Goal: Information Seeking & Learning: Learn about a topic

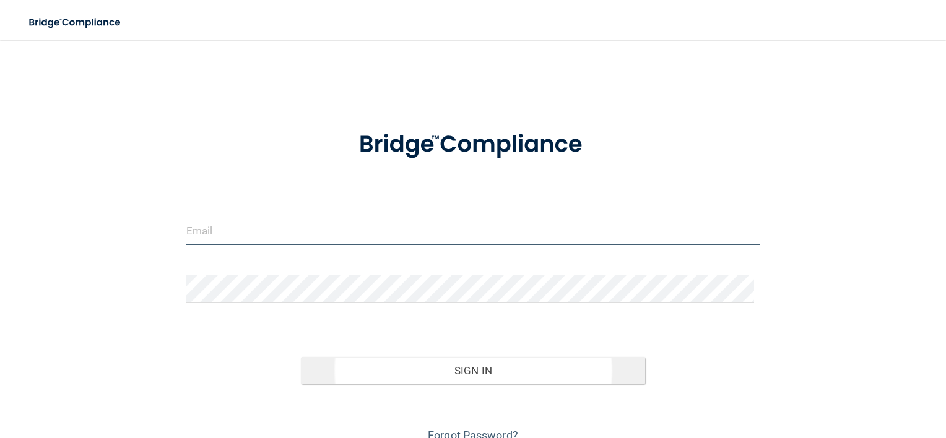
type input "[EMAIL_ADDRESS][DOMAIN_NAME]"
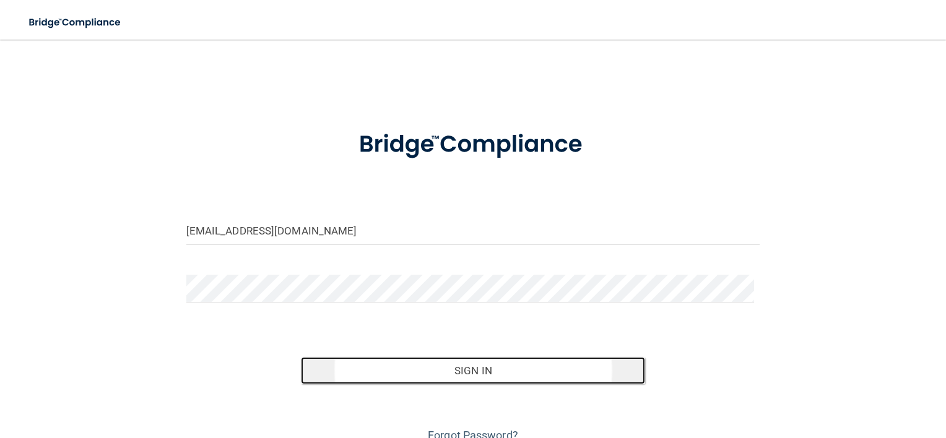
click at [461, 372] on button "Sign In" at bounding box center [473, 370] width 344 height 27
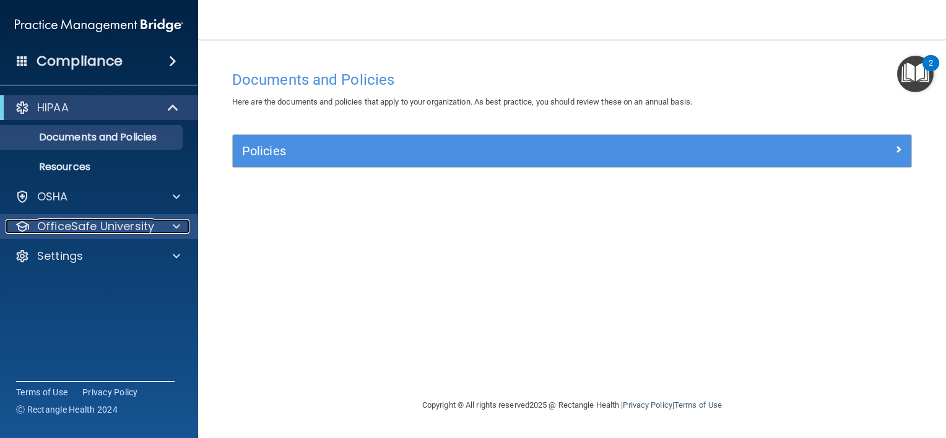
click at [99, 224] on p "OfficeSafe University" at bounding box center [95, 226] width 117 height 15
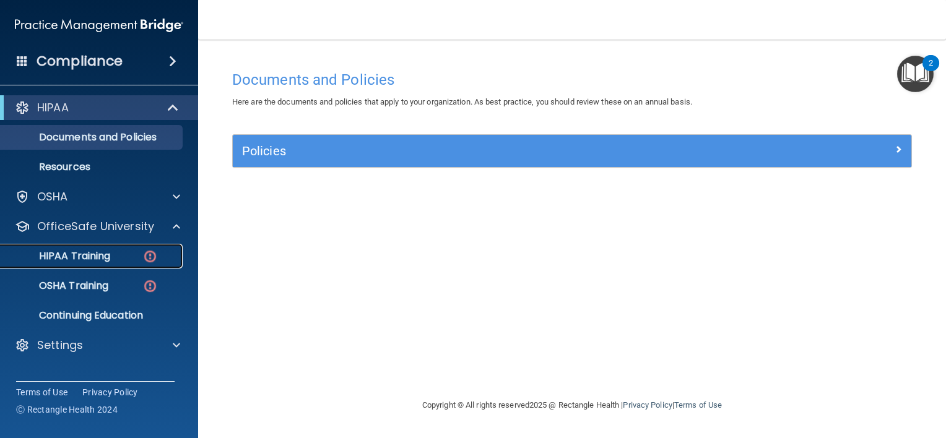
click at [100, 254] on p "HIPAA Training" at bounding box center [59, 256] width 102 height 12
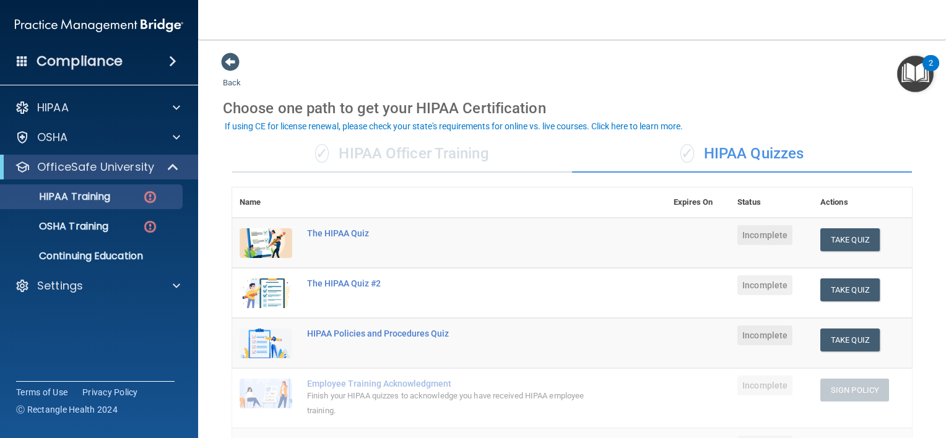
click at [639, 71] on div "Back Choose one path to get your HIPAA Certification ✓ HIPAA Officer Training ✓…" at bounding box center [572, 444] width 698 height 785
click at [82, 220] on p "OSHA Training" at bounding box center [58, 226] width 100 height 12
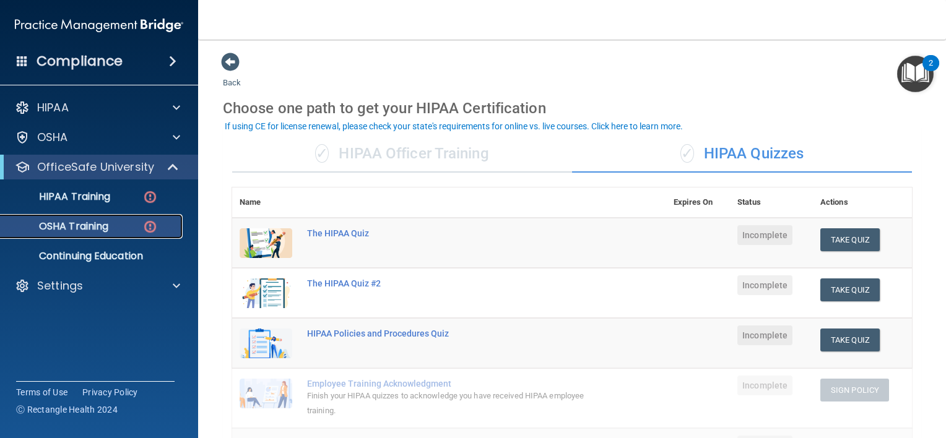
click at [82, 220] on p "OSHA Training" at bounding box center [58, 226] width 100 height 12
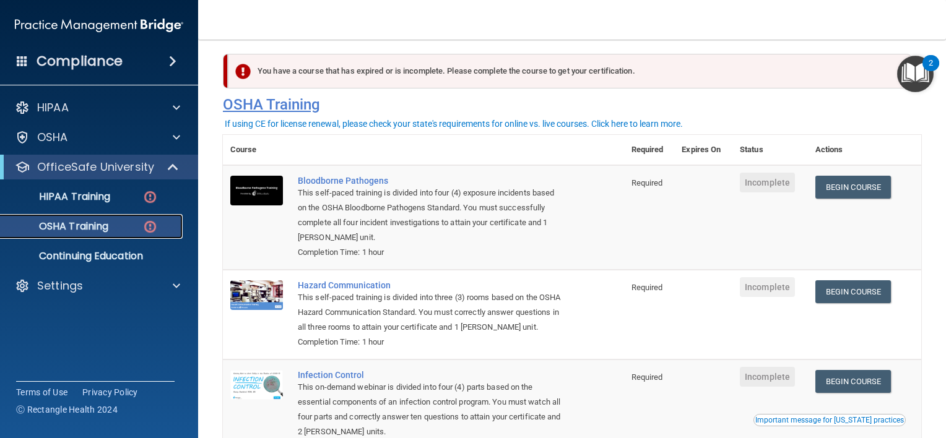
scroll to position [9, 0]
click at [49, 192] on p "HIPAA Training" at bounding box center [59, 197] width 102 height 12
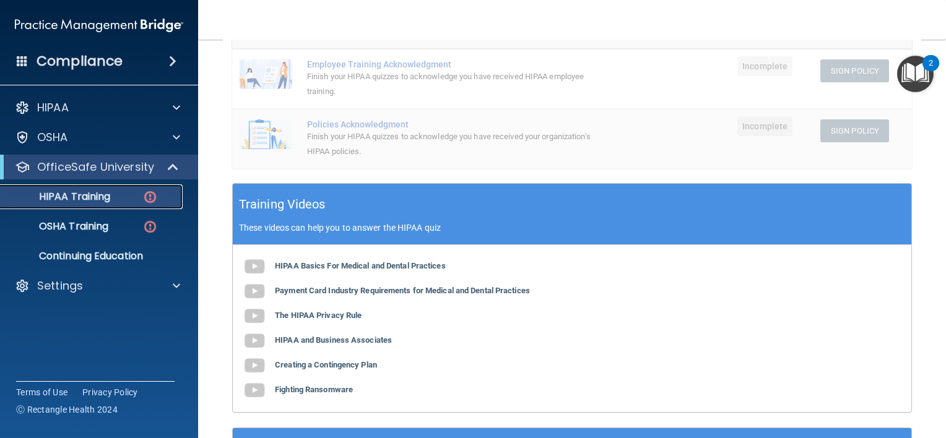
scroll to position [320, 0]
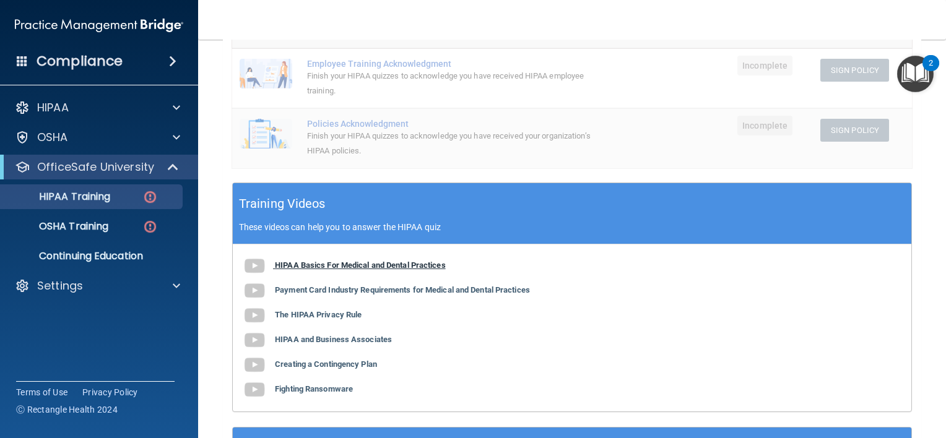
click at [327, 269] on b "HIPAA Basics For Medical and Dental Practices" at bounding box center [360, 265] width 171 height 9
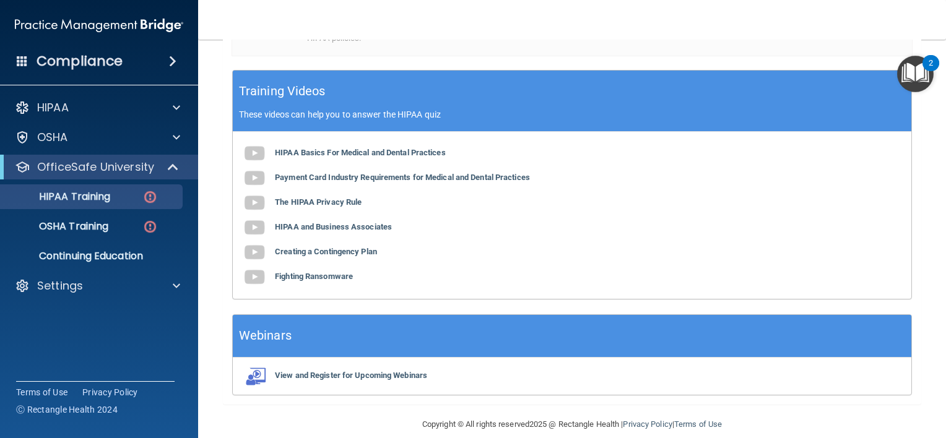
scroll to position [433, 0]
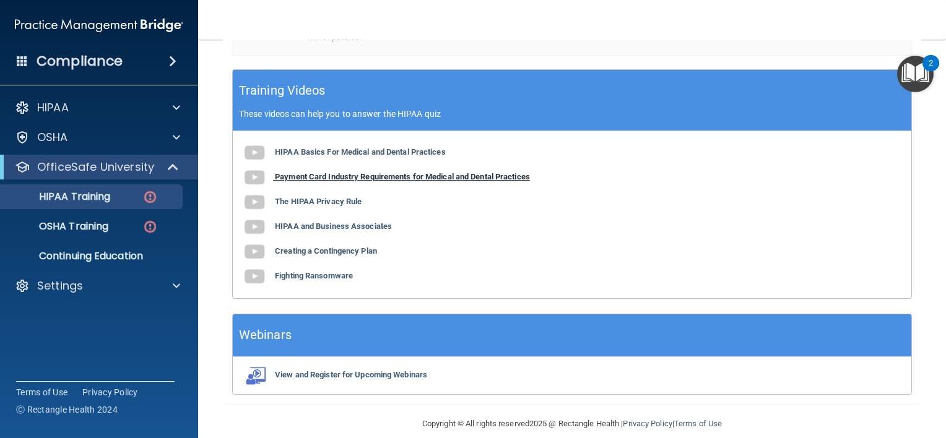
click at [355, 176] on b "Payment Card Industry Requirements for Medical and Dental Practices" at bounding box center [402, 176] width 255 height 9
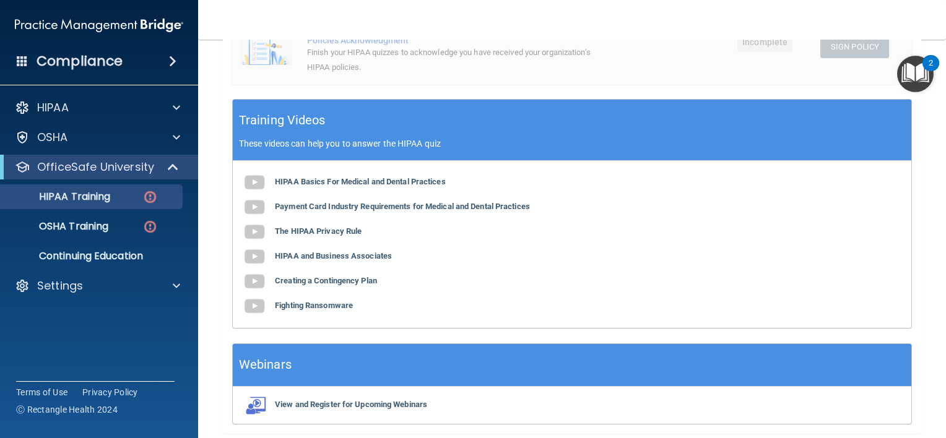
scroll to position [403, 0]
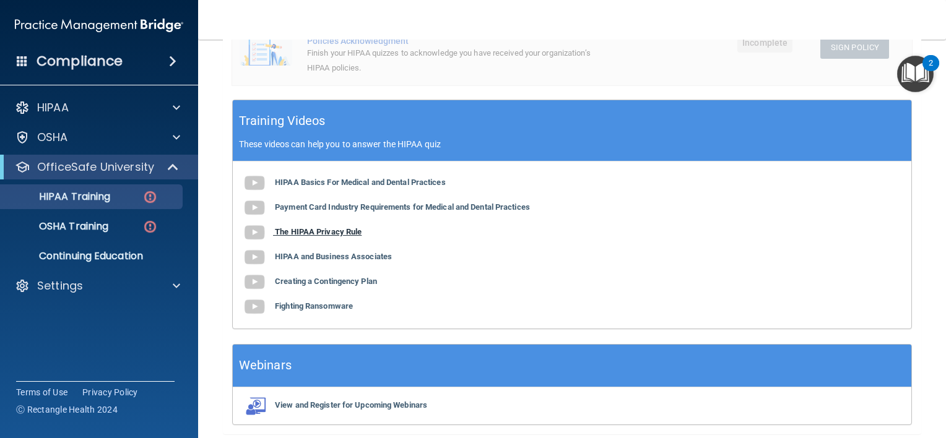
click at [332, 230] on b "The HIPAA Privacy Rule" at bounding box center [318, 231] width 87 height 9
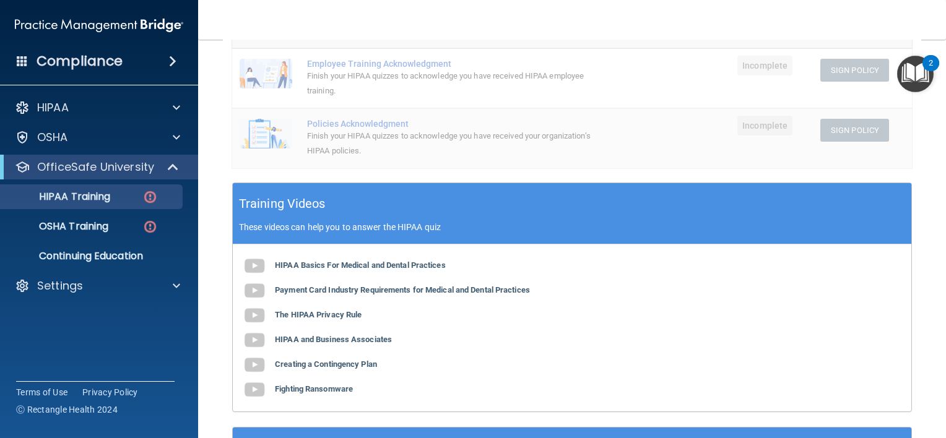
scroll to position [319, 0]
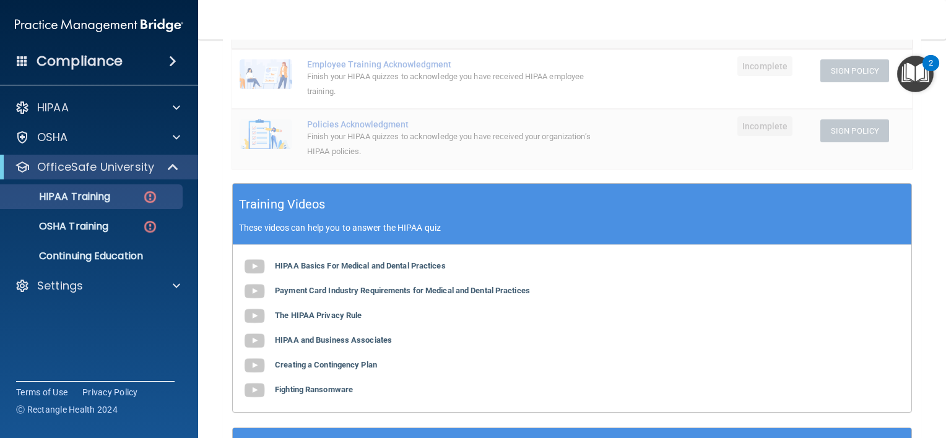
click at [332, 369] on div "HIPAA Basics For Medical and Dental Practices Payment Card Industry Requirement…" at bounding box center [572, 328] width 678 height 167
click at [346, 369] on div "HIPAA Basics For Medical and Dental Practices Payment Card Industry Requirement…" at bounding box center [572, 328] width 678 height 167
click at [351, 363] on b "Creating a Contingency Plan" at bounding box center [326, 364] width 102 height 9
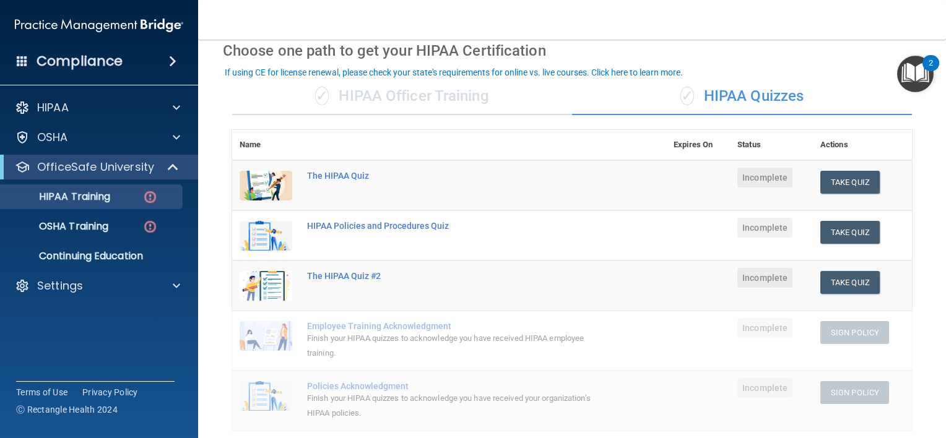
scroll to position [52, 0]
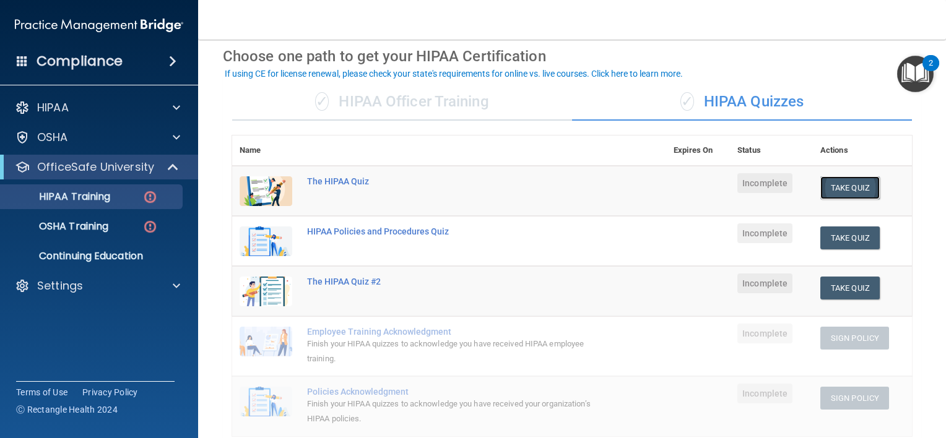
click at [838, 190] on button "Take Quiz" at bounding box center [849, 187] width 59 height 23
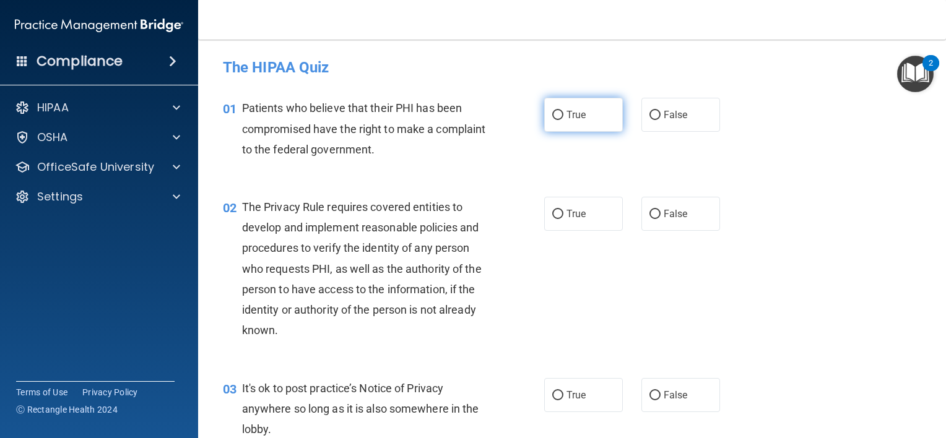
click at [554, 104] on label "True" at bounding box center [583, 115] width 79 height 34
click at [554, 111] on input "True" at bounding box center [557, 115] width 11 height 9
radio input "true"
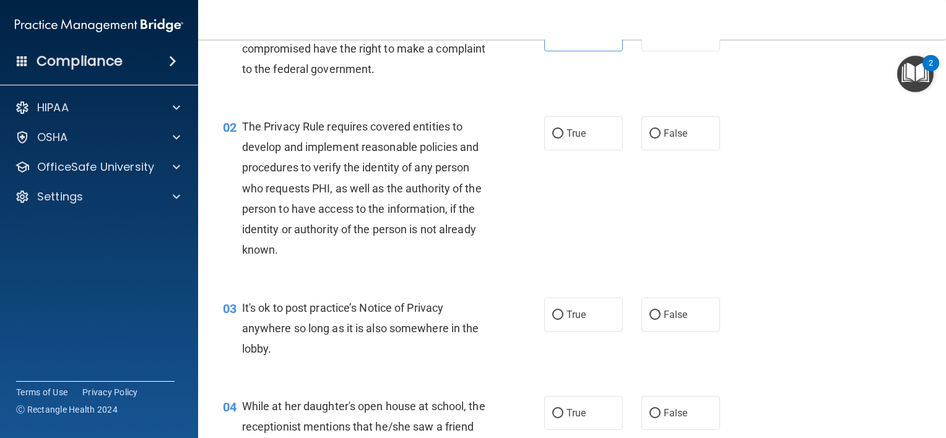
scroll to position [79, 0]
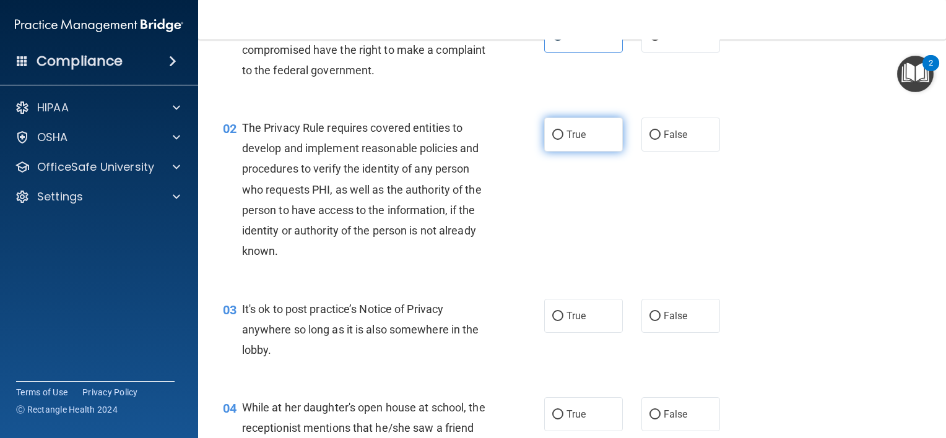
click at [557, 132] on input "True" at bounding box center [557, 135] width 11 height 9
radio input "true"
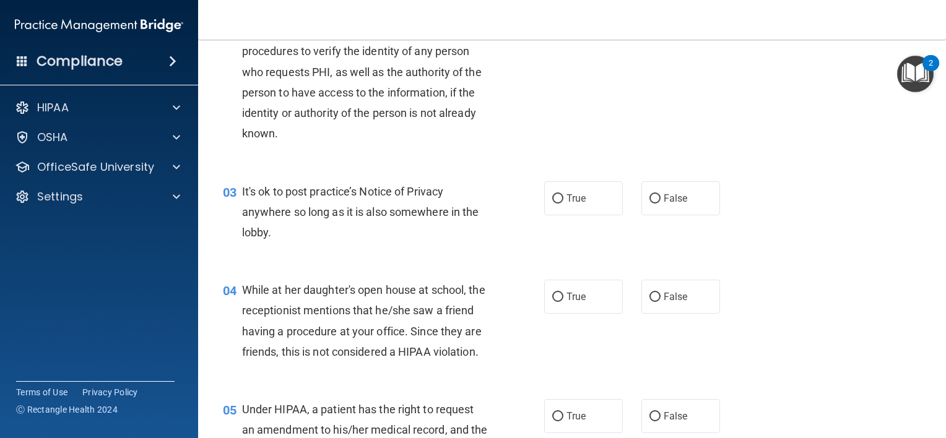
scroll to position [196, 0]
click at [570, 194] on span "True" at bounding box center [575, 200] width 19 height 12
click at [563, 196] on input "True" at bounding box center [557, 200] width 11 height 9
radio input "true"
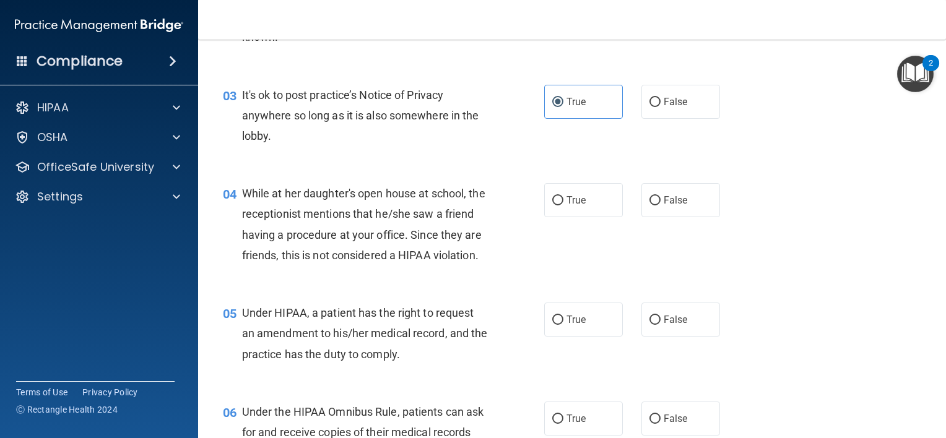
scroll to position [294, 0]
click at [666, 197] on span "False" at bounding box center [675, 200] width 24 height 12
click at [660, 197] on input "False" at bounding box center [654, 200] width 11 height 9
radio input "true"
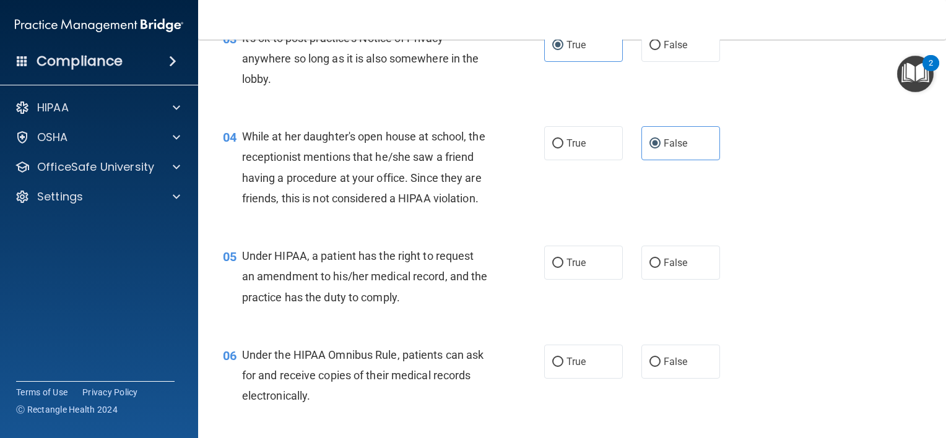
scroll to position [351, 0]
click at [557, 267] on input "True" at bounding box center [557, 262] width 11 height 9
radio input "true"
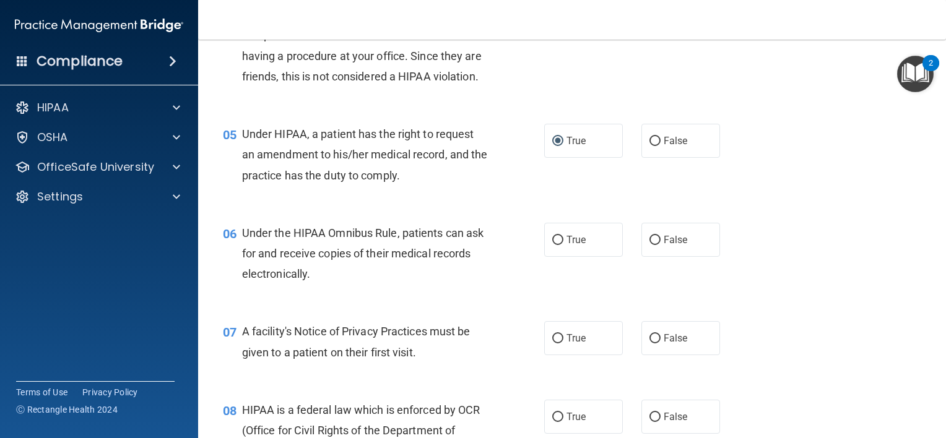
scroll to position [475, 0]
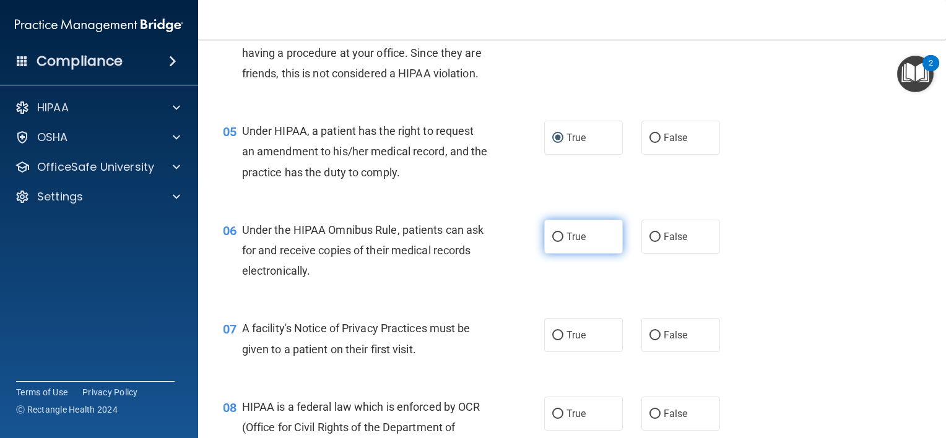
click at [566, 243] on span "True" at bounding box center [575, 237] width 19 height 12
click at [562, 242] on input "True" at bounding box center [557, 237] width 11 height 9
radio input "true"
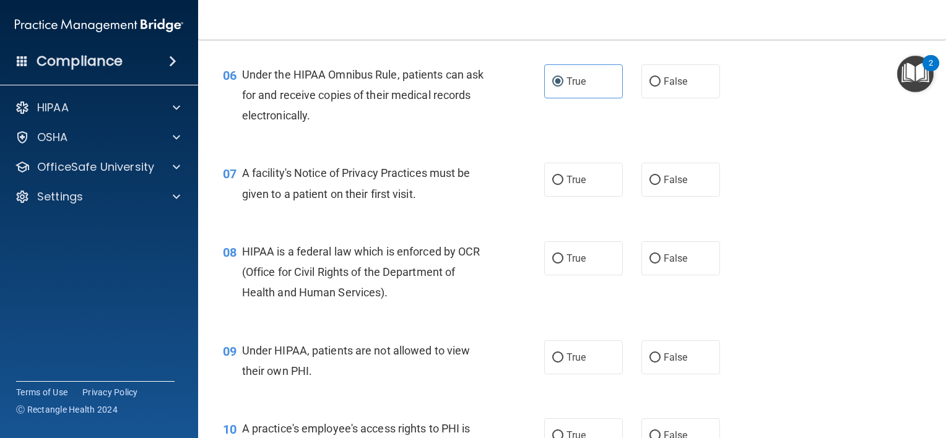
scroll to position [631, 0]
click at [551, 192] on label "True" at bounding box center [583, 179] width 79 height 34
click at [552, 184] on input "True" at bounding box center [557, 179] width 11 height 9
radio input "true"
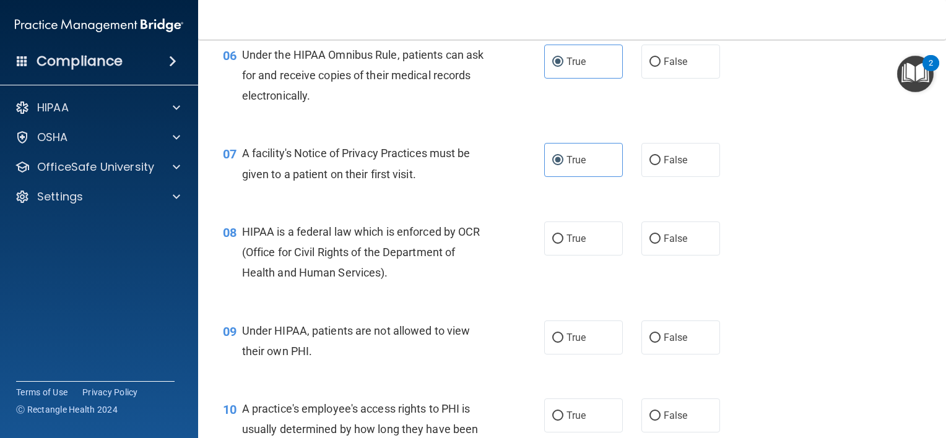
scroll to position [651, 0]
drag, startPoint x: 567, startPoint y: 255, endPoint x: 494, endPoint y: 329, distance: 104.1
click at [494, 329] on div "09 Under HIPAA, patients are not allowed to view their own PHI. True False" at bounding box center [571, 343] width 717 height 78
click at [557, 251] on label "True" at bounding box center [583, 238] width 79 height 34
click at [557, 243] on input "True" at bounding box center [557, 238] width 11 height 9
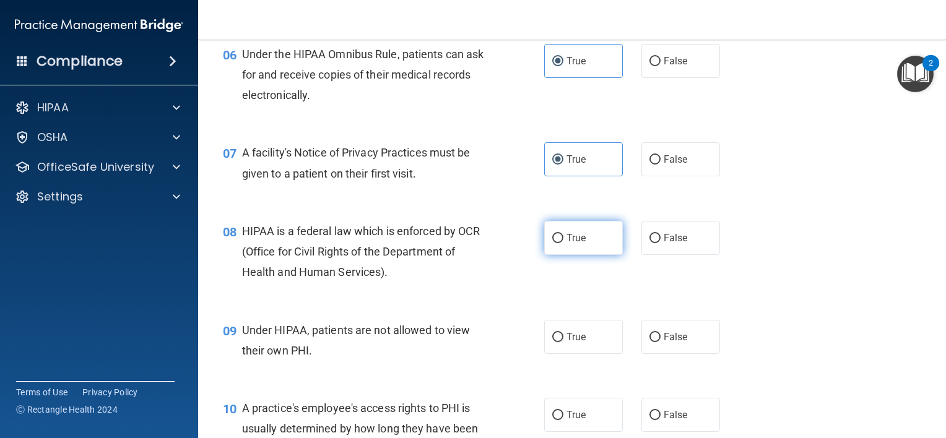
radio input "true"
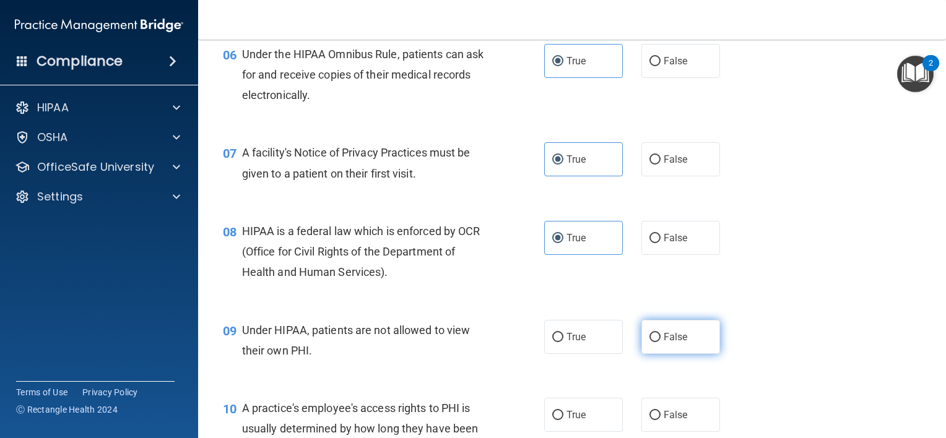
click at [649, 347] on label "False" at bounding box center [680, 337] width 79 height 34
click at [649, 342] on input "False" at bounding box center [654, 337] width 11 height 9
radio input "true"
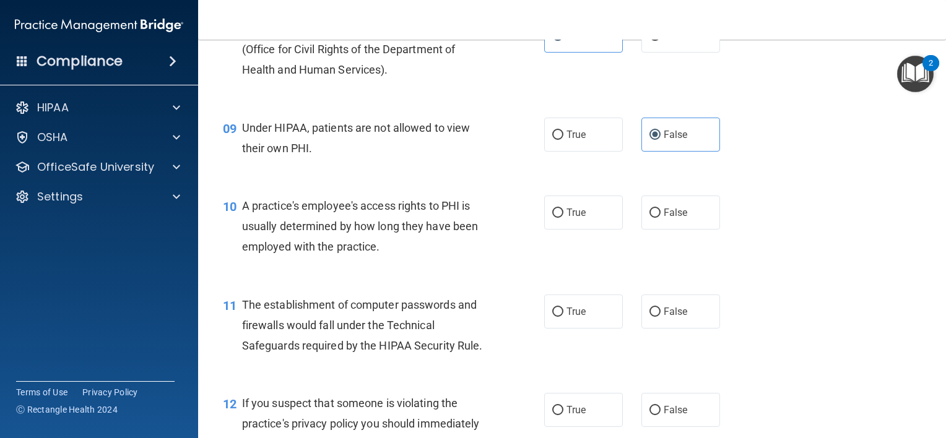
scroll to position [855, 0]
click at [649, 216] on input "False" at bounding box center [654, 211] width 11 height 9
radio input "true"
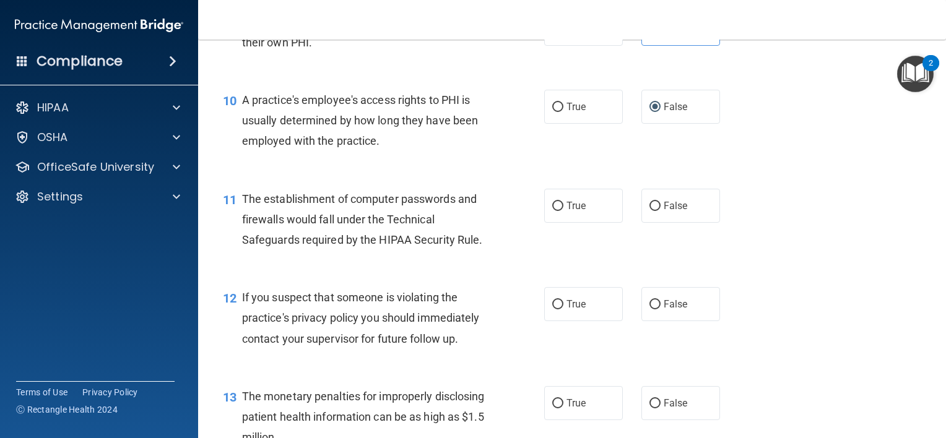
scroll to position [960, 0]
click at [552, 218] on label "True" at bounding box center [583, 205] width 79 height 34
click at [552, 210] on input "True" at bounding box center [557, 205] width 11 height 9
radio input "true"
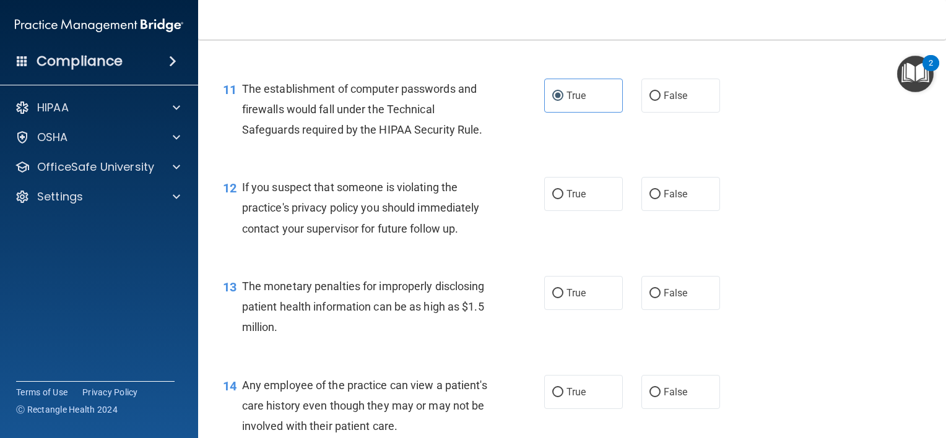
scroll to position [1071, 0]
click at [558, 202] on label "True" at bounding box center [583, 192] width 79 height 34
click at [558, 197] on input "True" at bounding box center [557, 192] width 11 height 9
radio input "true"
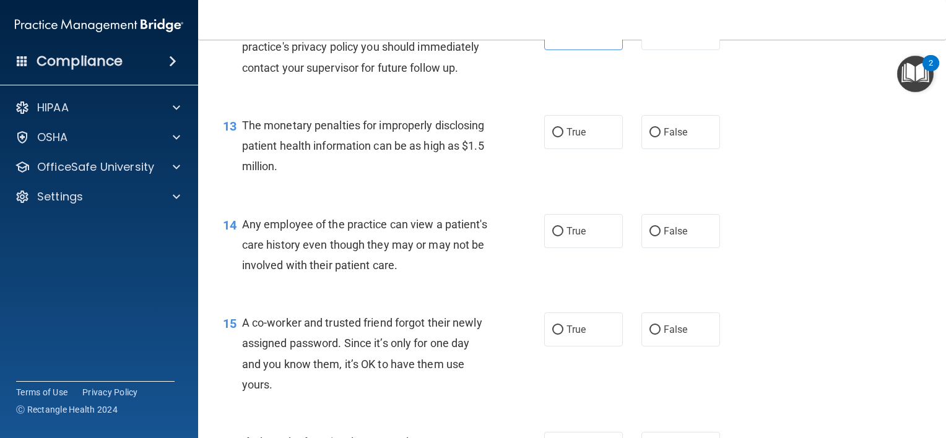
scroll to position [1236, 0]
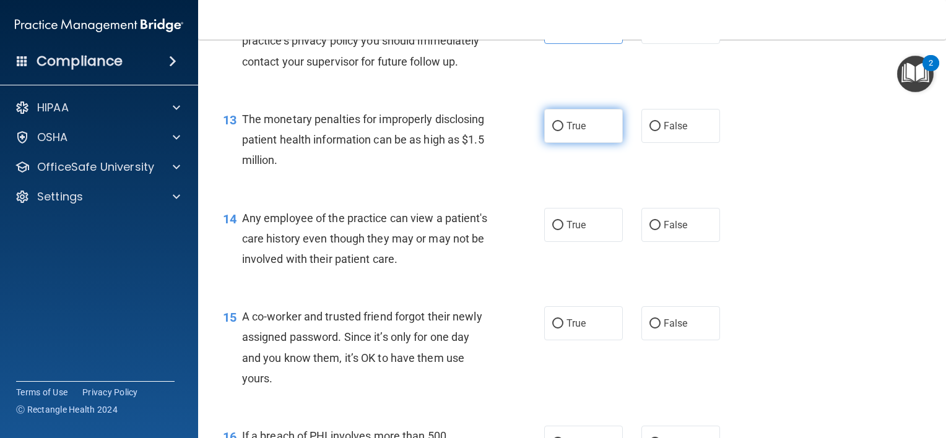
click at [556, 131] on input "True" at bounding box center [557, 126] width 11 height 9
radio input "true"
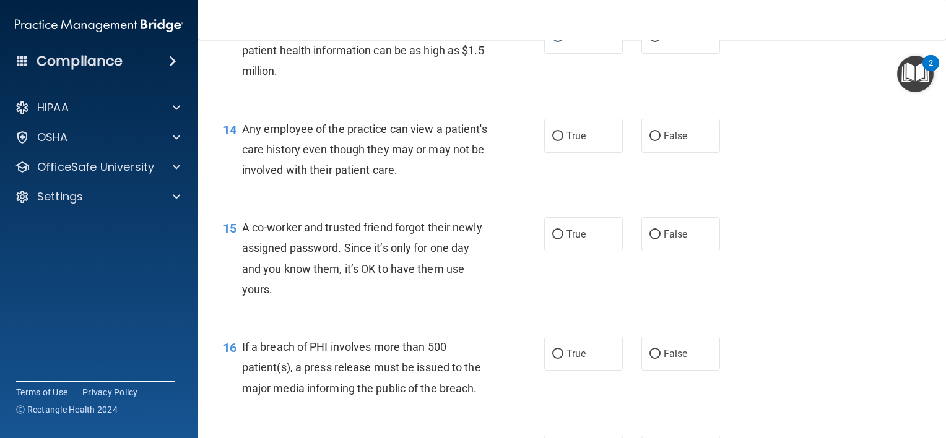
scroll to position [1326, 0]
click at [556, 146] on label "True" at bounding box center [583, 135] width 79 height 34
click at [556, 140] on input "True" at bounding box center [557, 135] width 11 height 9
radio input "true"
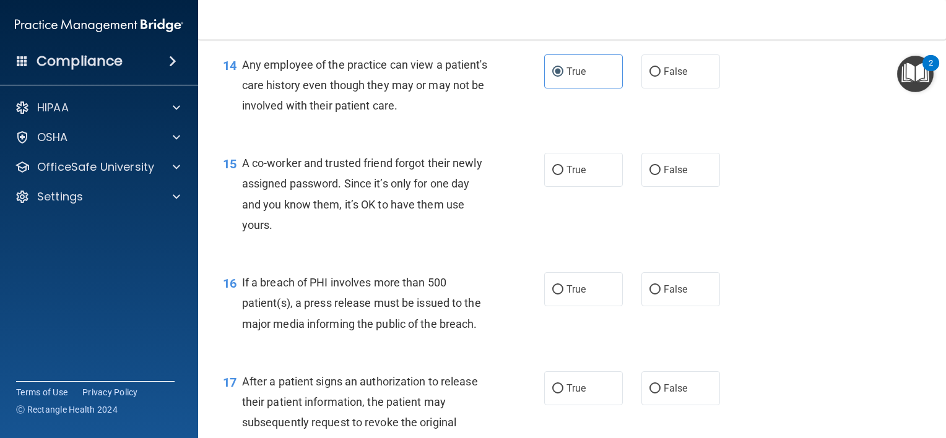
scroll to position [1390, 0]
drag, startPoint x: 653, startPoint y: 183, endPoint x: 642, endPoint y: 191, distance: 13.2
click at [642, 186] on label "False" at bounding box center [680, 169] width 79 height 34
click at [649, 174] on input "False" at bounding box center [654, 169] width 11 height 9
radio input "true"
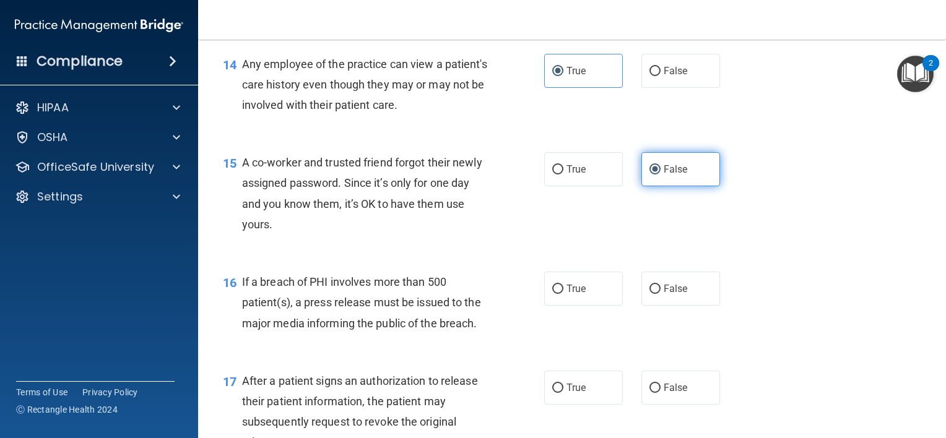
click at [642, 186] on label "False" at bounding box center [680, 169] width 79 height 34
click at [649, 174] on input "False" at bounding box center [654, 169] width 11 height 9
click at [561, 246] on div "15 A co-worker and trusted friend forgot their newly assigned password. Since i…" at bounding box center [571, 196] width 717 height 119
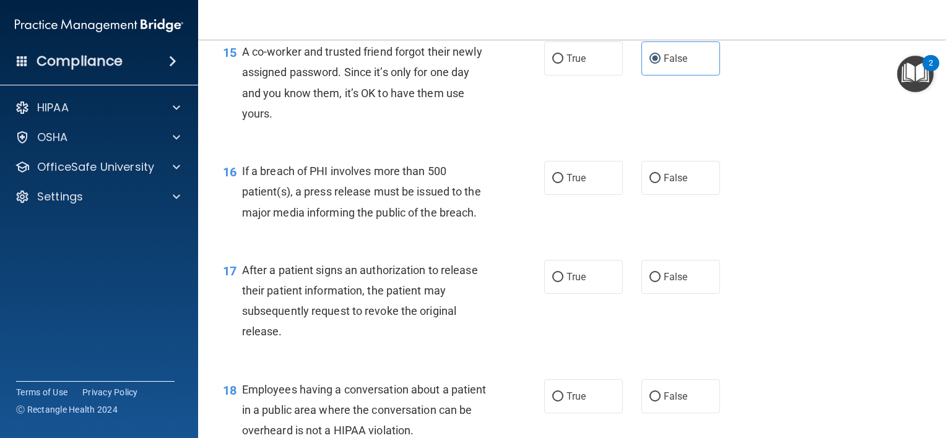
scroll to position [1502, 0]
click at [566, 183] on span "True" at bounding box center [575, 177] width 19 height 12
click at [563, 183] on input "True" at bounding box center [557, 177] width 11 height 9
radio input "true"
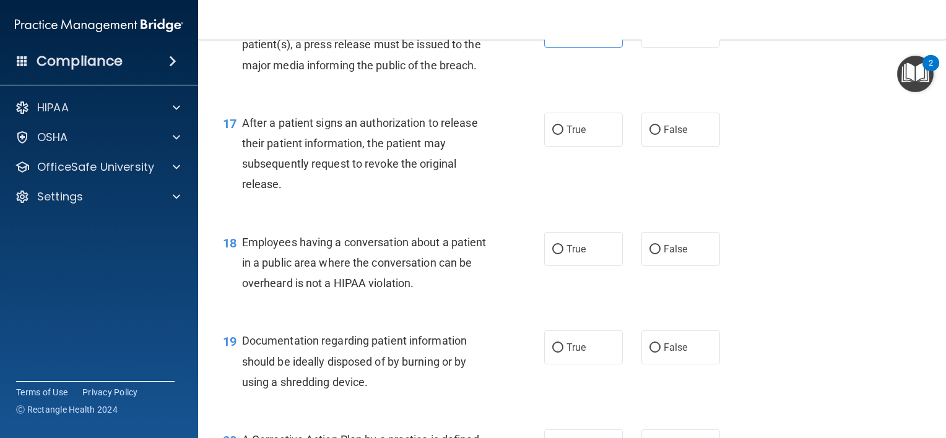
scroll to position [1647, 0]
click at [552, 136] on input "True" at bounding box center [557, 131] width 11 height 9
radio input "true"
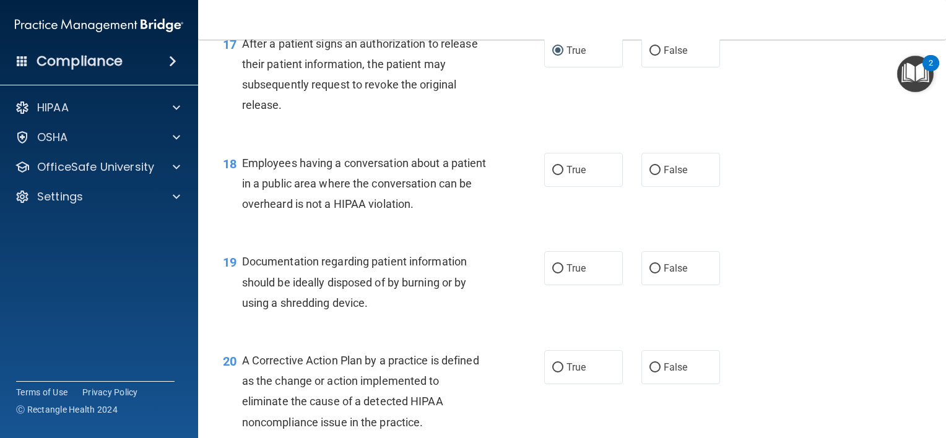
scroll to position [1729, 0]
click at [650, 174] on input "False" at bounding box center [654, 169] width 11 height 9
radio input "true"
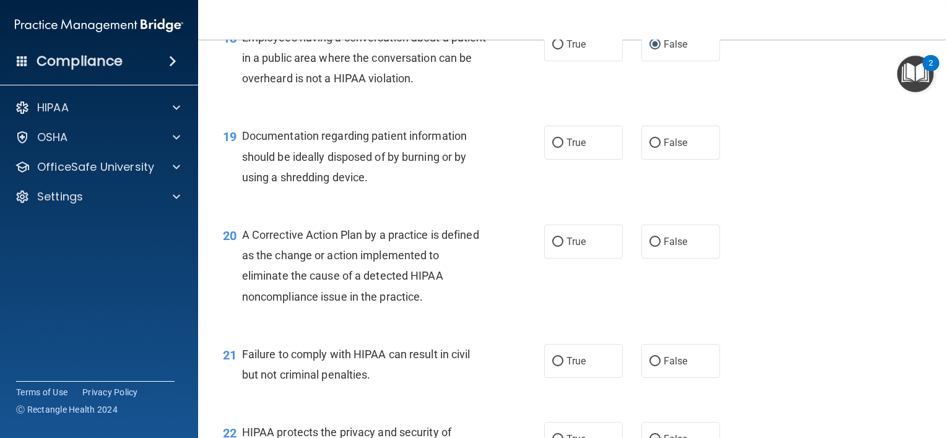
scroll to position [1855, 0]
click at [567, 147] on span "True" at bounding box center [575, 141] width 19 height 12
click at [563, 146] on input "True" at bounding box center [557, 141] width 11 height 9
radio input "true"
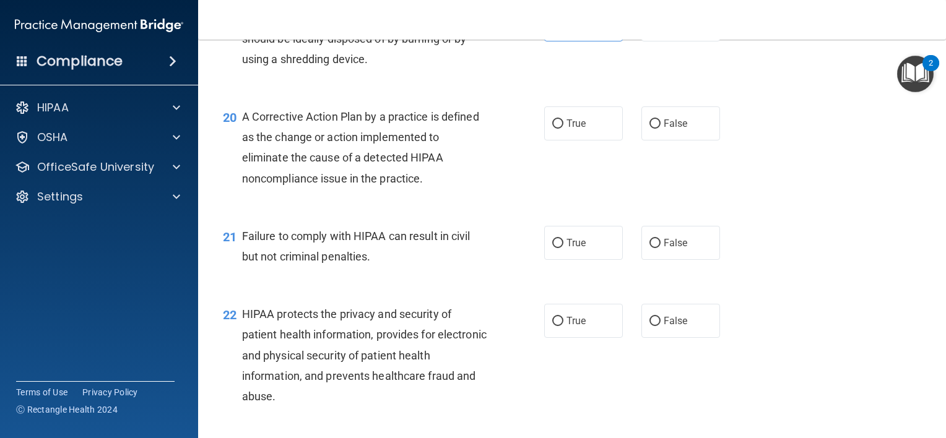
scroll to position [1973, 0]
click at [553, 134] on label "True" at bounding box center [583, 122] width 79 height 34
click at [553, 127] on input "True" at bounding box center [557, 122] width 11 height 9
radio input "true"
click at [549, 251] on label "True" at bounding box center [583, 242] width 79 height 34
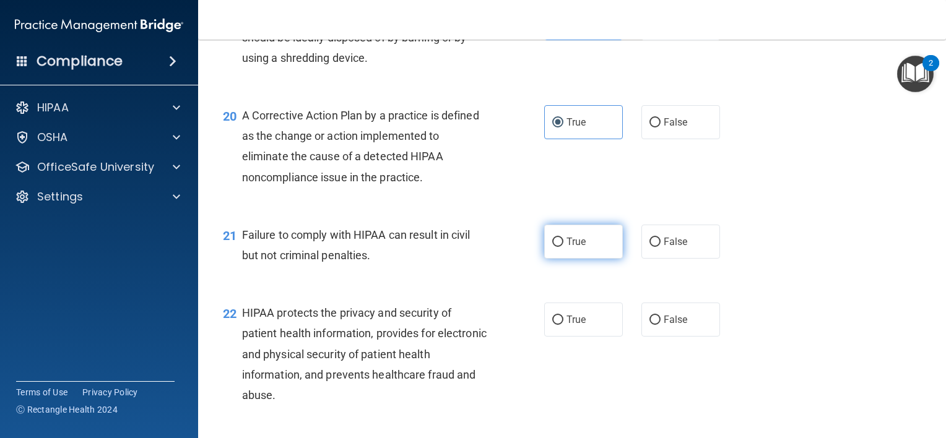
click at [552, 247] on input "True" at bounding box center [557, 242] width 11 height 9
radio input "true"
click at [641, 259] on label "False" at bounding box center [680, 242] width 79 height 34
click at [649, 247] on input "False" at bounding box center [654, 242] width 11 height 9
radio input "true"
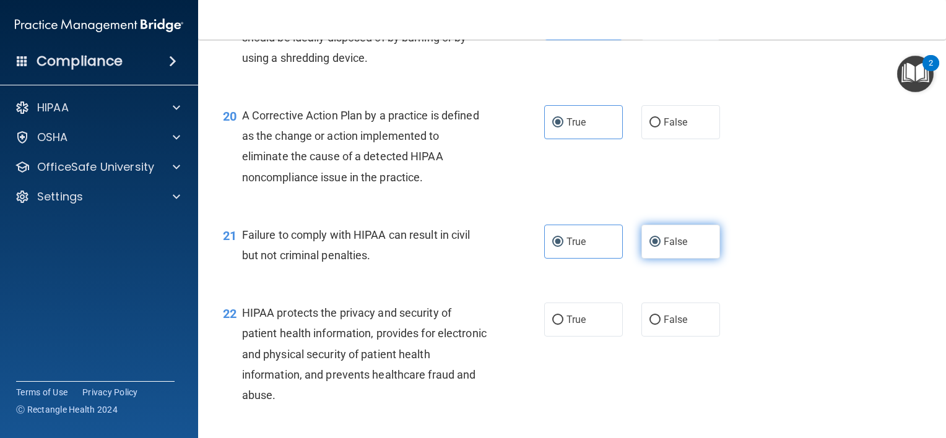
radio input "false"
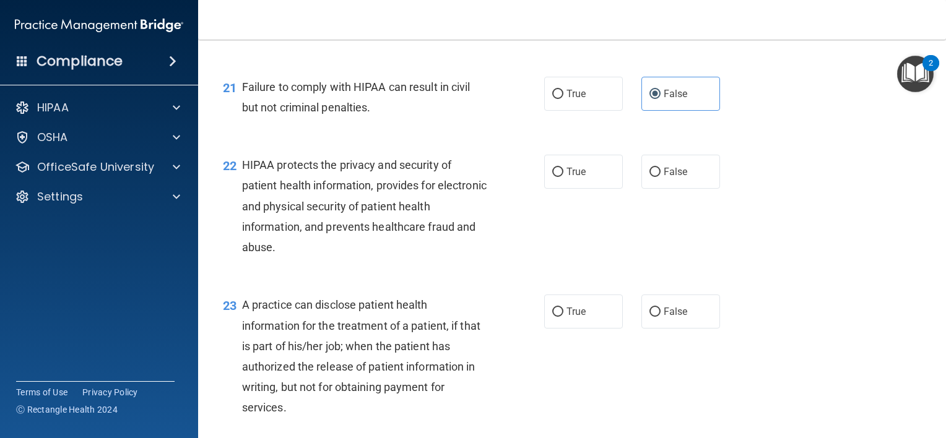
scroll to position [2123, 0]
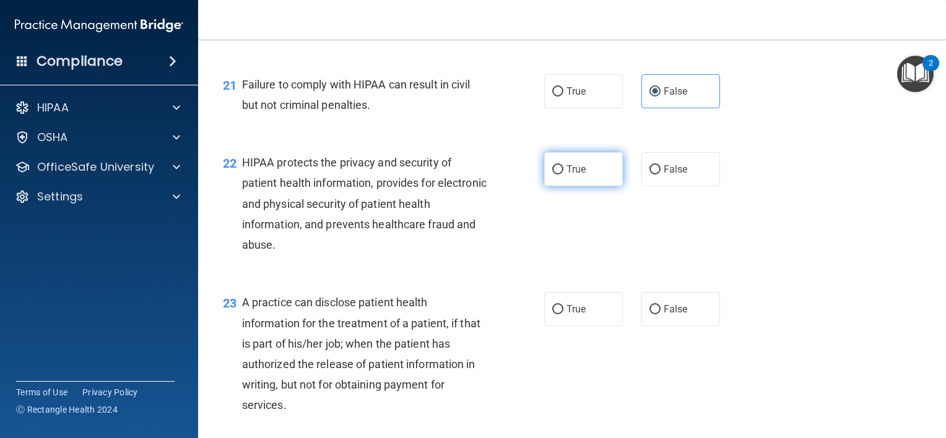
click at [560, 181] on label "True" at bounding box center [583, 169] width 79 height 34
click at [560, 174] on input "True" at bounding box center [557, 169] width 11 height 9
radio input "true"
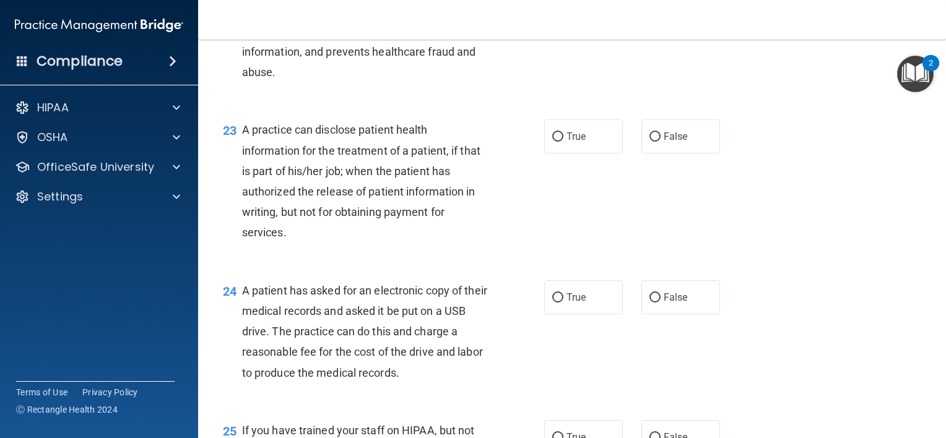
scroll to position [2296, 0]
click at [579, 148] on label "True" at bounding box center [583, 136] width 79 height 34
click at [563, 141] on input "True" at bounding box center [557, 136] width 11 height 9
radio input "true"
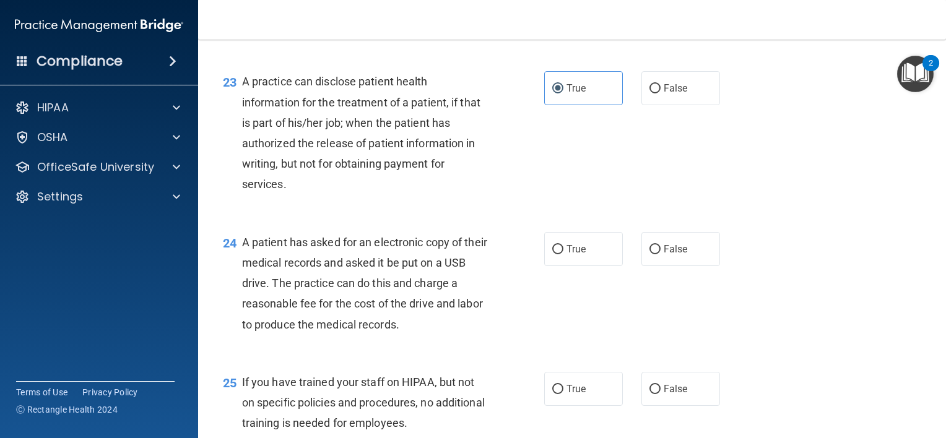
scroll to position [2346, 0]
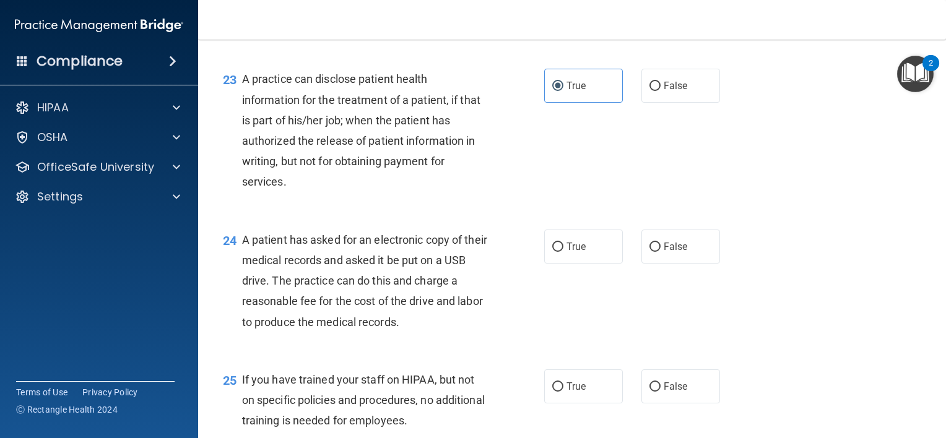
drag, startPoint x: 644, startPoint y: 262, endPoint x: 649, endPoint y: 285, distance: 23.6
click at [649, 285] on div "24 A patient has asked for an electronic copy of their medical records and aske…" at bounding box center [571, 284] width 717 height 140
click at [651, 252] on input "False" at bounding box center [654, 247] width 11 height 9
radio input "true"
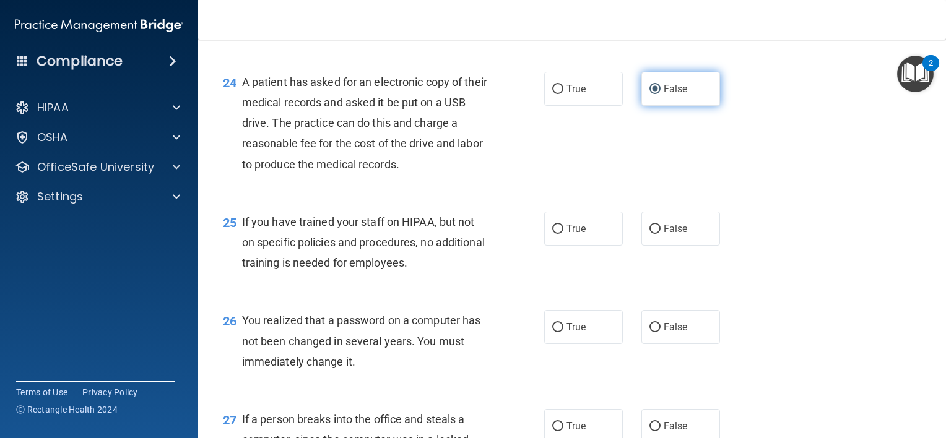
scroll to position [2505, 0]
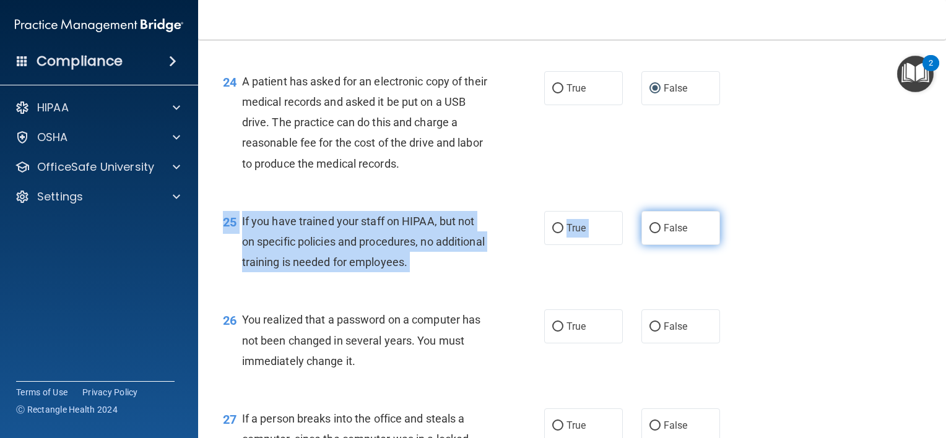
drag, startPoint x: 651, startPoint y: 272, endPoint x: 650, endPoint y: 237, distance: 34.7
click at [650, 237] on div "25 If you have trained your staff on HIPAA, but not on specific policies and pr…" at bounding box center [571, 245] width 717 height 99
click at [650, 237] on label "False" at bounding box center [680, 228] width 79 height 34
click at [650, 233] on input "False" at bounding box center [654, 228] width 11 height 9
radio input "true"
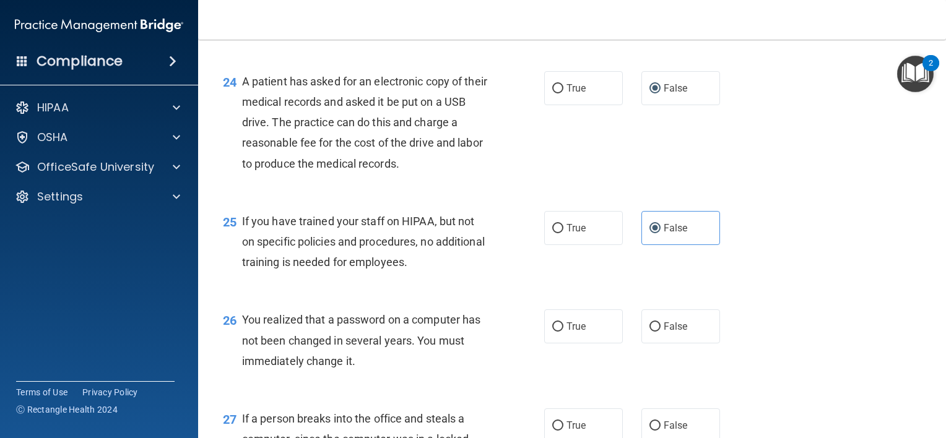
click at [637, 275] on div "25 If you have trained your staff on HIPAA, but not on specific policies and pr…" at bounding box center [571, 245] width 717 height 99
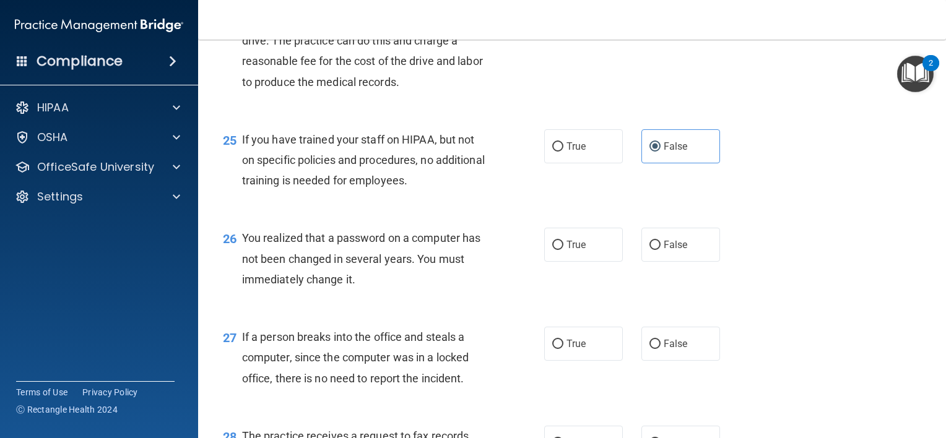
scroll to position [2588, 0]
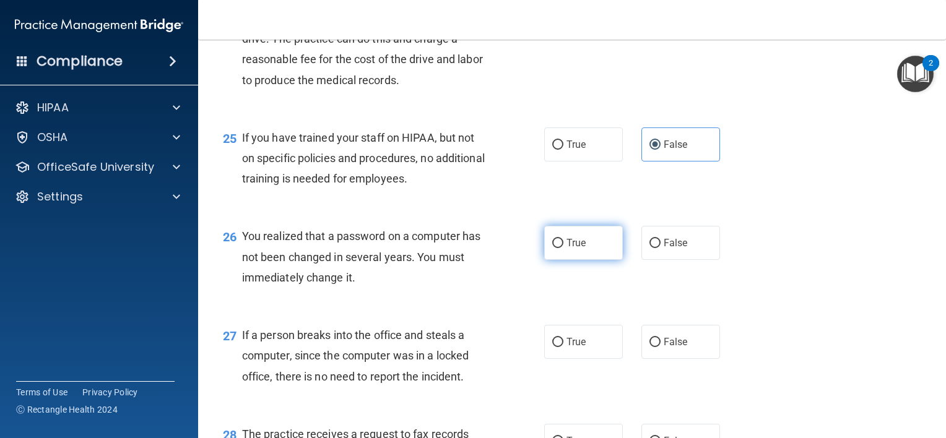
click at [557, 248] on input "True" at bounding box center [557, 243] width 11 height 9
radio input "true"
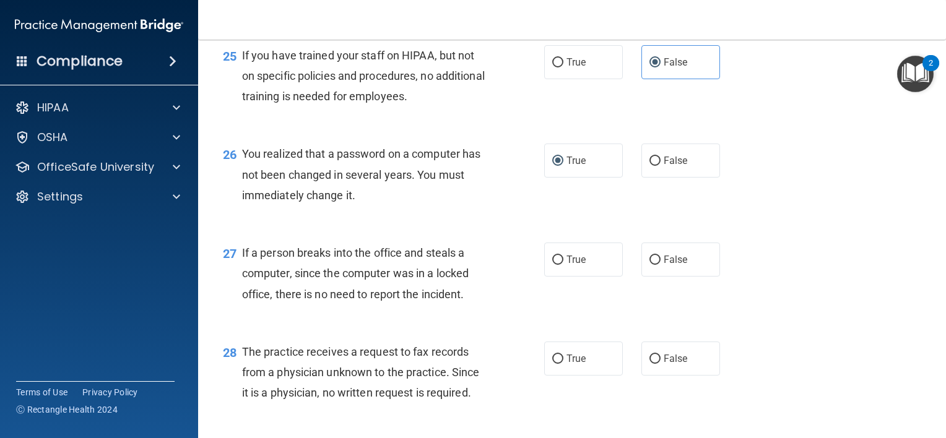
scroll to position [2694, 0]
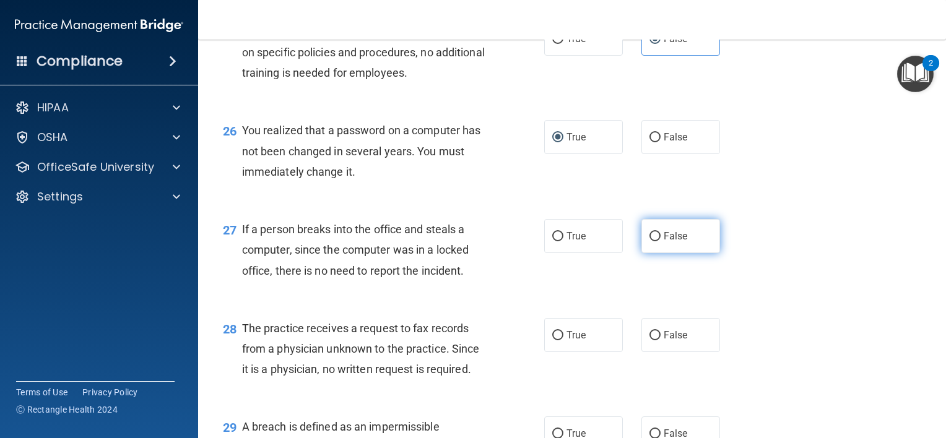
click at [652, 241] on label "False" at bounding box center [680, 236] width 79 height 34
click at [652, 241] on input "False" at bounding box center [654, 236] width 11 height 9
radio input "true"
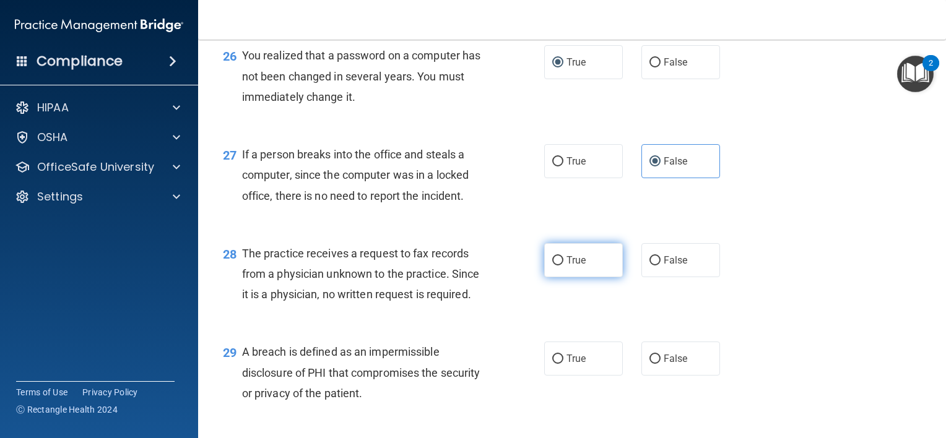
scroll to position [2771, 0]
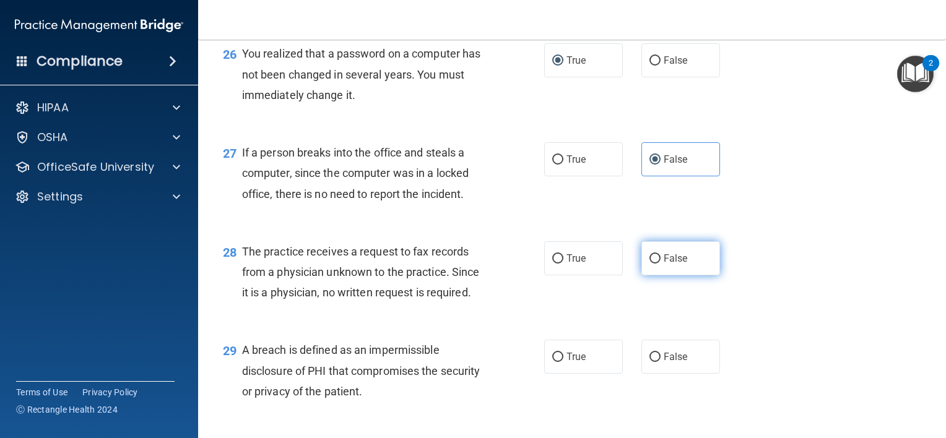
click at [644, 275] on label "False" at bounding box center [680, 258] width 79 height 34
click at [649, 264] on input "False" at bounding box center [654, 258] width 11 height 9
radio input "true"
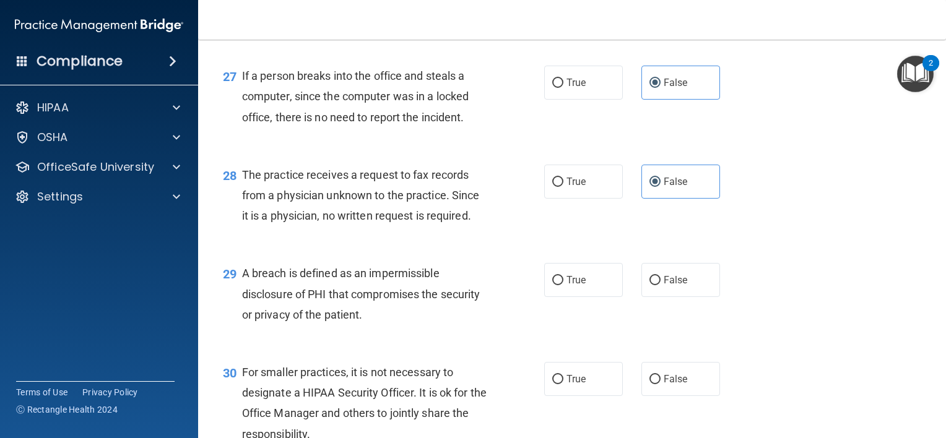
scroll to position [2858, 0]
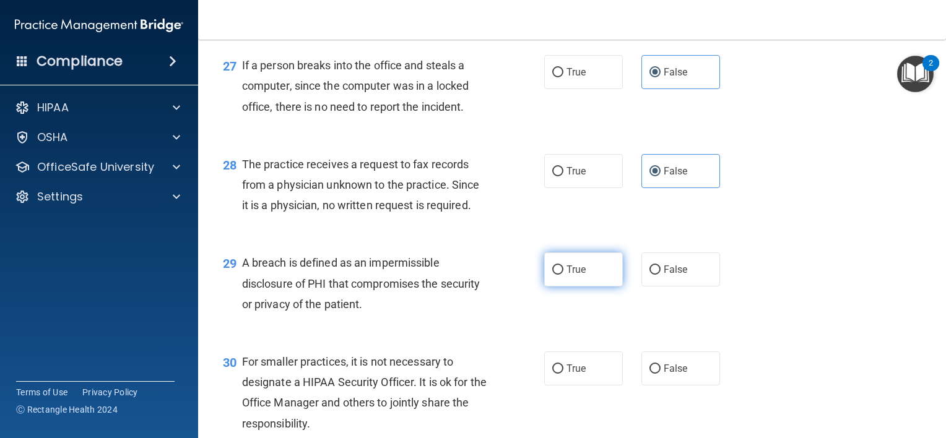
click at [559, 287] on label "True" at bounding box center [583, 269] width 79 height 34
click at [559, 275] on input "True" at bounding box center [557, 269] width 11 height 9
radio input "true"
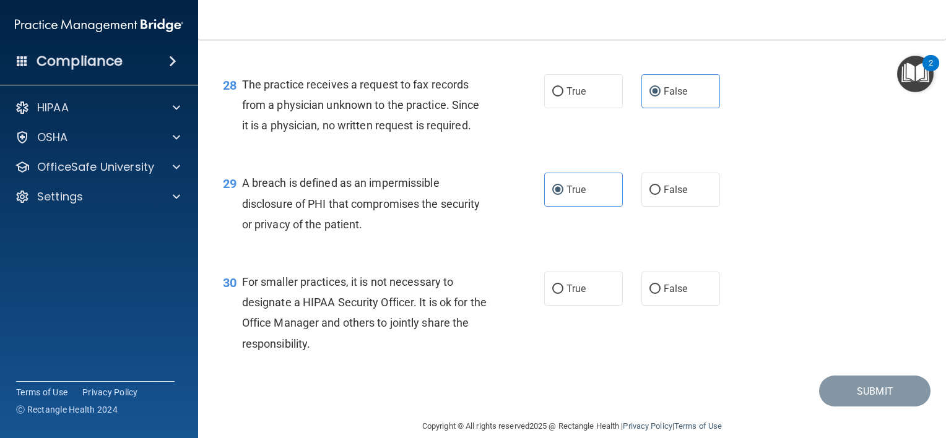
scroll to position [2938, 0]
click at [662, 306] on label "False" at bounding box center [680, 289] width 79 height 34
click at [660, 294] on input "False" at bounding box center [654, 289] width 11 height 9
radio input "true"
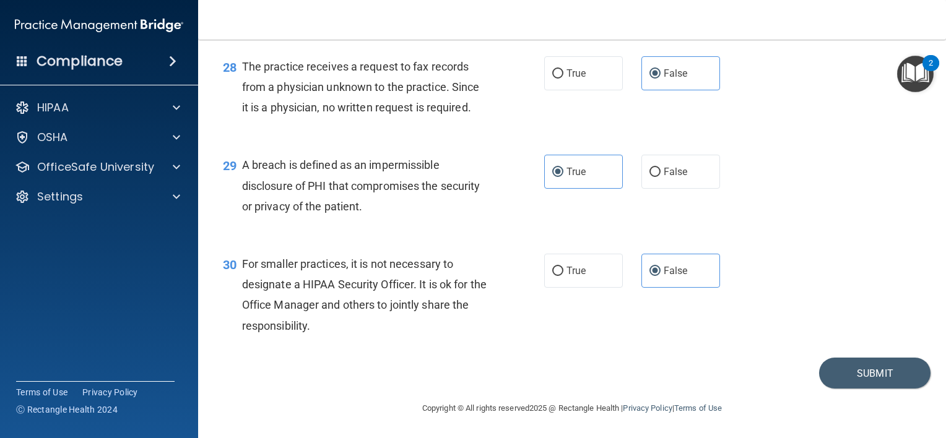
scroll to position [2977, 0]
click at [829, 366] on button "Submit" at bounding box center [874, 374] width 111 height 32
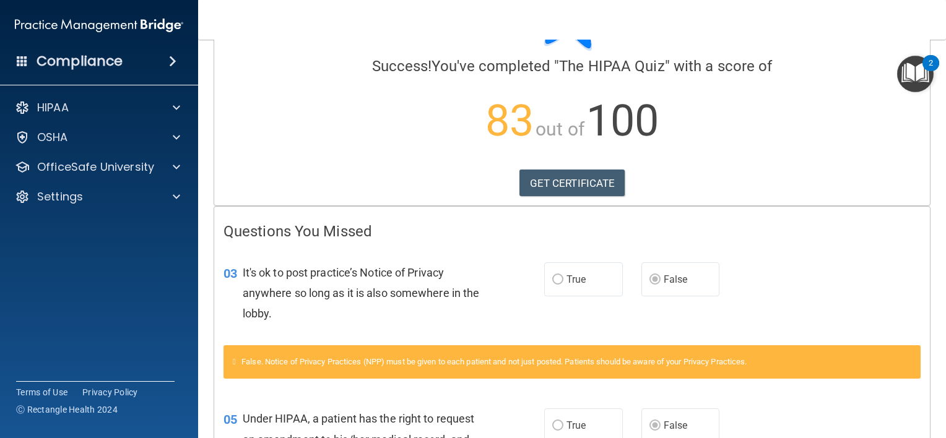
scroll to position [109, 0]
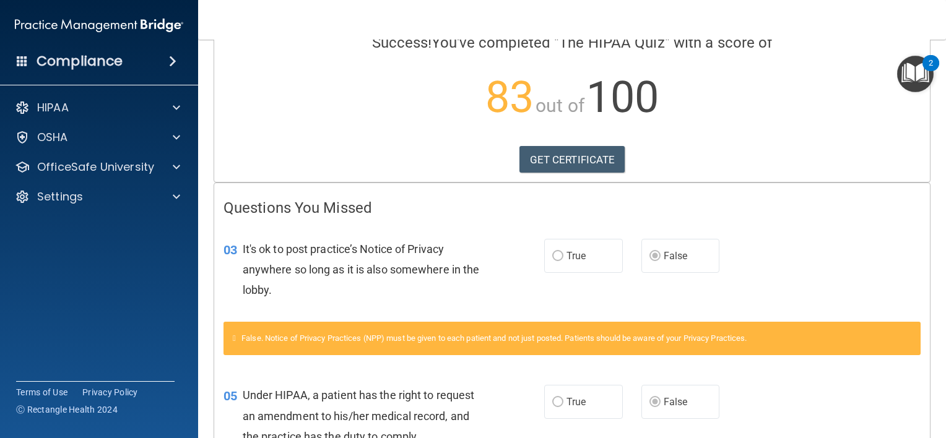
click at [577, 252] on span "True" at bounding box center [575, 256] width 19 height 12
click at [544, 256] on label "True" at bounding box center [583, 256] width 79 height 34
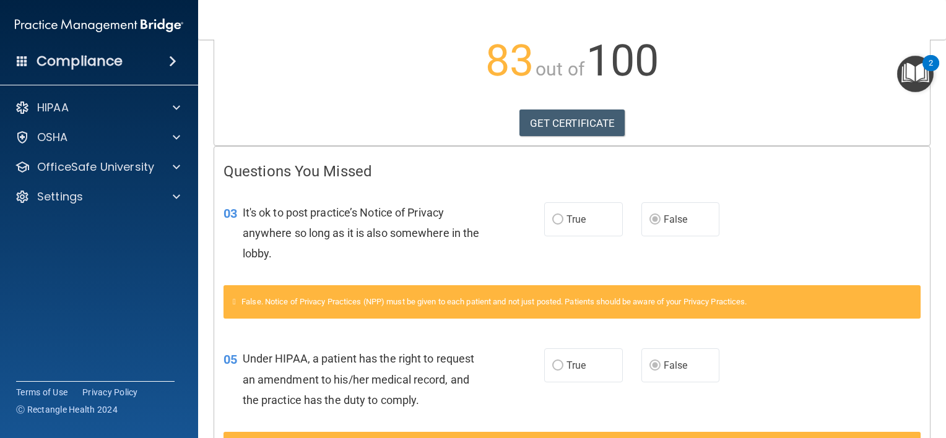
scroll to position [0, 0]
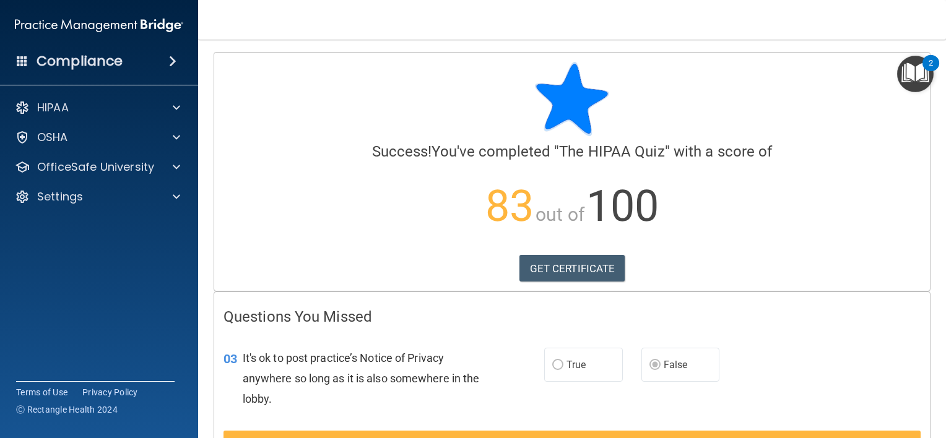
click at [556, 358] on label "True" at bounding box center [583, 365] width 79 height 34
click at [551, 369] on label "True" at bounding box center [583, 365] width 79 height 34
click at [566, 264] on link "GET CERTIFICATE" at bounding box center [572, 268] width 106 height 27
click at [160, 105] on div at bounding box center [174, 107] width 31 height 15
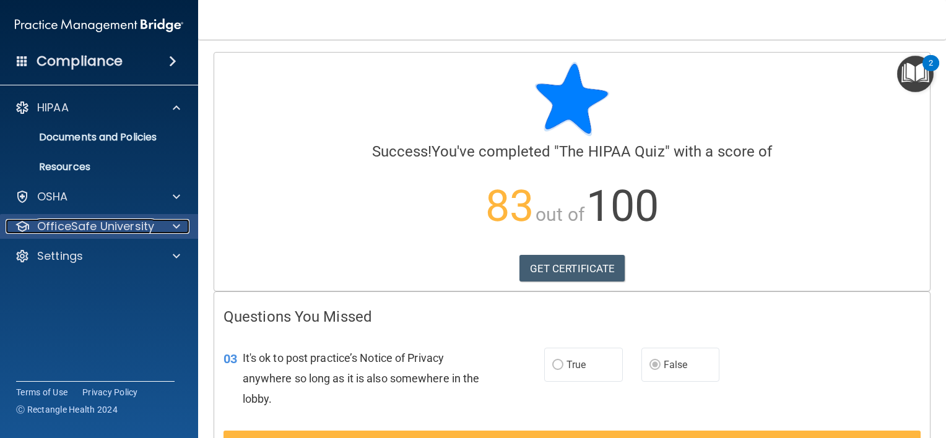
click at [85, 224] on p "OfficeSafe University" at bounding box center [95, 226] width 117 height 15
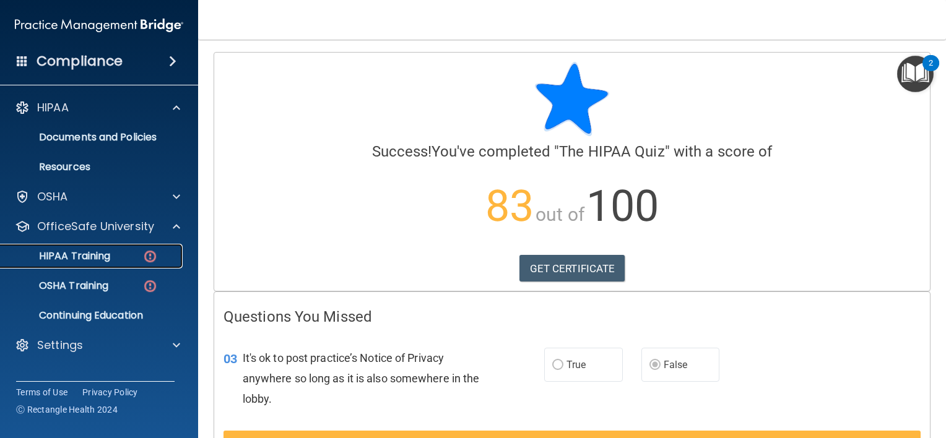
click at [77, 259] on p "HIPAA Training" at bounding box center [59, 256] width 102 height 12
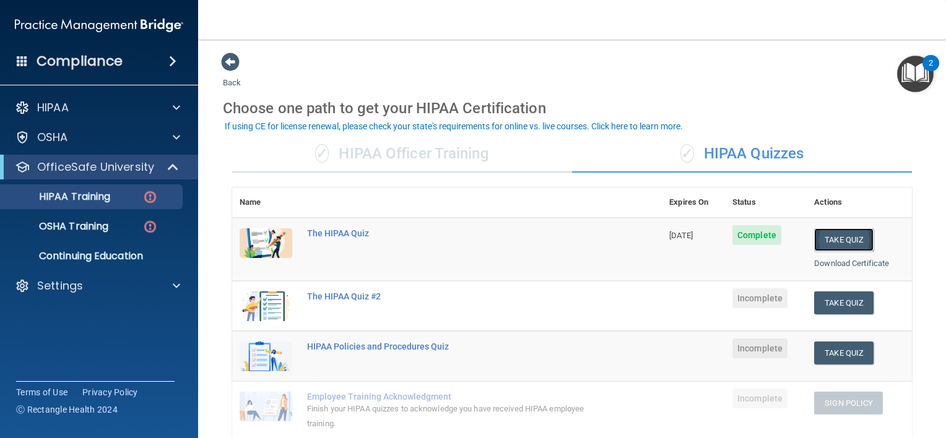
click at [839, 238] on button "Take Quiz" at bounding box center [843, 239] width 59 height 23
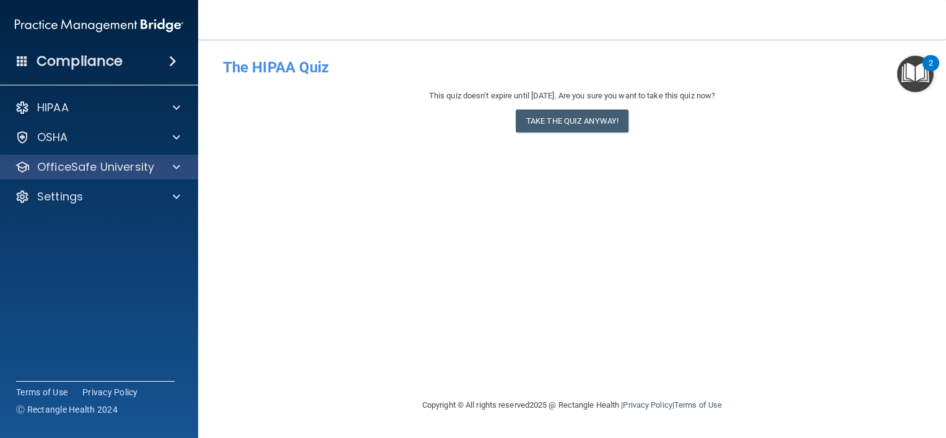
click at [62, 178] on div "OfficeSafe University" at bounding box center [99, 167] width 199 height 25
click at [105, 157] on div "OfficeSafe University" at bounding box center [99, 167] width 199 height 25
click at [176, 165] on span at bounding box center [176, 167] width 7 height 15
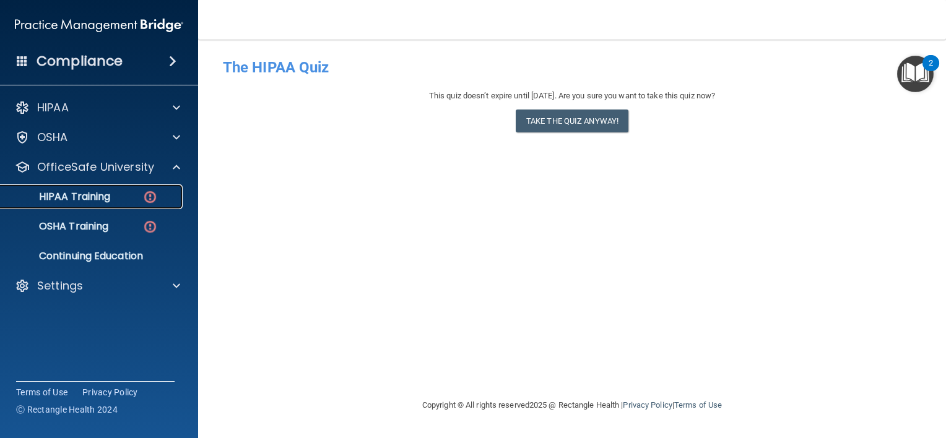
click at [104, 196] on p "HIPAA Training" at bounding box center [59, 197] width 102 height 12
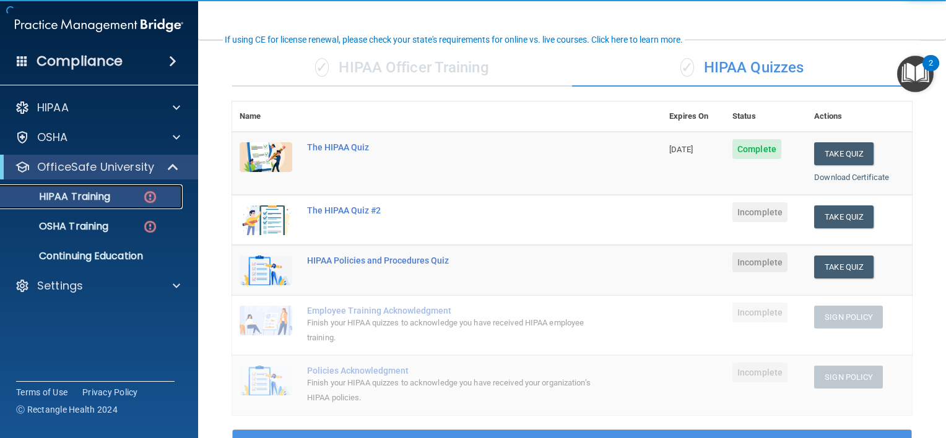
scroll to position [87, 0]
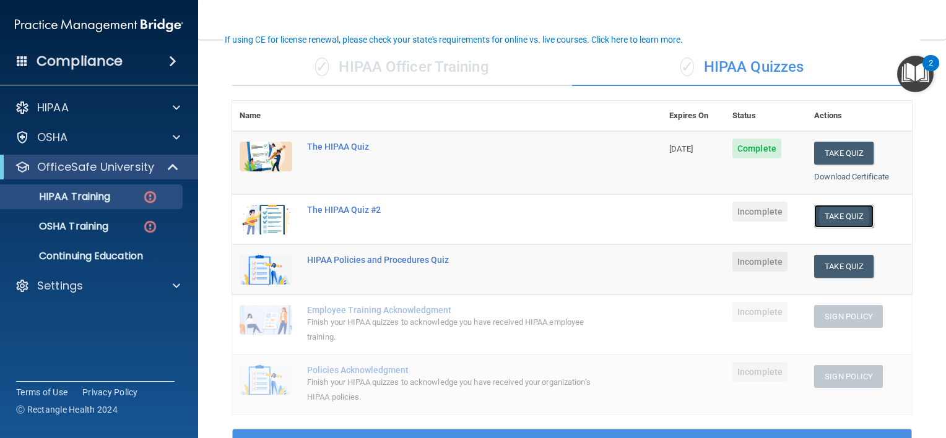
click at [830, 213] on button "Take Quiz" at bounding box center [843, 216] width 59 height 23
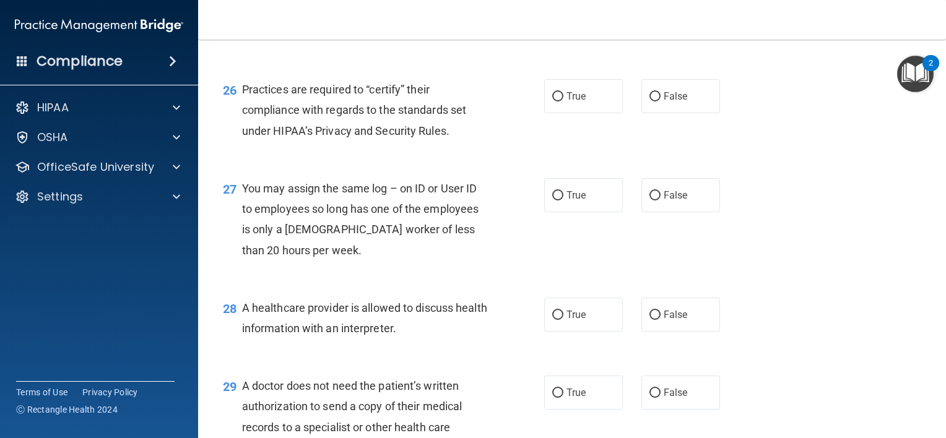
scroll to position [2715, 0]
click at [583, 113] on label "True" at bounding box center [583, 96] width 79 height 34
click at [563, 101] on input "True" at bounding box center [557, 96] width 11 height 9
radio input "true"
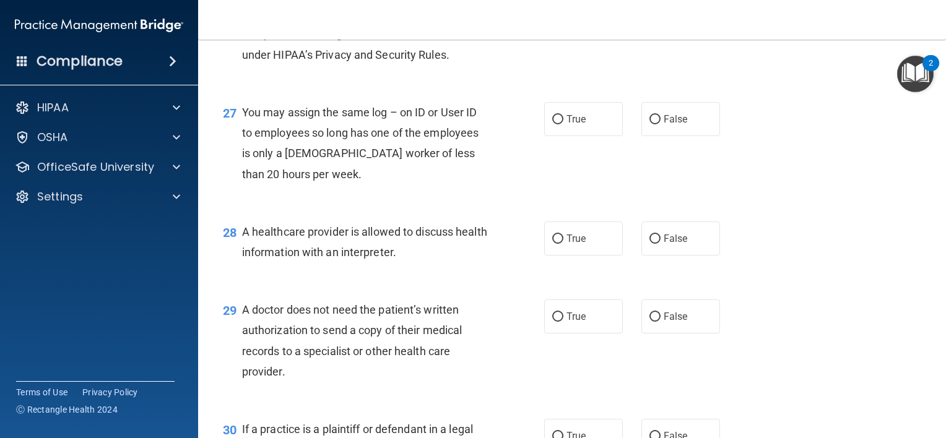
scroll to position [2794, 0]
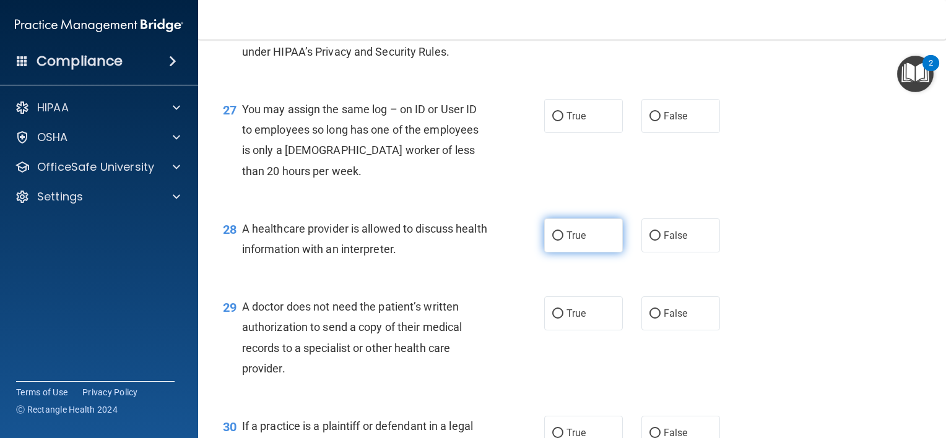
click at [561, 252] on label "True" at bounding box center [583, 235] width 79 height 34
click at [561, 241] on input "True" at bounding box center [557, 235] width 11 height 9
radio input "true"
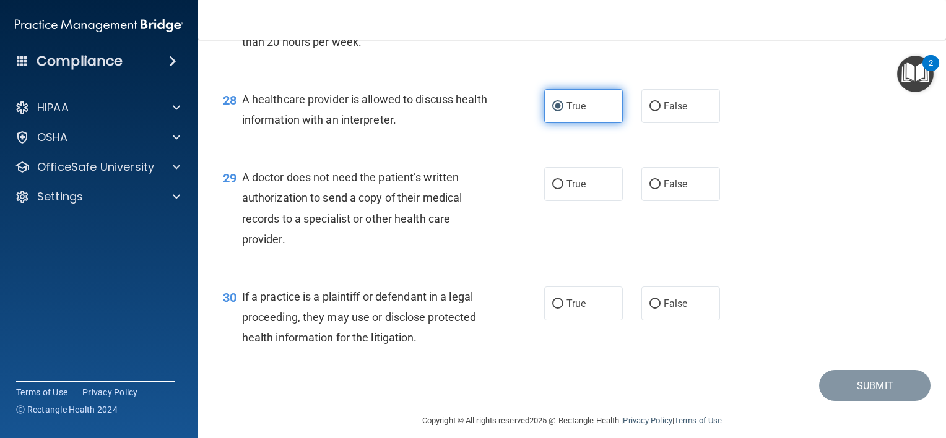
scroll to position [2923, 0]
click at [644, 201] on label "False" at bounding box center [680, 184] width 79 height 34
click at [649, 189] on input "False" at bounding box center [654, 184] width 11 height 9
radio input "true"
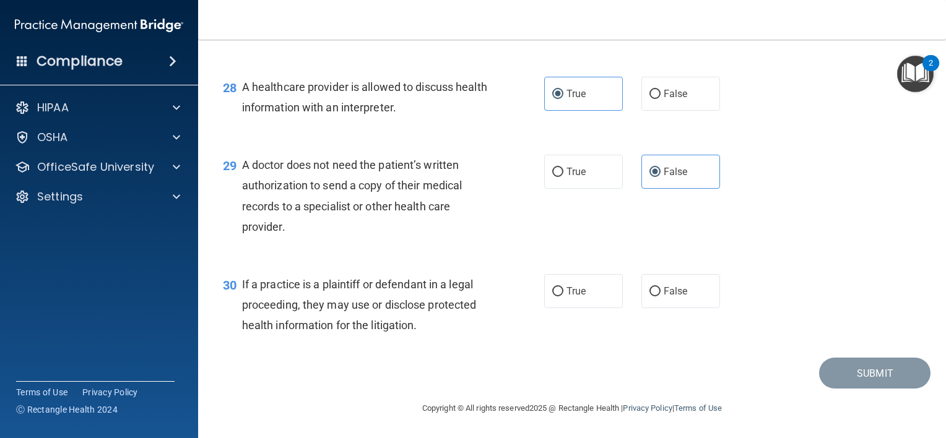
scroll to position [2963, 0]
click at [654, 308] on label "False" at bounding box center [680, 291] width 79 height 34
click at [654, 296] on input "False" at bounding box center [654, 291] width 11 height 9
radio input "true"
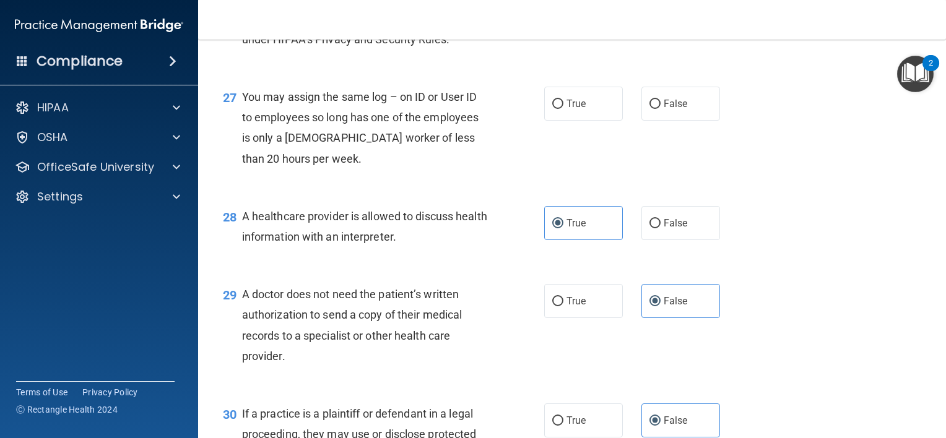
scroll to position [2803, 0]
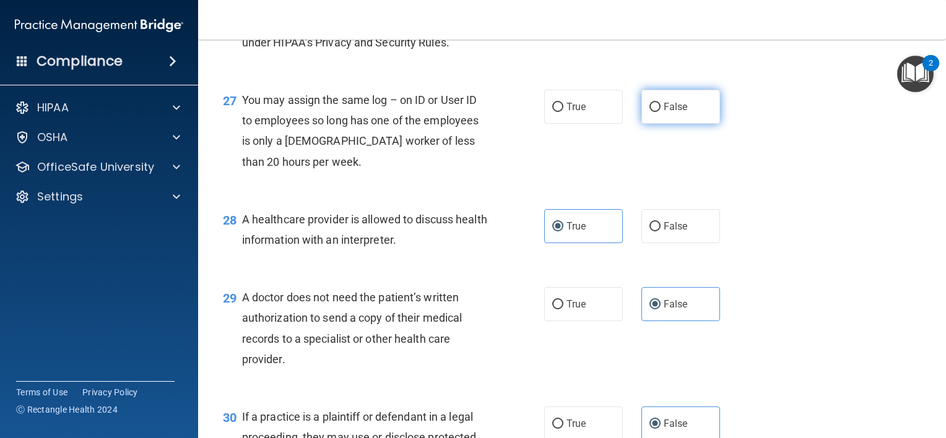
click at [670, 113] on span "False" at bounding box center [675, 107] width 24 height 12
click at [660, 112] on input "False" at bounding box center [654, 107] width 11 height 9
radio input "true"
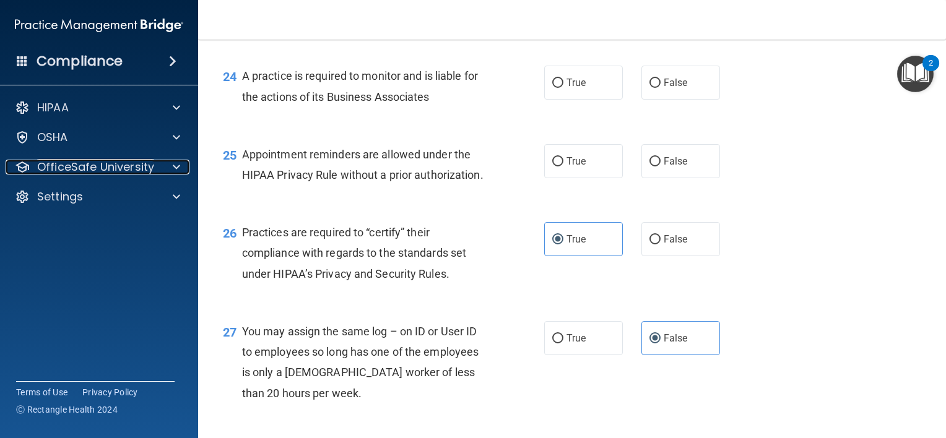
scroll to position [2572, 0]
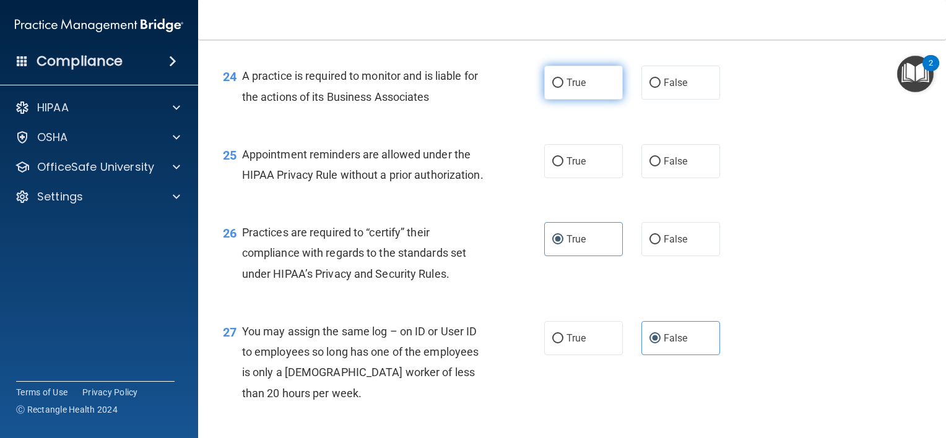
click at [552, 88] on input "True" at bounding box center [557, 83] width 11 height 9
radio input "true"
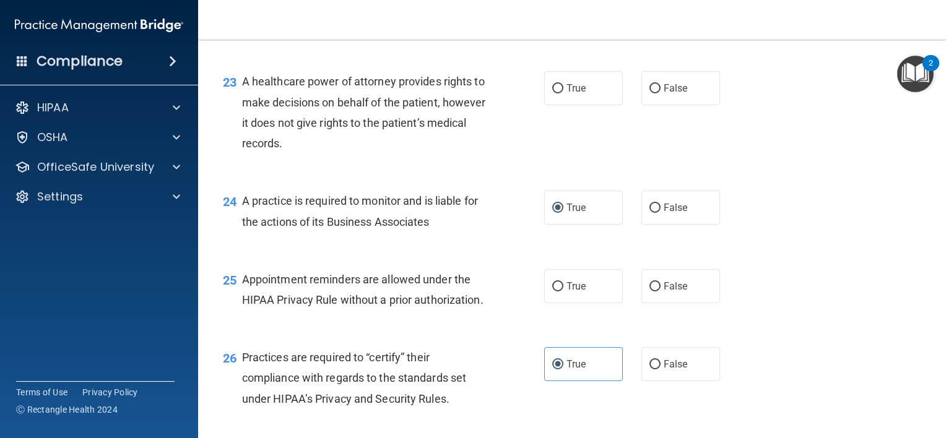
scroll to position [2447, 0]
click at [632, 224] on div "True False" at bounding box center [638, 207] width 189 height 34
click at [641, 224] on label "False" at bounding box center [680, 207] width 79 height 34
click at [649, 212] on input "False" at bounding box center [654, 207] width 11 height 9
radio input "true"
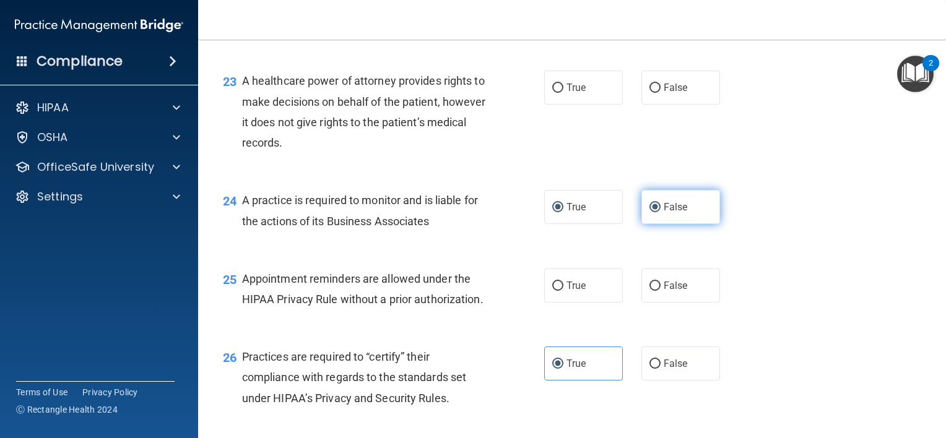
radio input "false"
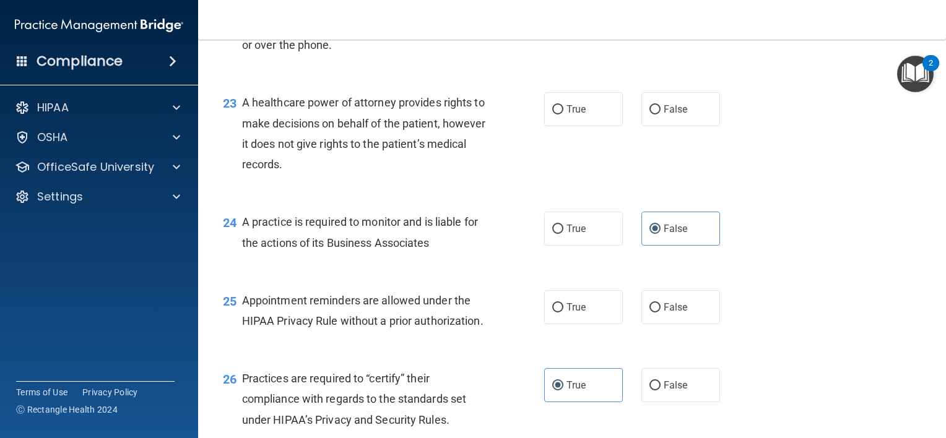
scroll to position [2426, 0]
click at [567, 115] on span "True" at bounding box center [575, 109] width 19 height 12
click at [563, 114] on input "True" at bounding box center [557, 109] width 11 height 9
radio input "true"
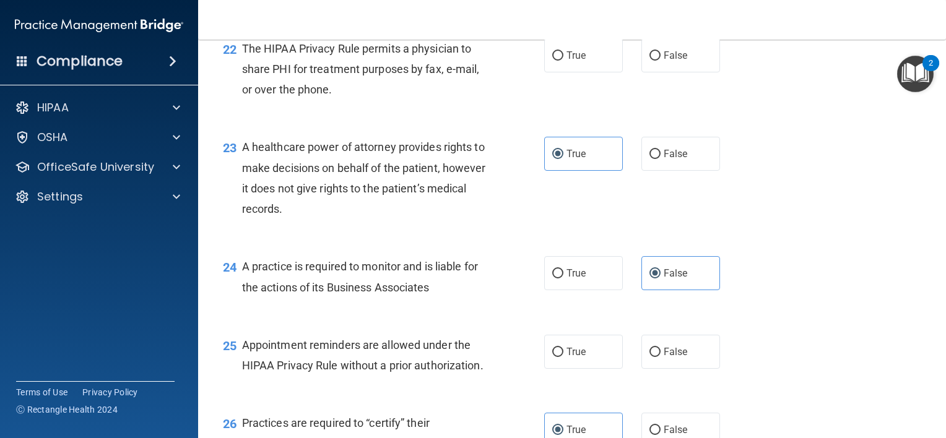
scroll to position [2381, 0]
click at [555, 73] on label "True" at bounding box center [583, 56] width 79 height 34
click at [555, 61] on input "True" at bounding box center [557, 56] width 11 height 9
radio input "true"
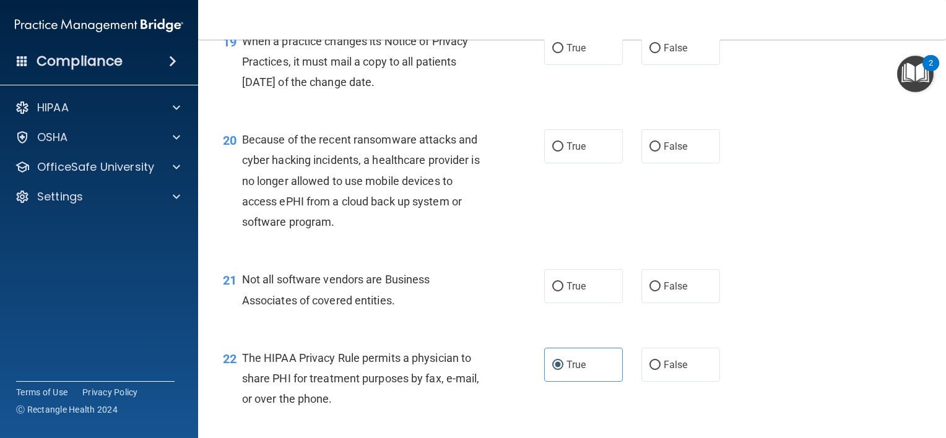
scroll to position [2069, 0]
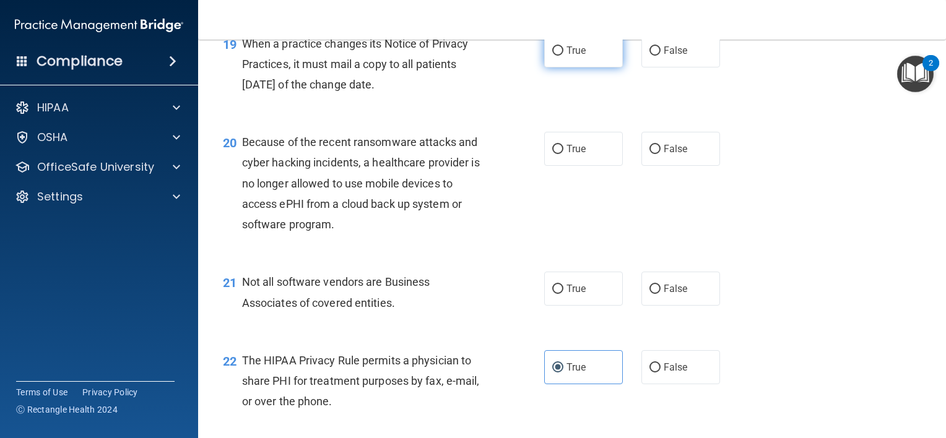
click at [552, 56] on input "True" at bounding box center [557, 50] width 11 height 9
radio input "true"
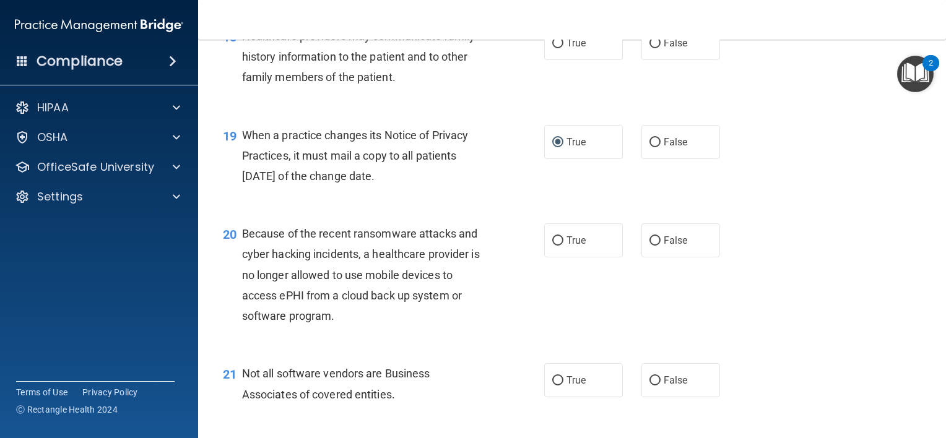
scroll to position [1978, 0]
click at [650, 48] on input "False" at bounding box center [654, 43] width 11 height 9
radio input "true"
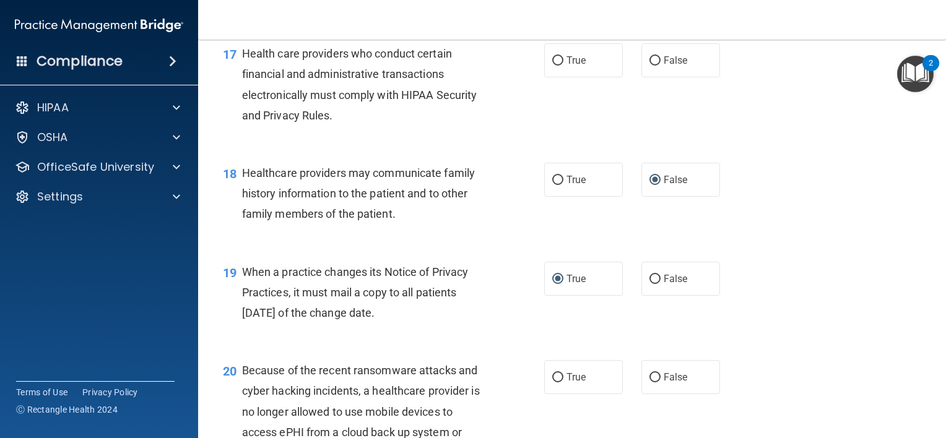
scroll to position [1840, 0]
click at [554, 66] on input "True" at bounding box center [557, 61] width 11 height 9
radio input "true"
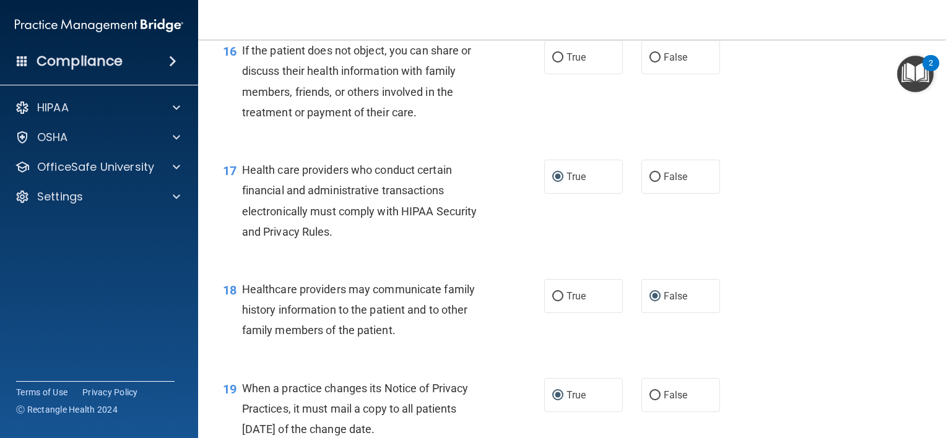
scroll to position [1726, 0]
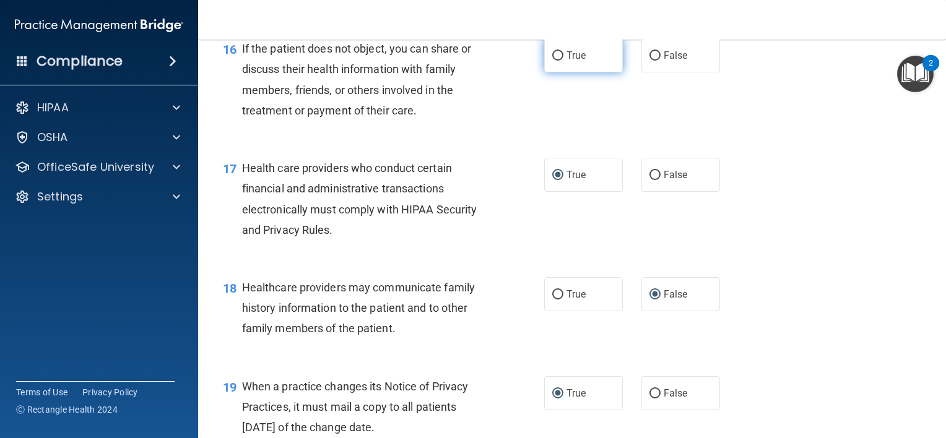
click at [544, 72] on label "True" at bounding box center [583, 55] width 79 height 34
click at [552, 61] on input "True" at bounding box center [557, 55] width 11 height 9
radio input "true"
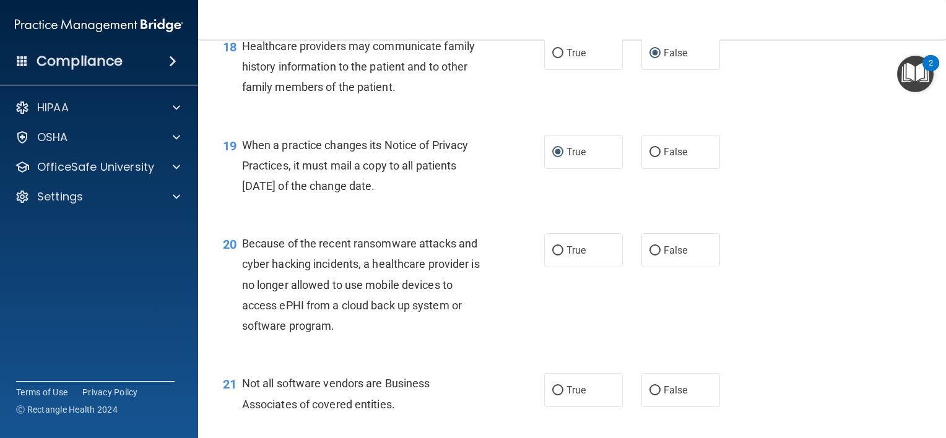
scroll to position [1969, 0]
click at [649, 254] on input "False" at bounding box center [654, 249] width 11 height 9
radio input "true"
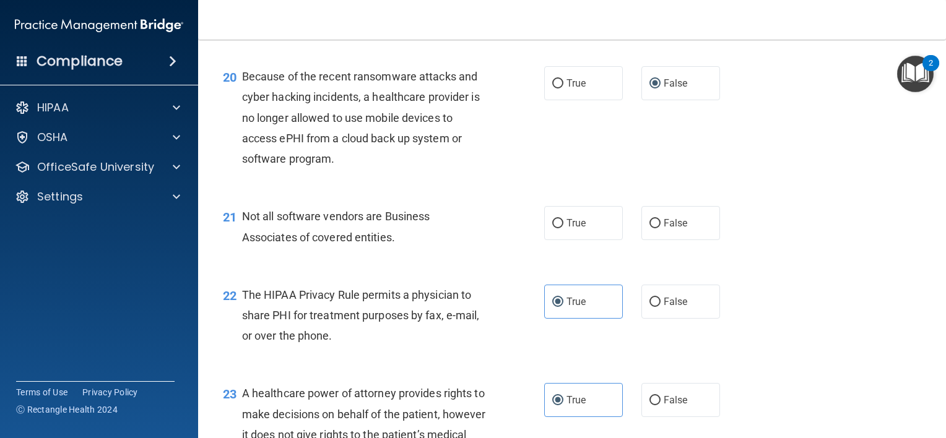
scroll to position [2135, 0]
click at [557, 228] on input "True" at bounding box center [557, 222] width 11 height 9
radio input "true"
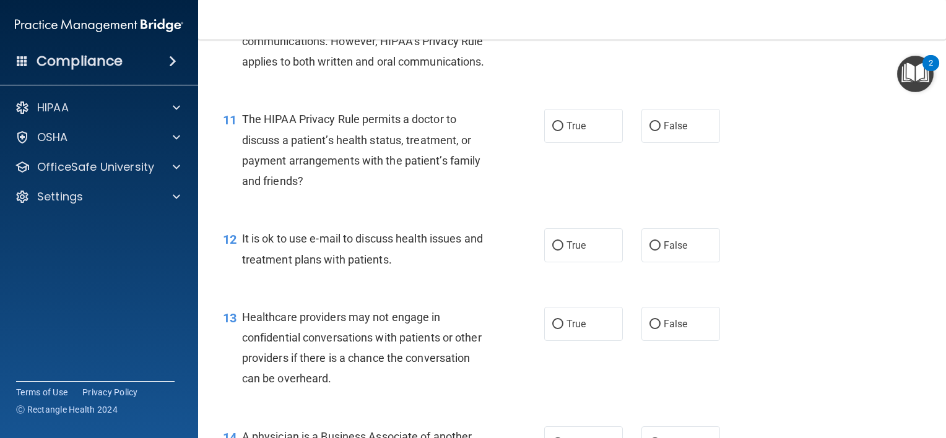
scroll to position [1120, 0]
click at [556, 251] on input "True" at bounding box center [557, 246] width 11 height 9
radio input "true"
click at [569, 132] on span "True" at bounding box center [575, 127] width 19 height 12
click at [563, 132] on input "True" at bounding box center [557, 127] width 11 height 9
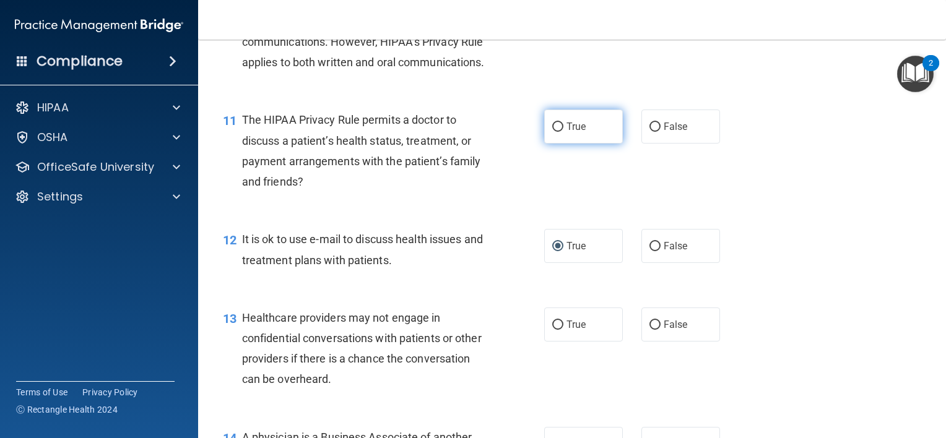
radio input "true"
click at [641, 144] on label "False" at bounding box center [680, 127] width 79 height 34
click at [649, 132] on input "False" at bounding box center [654, 127] width 11 height 9
radio input "true"
radio input "false"
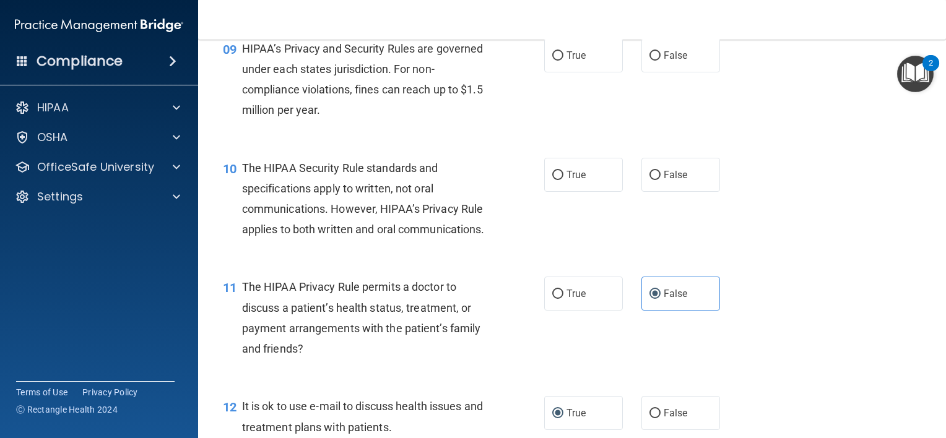
scroll to position [952, 0]
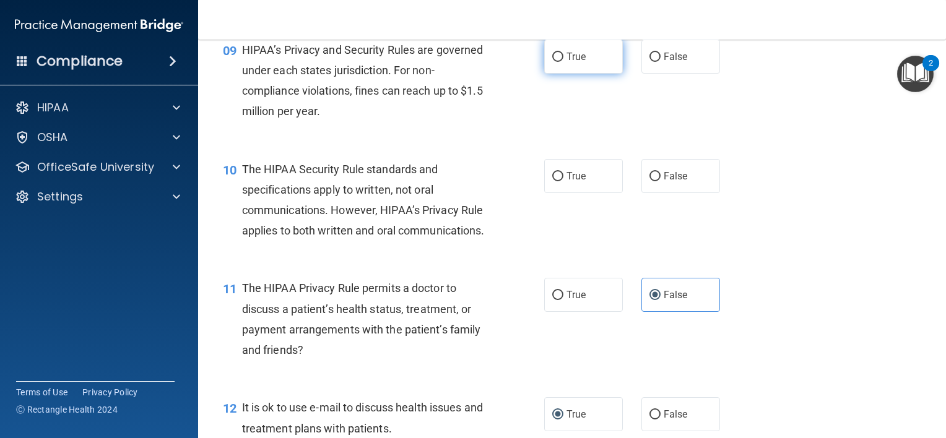
click at [574, 62] on span "True" at bounding box center [575, 57] width 19 height 12
click at [563, 62] on input "True" at bounding box center [557, 57] width 11 height 9
radio input "true"
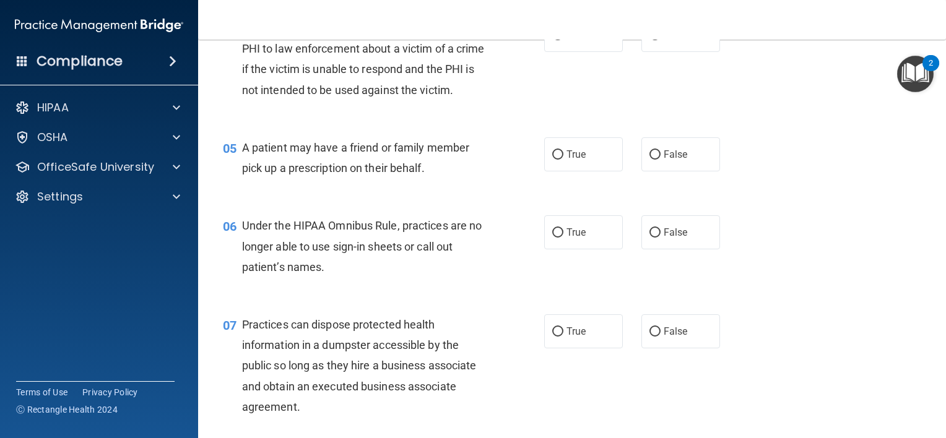
scroll to position [437, 0]
click at [567, 172] on label "True" at bounding box center [583, 155] width 79 height 34
click at [563, 160] on input "True" at bounding box center [557, 155] width 11 height 9
radio input "true"
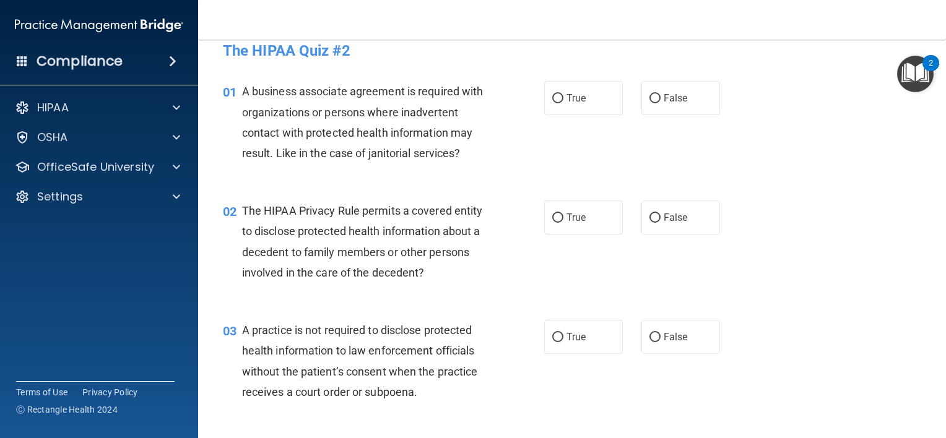
scroll to position [0, 0]
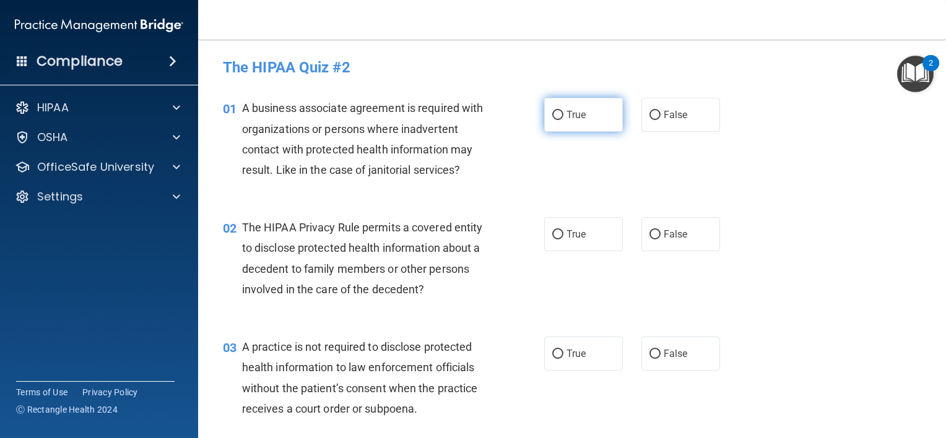
click at [544, 117] on label "True" at bounding box center [583, 115] width 79 height 34
click at [552, 117] on input "True" at bounding box center [557, 115] width 11 height 9
radio input "true"
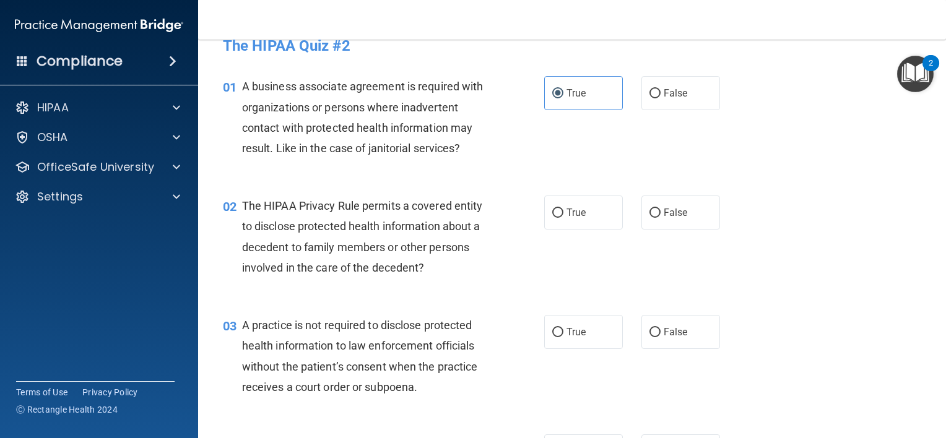
scroll to position [22, 0]
click at [523, 209] on div "02 The HIPAA Privacy Rule permits a covered entity to disclose protected health…" at bounding box center [383, 239] width 358 height 88
click at [557, 208] on input "True" at bounding box center [557, 212] width 11 height 9
radio input "true"
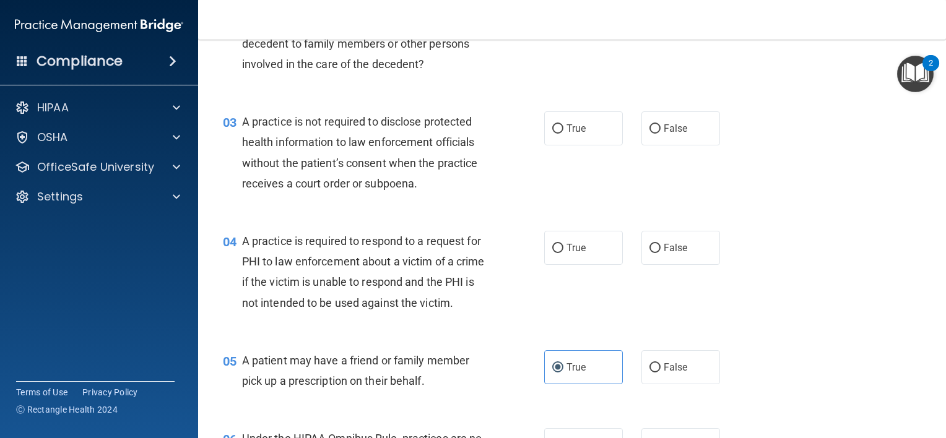
scroll to position [235, 0]
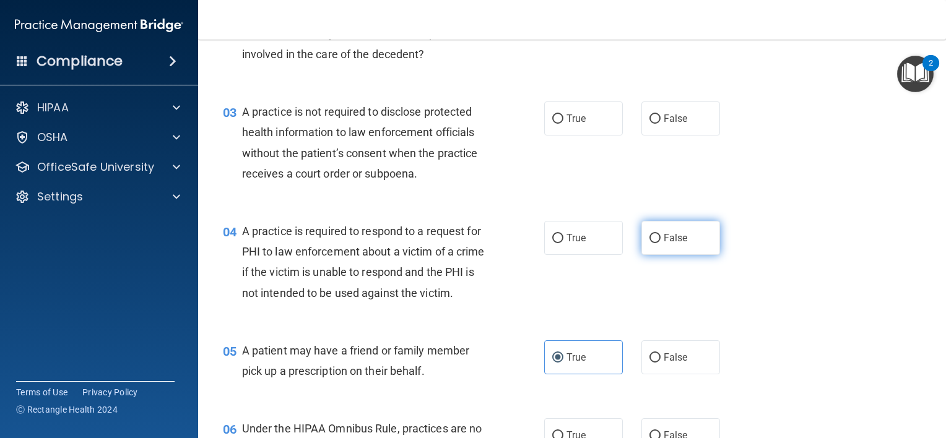
click at [650, 235] on input "False" at bounding box center [654, 238] width 11 height 9
radio input "true"
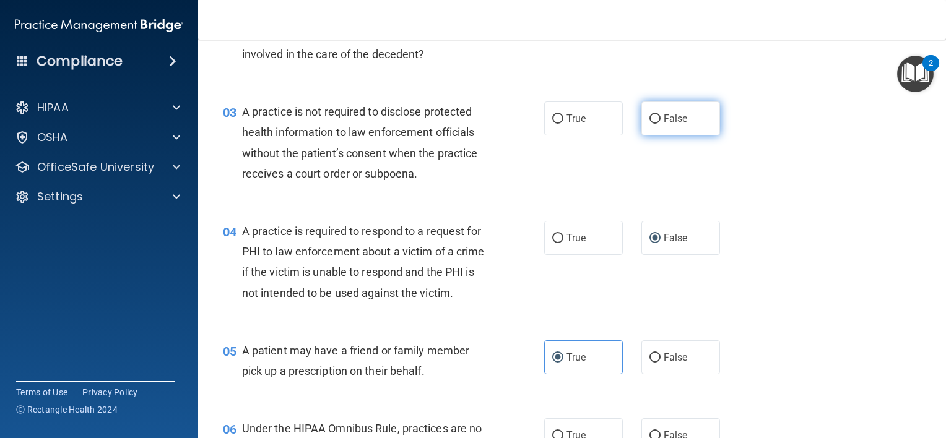
click at [649, 118] on input "False" at bounding box center [654, 118] width 11 height 9
radio input "true"
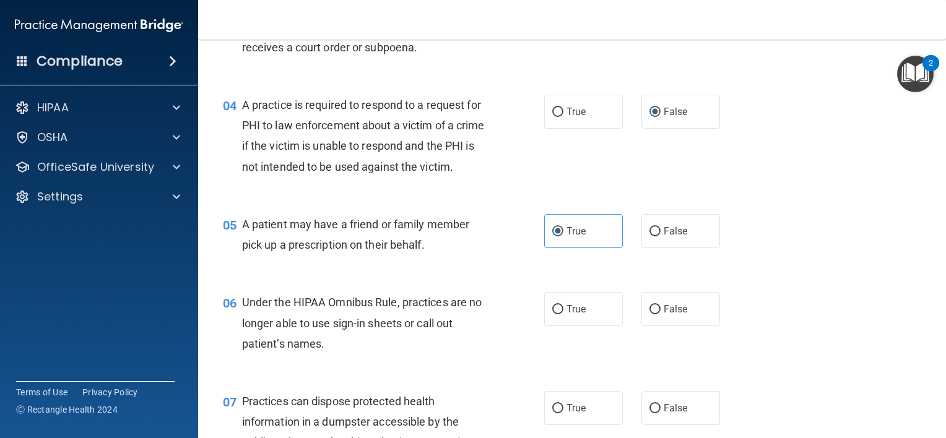
scroll to position [302, 0]
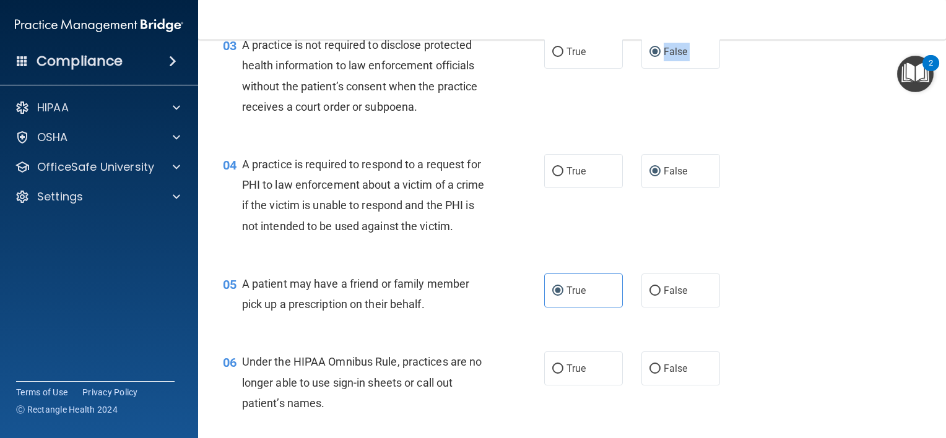
drag, startPoint x: 585, startPoint y: 56, endPoint x: 853, endPoint y: 149, distance: 283.4
click at [584, 61] on label "True" at bounding box center [583, 52] width 79 height 34
click at [563, 57] on input "True" at bounding box center [557, 52] width 11 height 9
radio input "true"
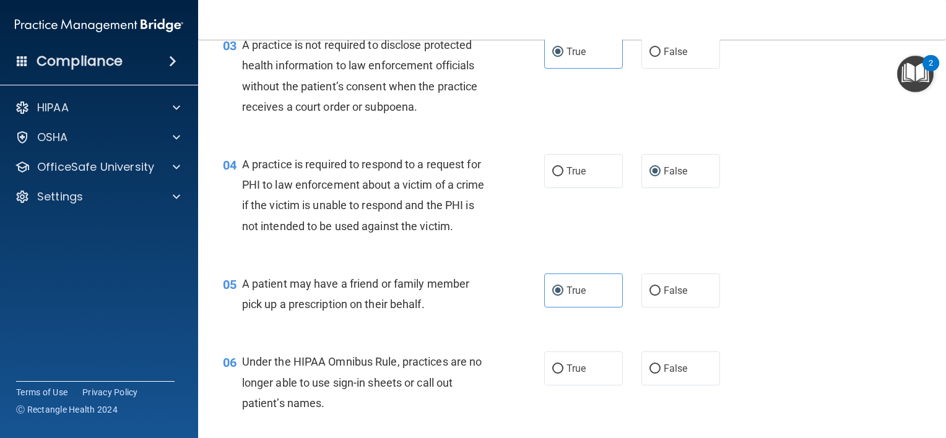
drag, startPoint x: 755, startPoint y: 137, endPoint x: 733, endPoint y: 88, distance: 54.3
click at [733, 88] on div "03 A practice is not required to disclose protected health information to law e…" at bounding box center [571, 78] width 717 height 119
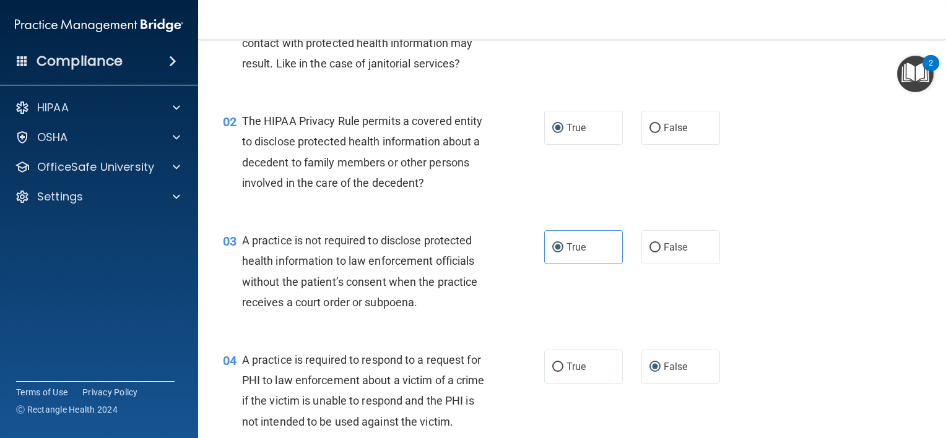
scroll to position [0, 0]
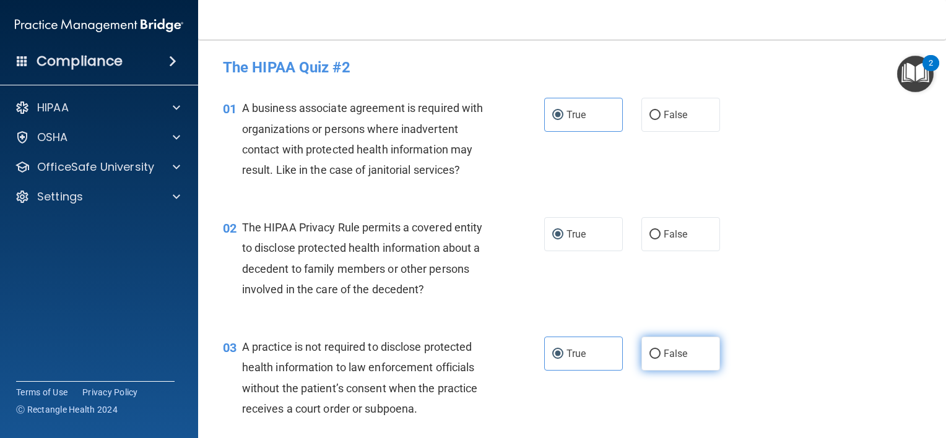
click at [641, 356] on label "False" at bounding box center [680, 354] width 79 height 34
click at [649, 356] on input "False" at bounding box center [654, 354] width 11 height 9
radio input "true"
radio input "false"
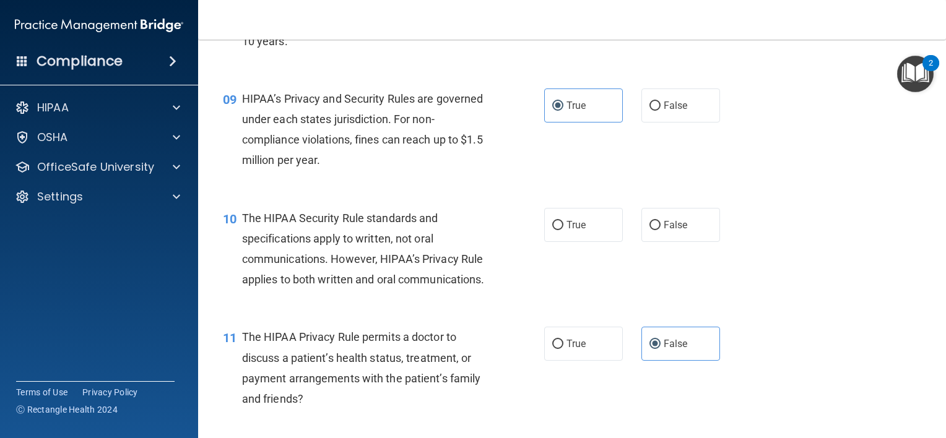
scroll to position [902, 0]
click at [561, 243] on label "True" at bounding box center [583, 226] width 79 height 34
click at [561, 231] on input "True" at bounding box center [557, 226] width 11 height 9
radio input "true"
click at [663, 231] on span "False" at bounding box center [675, 226] width 24 height 12
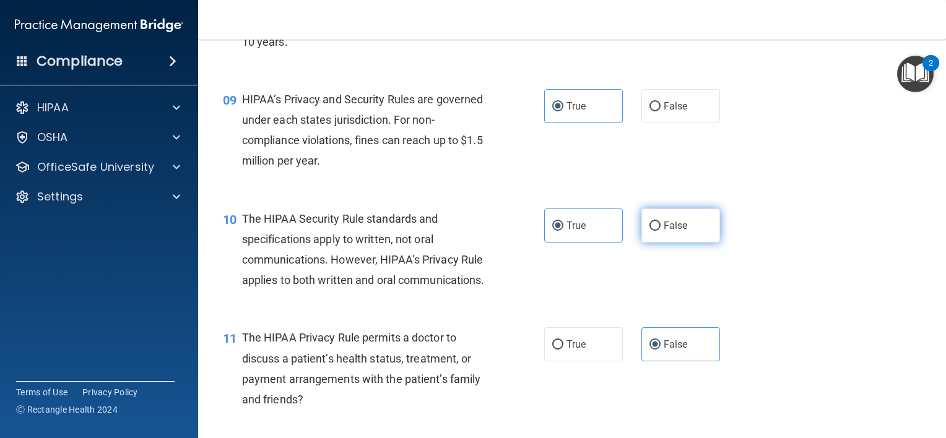
click at [660, 231] on input "False" at bounding box center [654, 226] width 11 height 9
radio input "true"
radio input "false"
click at [597, 301] on div "10 The HIPAA Security Rule standards and specifications apply to written, not o…" at bounding box center [571, 252] width 717 height 119
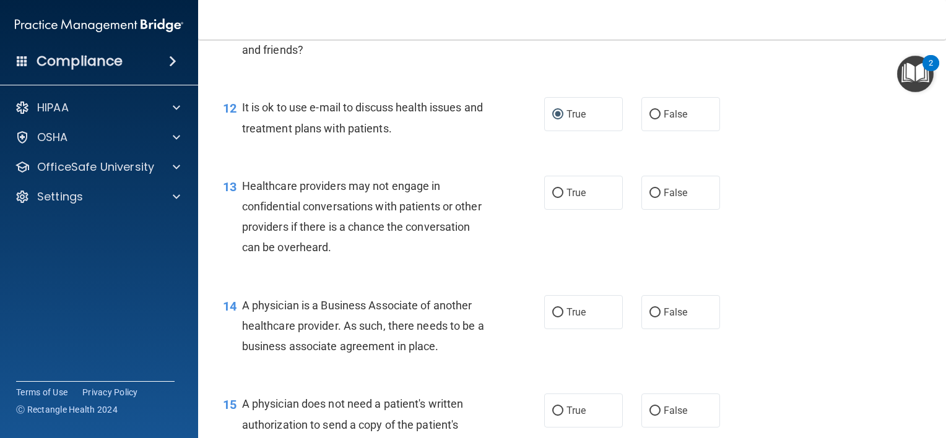
scroll to position [1252, 0]
click at [552, 209] on label "True" at bounding box center [583, 192] width 79 height 34
click at [552, 197] on input "True" at bounding box center [557, 192] width 11 height 9
radio input "true"
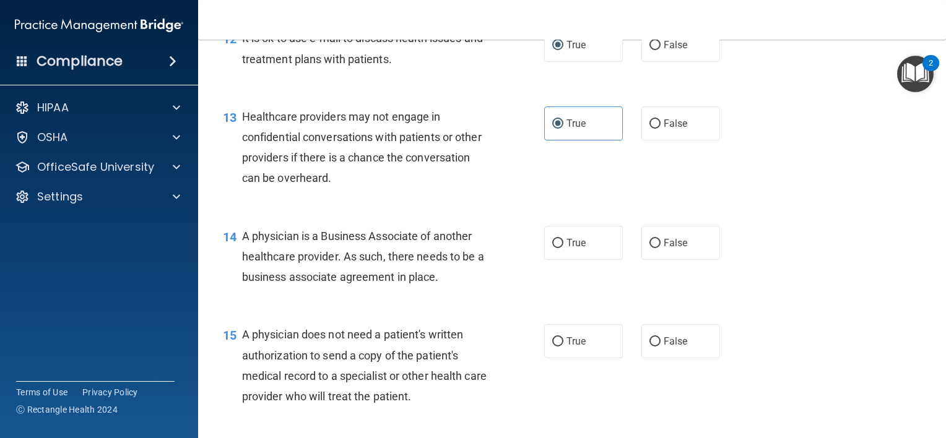
scroll to position [1322, 0]
click at [680, 248] on span "False" at bounding box center [675, 242] width 24 height 12
click at [660, 248] on input "False" at bounding box center [654, 242] width 11 height 9
radio input "true"
click at [560, 259] on label "True" at bounding box center [583, 242] width 79 height 34
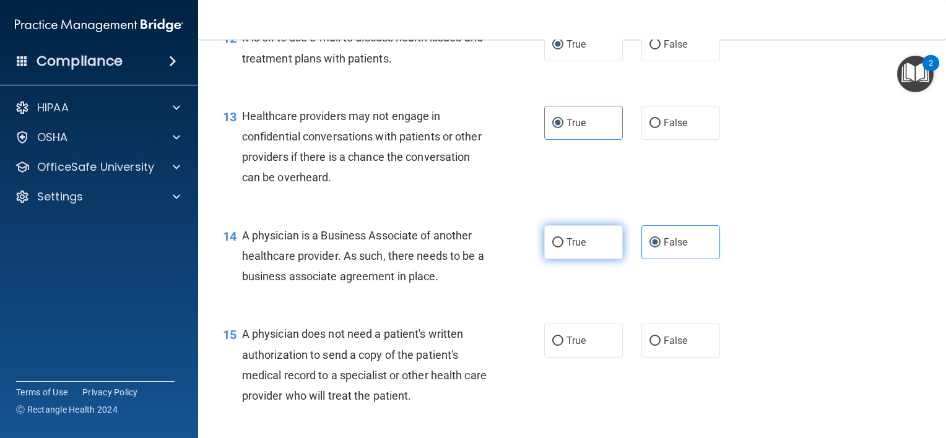
click at [560, 248] on input "True" at bounding box center [557, 242] width 11 height 9
radio input "true"
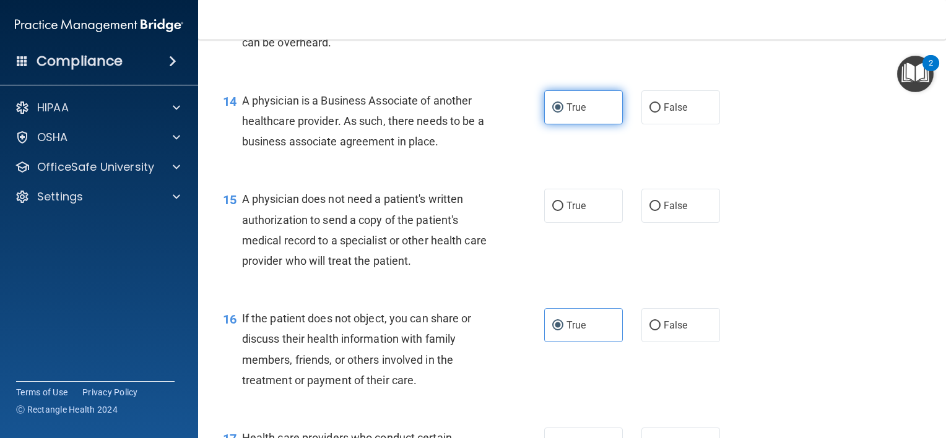
scroll to position [1460, 0]
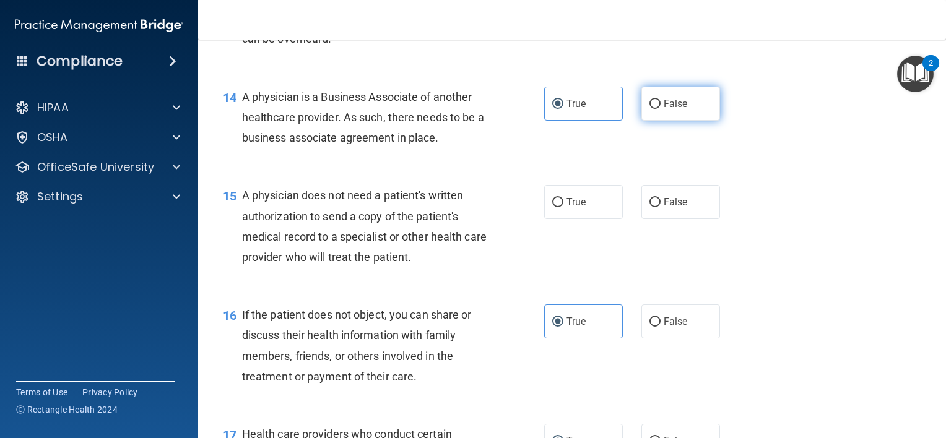
click at [679, 110] on span "False" at bounding box center [675, 104] width 24 height 12
click at [660, 109] on input "False" at bounding box center [654, 104] width 11 height 9
radio input "true"
radio input "false"
click at [668, 208] on span "False" at bounding box center [675, 202] width 24 height 12
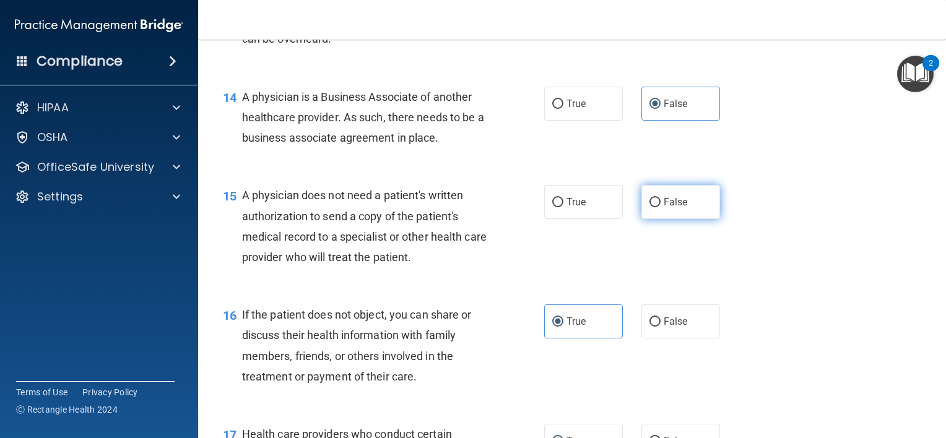
click at [660, 207] on input "False" at bounding box center [654, 202] width 11 height 9
radio input "true"
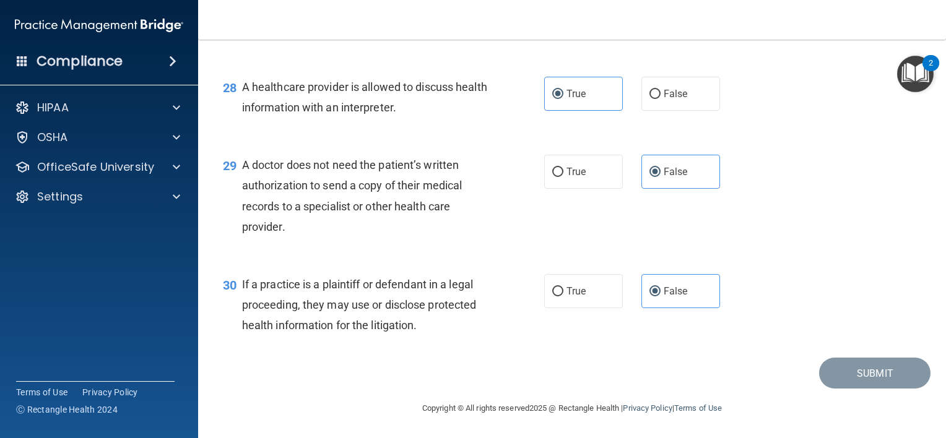
scroll to position [2983, 0]
drag, startPoint x: 843, startPoint y: 390, endPoint x: 777, endPoint y: 403, distance: 67.0
click at [777, 403] on main "- The HIPAA Quiz #2 This quiz doesn’t expire until . Are you sure you want to t…" at bounding box center [572, 239] width 748 height 399
drag, startPoint x: 777, startPoint y: 403, endPoint x: 731, endPoint y: 362, distance: 61.8
click at [731, 358] on div "30 If a practice is a plaintiff or defendant in a legal proceeding, they may us…" at bounding box center [571, 308] width 717 height 99
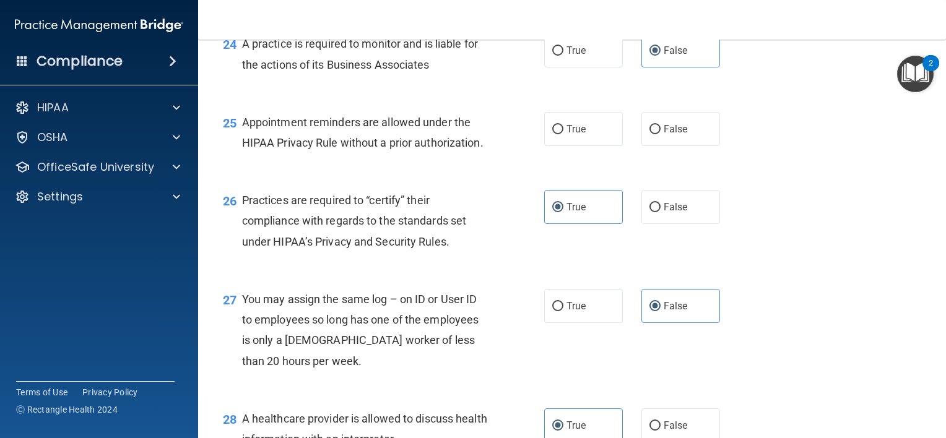
scroll to position [2601, 0]
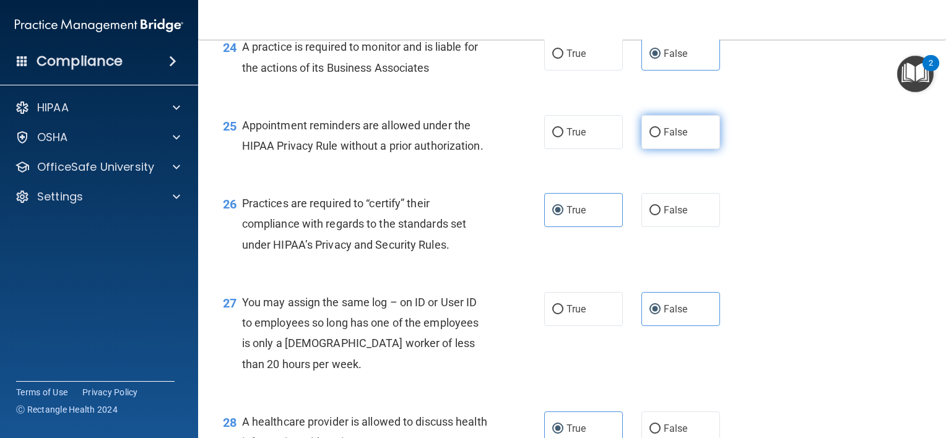
click at [655, 149] on label "False" at bounding box center [680, 132] width 79 height 34
click at [655, 137] on input "False" at bounding box center [654, 132] width 11 height 9
radio input "true"
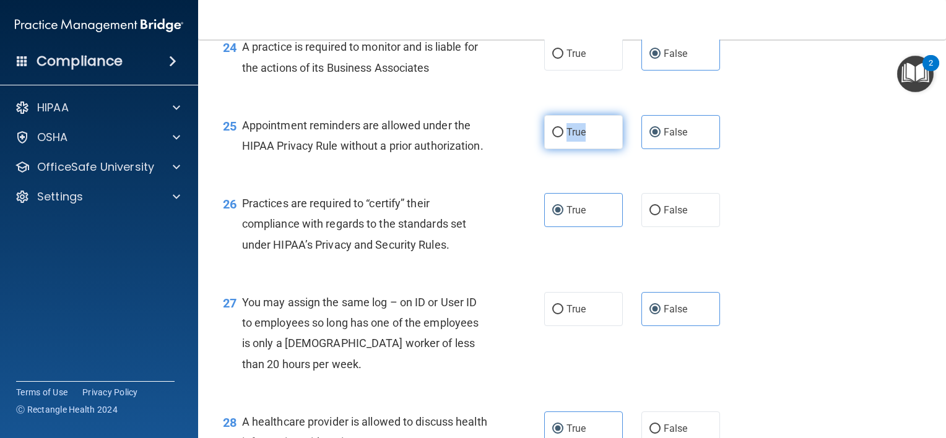
drag, startPoint x: 562, startPoint y: 183, endPoint x: 580, endPoint y: 173, distance: 20.5
click at [580, 149] on label "True" at bounding box center [583, 132] width 79 height 34
drag, startPoint x: 580, startPoint y: 173, endPoint x: 548, endPoint y: 178, distance: 31.9
click at [548, 149] on label "True" at bounding box center [583, 132] width 79 height 34
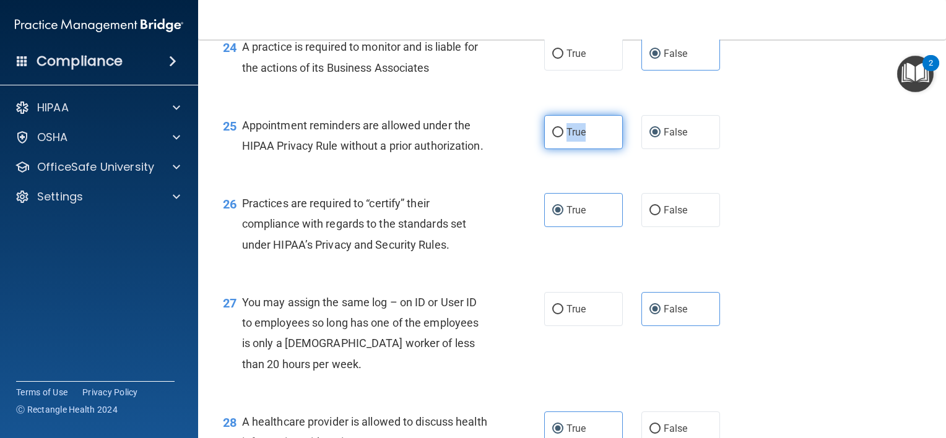
click at [552, 137] on input "True" at bounding box center [557, 132] width 11 height 9
radio input "true"
radio input "false"
click at [535, 162] on div "25 Appointment reminders are allowed under the HIPAA Privacy Rule without a pri…" at bounding box center [383, 138] width 358 height 47
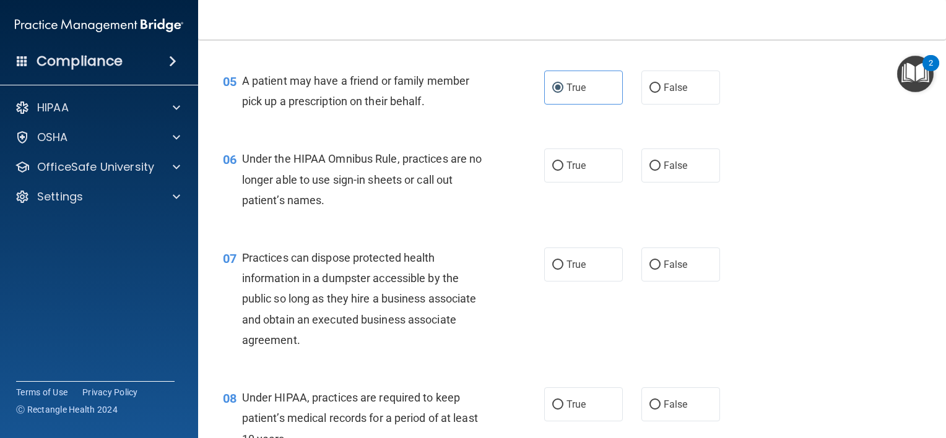
scroll to position [505, 0]
click at [585, 183] on label "True" at bounding box center [583, 166] width 79 height 34
click at [563, 171] on input "True" at bounding box center [557, 166] width 11 height 9
radio input "true"
click at [566, 270] on span "True" at bounding box center [575, 265] width 19 height 12
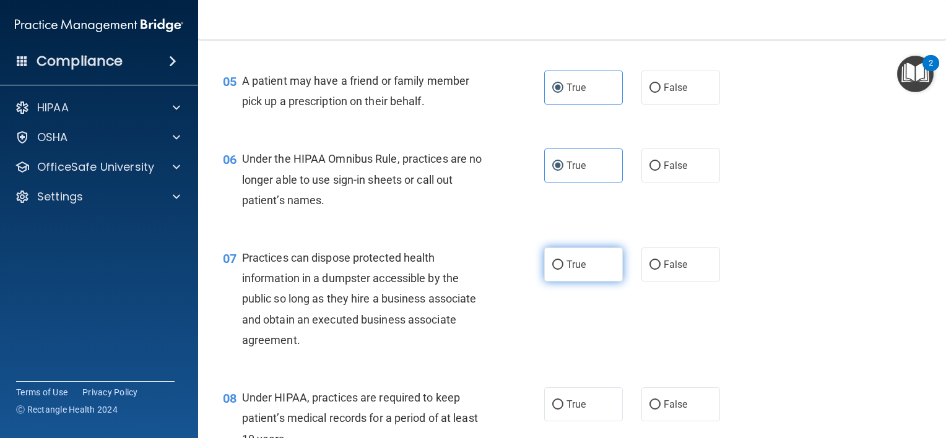
click at [563, 270] on input "True" at bounding box center [557, 265] width 11 height 9
radio input "true"
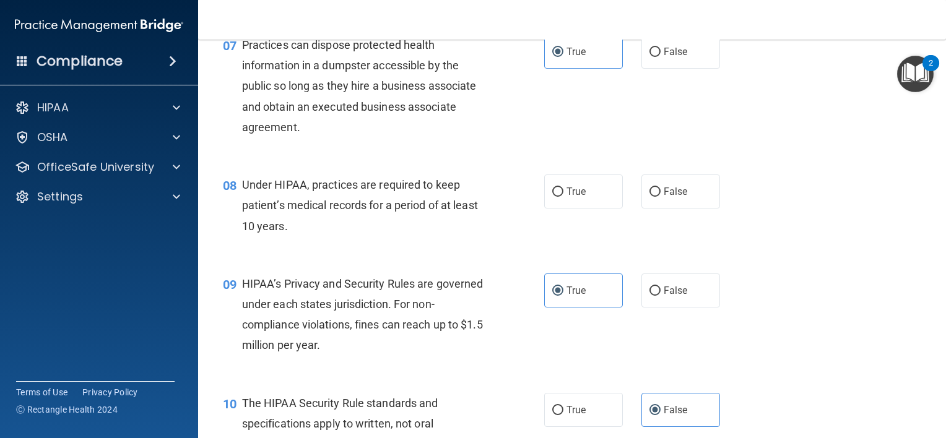
scroll to position [705, 0]
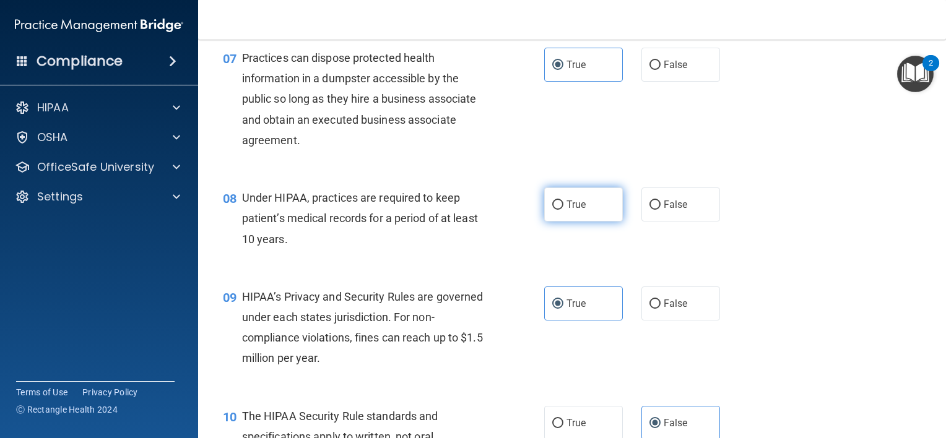
click at [574, 210] on span "True" at bounding box center [575, 205] width 19 height 12
click at [563, 210] on input "True" at bounding box center [557, 204] width 11 height 9
radio input "true"
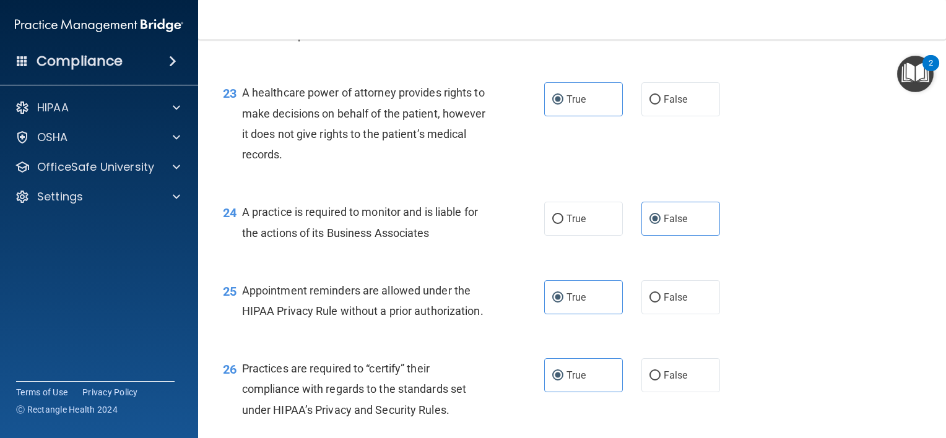
scroll to position [2997, 0]
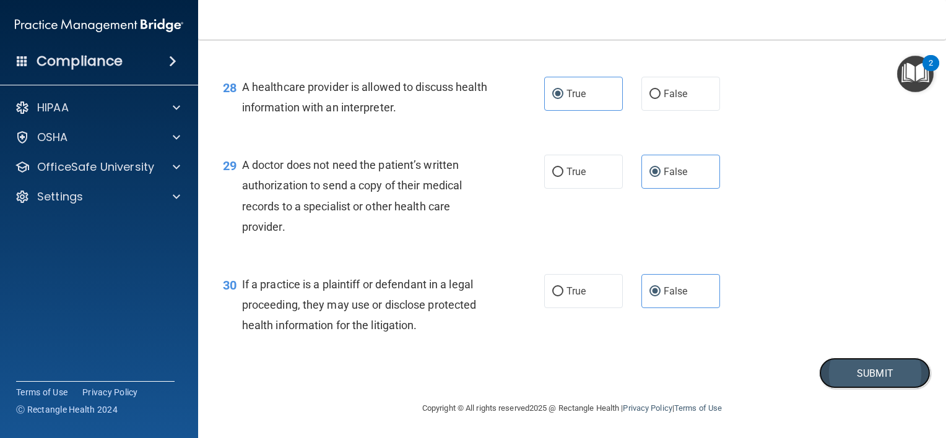
click at [849, 371] on button "Submit" at bounding box center [874, 374] width 111 height 32
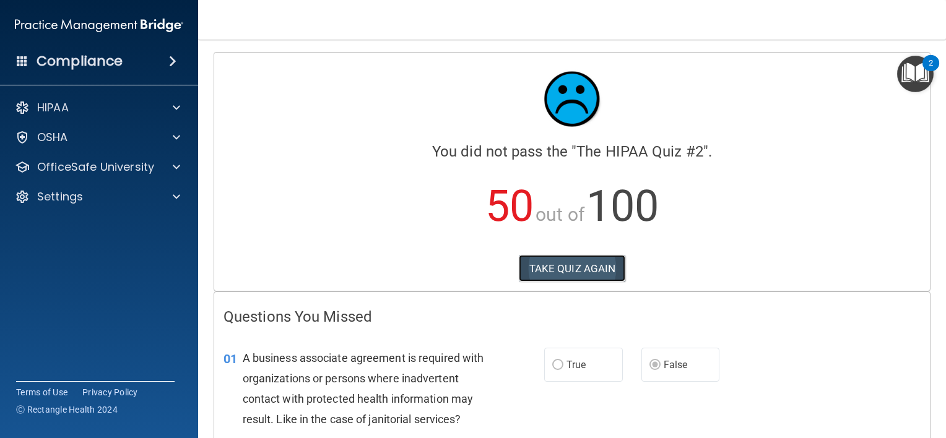
click at [566, 259] on button "TAKE QUIZ AGAIN" at bounding box center [572, 268] width 107 height 27
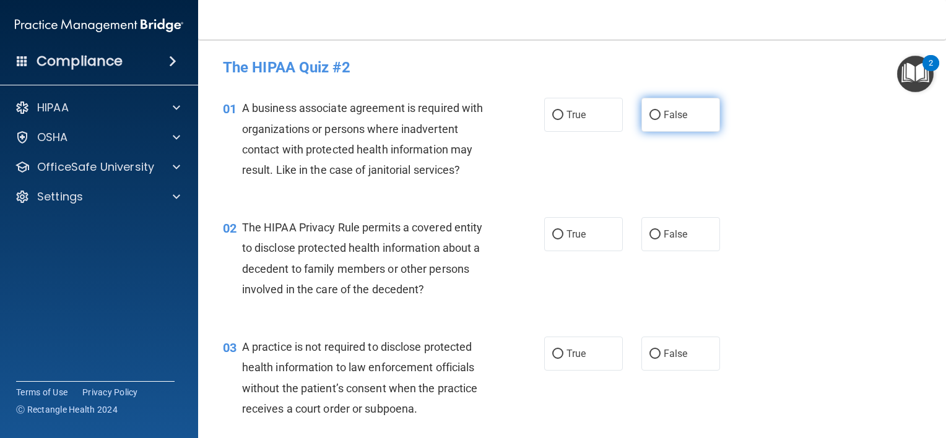
click at [642, 113] on label "False" at bounding box center [680, 115] width 79 height 34
click at [649, 113] on input "False" at bounding box center [654, 115] width 11 height 9
radio input "true"
click at [545, 238] on label "True" at bounding box center [583, 234] width 79 height 34
click at [552, 238] on input "True" at bounding box center [557, 234] width 11 height 9
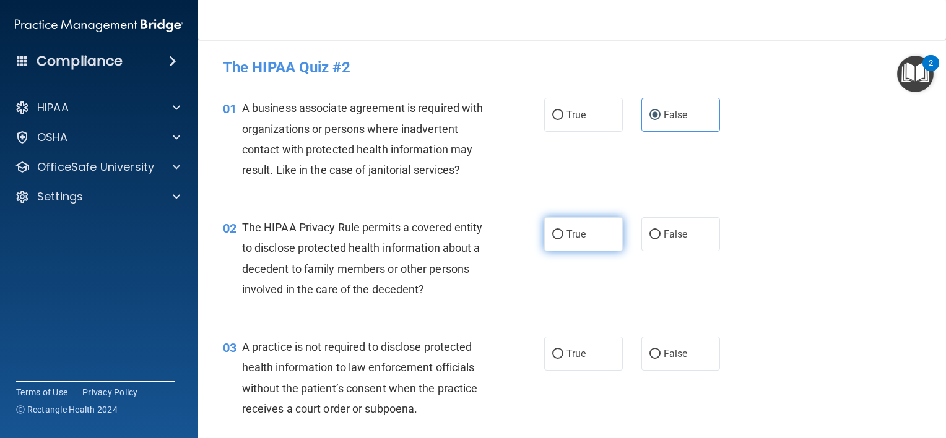
radio input "true"
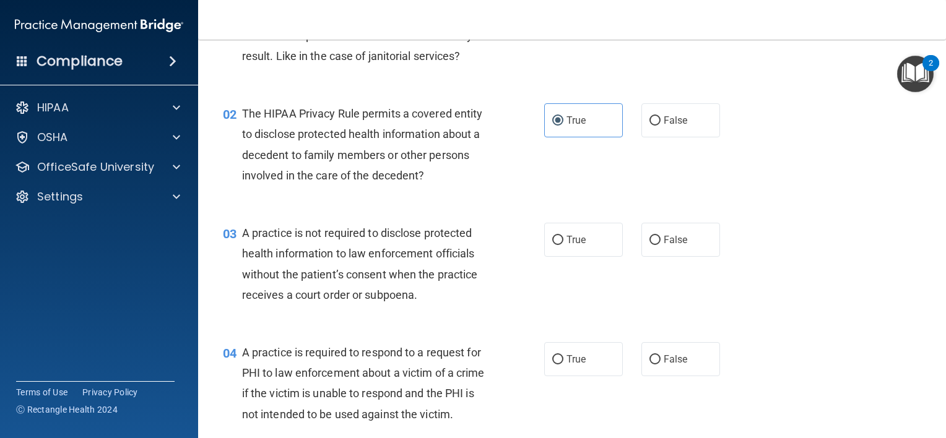
scroll to position [114, 0]
click at [561, 230] on label "True" at bounding box center [583, 240] width 79 height 34
click at [561, 236] on input "True" at bounding box center [557, 240] width 11 height 9
radio input "true"
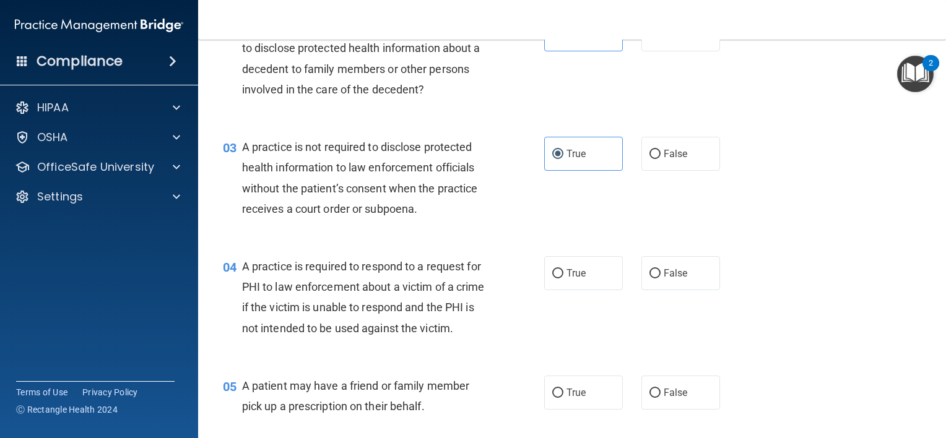
scroll to position [209, 0]
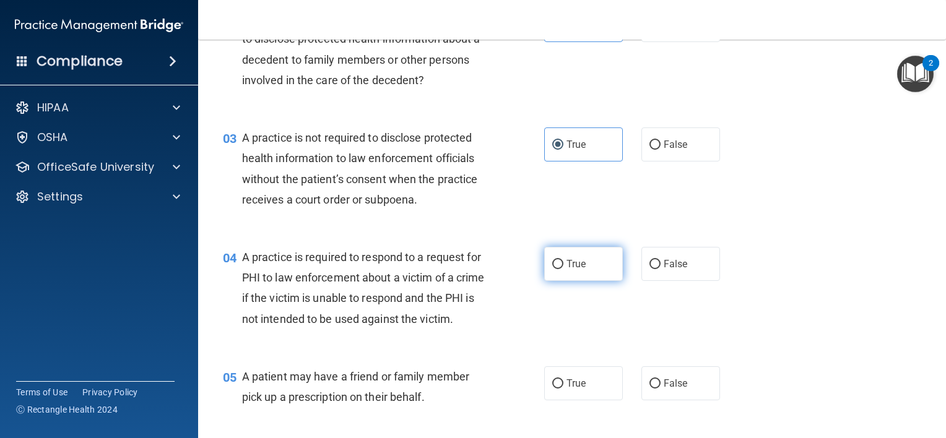
click at [559, 264] on label "True" at bounding box center [583, 264] width 79 height 34
click at [559, 264] on input "True" at bounding box center [557, 264] width 11 height 9
radio input "true"
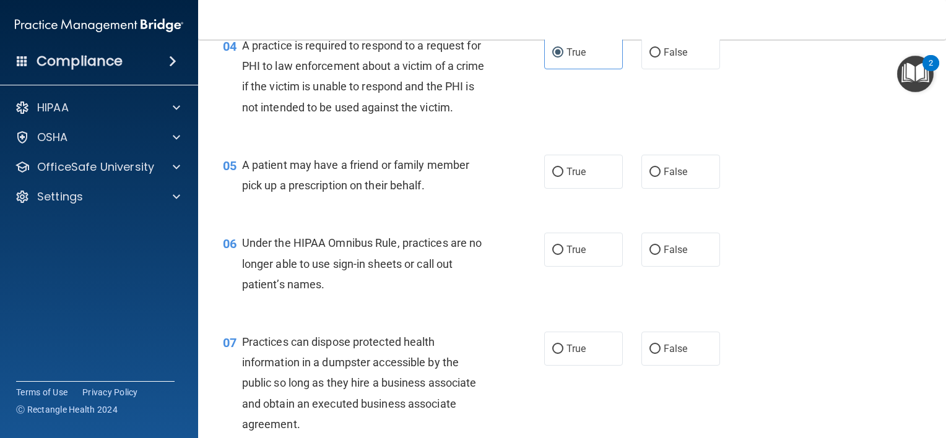
scroll to position [422, 0]
click at [561, 187] on label "True" at bounding box center [583, 170] width 79 height 34
click at [561, 176] on input "True" at bounding box center [557, 170] width 11 height 9
radio input "true"
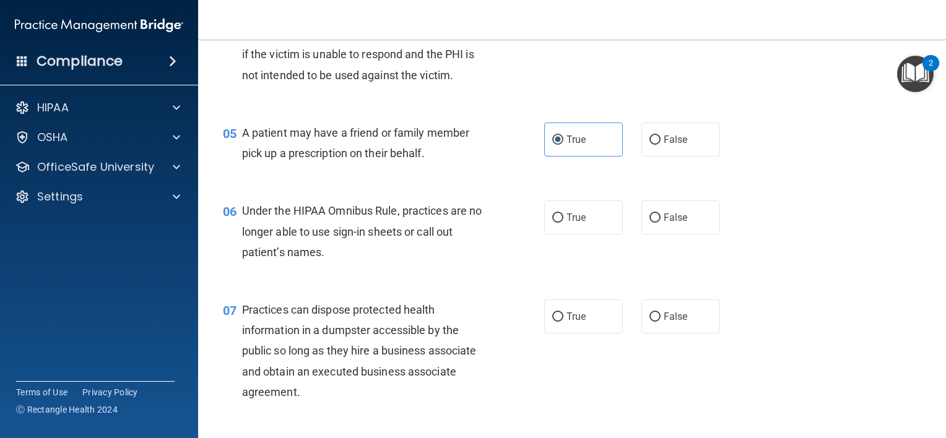
scroll to position [454, 0]
click at [567, 222] on span "True" at bounding box center [575, 216] width 19 height 12
click at [563, 222] on input "True" at bounding box center [557, 216] width 11 height 9
radio input "true"
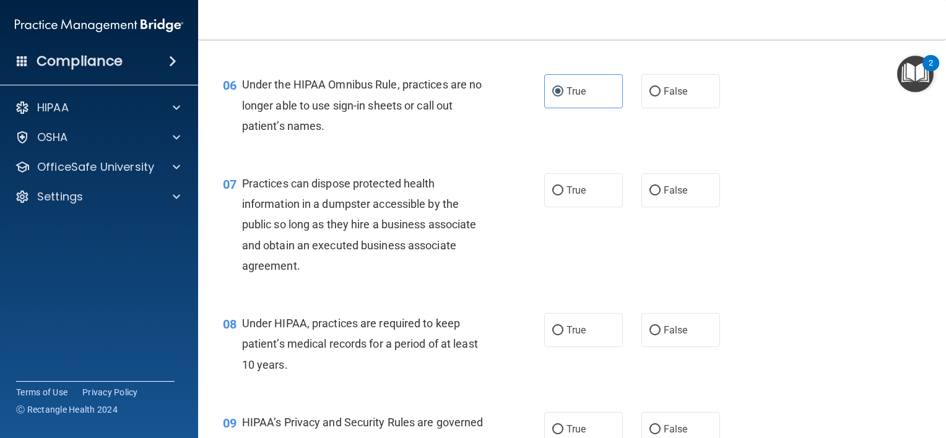
scroll to position [579, 0]
click at [647, 198] on label "False" at bounding box center [680, 190] width 79 height 34
click at [649, 196] on input "False" at bounding box center [654, 190] width 11 height 9
radio input "true"
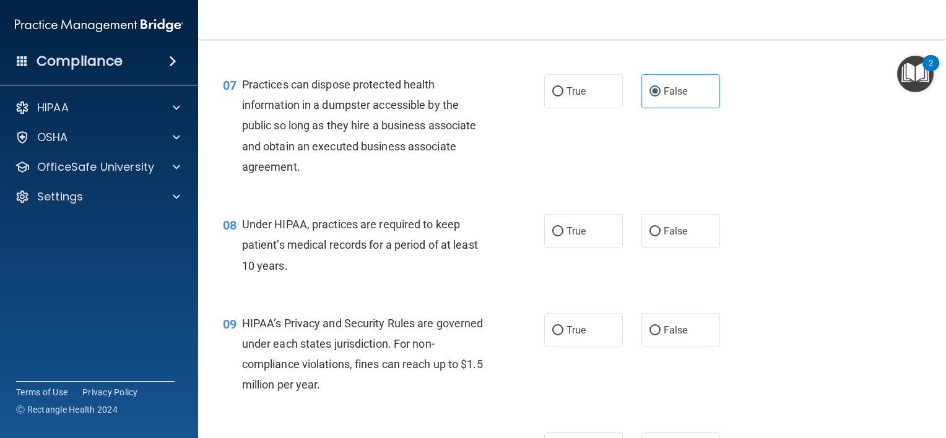
scroll to position [703, 0]
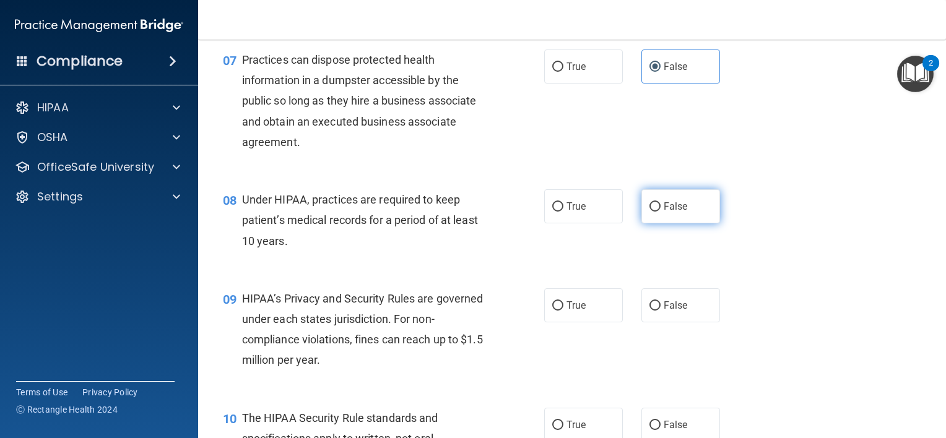
click at [652, 218] on label "False" at bounding box center [680, 206] width 79 height 34
click at [652, 212] on input "False" at bounding box center [654, 206] width 11 height 9
radio input "true"
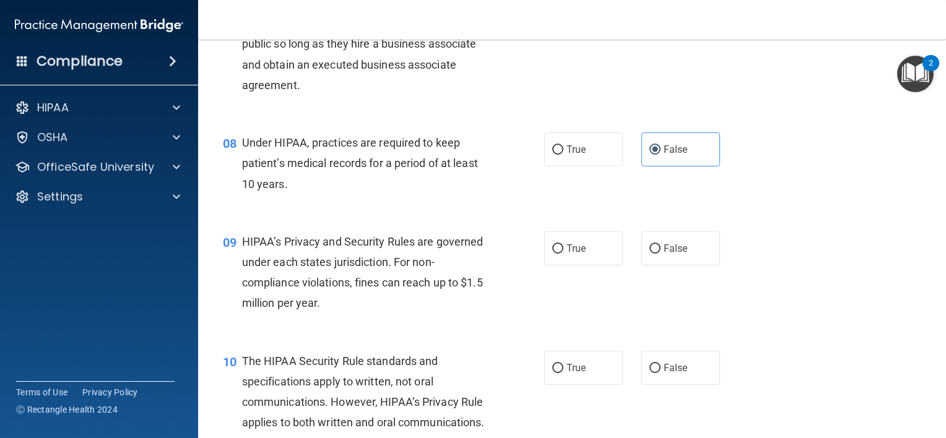
scroll to position [762, 0]
click at [663, 252] on span "False" at bounding box center [675, 247] width 24 height 12
click at [658, 252] on input "False" at bounding box center [654, 247] width 11 height 9
radio input "true"
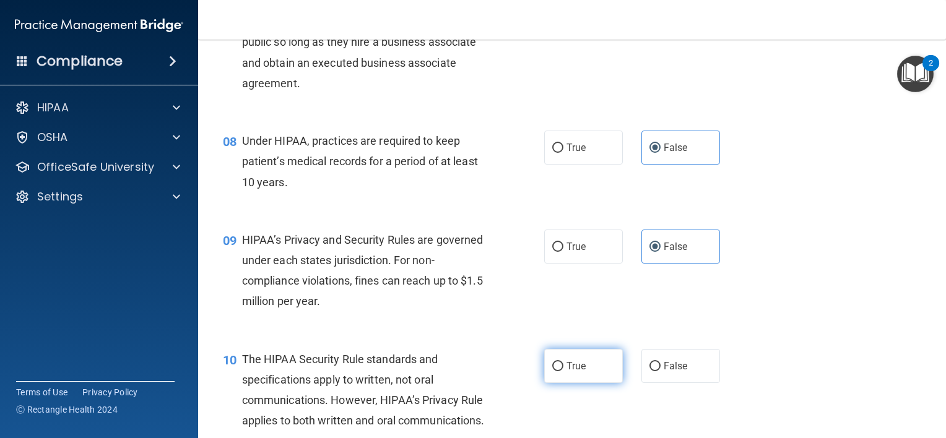
click at [579, 372] on span "True" at bounding box center [575, 366] width 19 height 12
click at [563, 371] on input "True" at bounding box center [557, 366] width 11 height 9
radio input "true"
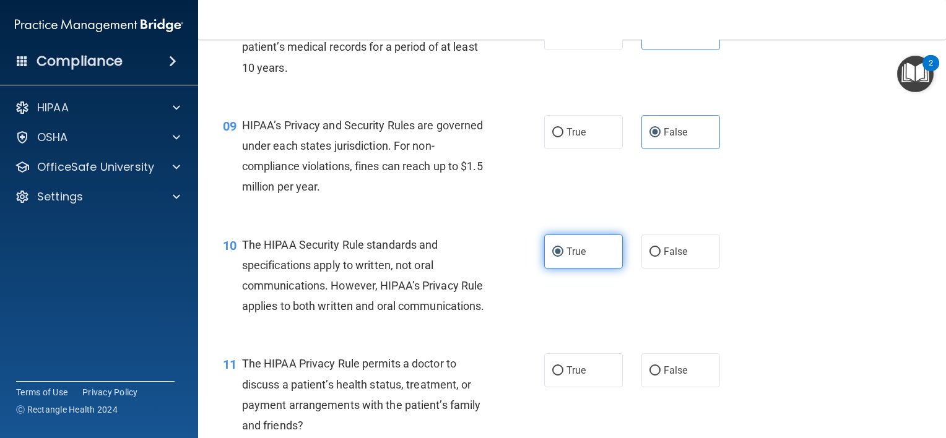
scroll to position [900, 0]
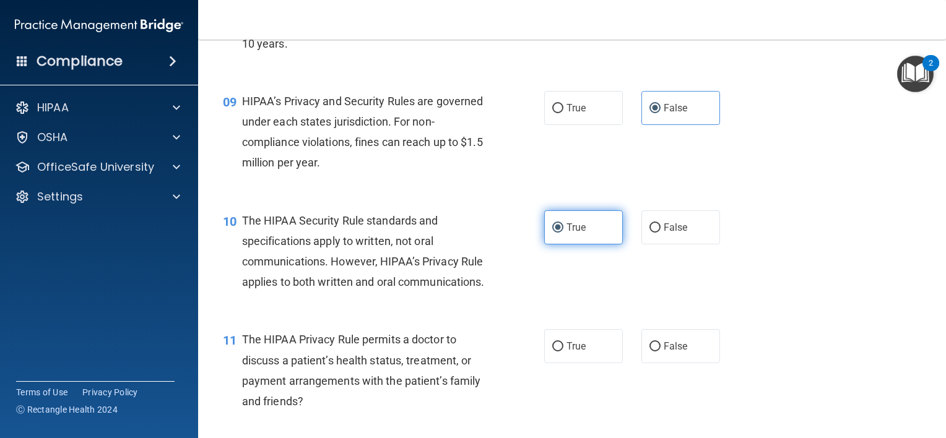
click at [579, 363] on label "True" at bounding box center [583, 346] width 79 height 34
click at [563, 351] on input "True" at bounding box center [557, 346] width 11 height 9
radio input "true"
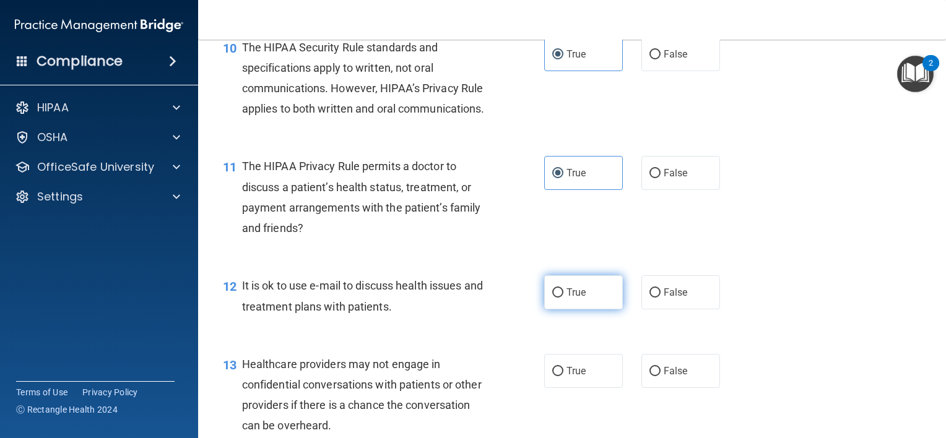
scroll to position [1074, 0]
click at [603, 309] on label "True" at bounding box center [583, 292] width 79 height 34
click at [563, 297] on input "True" at bounding box center [557, 292] width 11 height 9
radio input "true"
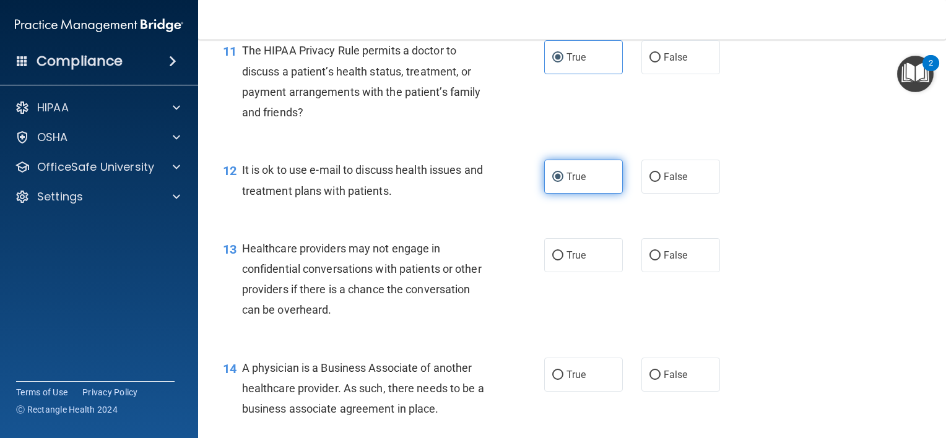
scroll to position [1202, 0]
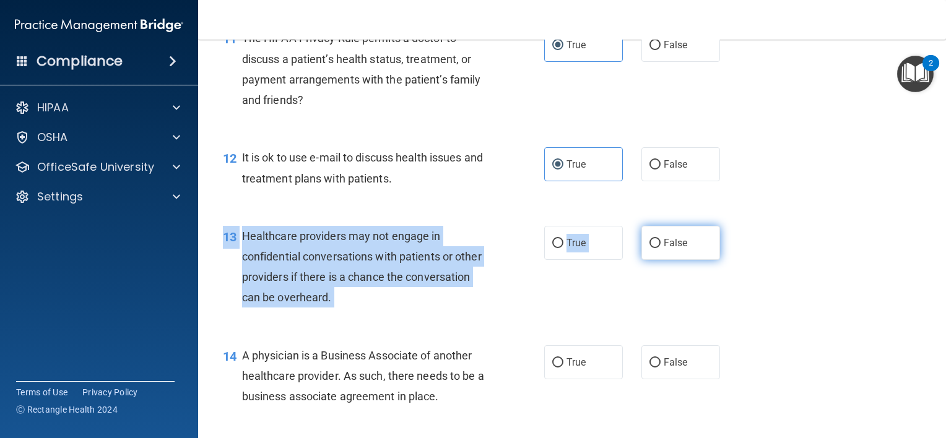
drag, startPoint x: 636, startPoint y: 301, endPoint x: 653, endPoint y: 286, distance: 22.8
click at [653, 286] on div "13 Healthcare providers may not engage in confidential conversations with patie…" at bounding box center [571, 269] width 717 height 119
click at [653, 248] on input "False" at bounding box center [654, 243] width 11 height 9
radio input "true"
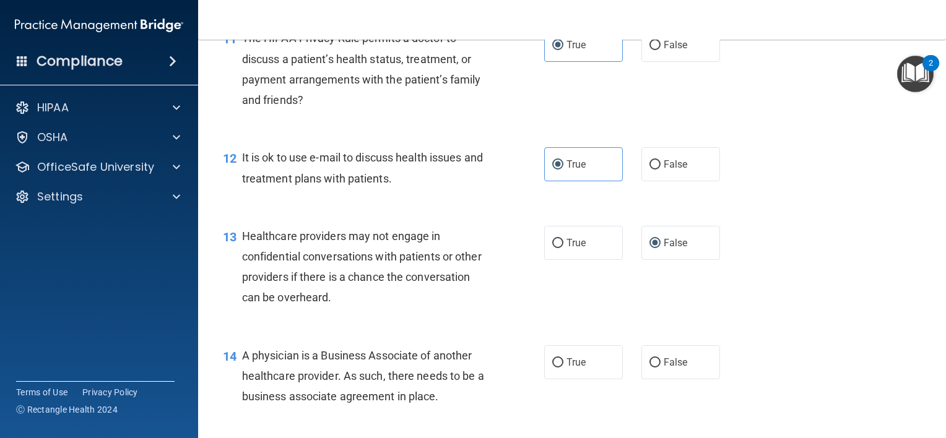
click at [604, 313] on div "13 Healthcare providers may not engage in confidential conversations with patie…" at bounding box center [571, 269] width 717 height 119
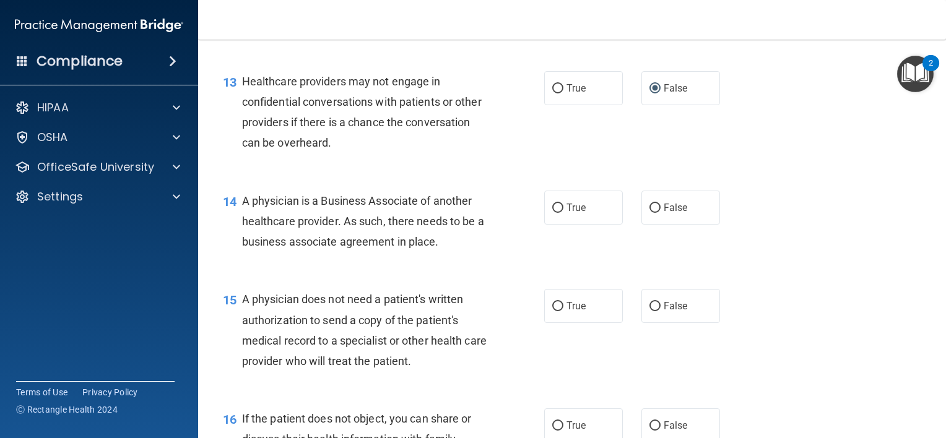
scroll to position [1358, 0]
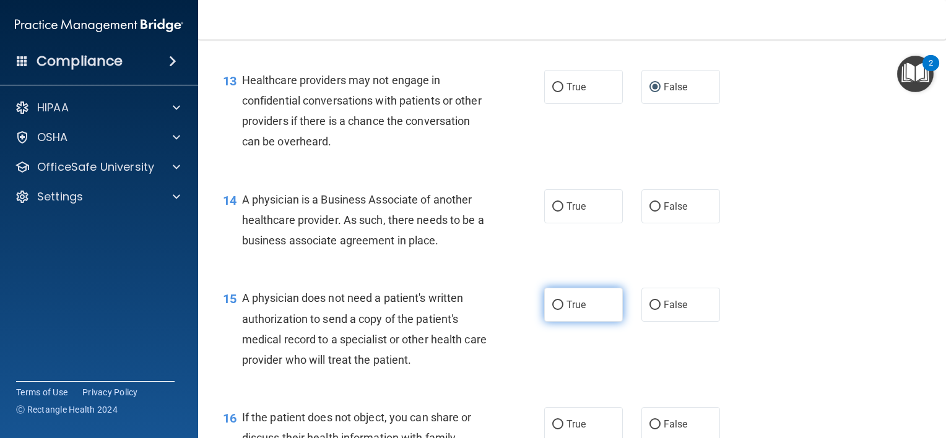
click at [572, 311] on span "True" at bounding box center [575, 305] width 19 height 12
click at [563, 310] on input "True" at bounding box center [557, 305] width 11 height 9
radio input "true"
click at [663, 212] on span "False" at bounding box center [675, 206] width 24 height 12
click at [660, 212] on input "False" at bounding box center [654, 206] width 11 height 9
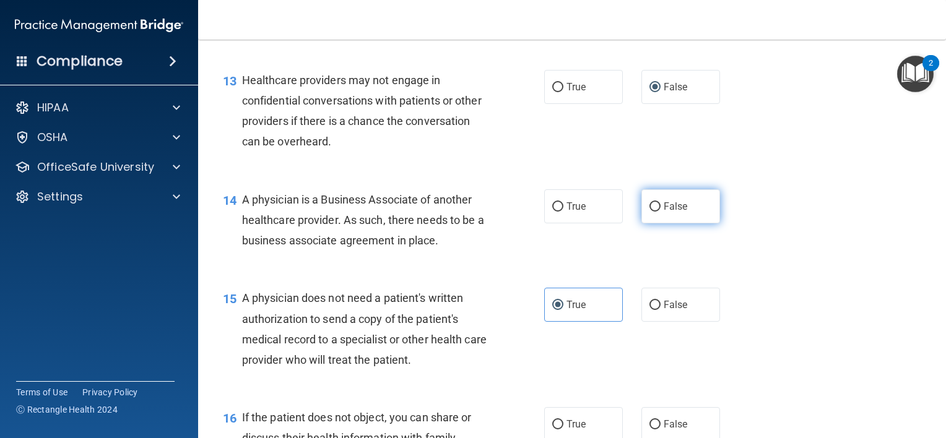
radio input "true"
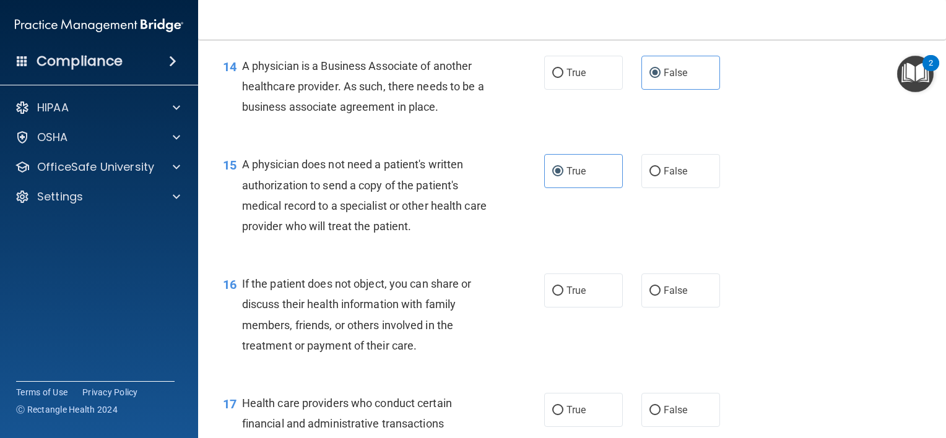
scroll to position [1590, 0]
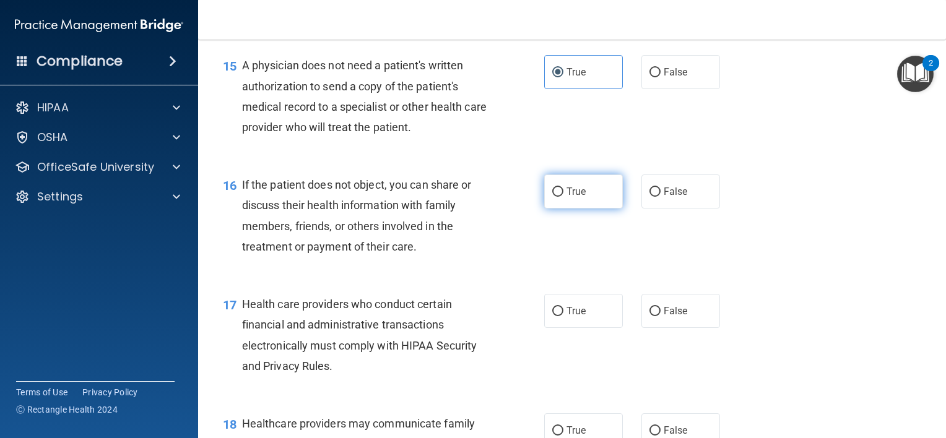
click at [580, 197] on span "True" at bounding box center [575, 192] width 19 height 12
click at [563, 197] on input "True" at bounding box center [557, 191] width 11 height 9
radio input "true"
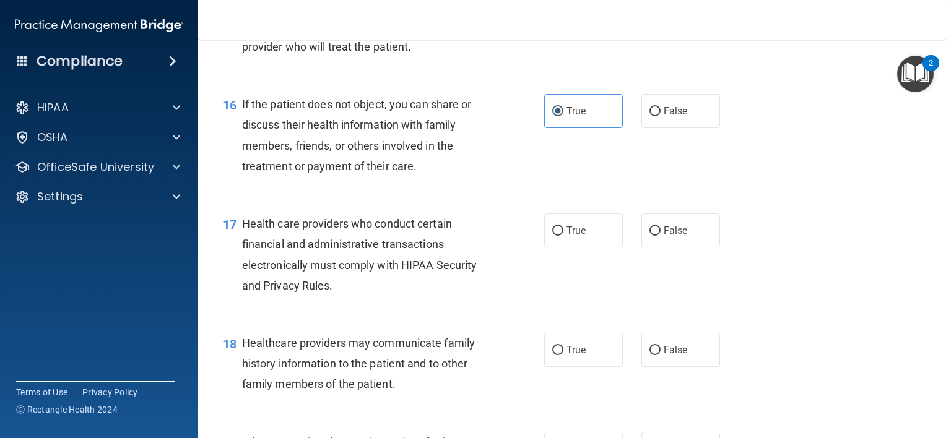
scroll to position [1671, 0]
click at [552, 236] on input "True" at bounding box center [557, 230] width 11 height 9
radio input "true"
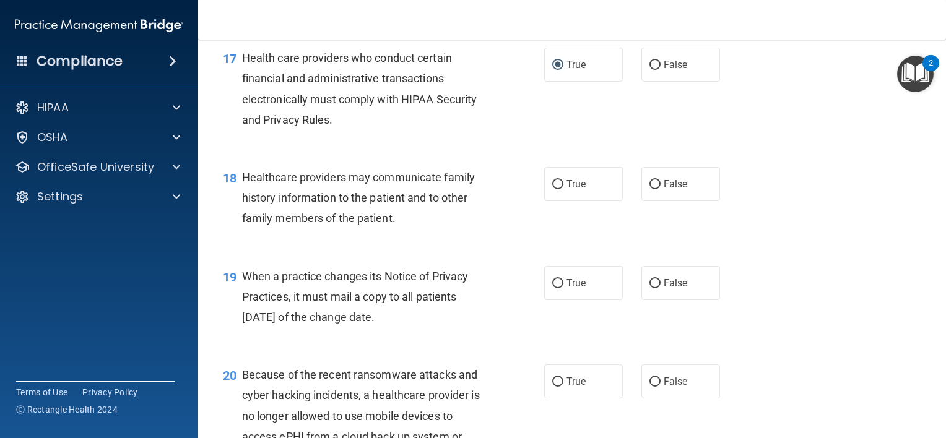
scroll to position [1837, 0]
click at [650, 189] on input "False" at bounding box center [654, 184] width 11 height 9
radio input "true"
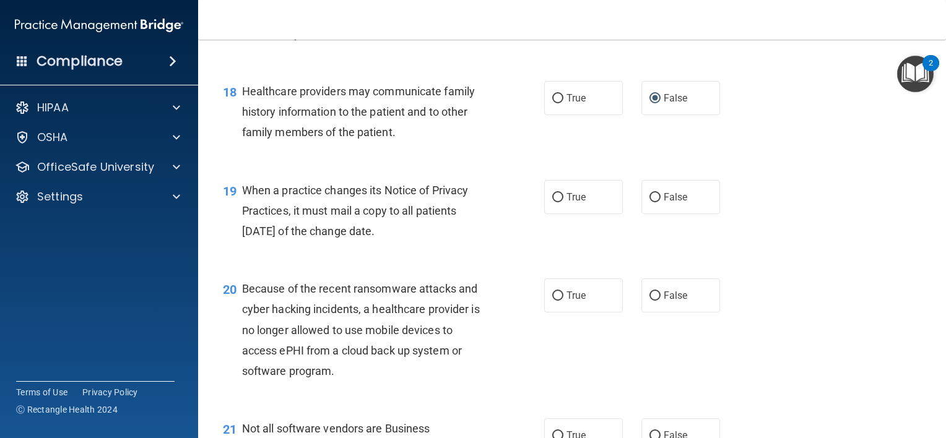
scroll to position [1923, 0]
click at [664, 213] on label "False" at bounding box center [680, 196] width 79 height 34
click at [660, 202] on input "False" at bounding box center [654, 196] width 11 height 9
radio input "true"
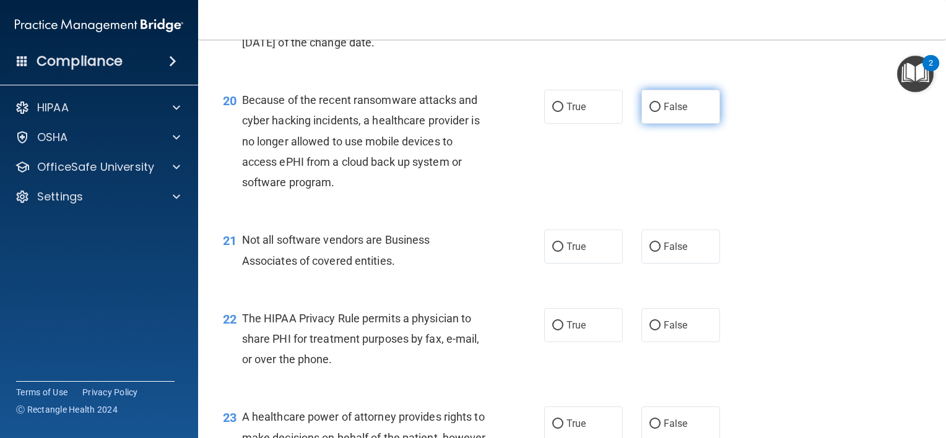
scroll to position [2114, 0]
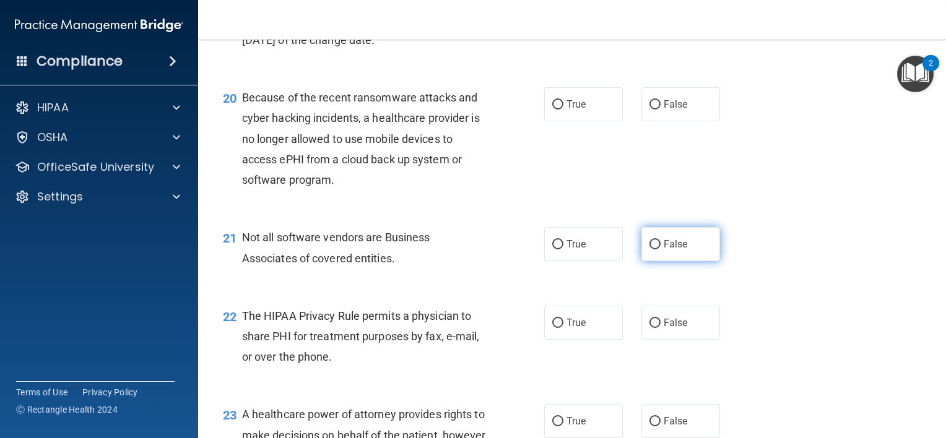
click at [649, 249] on input "False" at bounding box center [654, 244] width 11 height 9
radio input "true"
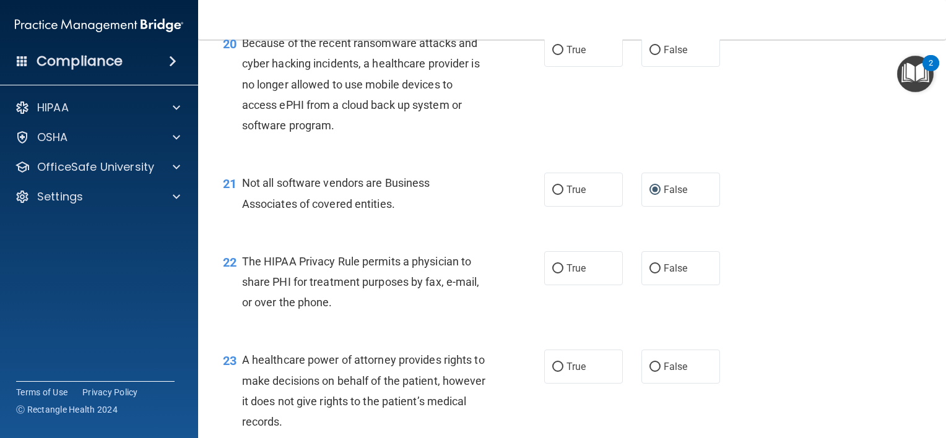
scroll to position [2193, 0]
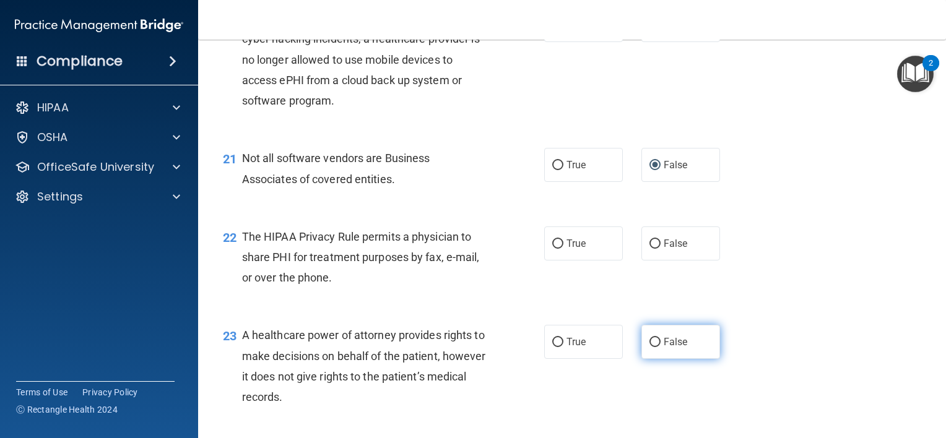
click at [691, 359] on label "False" at bounding box center [680, 342] width 79 height 34
click at [660, 347] on input "False" at bounding box center [654, 342] width 11 height 9
radio input "true"
click at [559, 261] on label "True" at bounding box center [583, 243] width 79 height 34
click at [559, 249] on input "True" at bounding box center [557, 243] width 11 height 9
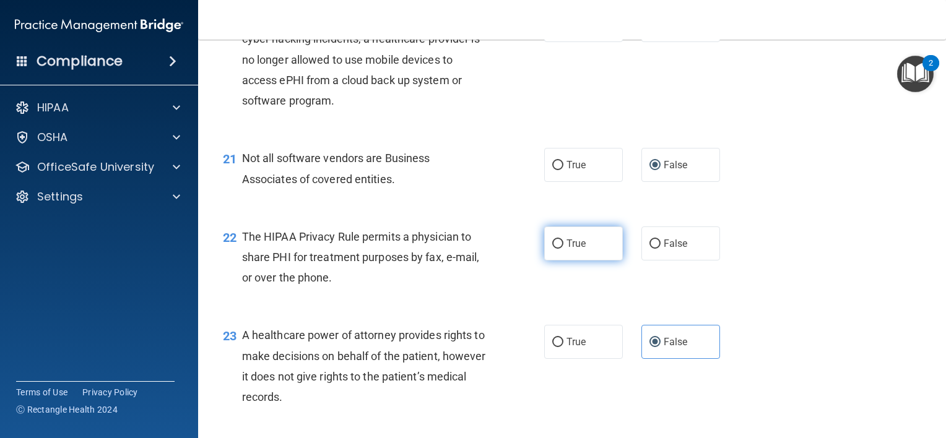
radio input "true"
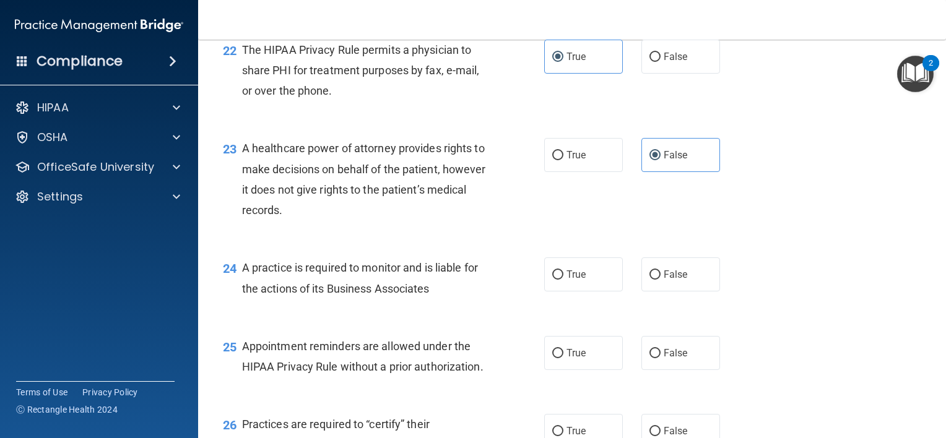
scroll to position [2381, 0]
click at [572, 290] on label "True" at bounding box center [583, 273] width 79 height 34
click at [563, 278] on input "True" at bounding box center [557, 273] width 11 height 9
radio input "true"
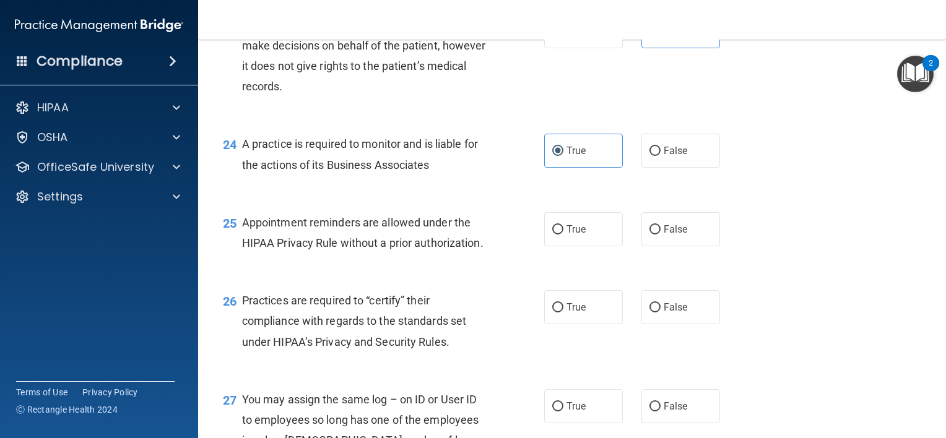
scroll to position [2505, 0]
click at [568, 234] on span "True" at bounding box center [575, 228] width 19 height 12
click at [563, 233] on input "True" at bounding box center [557, 228] width 11 height 9
radio input "true"
click at [663, 323] on label "False" at bounding box center [680, 306] width 79 height 34
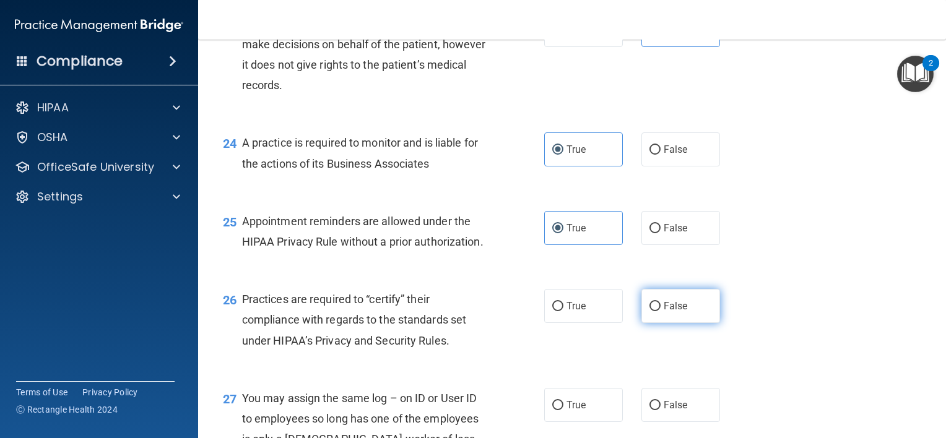
click at [660, 311] on input "False" at bounding box center [654, 306] width 11 height 9
radio input "true"
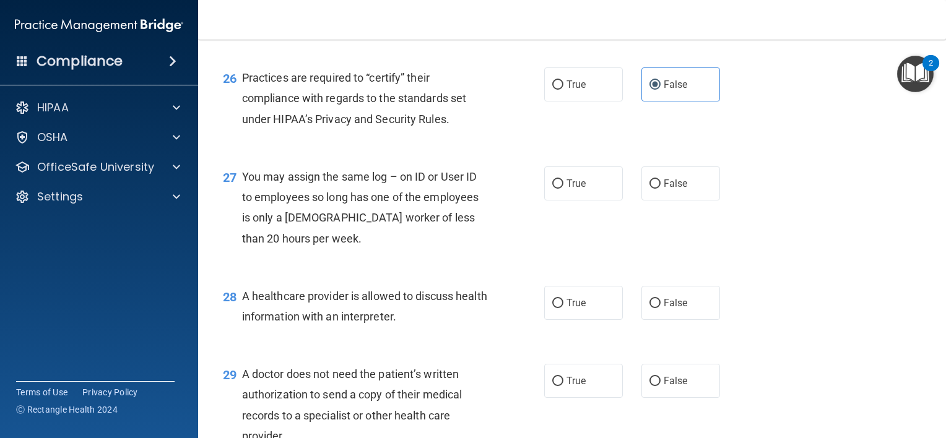
scroll to position [2727, 0]
click at [566, 308] on span "True" at bounding box center [575, 302] width 19 height 12
click at [562, 308] on input "True" at bounding box center [557, 302] width 11 height 9
radio input "true"
click at [566, 308] on span "True" at bounding box center [575, 302] width 19 height 12
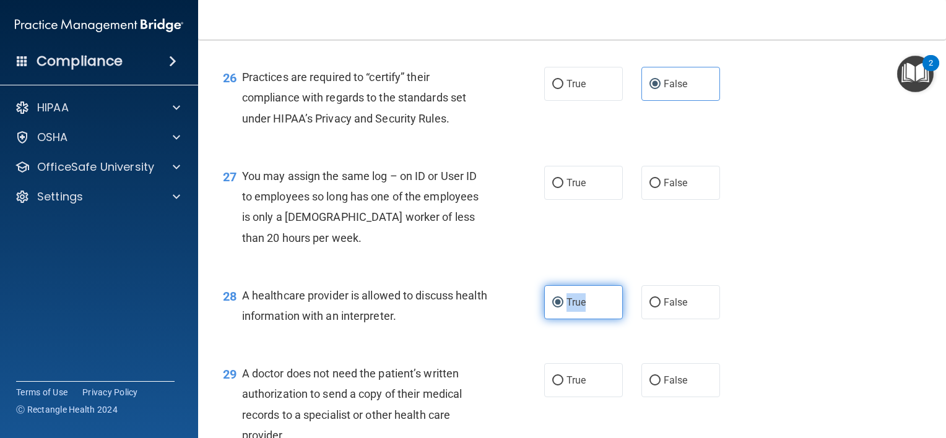
click at [562, 308] on input "True" at bounding box center [557, 302] width 11 height 9
drag, startPoint x: 562, startPoint y: 359, endPoint x: 492, endPoint y: 310, distance: 85.8
click at [492, 254] on div "27 You may assign the same log – on ID or User ID to employees so long has one …" at bounding box center [383, 210] width 358 height 88
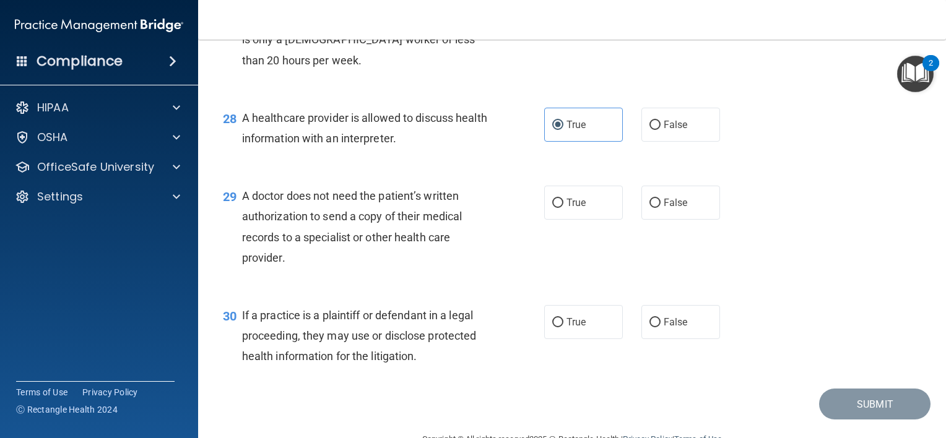
scroll to position [2944, 0]
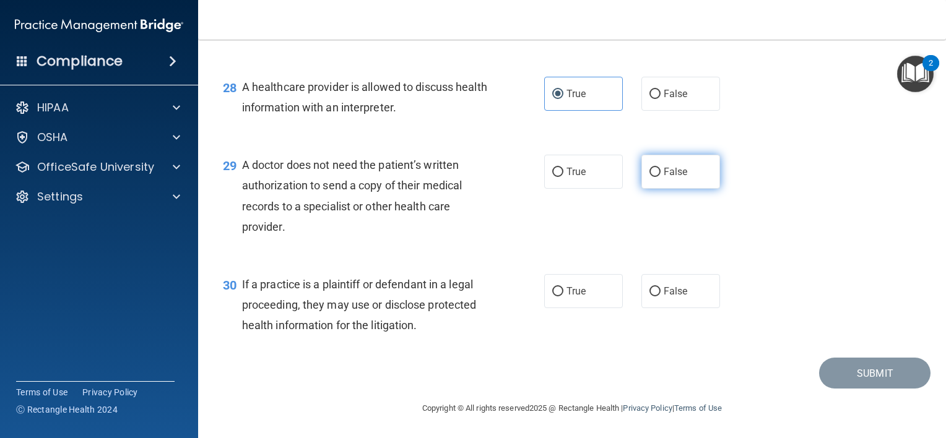
click at [668, 178] on span "False" at bounding box center [675, 172] width 24 height 12
click at [660, 177] on input "False" at bounding box center [654, 172] width 11 height 9
radio input "true"
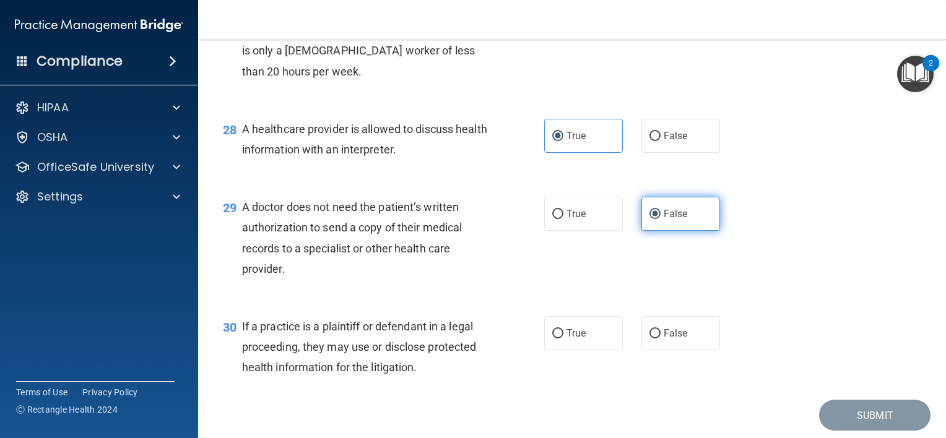
scroll to position [2997, 0]
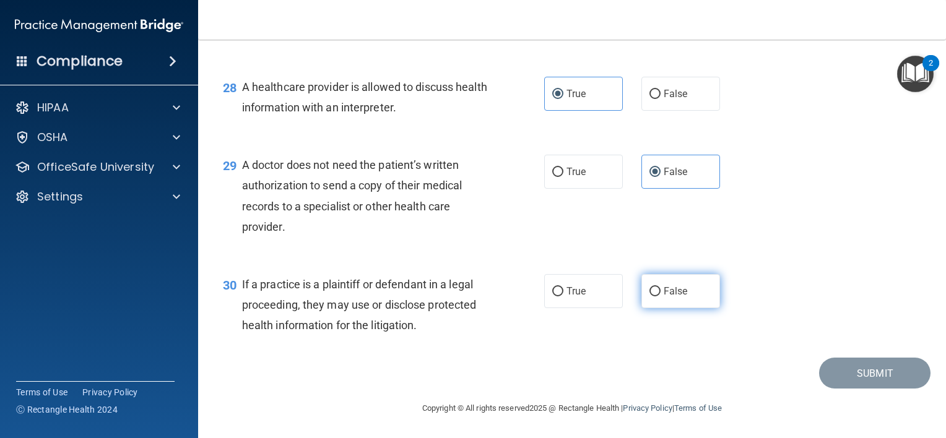
click at [641, 295] on label "False" at bounding box center [680, 291] width 79 height 34
click at [649, 295] on input "False" at bounding box center [654, 291] width 11 height 9
radio input "true"
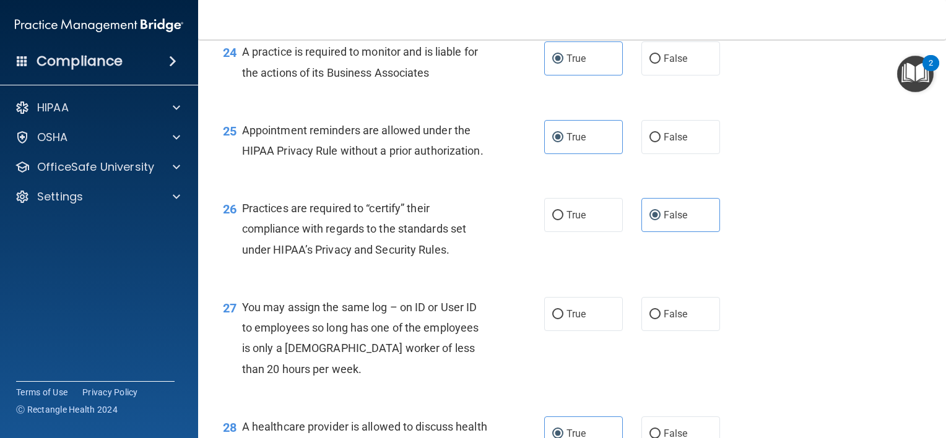
scroll to position [2595, 0]
click at [641, 332] on label "False" at bounding box center [680, 315] width 79 height 34
click at [649, 320] on input "False" at bounding box center [654, 315] width 11 height 9
radio input "true"
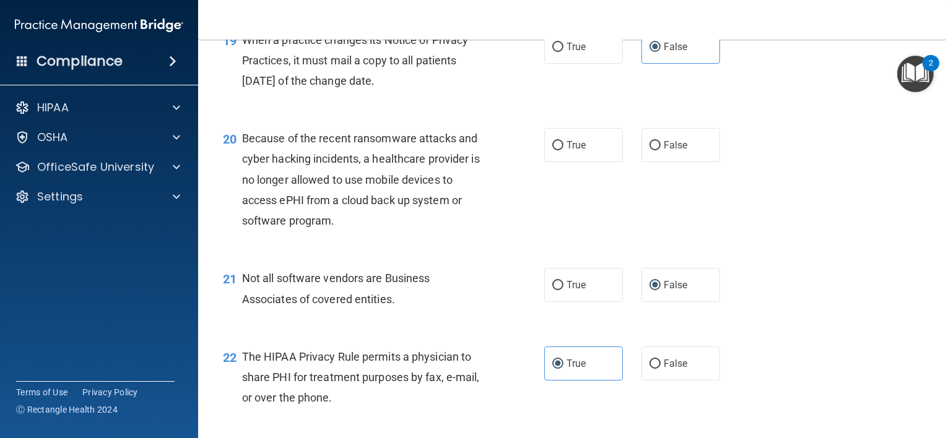
scroll to position [2063, 0]
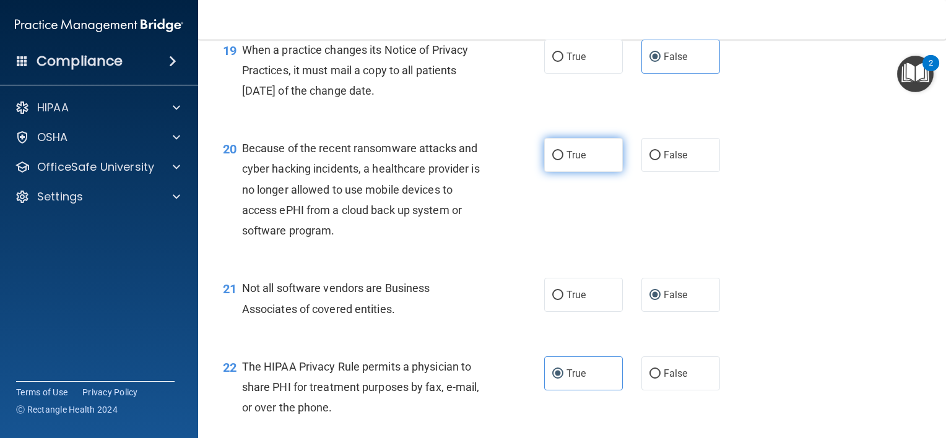
click at [574, 172] on label "True" at bounding box center [583, 155] width 79 height 34
click at [563, 160] on input "True" at bounding box center [557, 155] width 11 height 9
radio input "true"
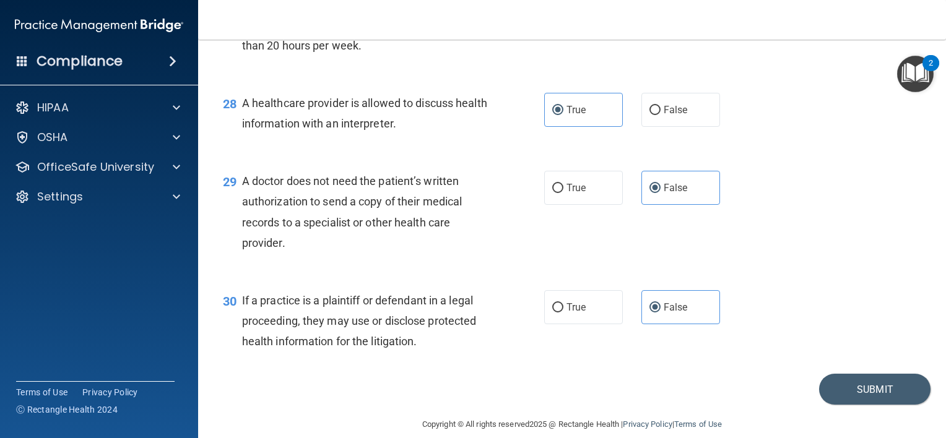
scroll to position [2997, 0]
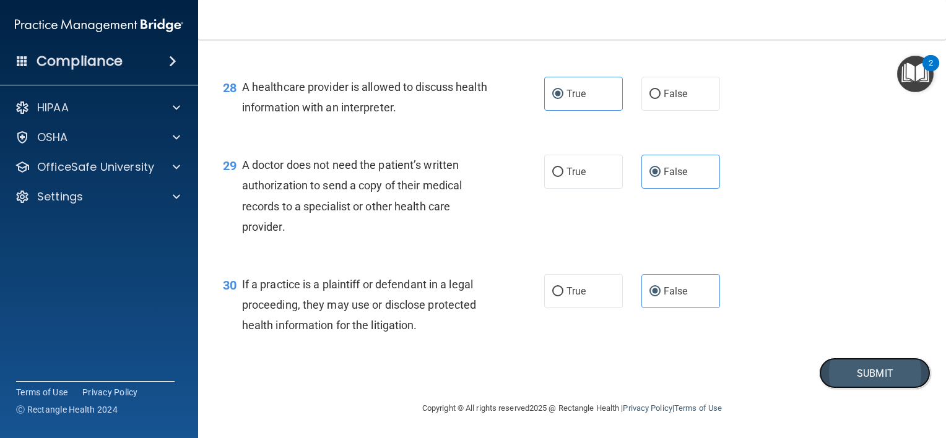
click at [846, 364] on button "Submit" at bounding box center [874, 374] width 111 height 32
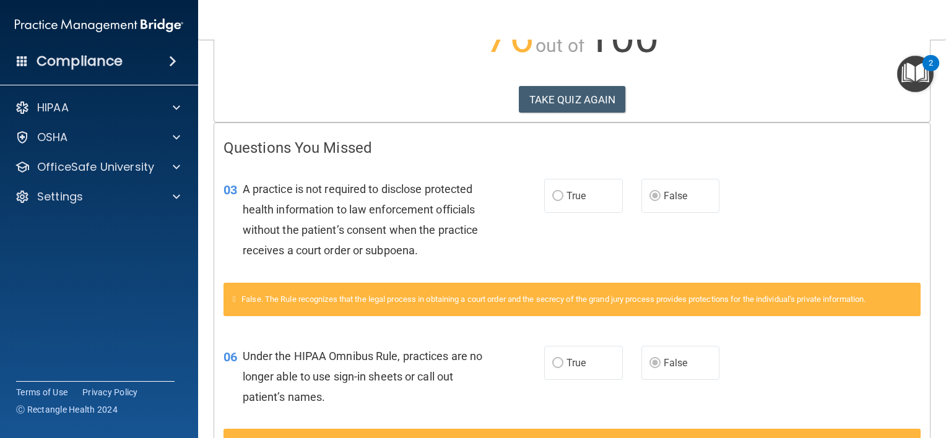
scroll to position [166, 0]
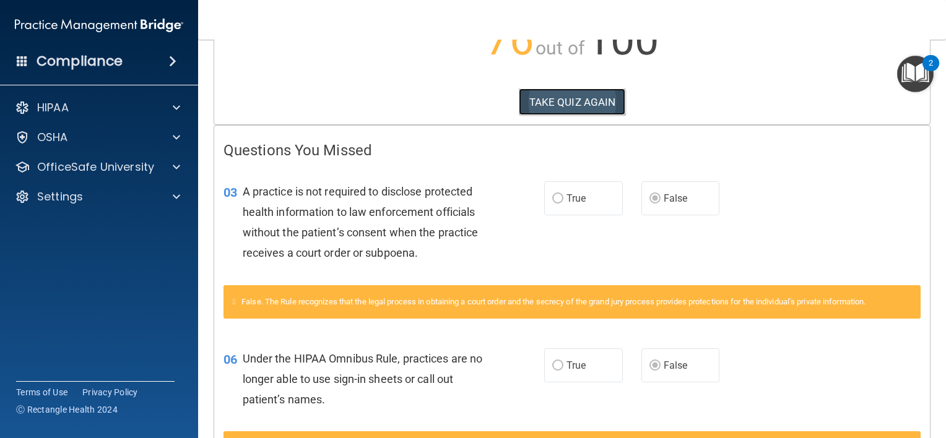
click at [580, 94] on button "TAKE QUIZ AGAIN" at bounding box center [572, 101] width 107 height 27
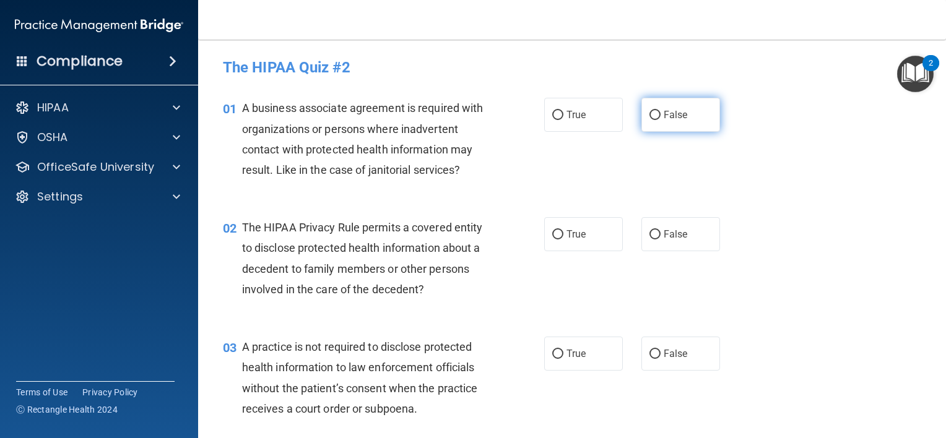
click at [663, 113] on span "False" at bounding box center [675, 115] width 24 height 12
click at [660, 113] on input "False" at bounding box center [654, 115] width 11 height 9
radio input "true"
click at [705, 368] on label "False" at bounding box center [680, 354] width 79 height 34
click at [660, 359] on input "False" at bounding box center [654, 354] width 11 height 9
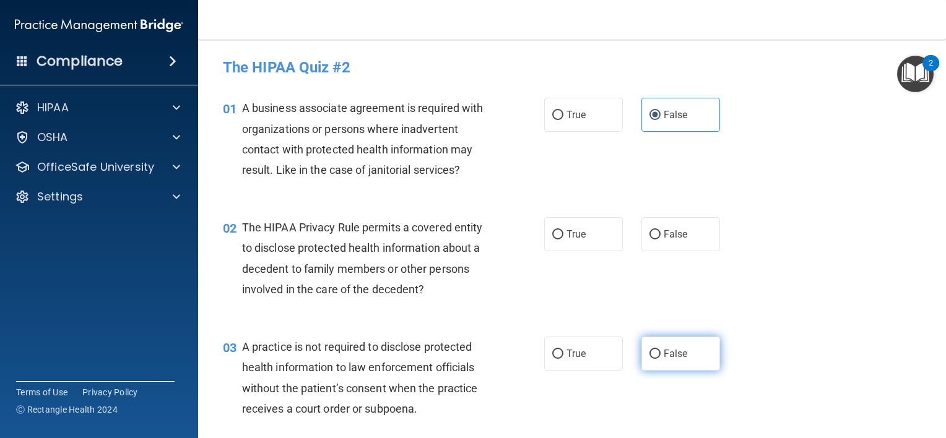
radio input "true"
click at [545, 233] on label "True" at bounding box center [583, 234] width 79 height 34
click at [552, 233] on input "True" at bounding box center [557, 234] width 11 height 9
radio input "true"
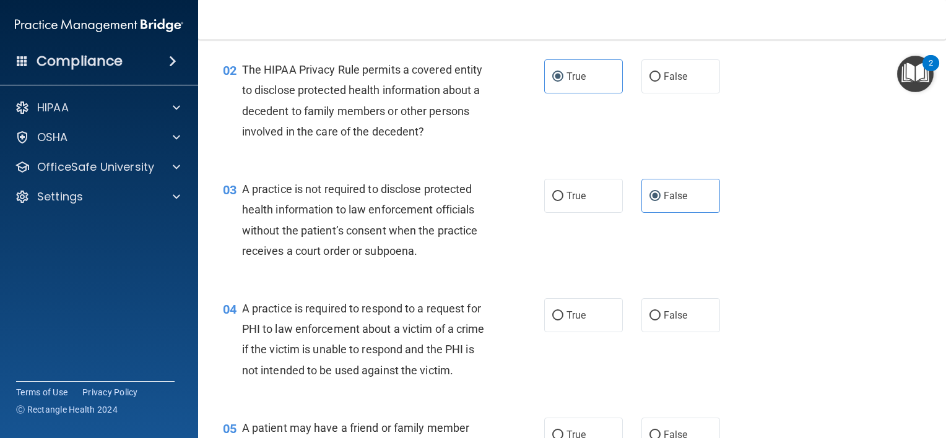
scroll to position [257, 0]
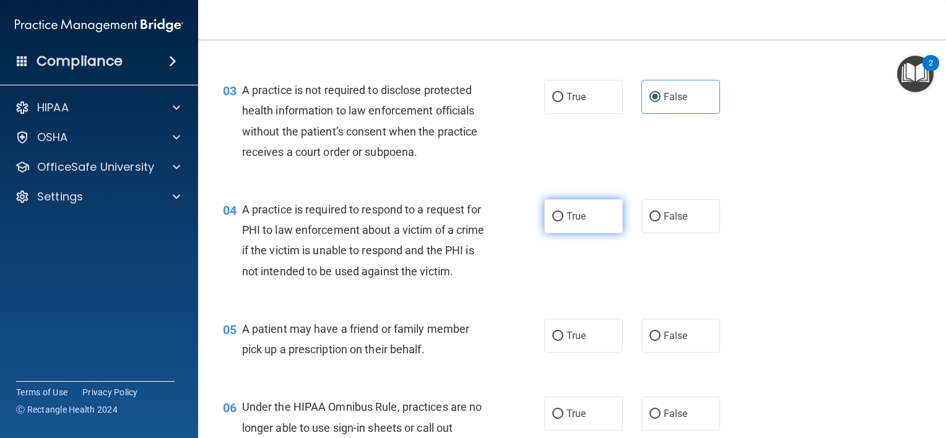
click at [559, 212] on label "True" at bounding box center [583, 216] width 79 height 34
click at [559, 212] on input "True" at bounding box center [557, 216] width 11 height 9
radio input "true"
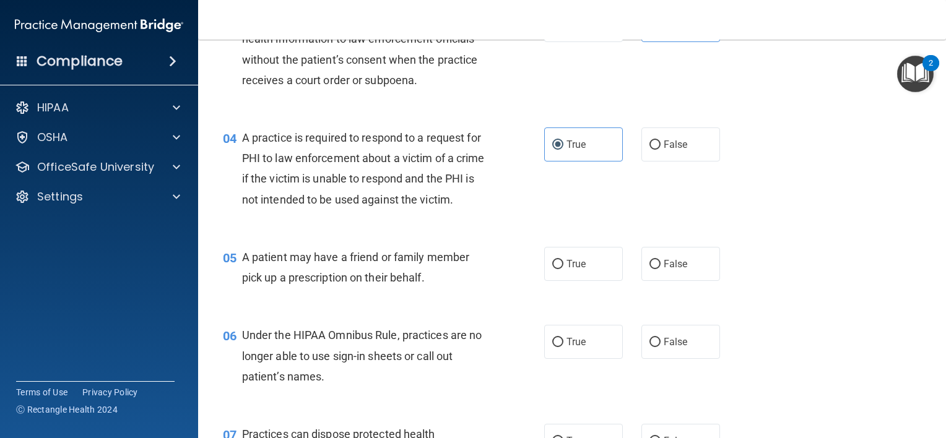
scroll to position [361, 0]
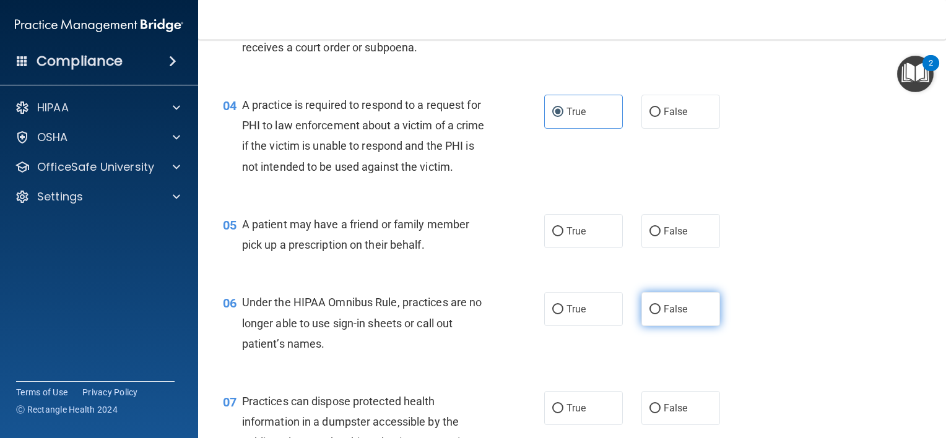
click at [663, 315] on span "False" at bounding box center [675, 309] width 24 height 12
click at [657, 314] on input "False" at bounding box center [654, 309] width 11 height 9
radio input "true"
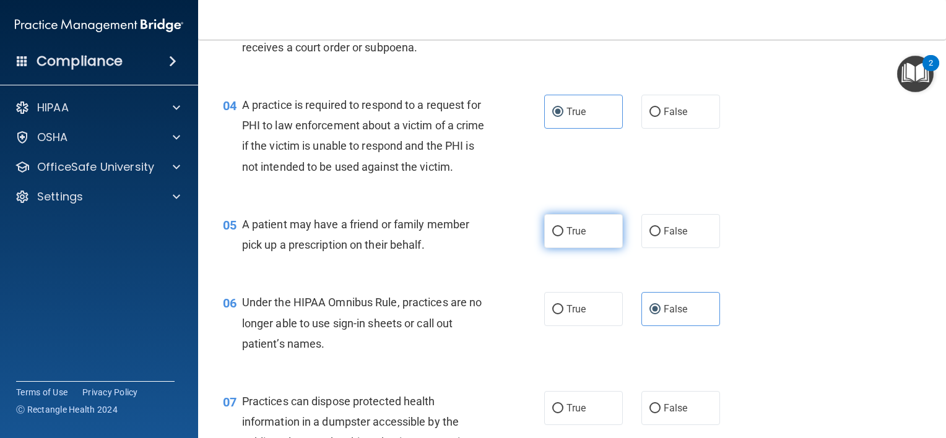
click at [592, 248] on label "True" at bounding box center [583, 231] width 79 height 34
click at [563, 236] on input "True" at bounding box center [557, 231] width 11 height 9
radio input "true"
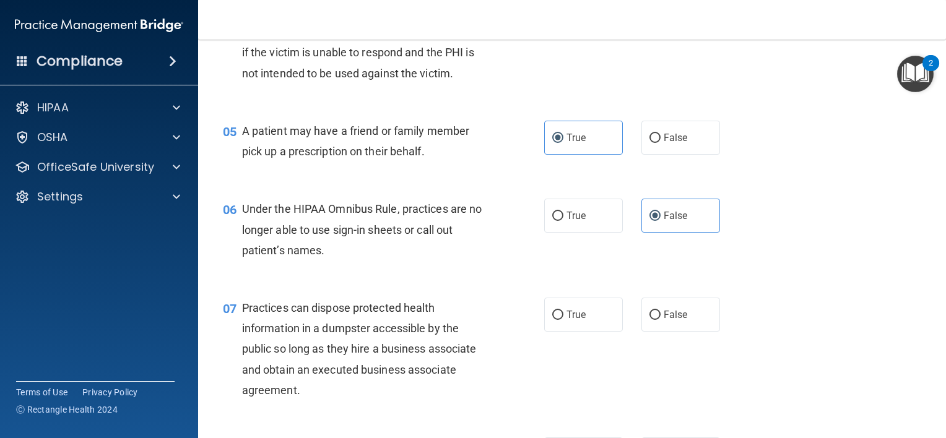
scroll to position [455, 0]
click at [663, 321] on span "False" at bounding box center [675, 315] width 24 height 12
click at [660, 320] on input "False" at bounding box center [654, 315] width 11 height 9
radio input "true"
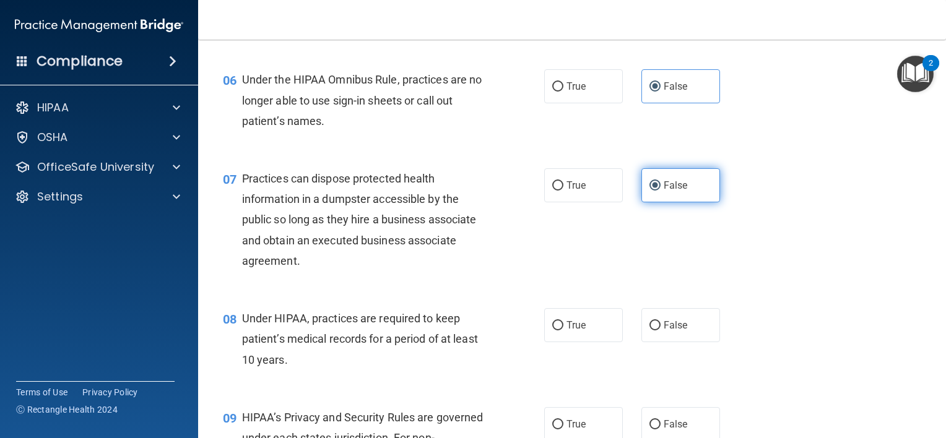
scroll to position [584, 0]
click at [663, 332] on span "False" at bounding box center [675, 326] width 24 height 12
click at [660, 331] on input "False" at bounding box center [654, 326] width 11 height 9
radio input "true"
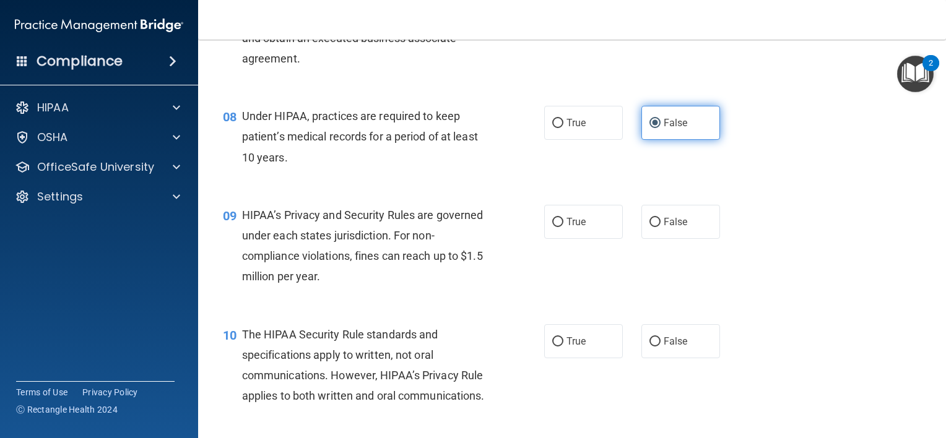
scroll to position [786, 0]
click at [674, 233] on label "False" at bounding box center [680, 222] width 79 height 34
click at [660, 227] on input "False" at bounding box center [654, 222] width 11 height 9
radio input "true"
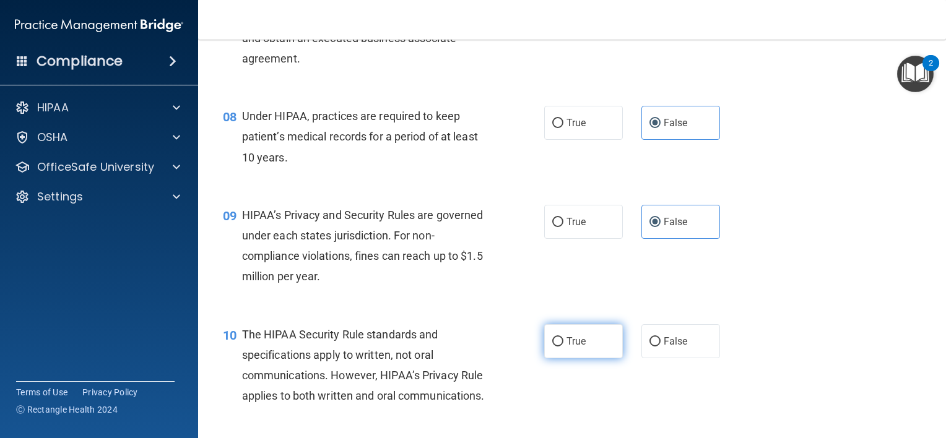
click at [566, 347] on span "True" at bounding box center [575, 341] width 19 height 12
click at [563, 347] on input "True" at bounding box center [557, 341] width 11 height 9
radio input "true"
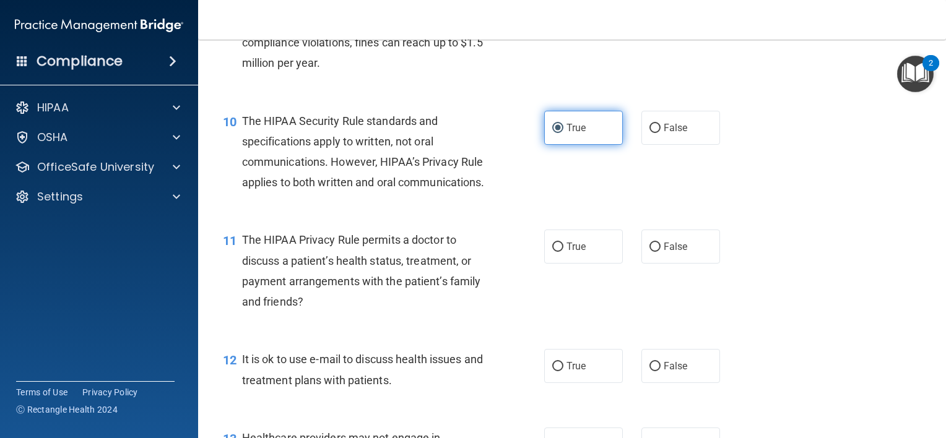
scroll to position [1000, 0]
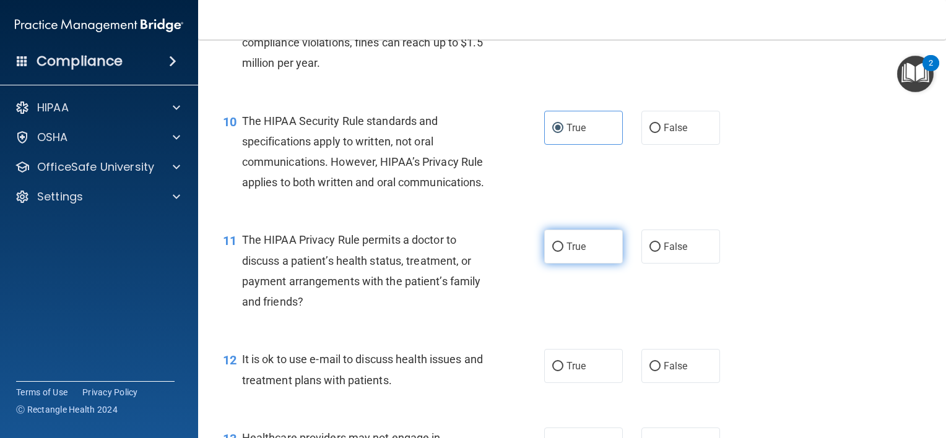
click at [568, 252] on span "True" at bounding box center [575, 247] width 19 height 12
click at [563, 252] on input "True" at bounding box center [557, 247] width 11 height 9
radio input "true"
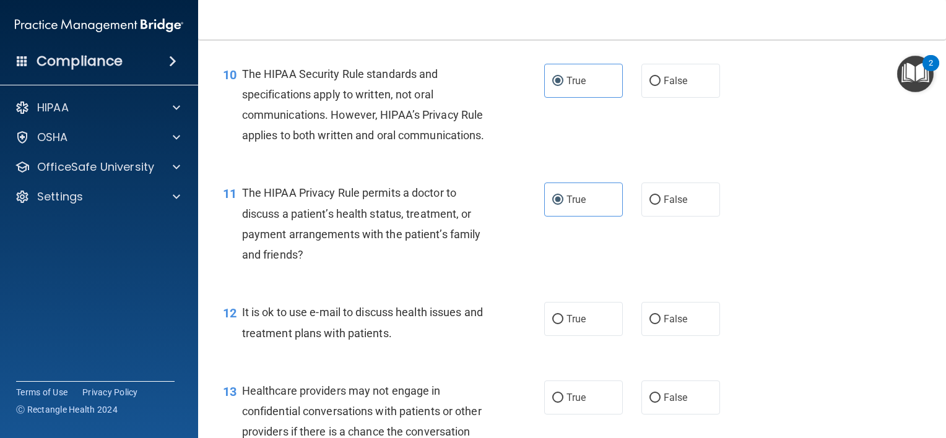
scroll to position [1090, 0]
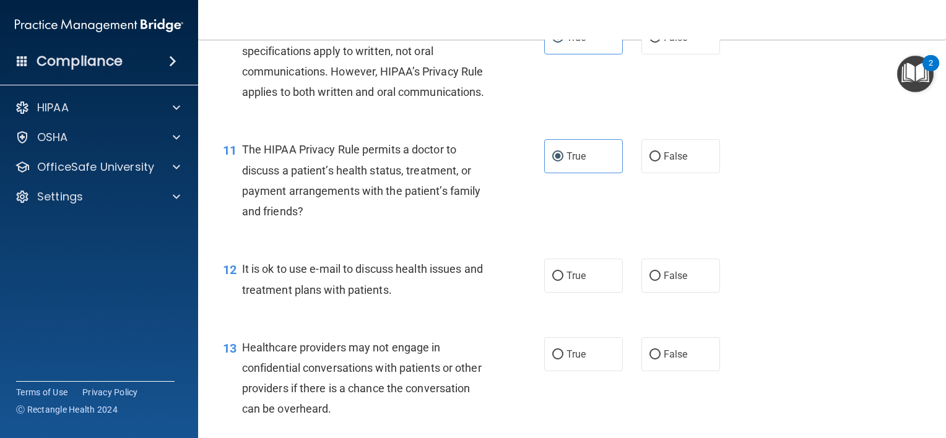
click at [648, 371] on label "False" at bounding box center [680, 354] width 79 height 34
click at [649, 360] on input "False" at bounding box center [654, 354] width 11 height 9
radio input "true"
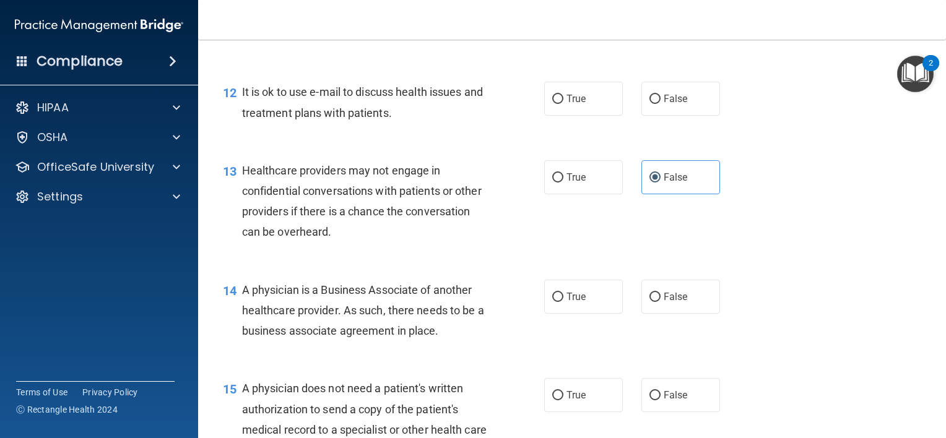
scroll to position [1269, 0]
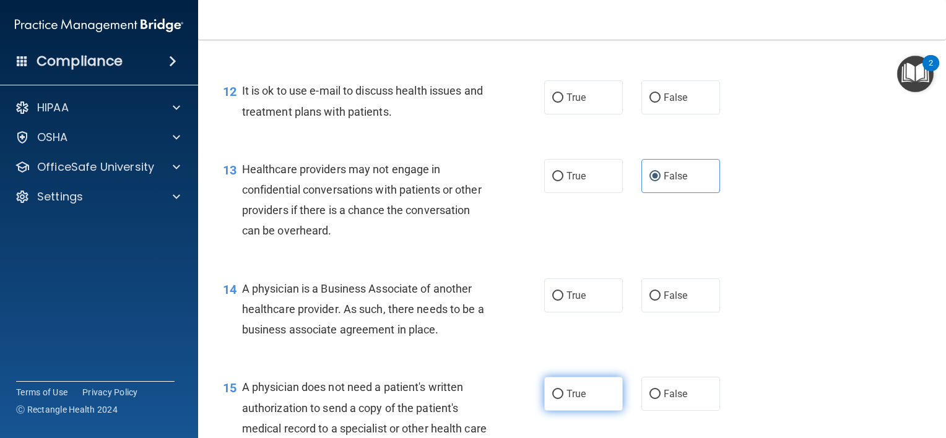
click at [544, 411] on label "True" at bounding box center [583, 394] width 79 height 34
click at [552, 399] on input "True" at bounding box center [557, 394] width 11 height 9
radio input "true"
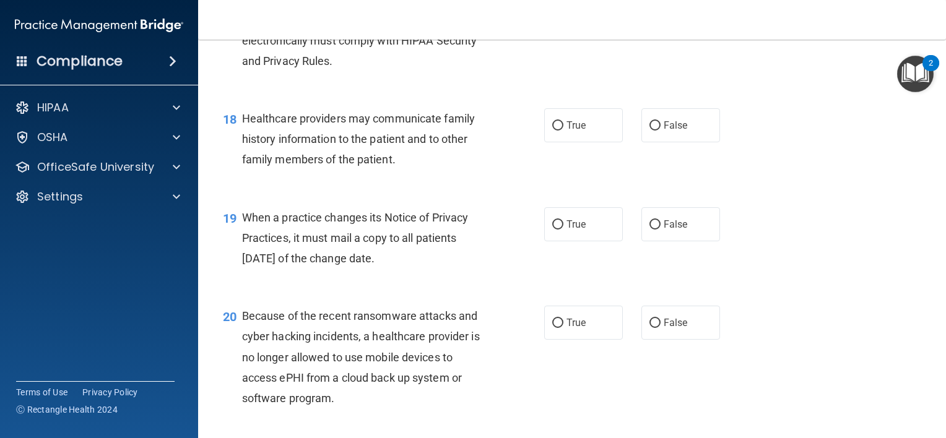
scroll to position [1898, 0]
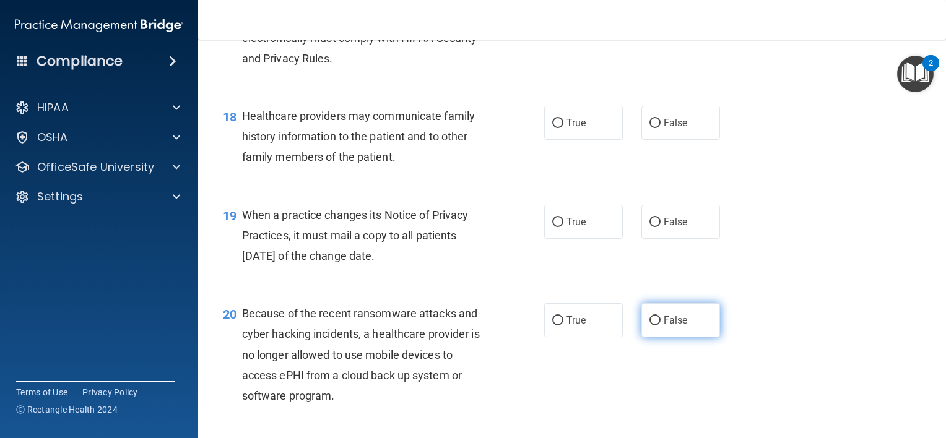
click at [676, 326] on span "False" at bounding box center [675, 320] width 24 height 12
click at [660, 325] on input "False" at bounding box center [654, 320] width 11 height 9
radio input "true"
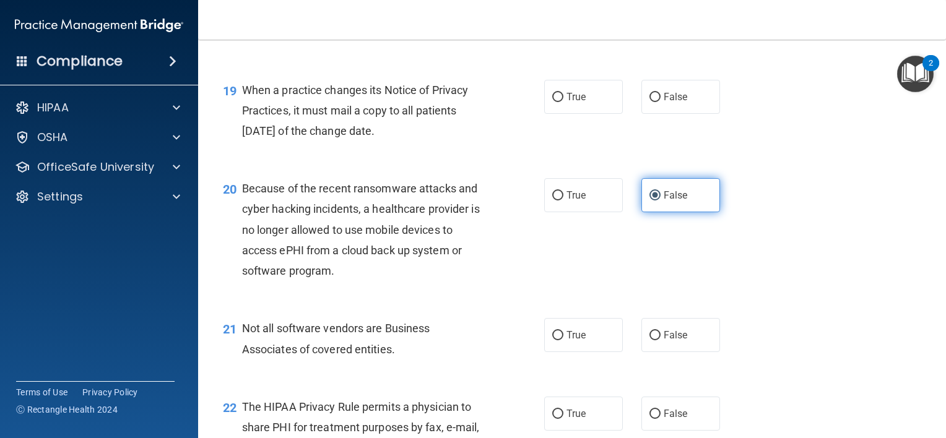
scroll to position [2022, 0]
click at [590, 353] on label "True" at bounding box center [583, 336] width 79 height 34
click at [563, 341] on input "True" at bounding box center [557, 336] width 11 height 9
radio input "true"
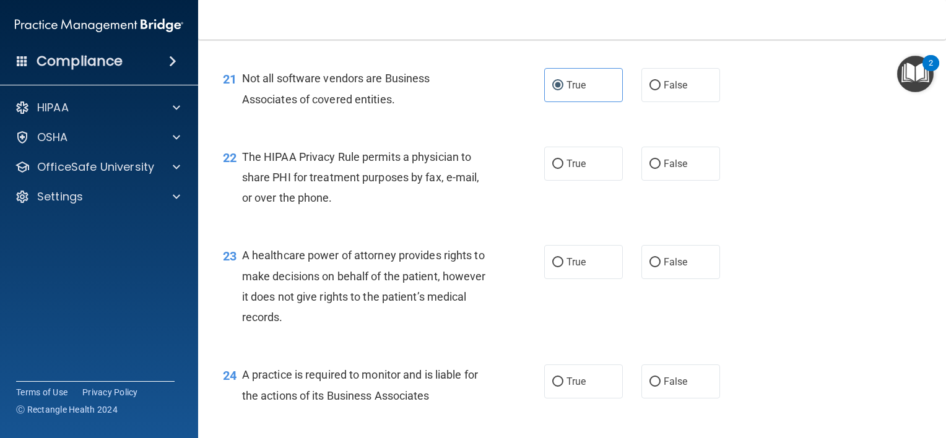
scroll to position [2273, 0]
click at [663, 387] on span "False" at bounding box center [675, 381] width 24 height 12
click at [658, 386] on input "False" at bounding box center [654, 381] width 11 height 9
radio input "true"
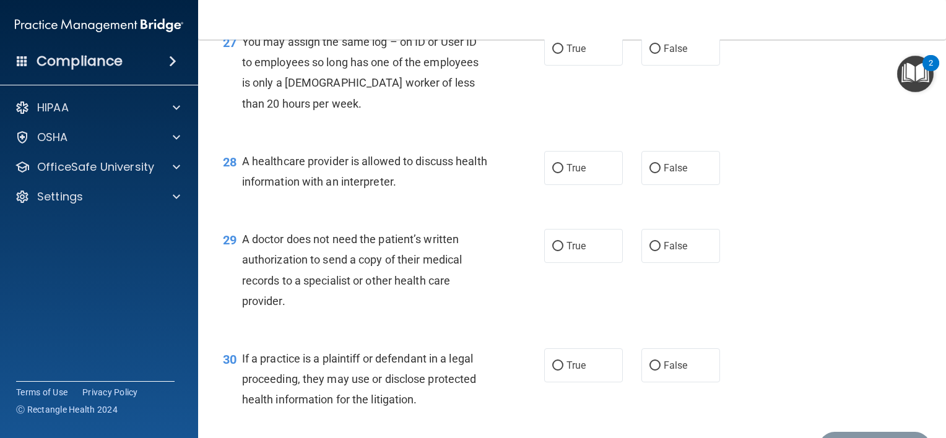
scroll to position [2864, 0]
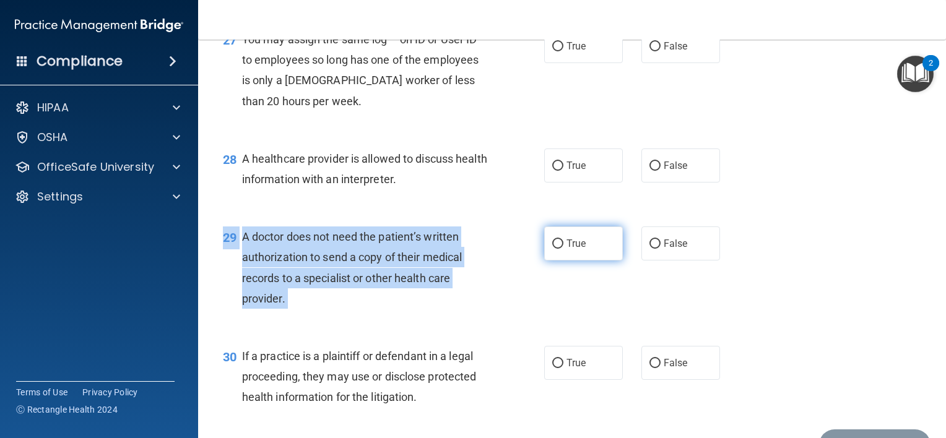
drag, startPoint x: 571, startPoint y: 283, endPoint x: 564, endPoint y: 301, distance: 18.6
click at [564, 301] on div "29 A doctor does not need the patient’s written authorization to send a copy of…" at bounding box center [571, 270] width 717 height 119
click at [566, 249] on span "True" at bounding box center [575, 244] width 19 height 12
click at [563, 249] on input "True" at bounding box center [557, 243] width 11 height 9
radio input "true"
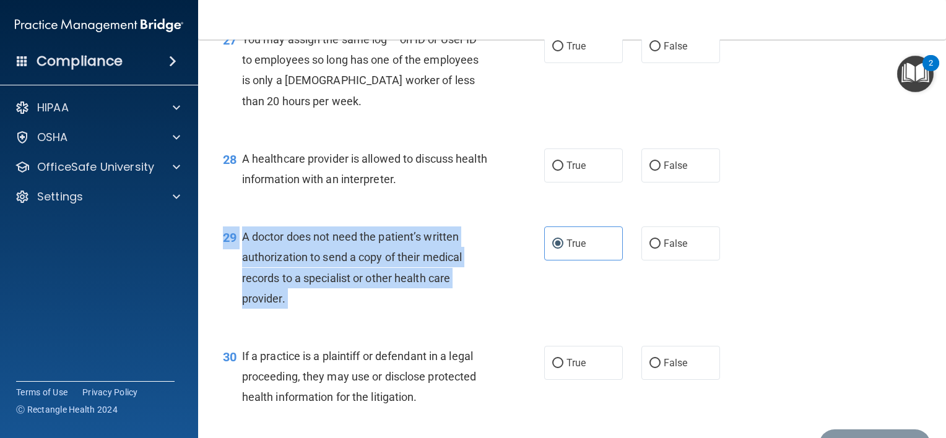
click at [527, 315] on div "29 A doctor does not need the patient’s written authorization to send a copy of…" at bounding box center [383, 270] width 358 height 88
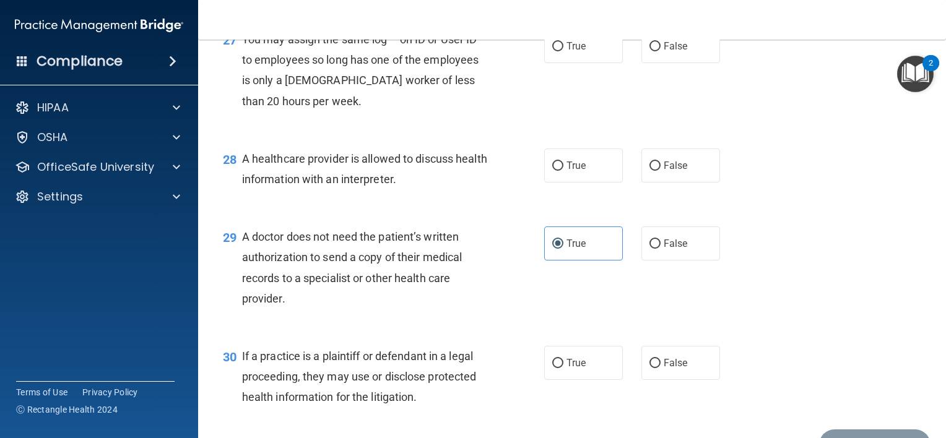
scroll to position [2932, 0]
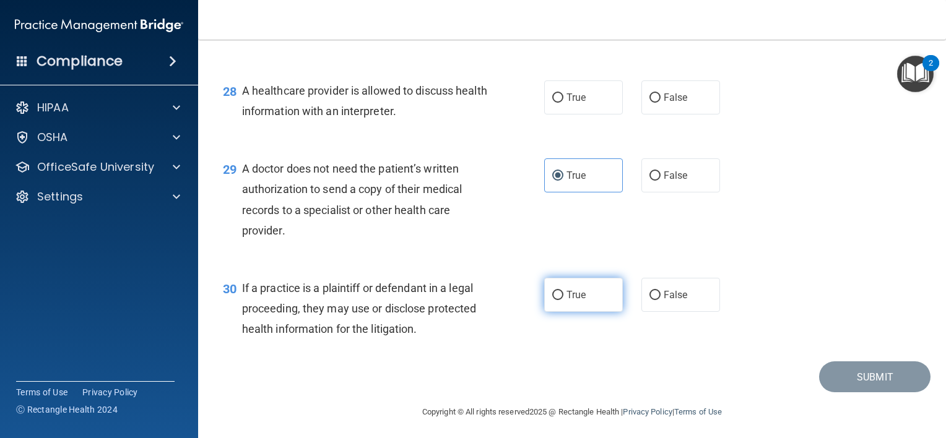
click at [559, 312] on label "True" at bounding box center [583, 295] width 79 height 34
click at [559, 300] on input "True" at bounding box center [557, 295] width 11 height 9
radio input "true"
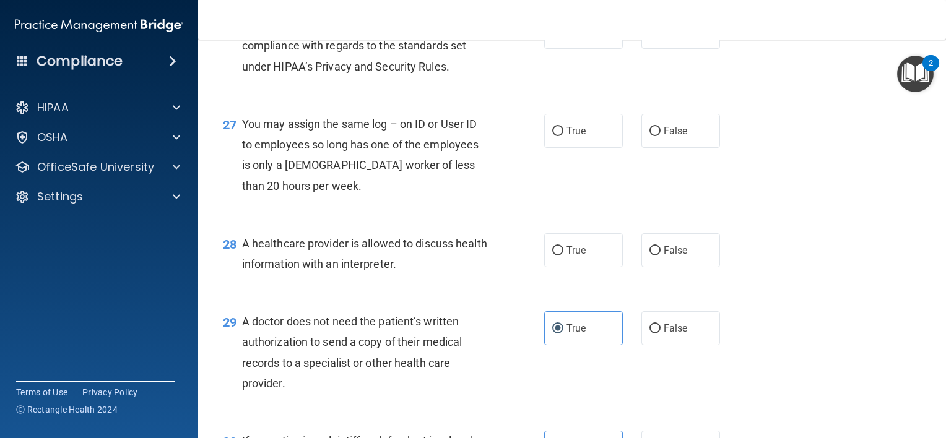
scroll to position [2778, 0]
click at [683, 50] on label "False" at bounding box center [680, 32] width 79 height 34
click at [660, 38] on input "False" at bounding box center [654, 32] width 11 height 9
radio input "true"
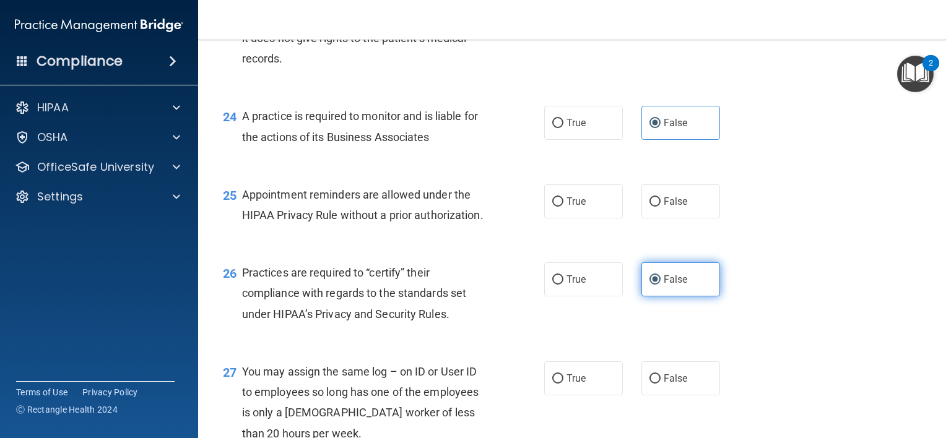
scroll to position [2527, 0]
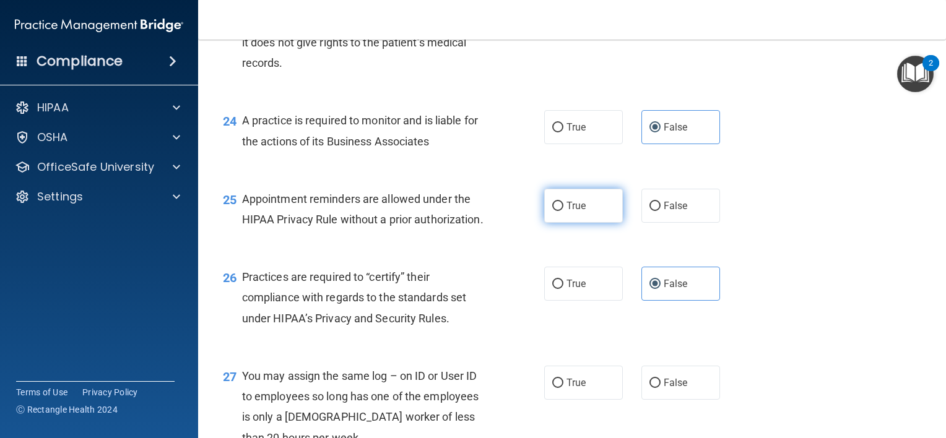
click at [573, 212] on span "True" at bounding box center [575, 206] width 19 height 12
click at [563, 211] on input "True" at bounding box center [557, 206] width 11 height 9
radio input "true"
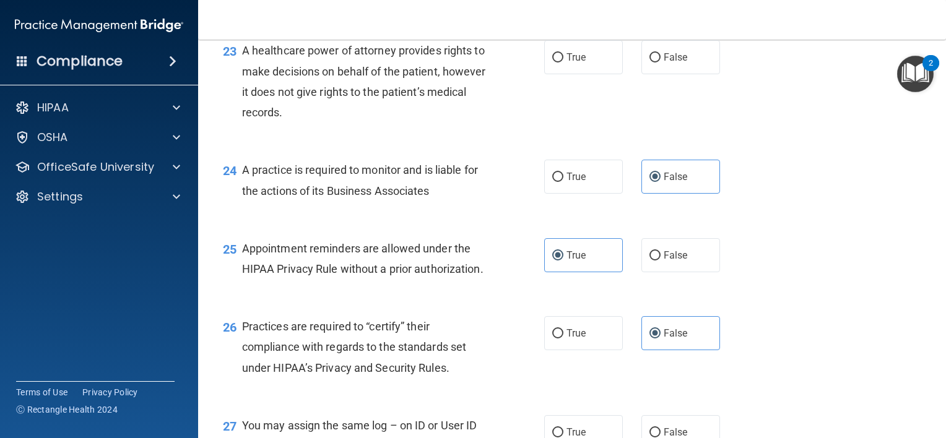
scroll to position [2478, 0]
click at [649, 62] on input "False" at bounding box center [654, 57] width 11 height 9
radio input "true"
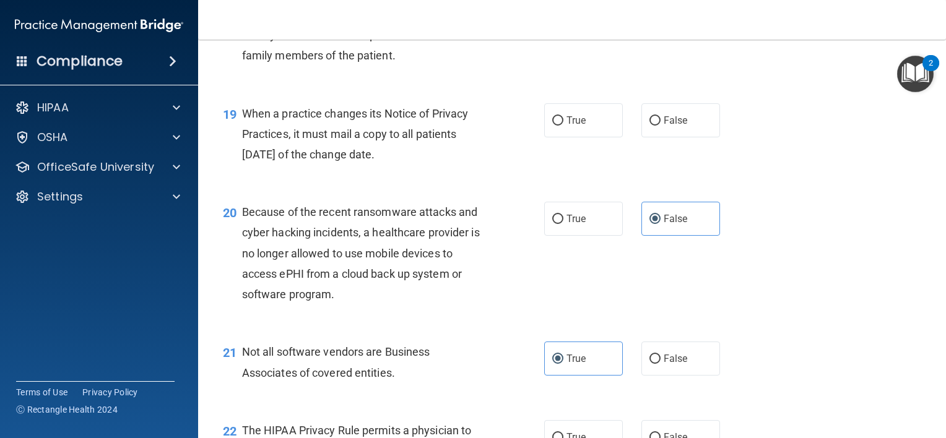
scroll to position [1980, 0]
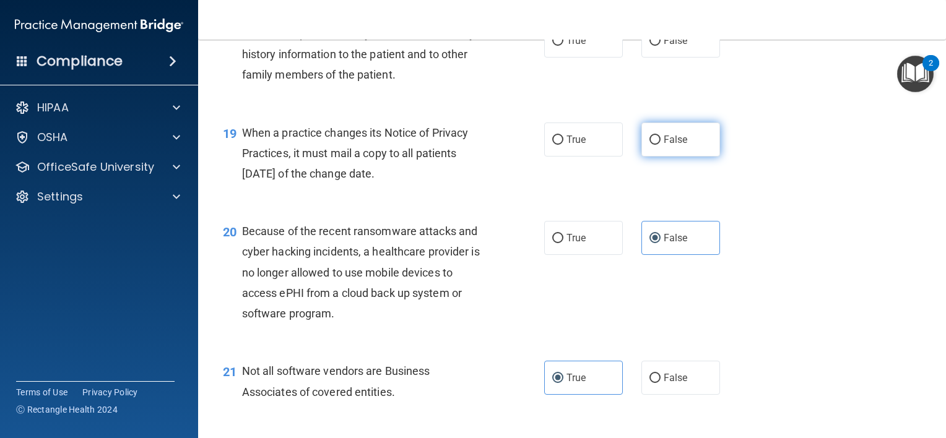
click at [663, 145] on span "False" at bounding box center [675, 140] width 24 height 12
click at [660, 145] on input "False" at bounding box center [654, 140] width 11 height 9
radio input "true"
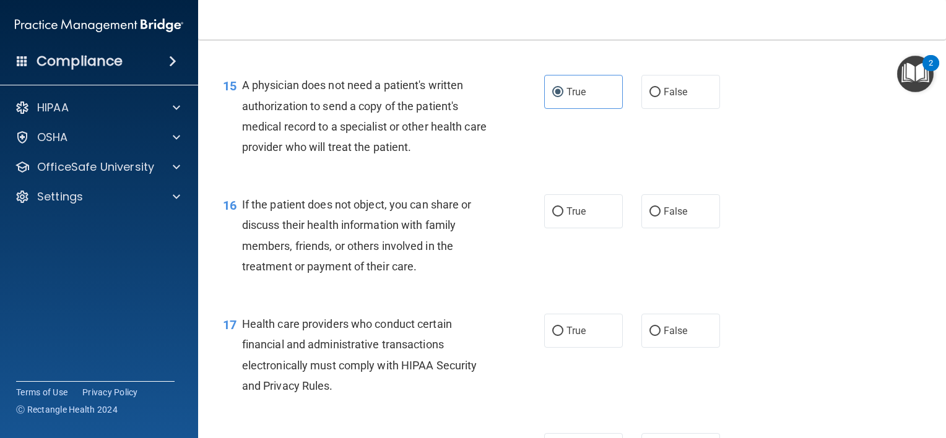
scroll to position [1569, 0]
click at [569, 218] on span "True" at bounding box center [575, 213] width 19 height 12
click at [563, 218] on input "True" at bounding box center [557, 213] width 11 height 9
radio input "true"
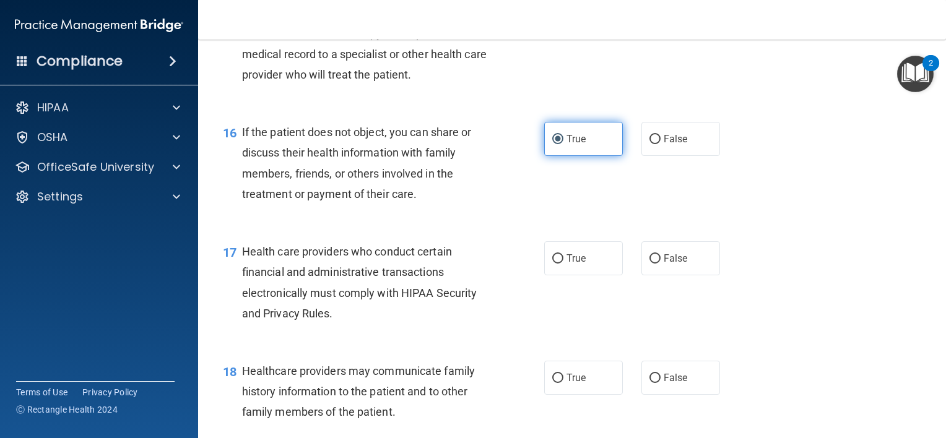
scroll to position [1644, 0]
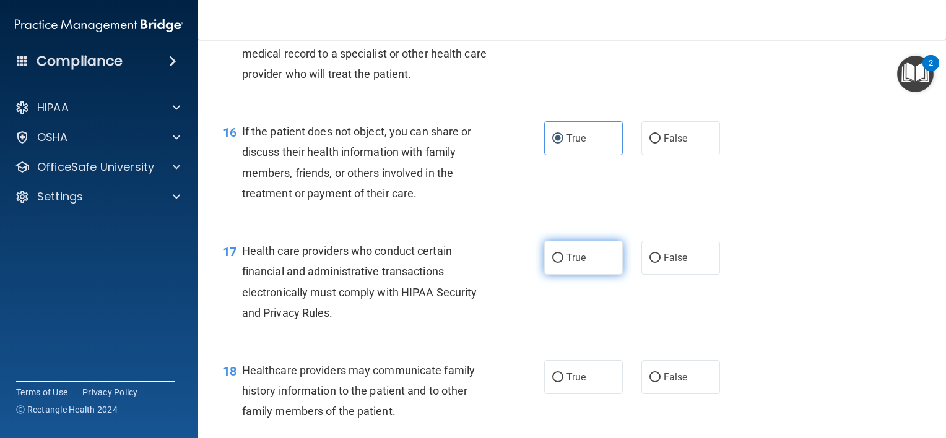
click at [559, 275] on label "True" at bounding box center [583, 258] width 79 height 34
click at [559, 263] on input "True" at bounding box center [557, 258] width 11 height 9
radio input "true"
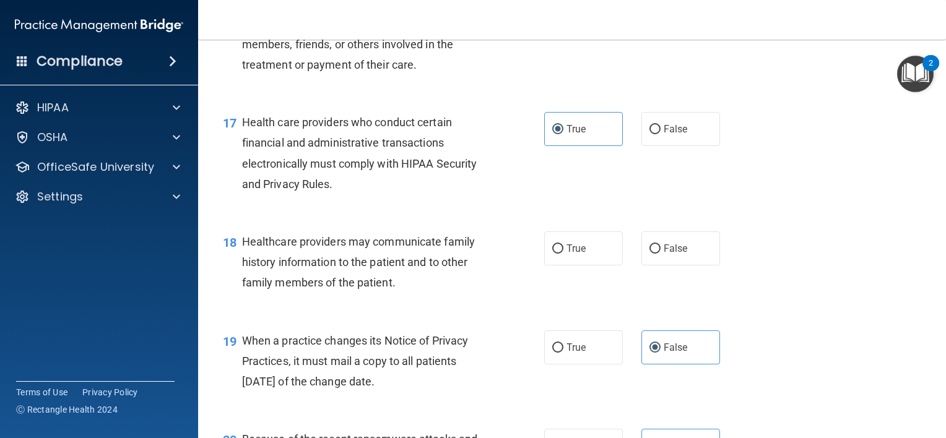
scroll to position [1772, 0]
click at [655, 266] on label "False" at bounding box center [680, 249] width 79 height 34
click at [655, 254] on input "False" at bounding box center [654, 249] width 11 height 9
radio input "true"
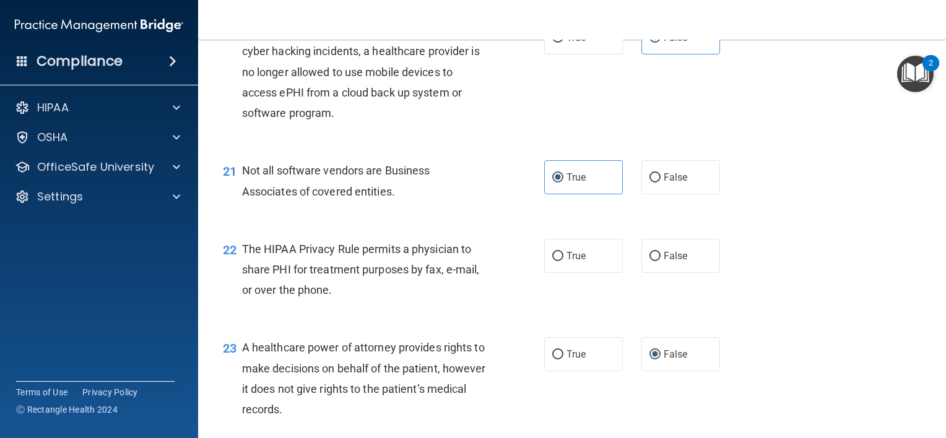
scroll to position [2182, 0]
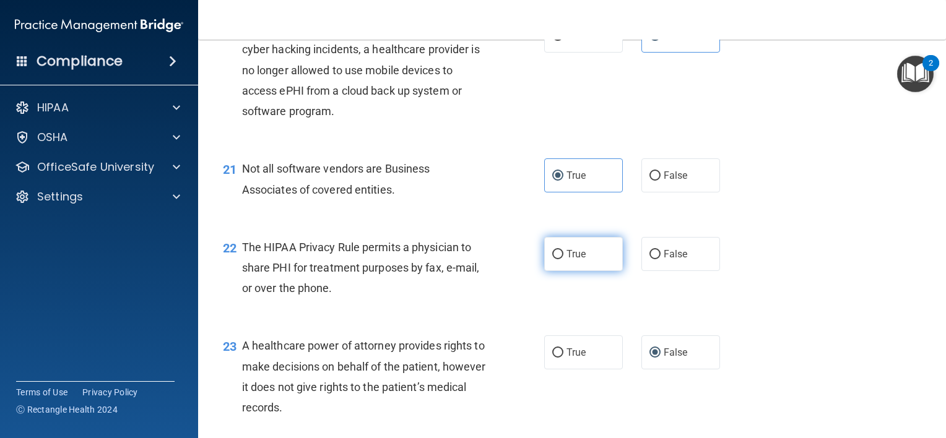
click at [607, 271] on label "True" at bounding box center [583, 254] width 79 height 34
click at [563, 259] on input "True" at bounding box center [557, 254] width 11 height 9
radio input "true"
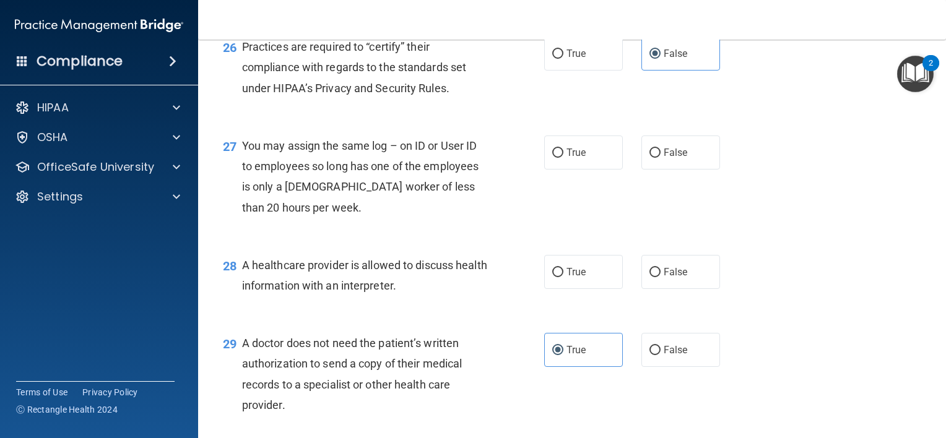
scroll to position [2768, 0]
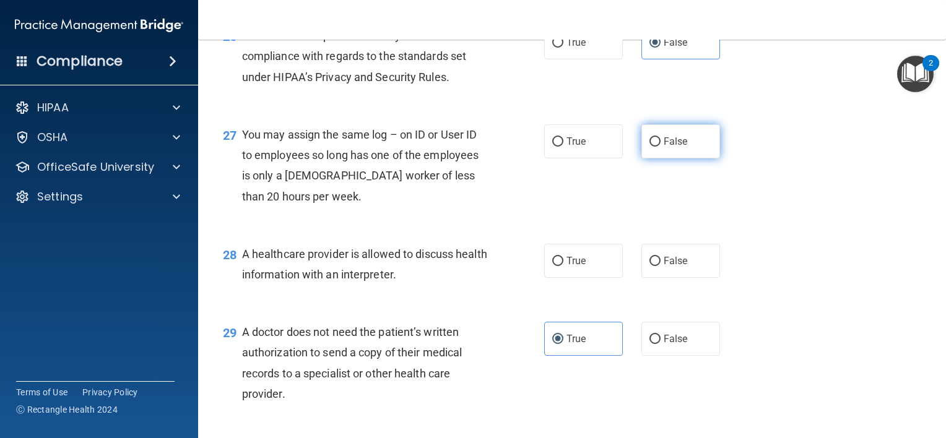
click at [641, 158] on label "False" at bounding box center [680, 141] width 79 height 34
click at [649, 147] on input "False" at bounding box center [654, 141] width 11 height 9
radio input "true"
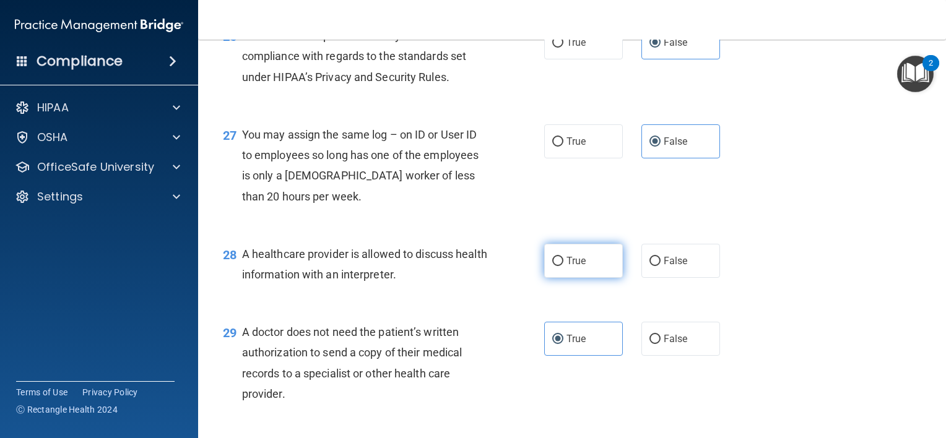
click at [584, 278] on label "True" at bounding box center [583, 261] width 79 height 34
click at [563, 266] on input "True" at bounding box center [557, 261] width 11 height 9
radio input "true"
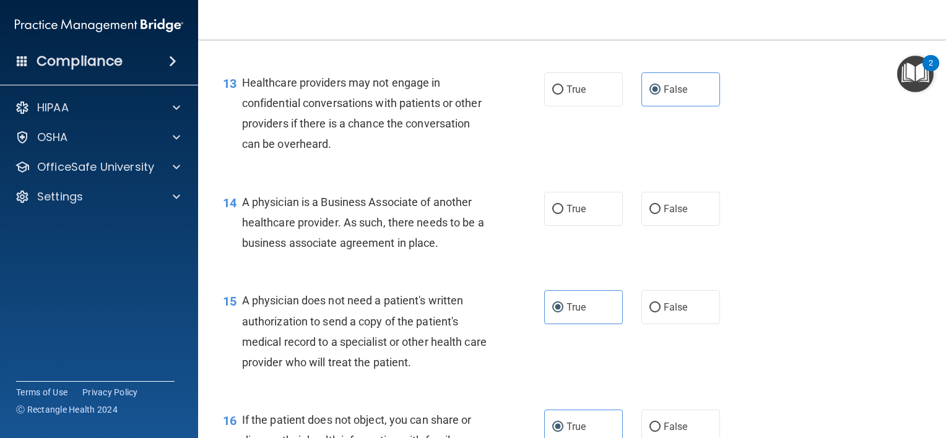
scroll to position [1356, 0]
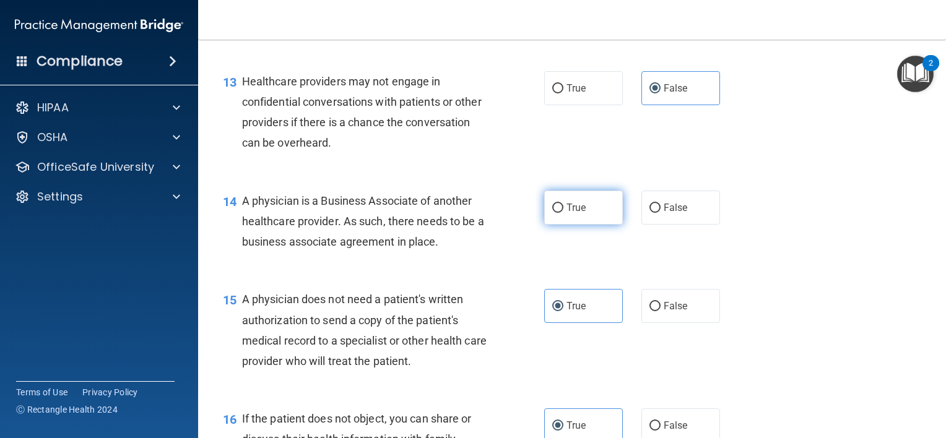
click at [577, 213] on span "True" at bounding box center [575, 208] width 19 height 12
click at [563, 213] on input "True" at bounding box center [557, 208] width 11 height 9
radio input "true"
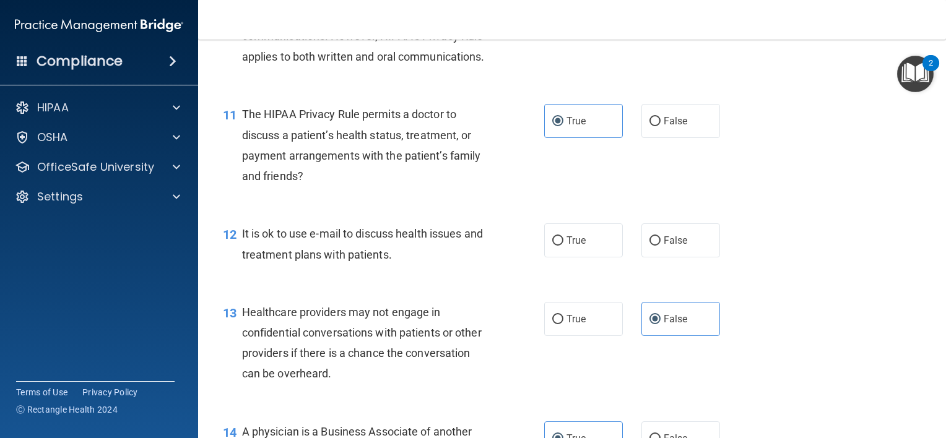
scroll to position [1124, 0]
click at [564, 259] on label "True" at bounding box center [583, 242] width 79 height 34
click at [563, 248] on input "True" at bounding box center [557, 242] width 11 height 9
radio input "true"
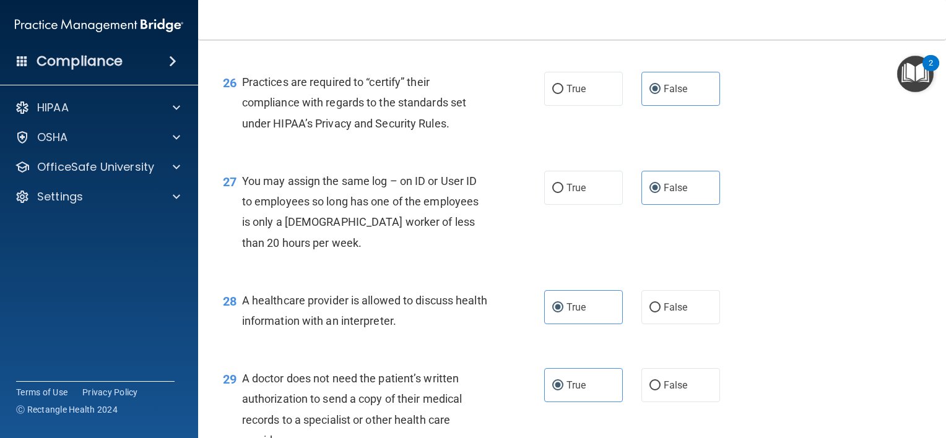
scroll to position [2997, 0]
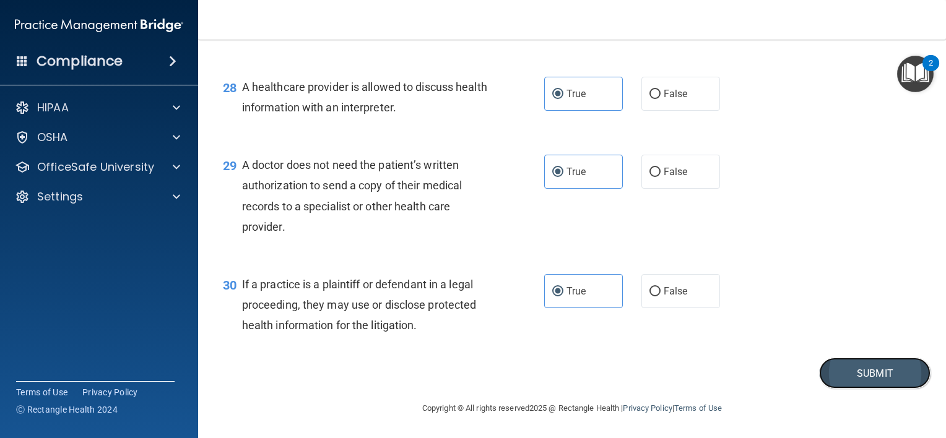
click at [878, 366] on button "Submit" at bounding box center [874, 374] width 111 height 32
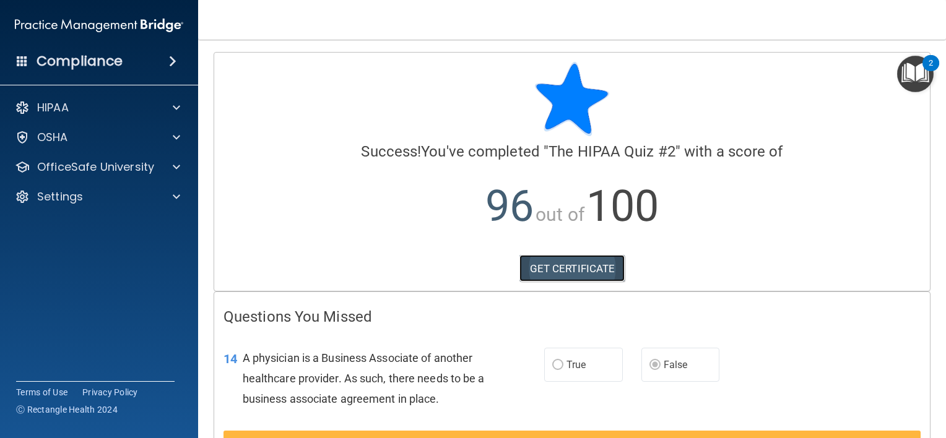
click at [587, 267] on link "GET CERTIFICATE" at bounding box center [572, 268] width 106 height 27
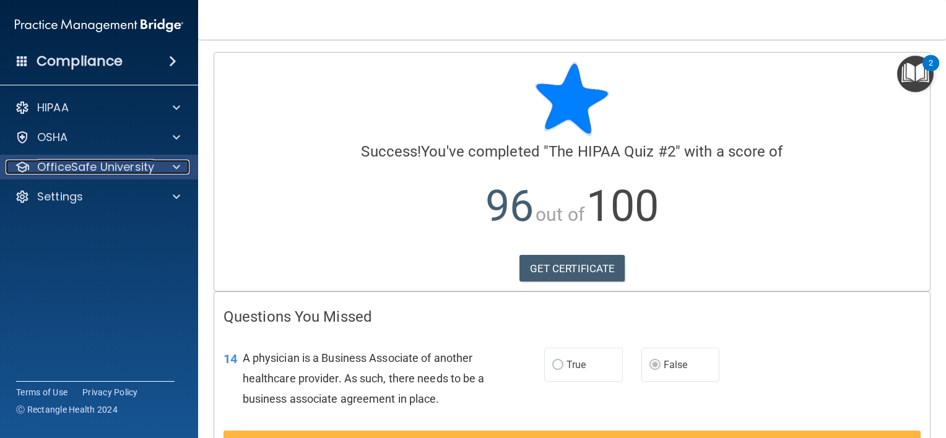
click at [173, 164] on span at bounding box center [176, 167] width 7 height 15
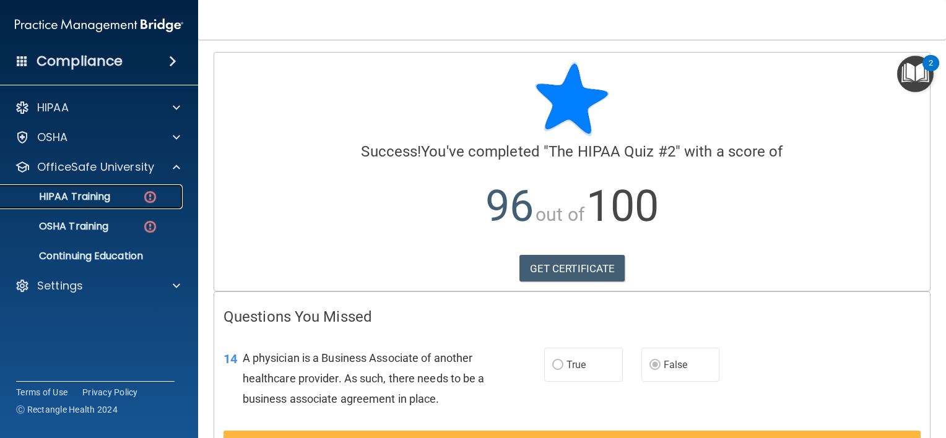
click at [131, 192] on div "HIPAA Training" at bounding box center [92, 197] width 169 height 12
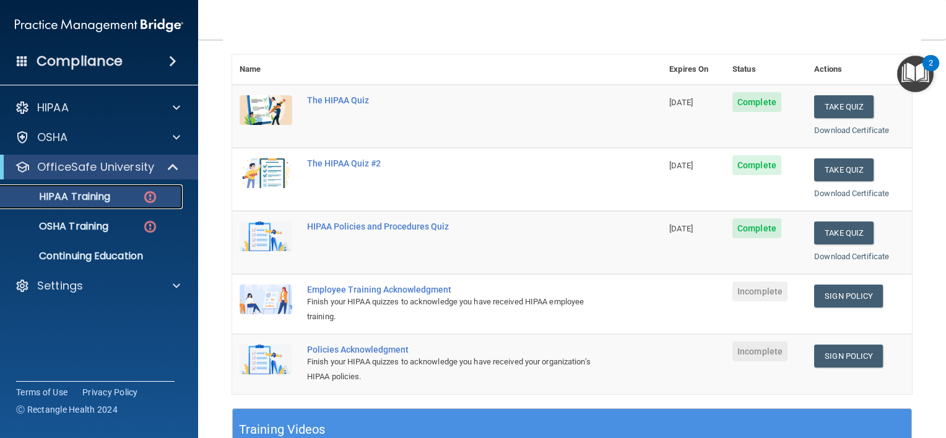
scroll to position [134, 0]
click at [837, 292] on link "Sign Policy" at bounding box center [848, 295] width 69 height 23
click at [858, 350] on link "Sign Policy" at bounding box center [848, 355] width 69 height 23
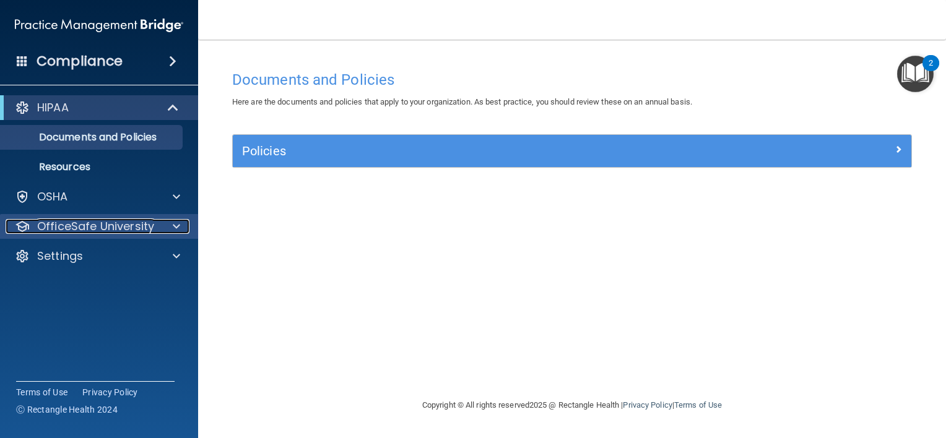
click at [113, 224] on p "OfficeSafe University" at bounding box center [95, 226] width 117 height 15
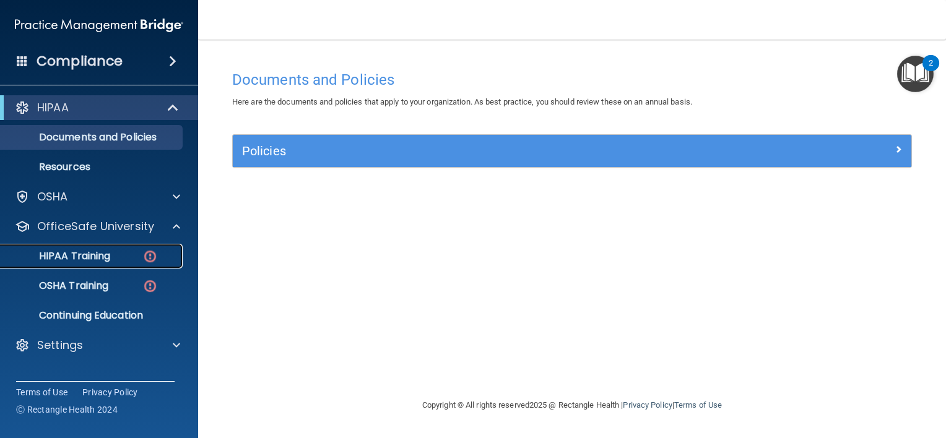
click at [110, 257] on p "HIPAA Training" at bounding box center [59, 256] width 102 height 12
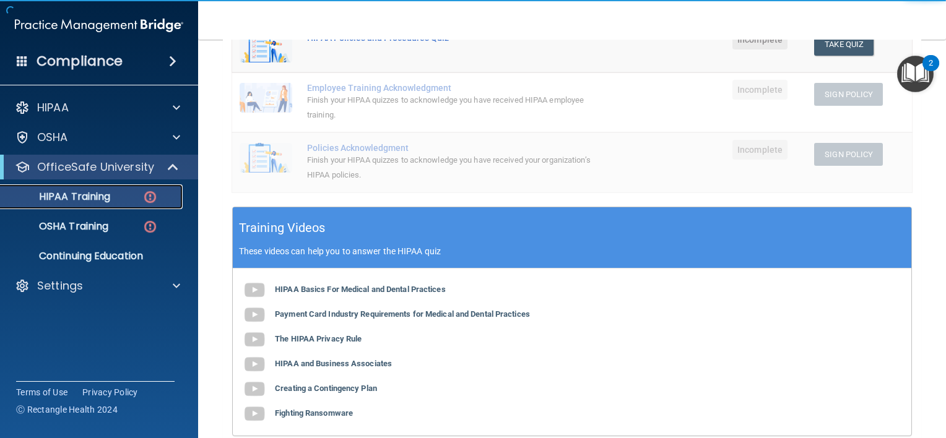
scroll to position [309, 0]
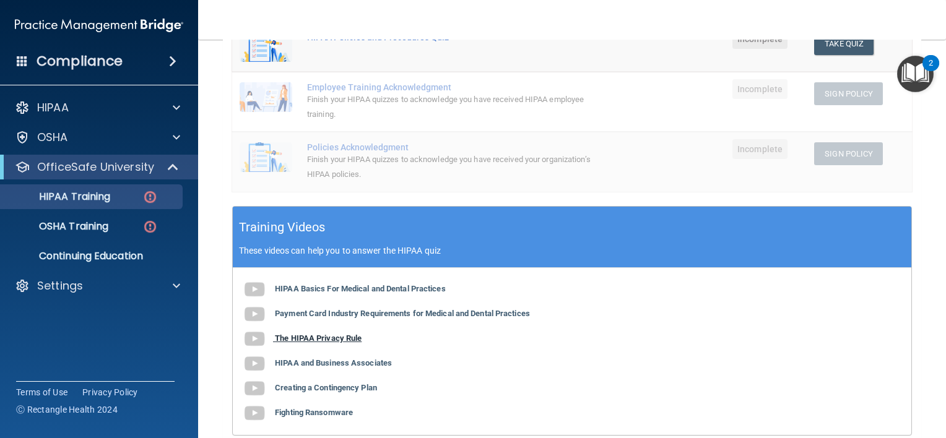
click at [329, 339] on b "The HIPAA Privacy Rule" at bounding box center [318, 338] width 87 height 9
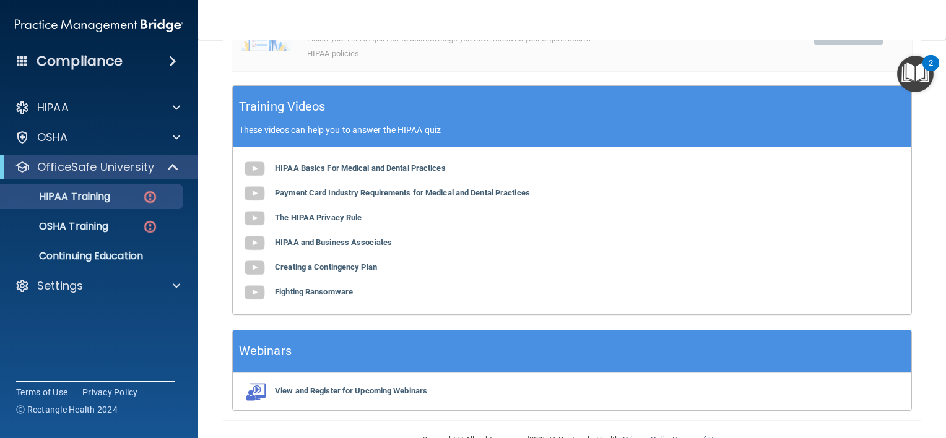
scroll to position [431, 0]
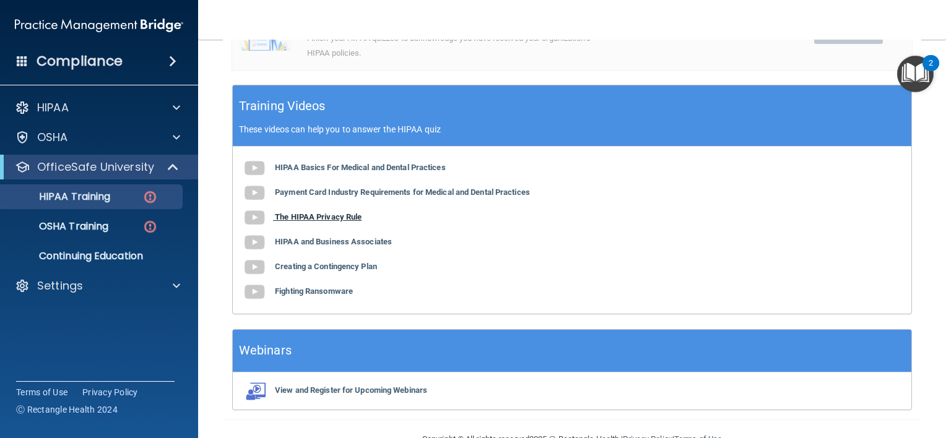
click at [338, 218] on b "The HIPAA Privacy Rule" at bounding box center [318, 216] width 87 height 9
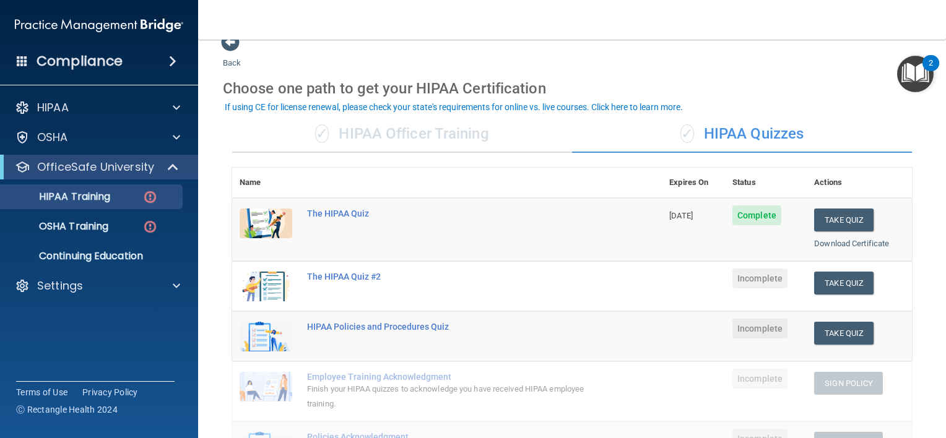
scroll to position [19, 0]
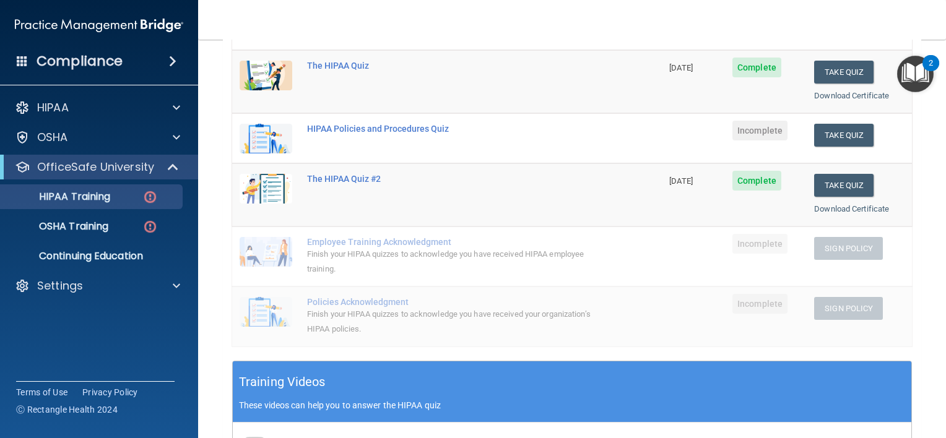
scroll to position [168, 0]
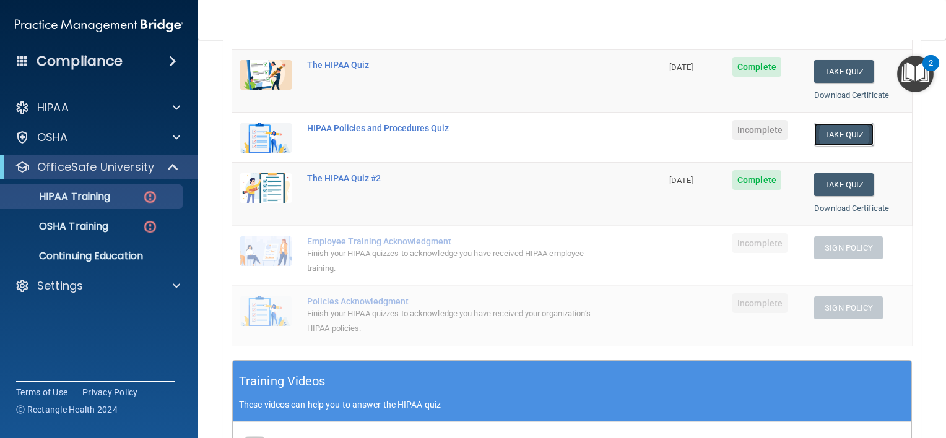
click at [824, 132] on button "Take Quiz" at bounding box center [843, 134] width 59 height 23
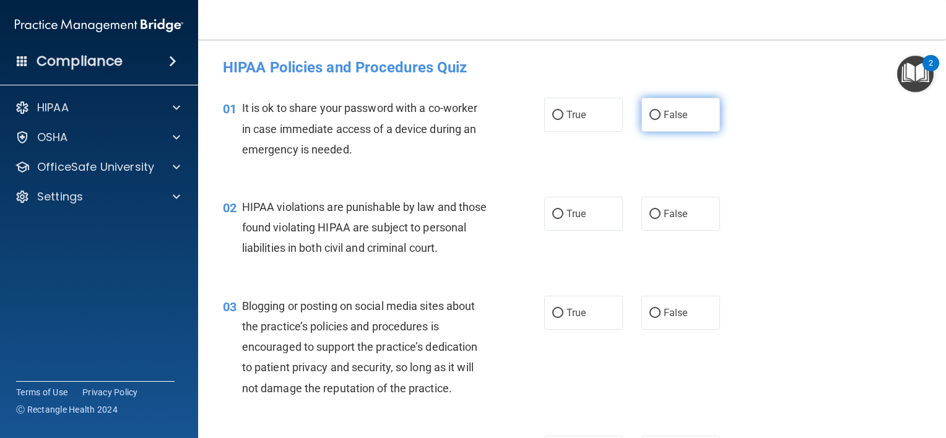
click at [656, 114] on label "False" at bounding box center [680, 115] width 79 height 34
click at [656, 114] on input "False" at bounding box center [654, 115] width 11 height 9
radio input "true"
click at [588, 211] on label "True" at bounding box center [583, 214] width 79 height 34
click at [563, 211] on input "True" at bounding box center [557, 214] width 11 height 9
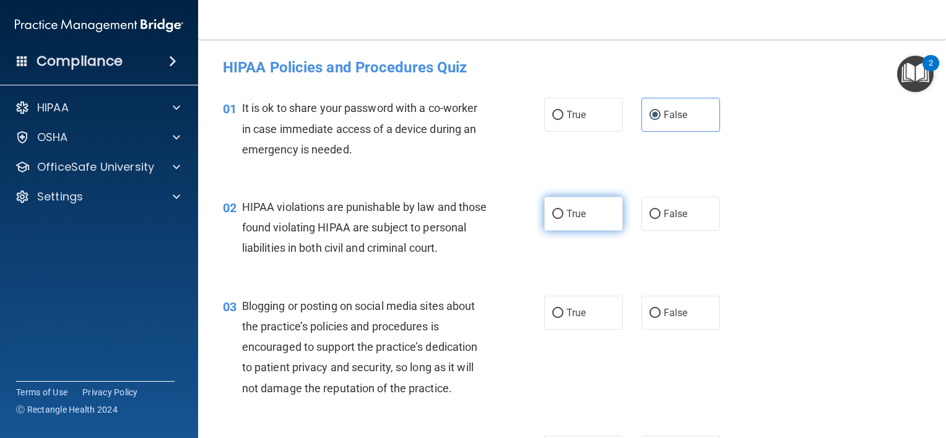
radio input "true"
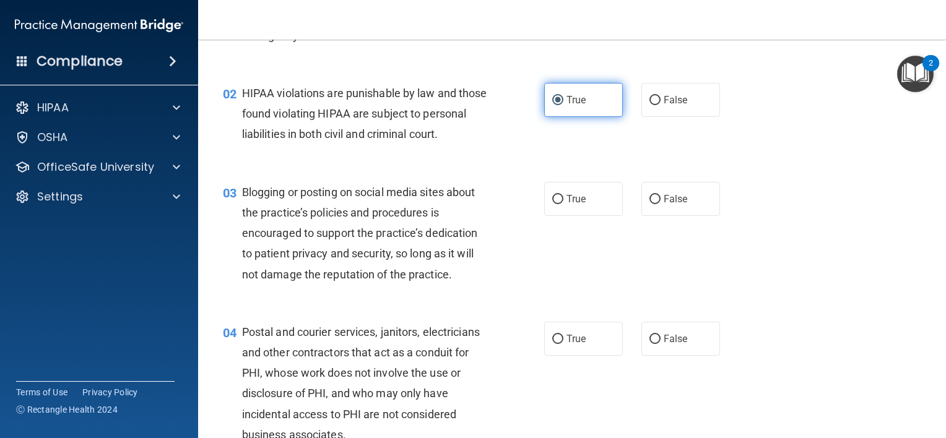
scroll to position [115, 0]
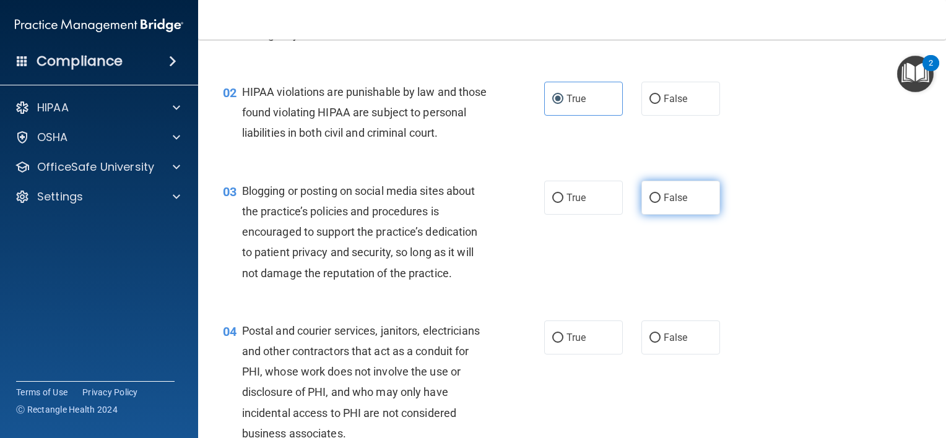
click at [670, 204] on label "False" at bounding box center [680, 198] width 79 height 34
click at [660, 203] on input "False" at bounding box center [654, 198] width 11 height 9
radio input "true"
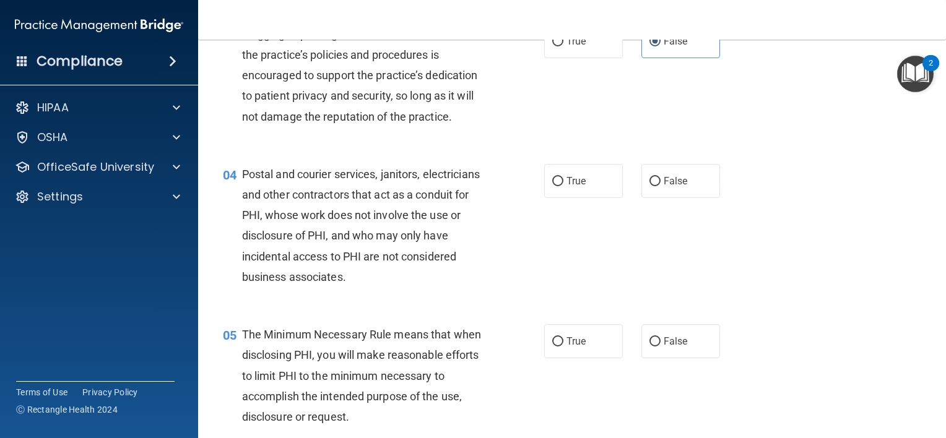
scroll to position [271, 0]
click at [562, 192] on label "True" at bounding box center [583, 182] width 79 height 34
click at [562, 187] on input "True" at bounding box center [557, 182] width 11 height 9
radio input "true"
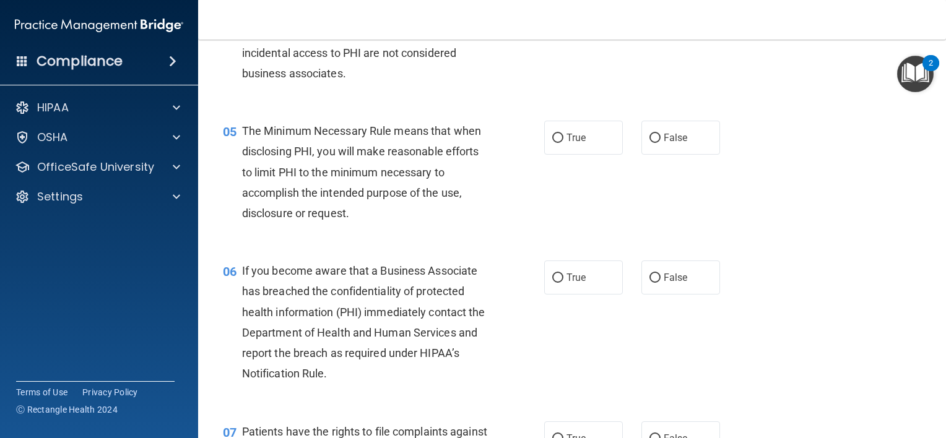
scroll to position [475, 0]
click at [552, 143] on input "True" at bounding box center [557, 138] width 11 height 9
radio input "true"
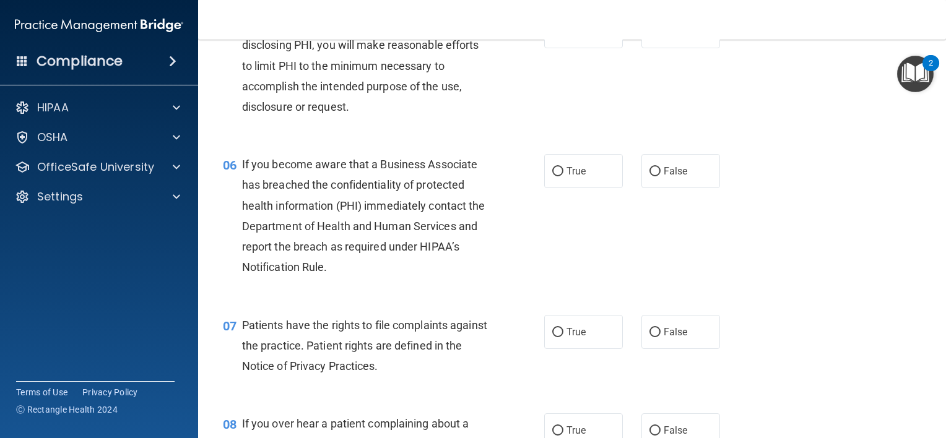
scroll to position [581, 0]
click at [544, 189] on label "True" at bounding box center [583, 172] width 79 height 34
click at [552, 177] on input "True" at bounding box center [557, 172] width 11 height 9
radio input "true"
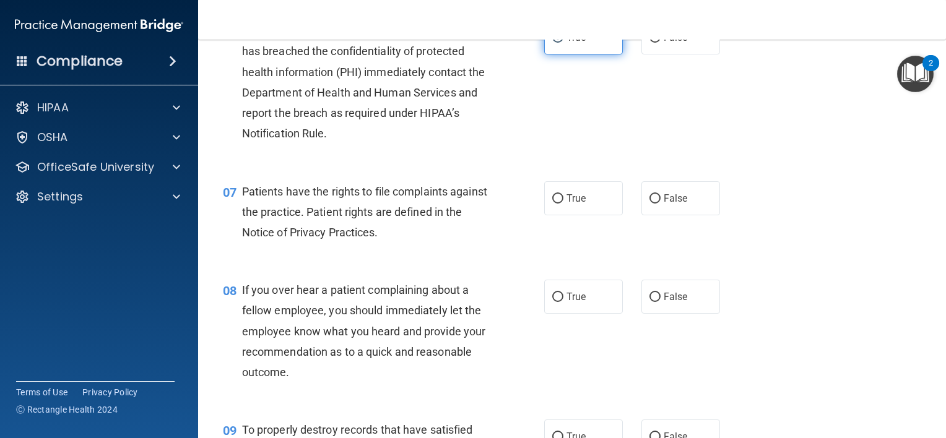
scroll to position [717, 0]
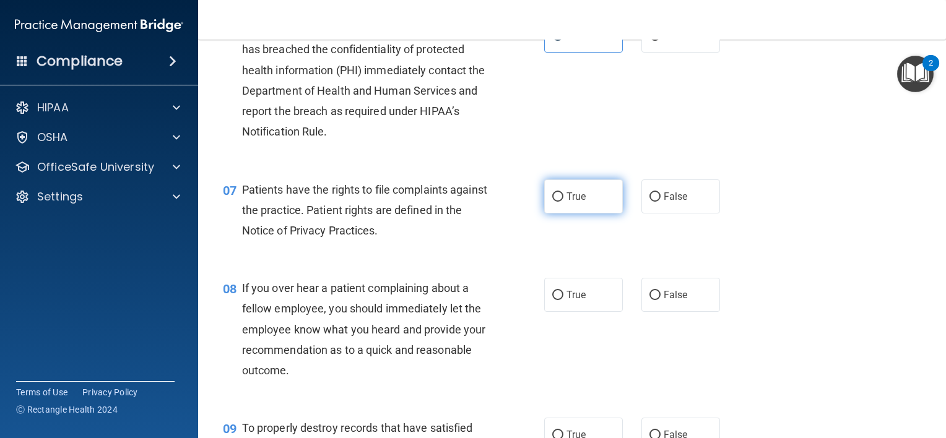
click at [562, 209] on label "True" at bounding box center [583, 196] width 79 height 34
click at [562, 202] on input "True" at bounding box center [557, 196] width 11 height 9
radio input "true"
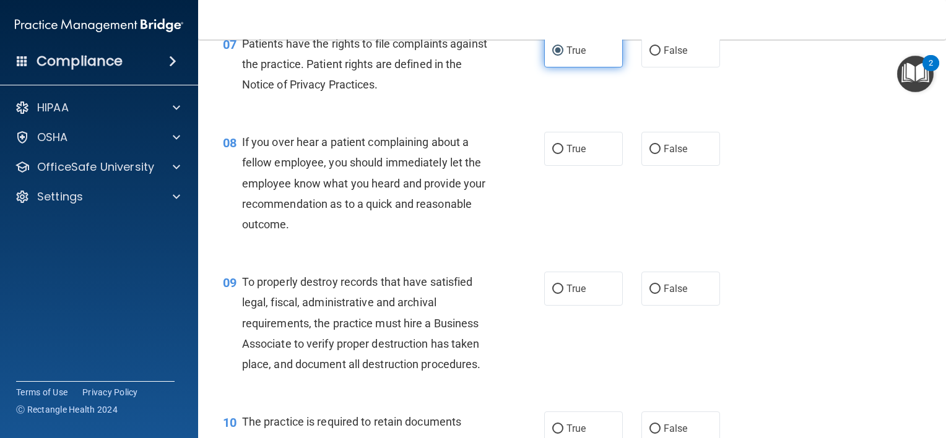
scroll to position [865, 0]
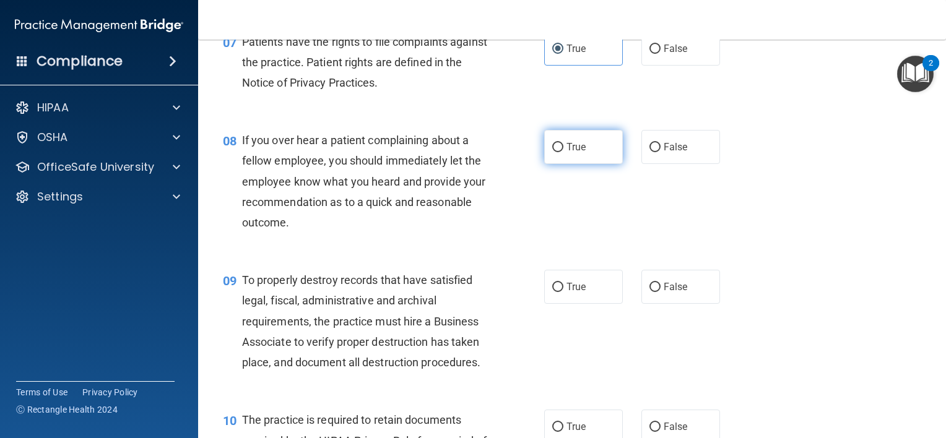
click at [564, 164] on label "True" at bounding box center [583, 147] width 79 height 34
click at [563, 152] on input "True" at bounding box center [557, 147] width 11 height 9
radio input "true"
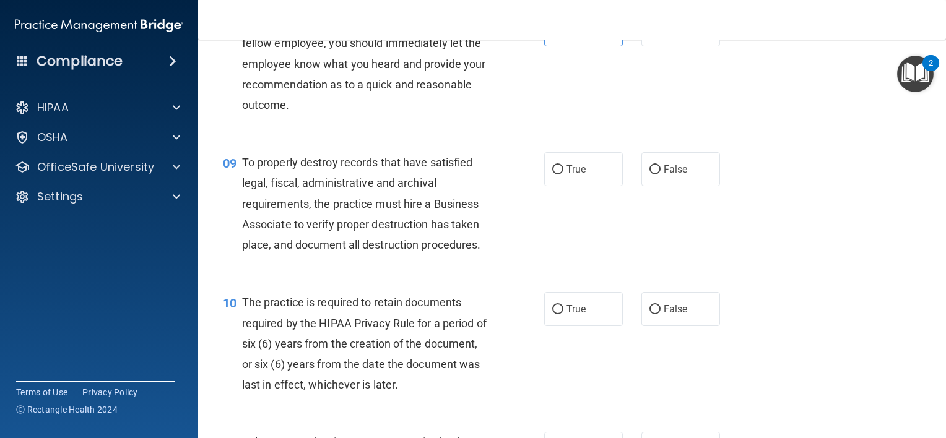
scroll to position [984, 0]
click at [545, 185] on label "True" at bounding box center [583, 168] width 79 height 34
click at [552, 173] on input "True" at bounding box center [557, 168] width 11 height 9
radio input "true"
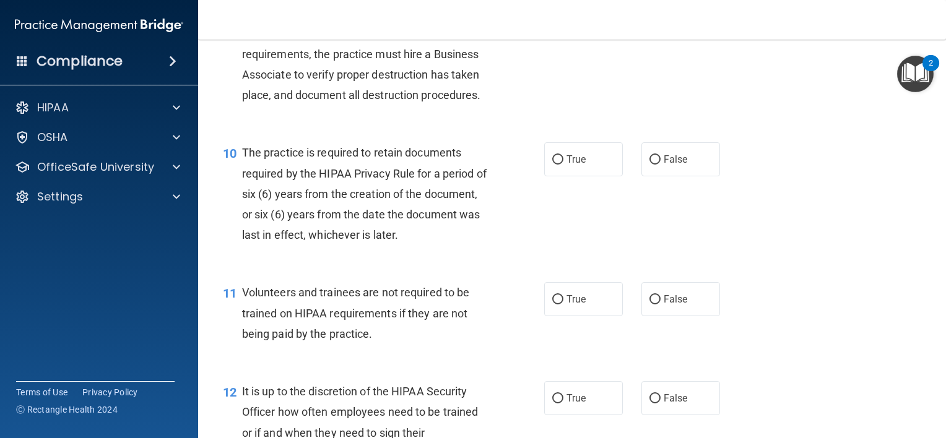
scroll to position [1133, 0]
click at [548, 176] on label "True" at bounding box center [583, 159] width 79 height 34
click at [552, 164] on input "True" at bounding box center [557, 159] width 11 height 9
radio input "true"
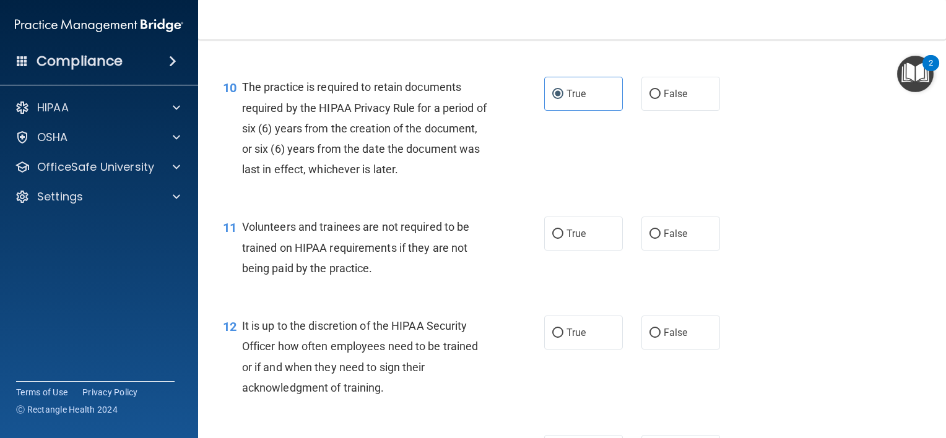
scroll to position [1199, 0]
click at [647, 243] on label "False" at bounding box center [680, 232] width 79 height 34
click at [649, 238] on input "False" at bounding box center [654, 232] width 11 height 9
radio input "true"
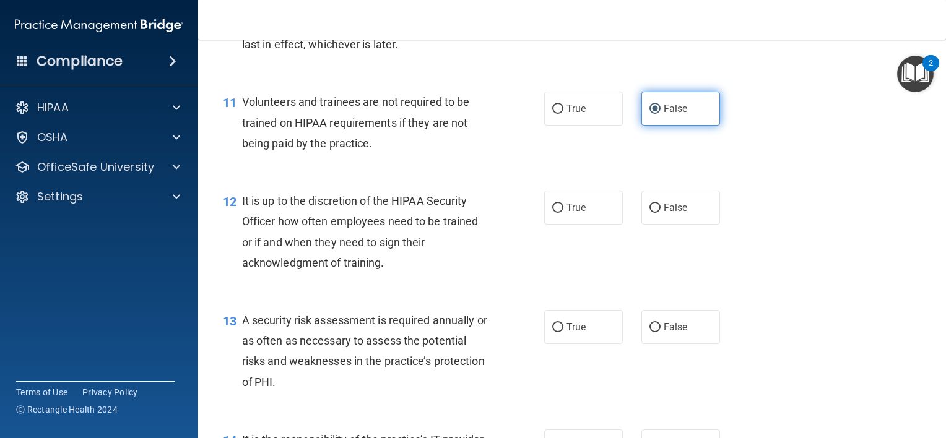
scroll to position [1322, 0]
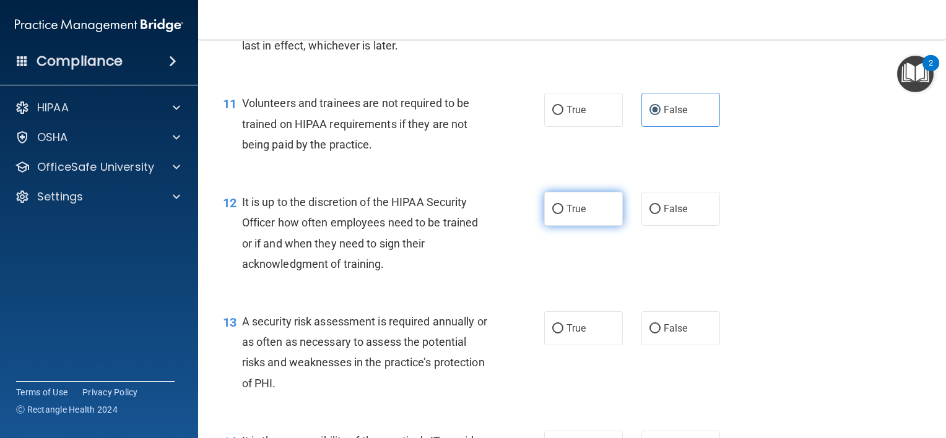
click at [605, 215] on label "True" at bounding box center [583, 209] width 79 height 34
click at [563, 214] on input "True" at bounding box center [557, 209] width 11 height 9
radio input "true"
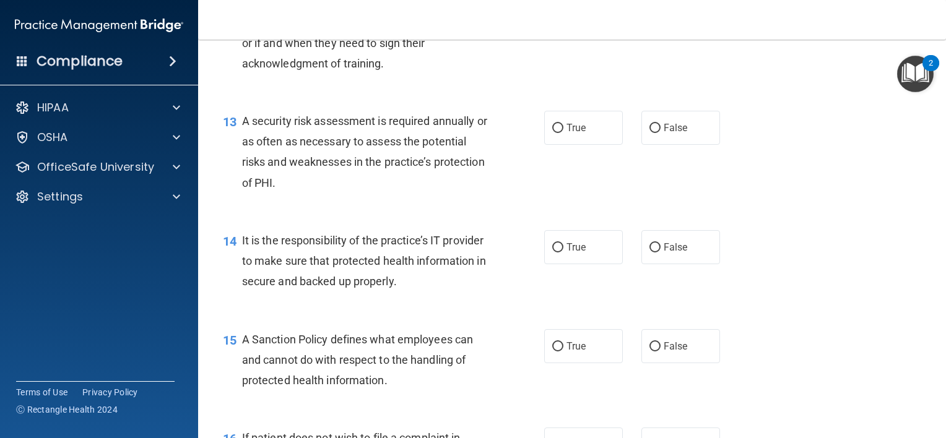
scroll to position [1521, 0]
click at [572, 142] on label "True" at bounding box center [583, 129] width 79 height 34
click at [563, 134] on input "True" at bounding box center [557, 129] width 11 height 9
radio input "true"
click at [557, 254] on input "True" at bounding box center [557, 248] width 11 height 9
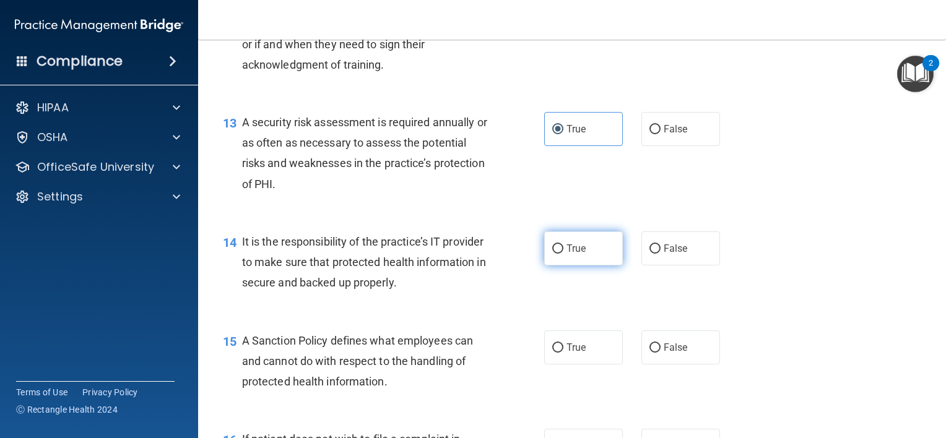
radio input "true"
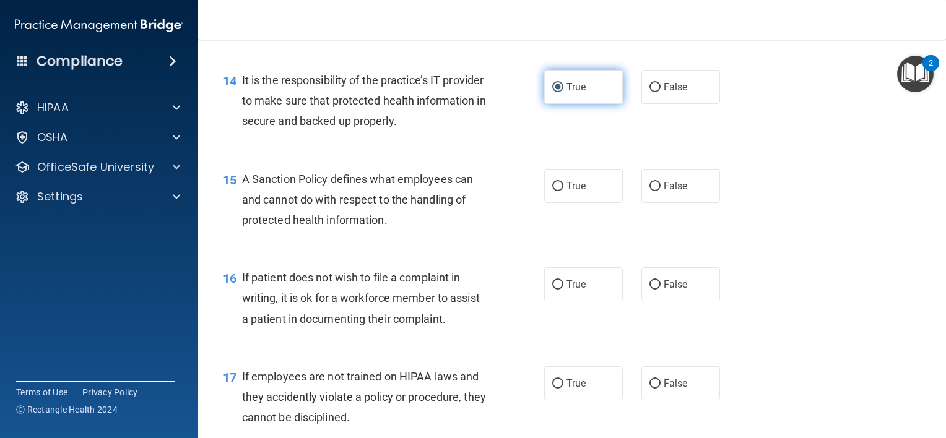
scroll to position [1682, 0]
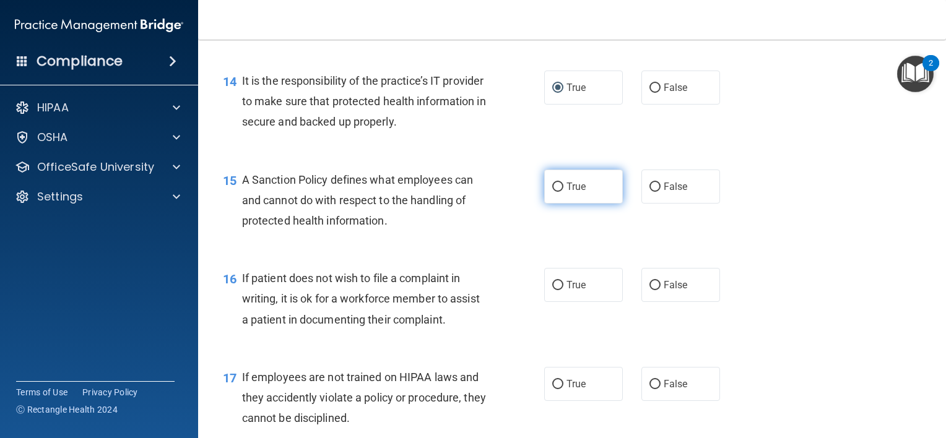
click at [556, 192] on input "True" at bounding box center [557, 187] width 11 height 9
radio input "true"
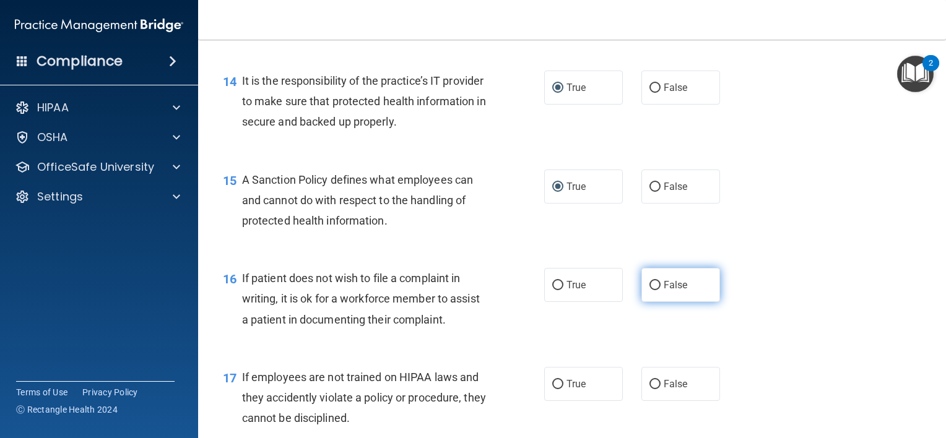
click at [671, 291] on span "False" at bounding box center [675, 285] width 24 height 12
click at [660, 290] on input "False" at bounding box center [654, 285] width 11 height 9
radio input "true"
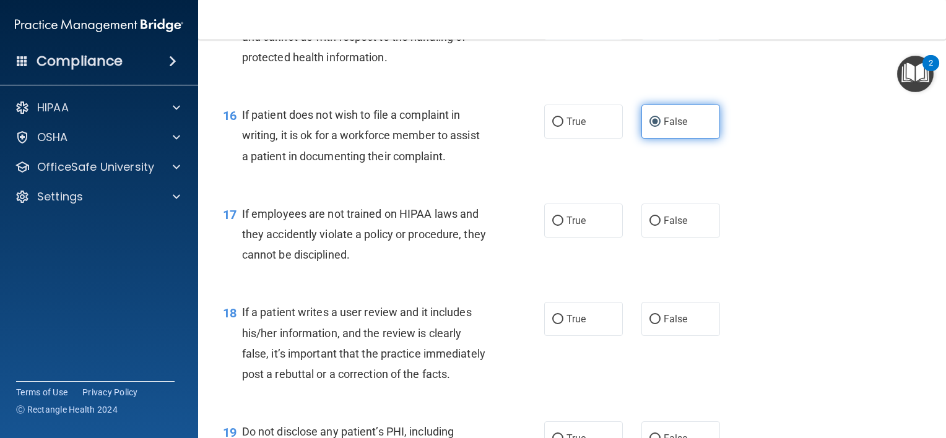
scroll to position [1845, 0]
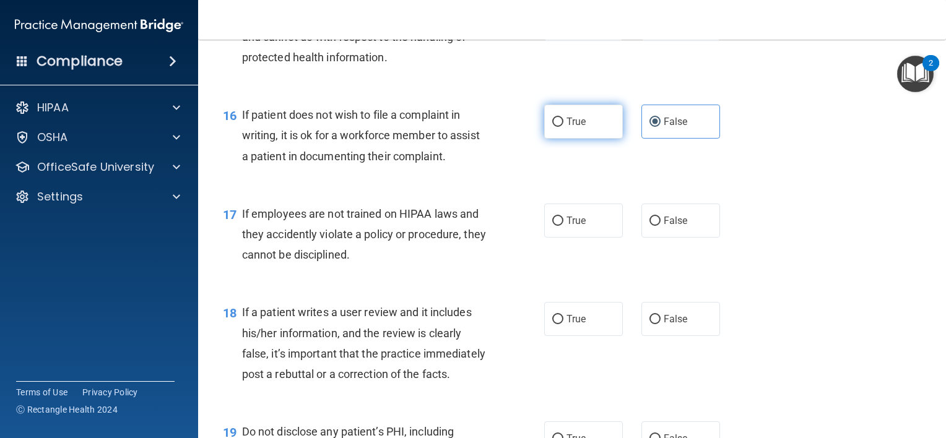
click at [566, 127] on span "True" at bounding box center [575, 122] width 19 height 12
click at [563, 127] on input "True" at bounding box center [557, 122] width 11 height 9
radio input "true"
radio input "false"
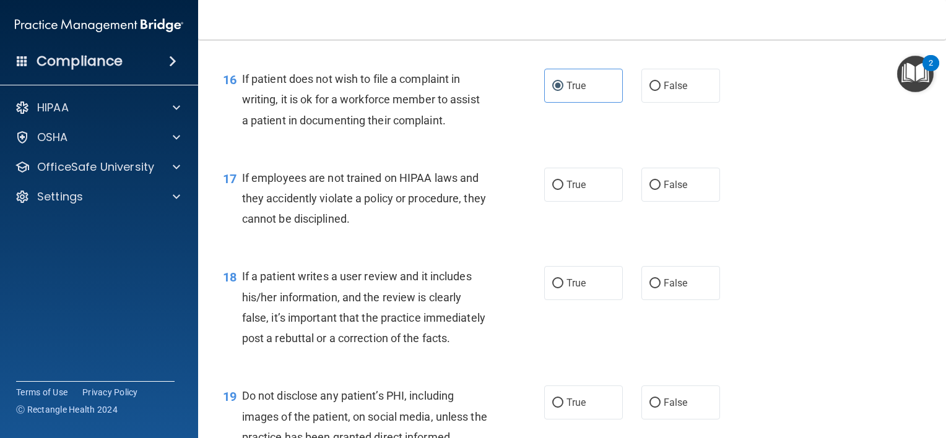
scroll to position [1881, 0]
click at [663, 191] on span "False" at bounding box center [675, 185] width 24 height 12
click at [659, 190] on input "False" at bounding box center [654, 185] width 11 height 9
radio input "true"
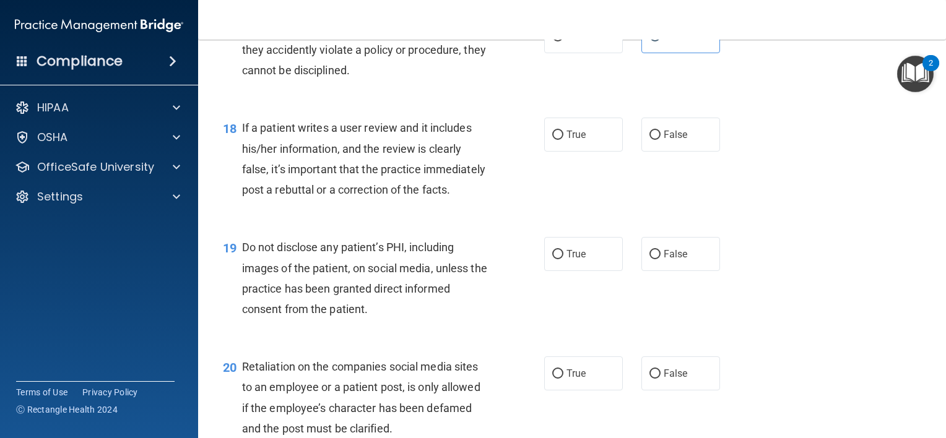
scroll to position [2031, 0]
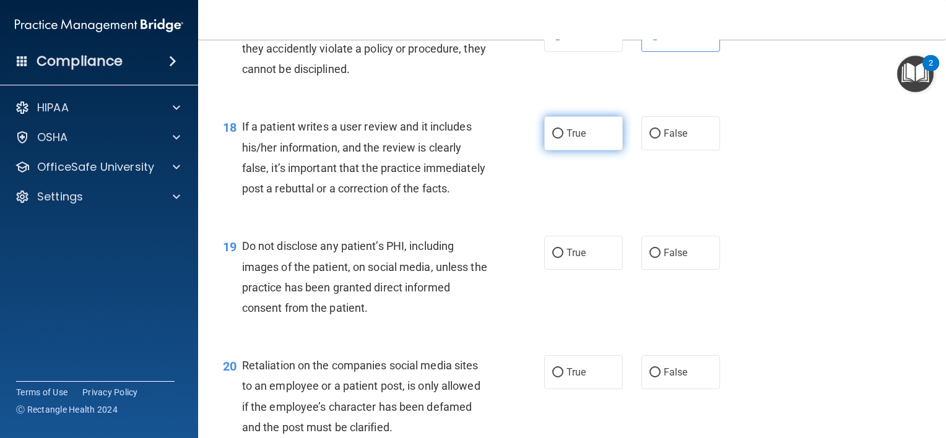
click at [567, 139] on span "True" at bounding box center [575, 133] width 19 height 12
click at [563, 139] on input "True" at bounding box center [557, 133] width 11 height 9
radio input "true"
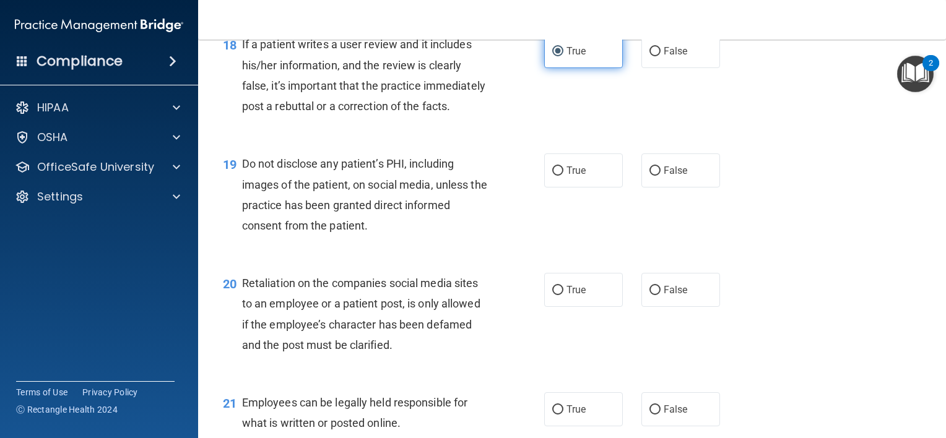
scroll to position [2114, 0]
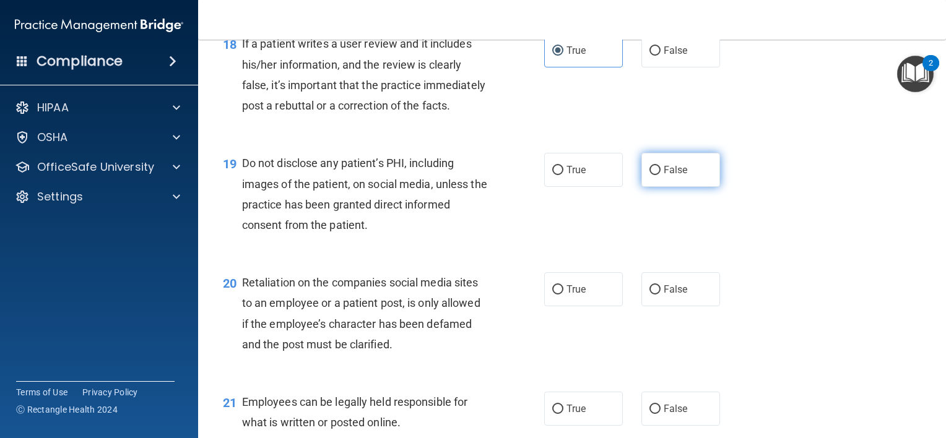
click at [652, 187] on label "False" at bounding box center [680, 170] width 79 height 34
click at [652, 175] on input "False" at bounding box center [654, 170] width 11 height 9
radio input "true"
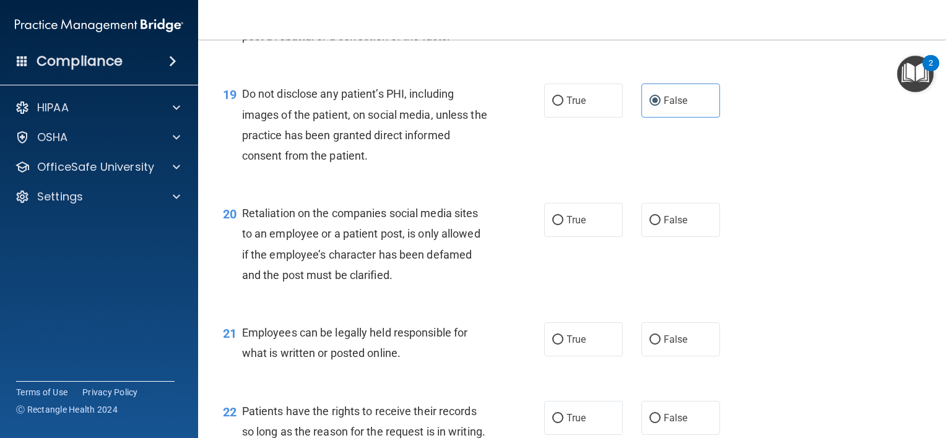
scroll to position [2183, 0]
click at [649, 237] on label "False" at bounding box center [680, 220] width 79 height 34
click at [649, 225] on input "False" at bounding box center [654, 220] width 11 height 9
radio input "true"
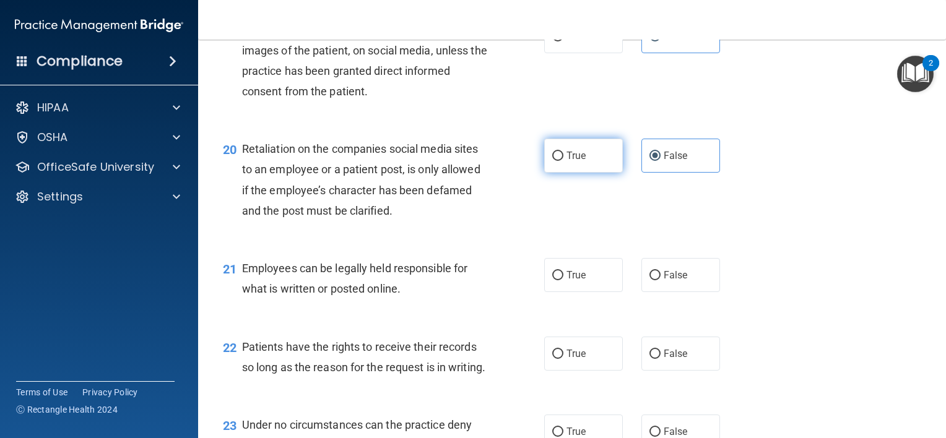
scroll to position [2247, 0]
click at [554, 280] on input "True" at bounding box center [557, 275] width 11 height 9
radio input "true"
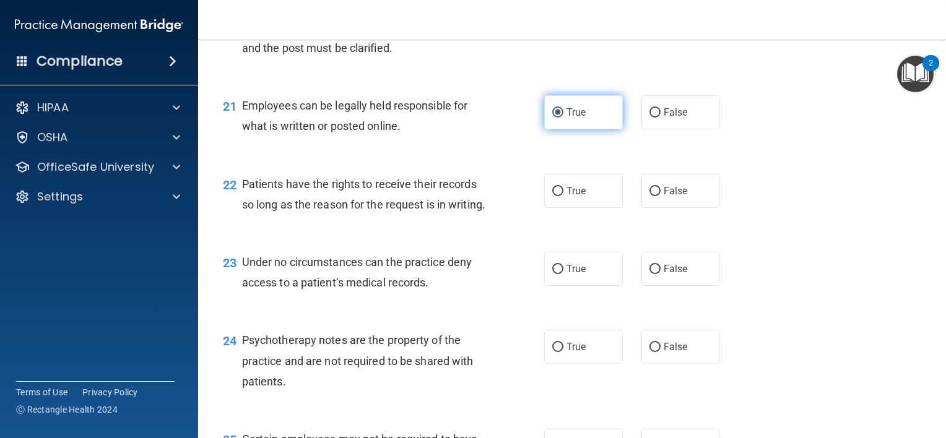
scroll to position [2411, 0]
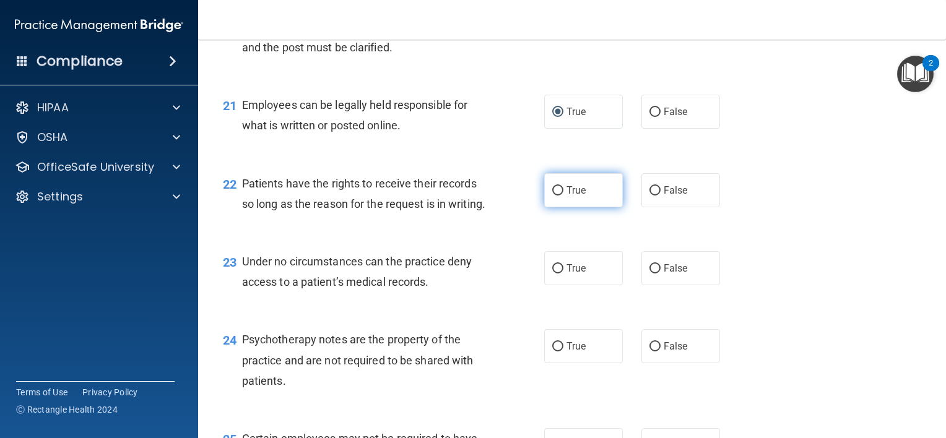
click at [593, 207] on label "True" at bounding box center [583, 190] width 79 height 34
click at [563, 196] on input "True" at bounding box center [557, 190] width 11 height 9
radio input "true"
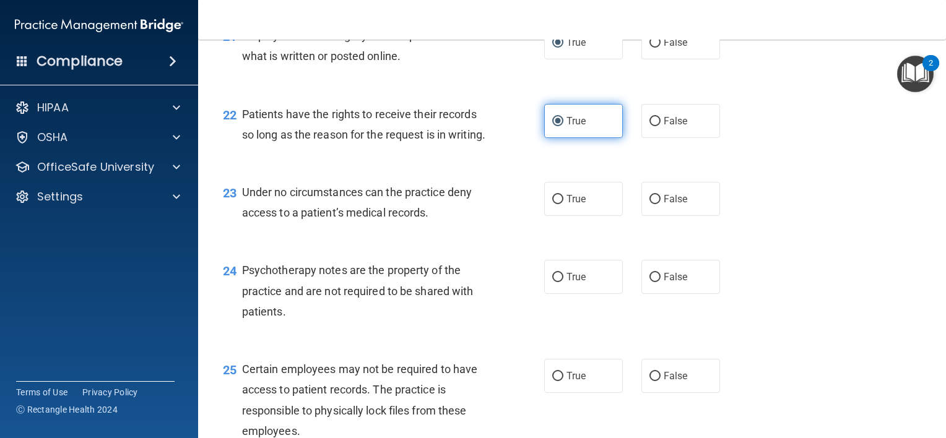
scroll to position [2480, 0]
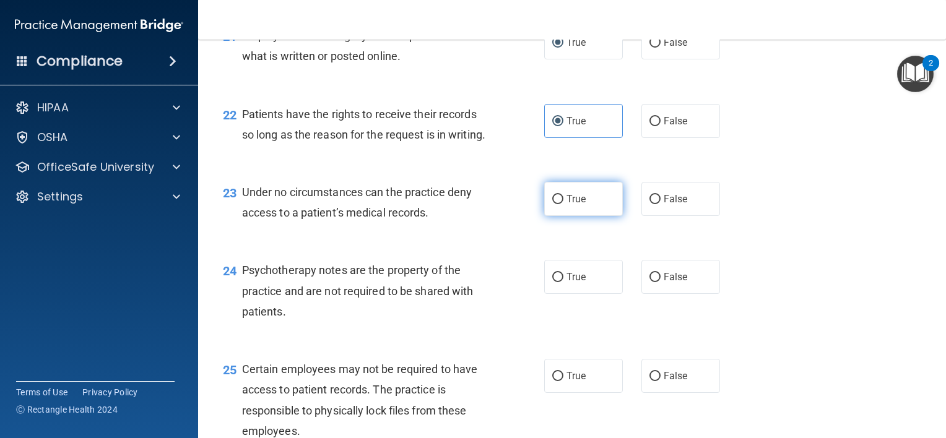
click at [587, 216] on label "True" at bounding box center [583, 199] width 79 height 34
click at [563, 204] on input "True" at bounding box center [557, 199] width 11 height 9
radio input "true"
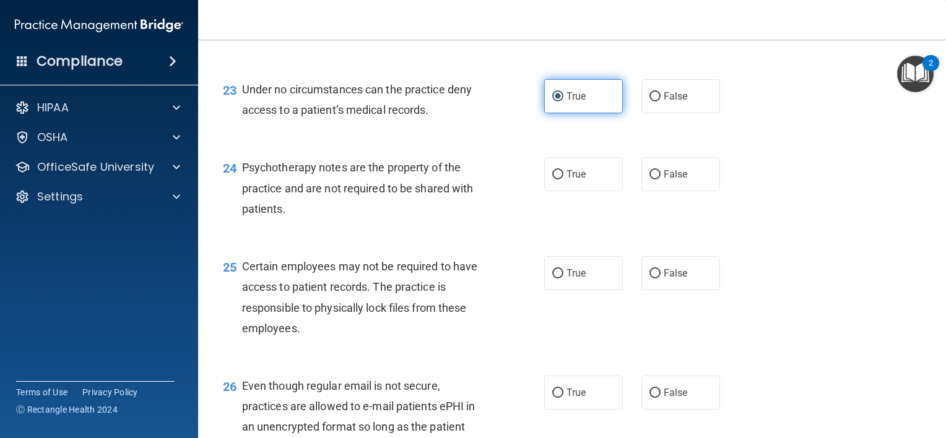
scroll to position [2583, 0]
click at [603, 191] on label "True" at bounding box center [583, 174] width 79 height 34
click at [563, 179] on input "True" at bounding box center [557, 174] width 11 height 9
radio input "true"
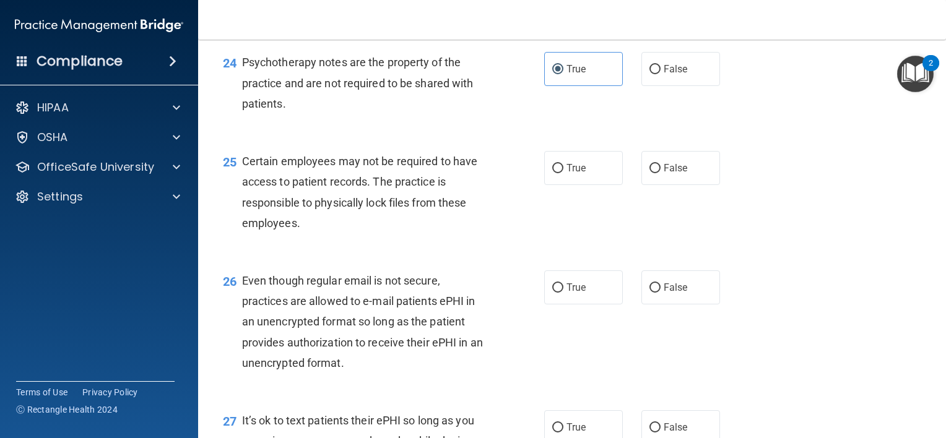
scroll to position [2687, 0]
drag, startPoint x: 645, startPoint y: 220, endPoint x: 703, endPoint y: 213, distance: 57.9
click at [703, 186] on label "False" at bounding box center [680, 169] width 79 height 34
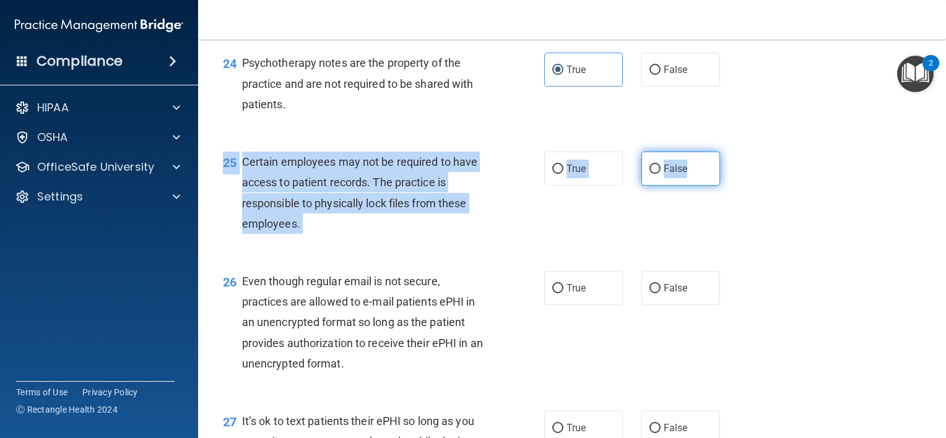
click at [703, 213] on div "25 Certain employees may not be required to have access to patient records. The…" at bounding box center [571, 195] width 717 height 119
drag, startPoint x: 703, startPoint y: 213, endPoint x: 676, endPoint y: 228, distance: 31.0
click at [676, 174] on span "False" at bounding box center [675, 169] width 24 height 12
click at [660, 174] on input "False" at bounding box center [654, 169] width 11 height 9
radio input "true"
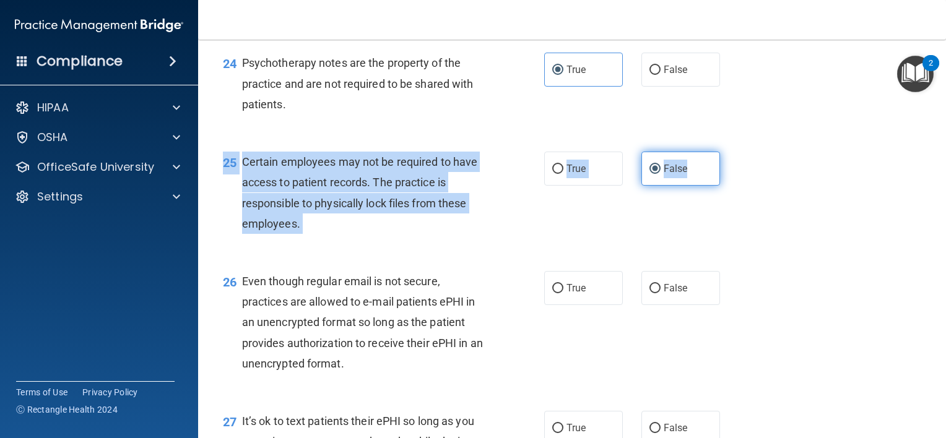
click at [676, 174] on span "False" at bounding box center [675, 169] width 24 height 12
click at [660, 174] on input "False" at bounding box center [654, 169] width 11 height 9
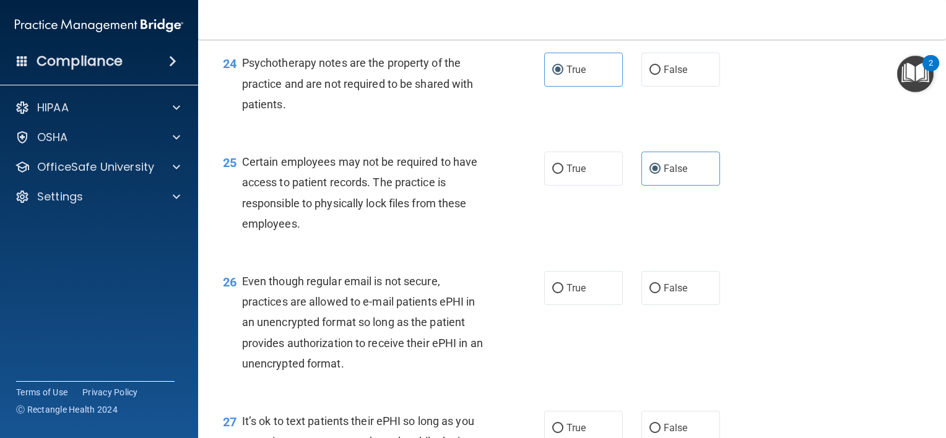
drag, startPoint x: 676, startPoint y: 228, endPoint x: 618, endPoint y: 267, distance: 69.5
click at [618, 256] on div "25 Certain employees may not be required to have access to patient records. The…" at bounding box center [571, 195] width 717 height 119
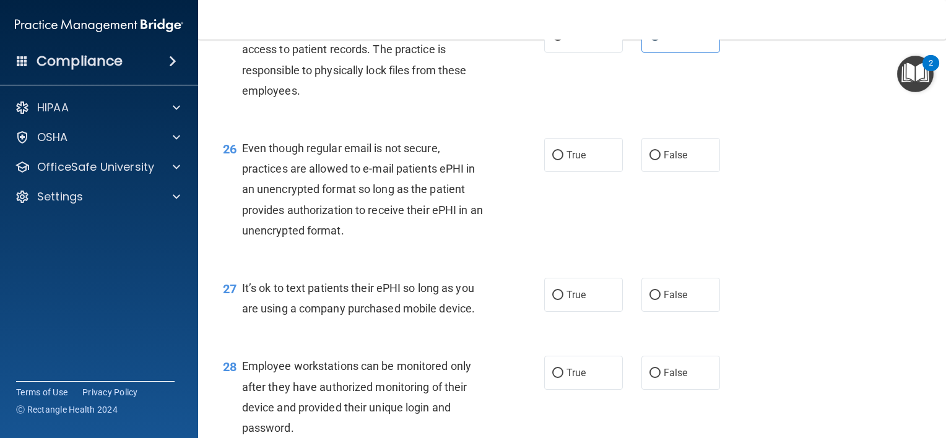
scroll to position [2821, 0]
click at [594, 171] on label "True" at bounding box center [583, 154] width 79 height 34
click at [563, 160] on input "True" at bounding box center [557, 154] width 11 height 9
radio input "true"
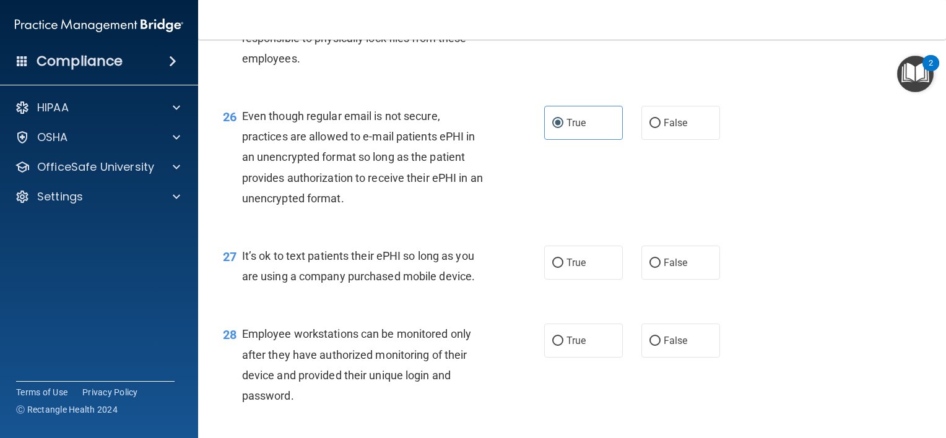
scroll to position [2853, 0]
click at [680, 268] on span "False" at bounding box center [675, 262] width 24 height 12
click at [660, 267] on input "False" at bounding box center [654, 262] width 11 height 9
radio input "true"
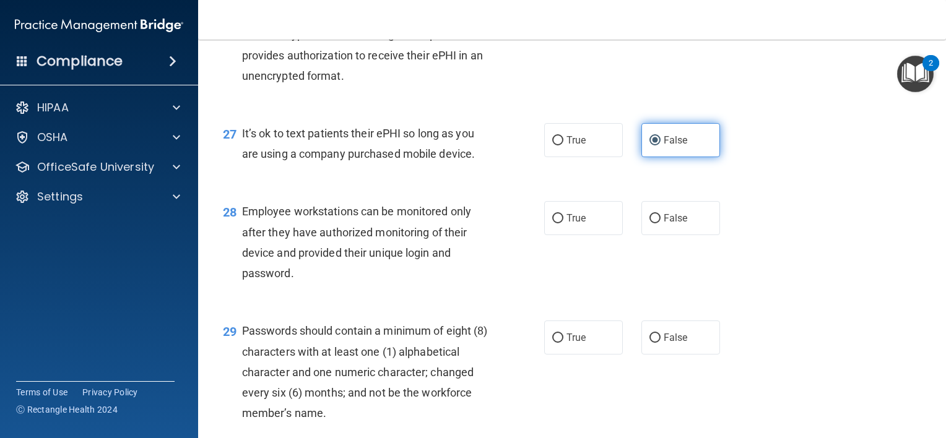
scroll to position [2975, 0]
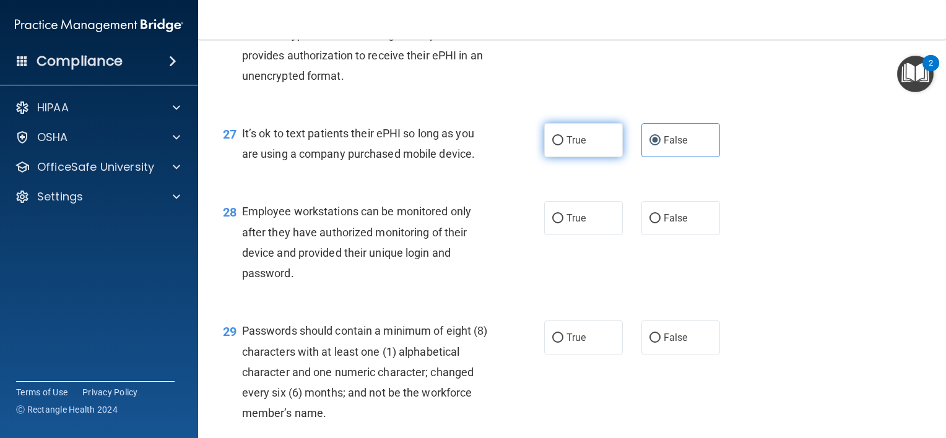
click at [585, 157] on label "True" at bounding box center [583, 140] width 79 height 34
click at [563, 145] on input "True" at bounding box center [557, 140] width 11 height 9
radio input "true"
radio input "false"
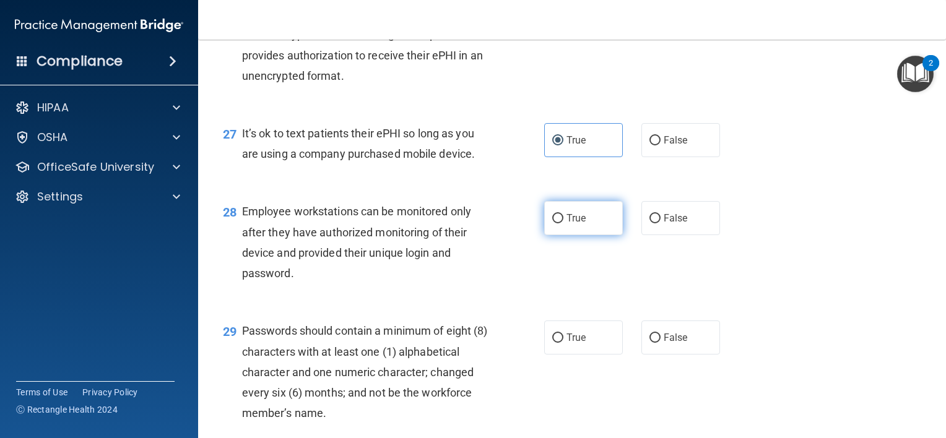
click at [552, 235] on label "True" at bounding box center [583, 218] width 79 height 34
click at [552, 223] on input "True" at bounding box center [557, 218] width 11 height 9
radio input "true"
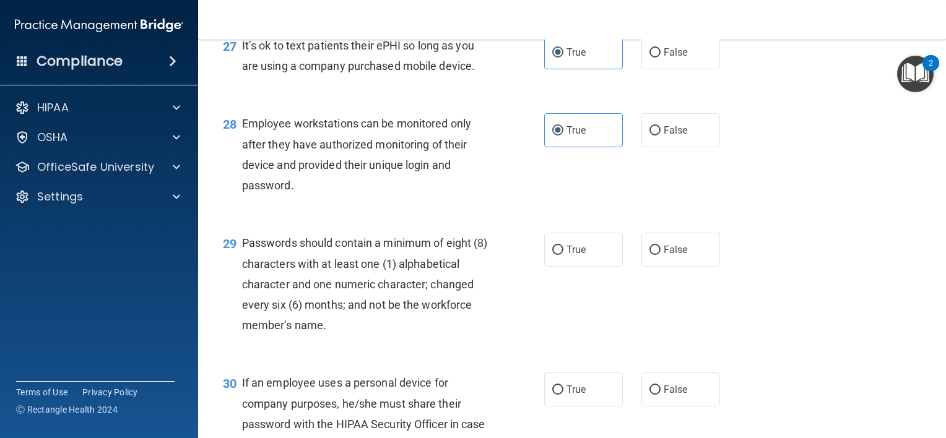
scroll to position [3064, 0]
click at [556, 254] on input "True" at bounding box center [557, 248] width 11 height 9
radio input "true"
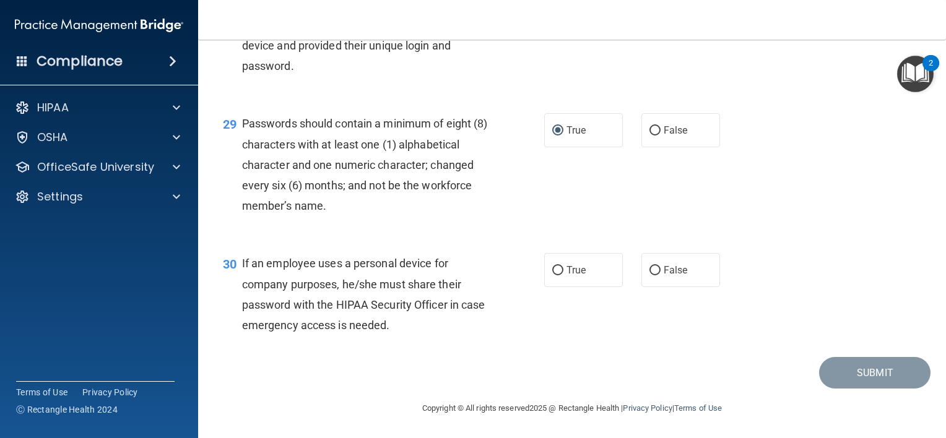
scroll to position [3200, 0]
click at [566, 276] on span "True" at bounding box center [575, 270] width 19 height 12
click at [563, 275] on input "True" at bounding box center [557, 270] width 11 height 9
radio input "true"
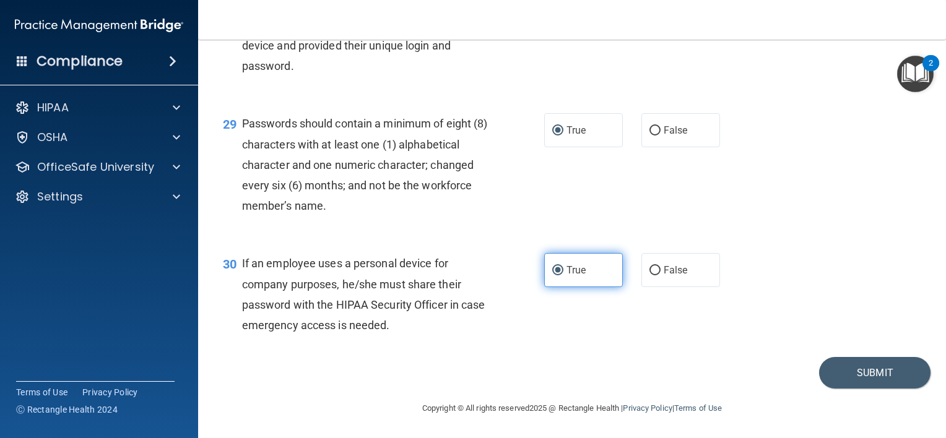
scroll to position [3244, 0]
click at [864, 368] on button "Submit" at bounding box center [874, 373] width 111 height 32
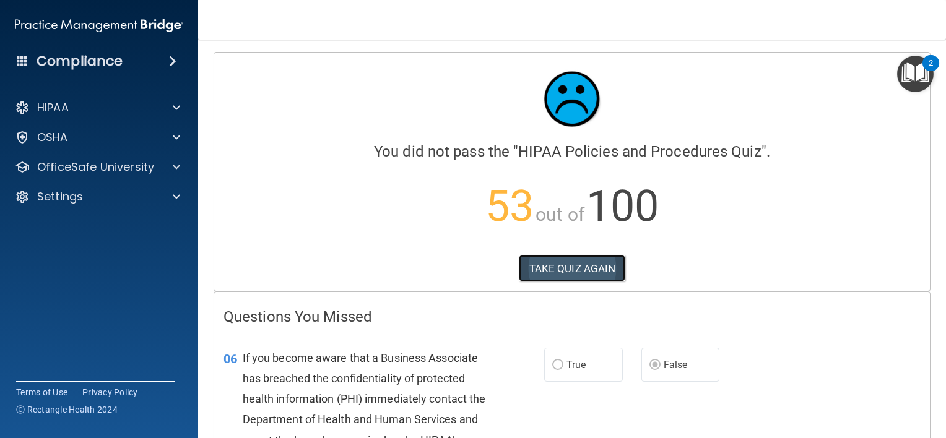
click at [588, 262] on button "TAKE QUIZ AGAIN" at bounding box center [572, 268] width 107 height 27
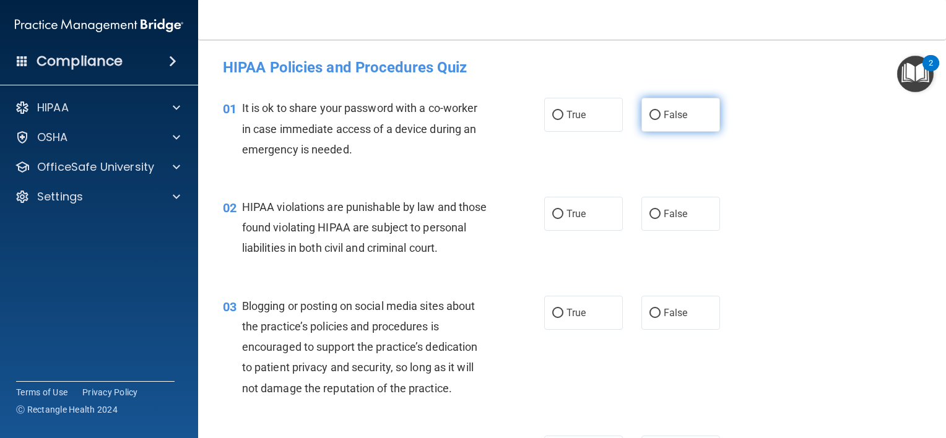
click at [641, 119] on label "False" at bounding box center [680, 115] width 79 height 34
click at [649, 119] on input "False" at bounding box center [654, 115] width 11 height 9
radio input "true"
click at [552, 210] on input "True" at bounding box center [557, 214] width 11 height 9
radio input "true"
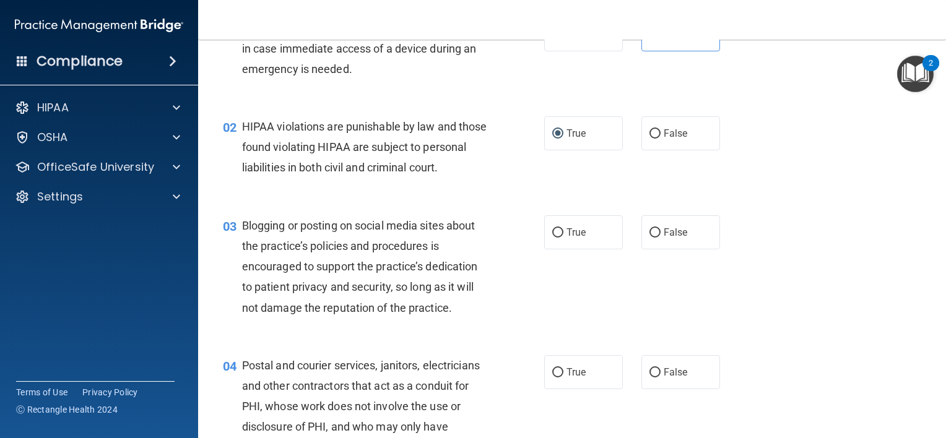
scroll to position [81, 0]
click at [649, 245] on label "False" at bounding box center [680, 232] width 79 height 34
click at [649, 237] on input "False" at bounding box center [654, 232] width 11 height 9
radio input "true"
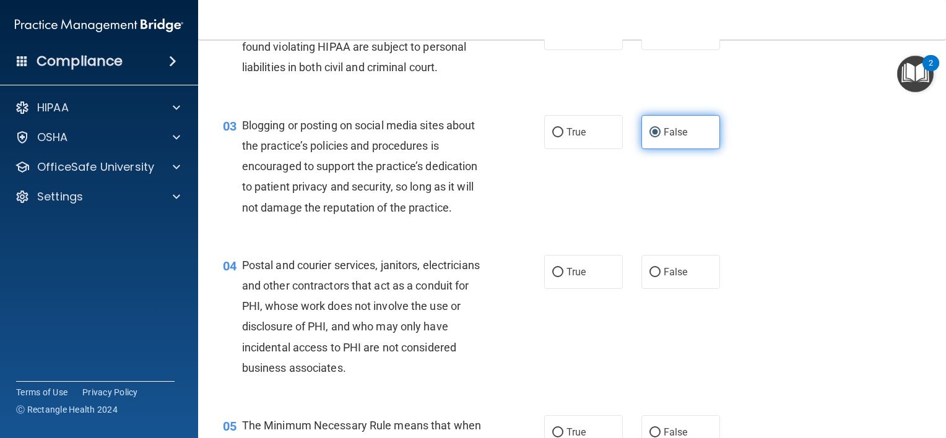
scroll to position [180, 0]
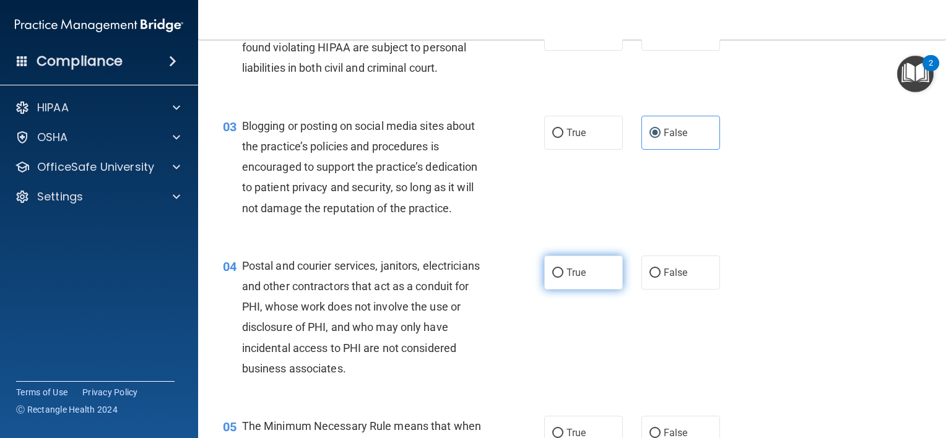
click at [566, 278] on span "True" at bounding box center [575, 273] width 19 height 12
click at [562, 278] on input "True" at bounding box center [557, 273] width 11 height 9
radio input "true"
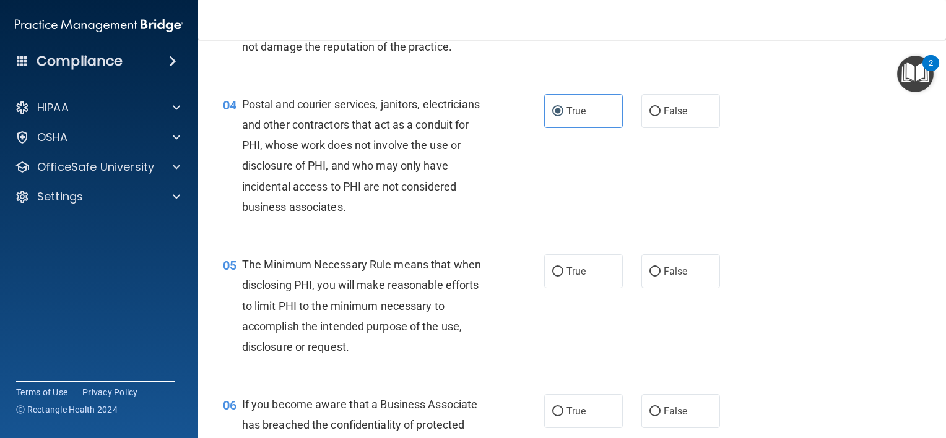
scroll to position [344, 0]
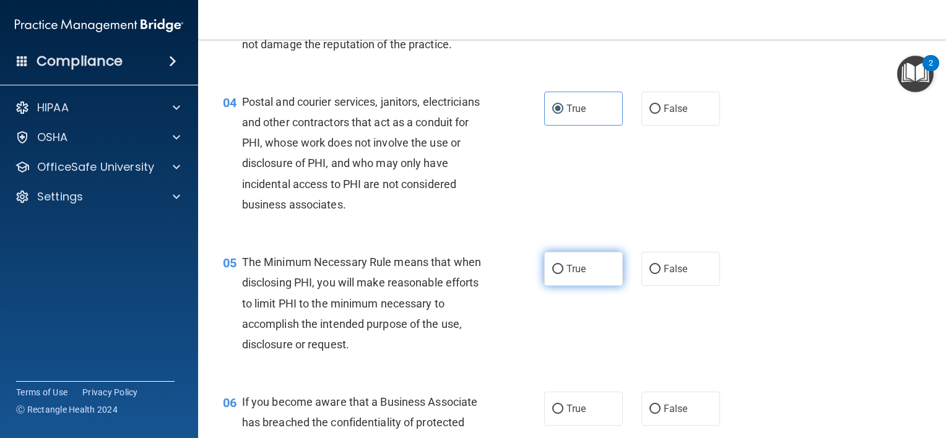
click at [566, 275] on span "True" at bounding box center [575, 269] width 19 height 12
click at [562, 274] on input "True" at bounding box center [557, 269] width 11 height 9
radio input "true"
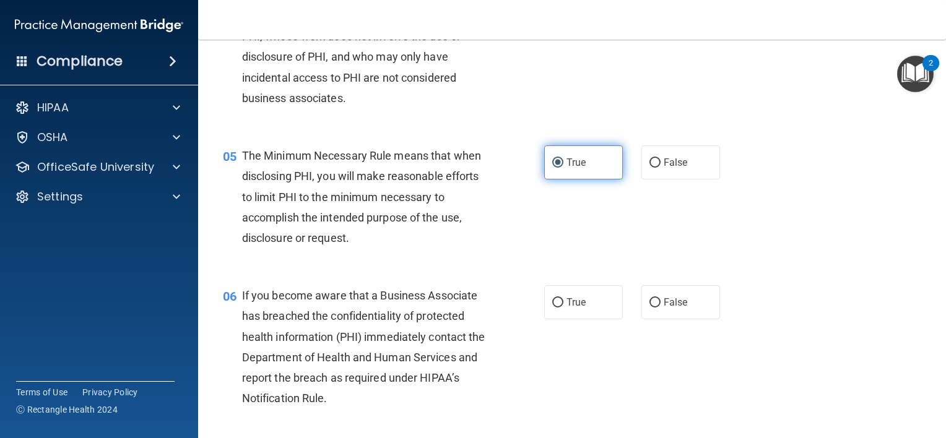
scroll to position [450, 0]
click at [649, 308] on input "False" at bounding box center [654, 302] width 11 height 9
radio input "true"
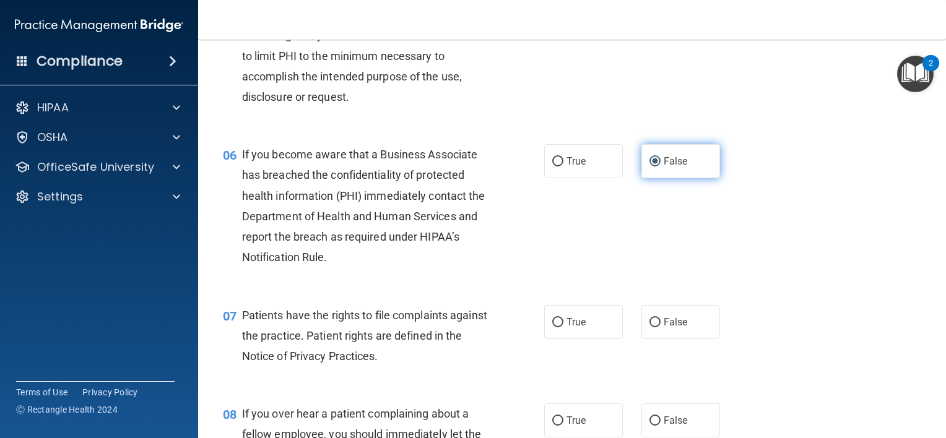
scroll to position [597, 0]
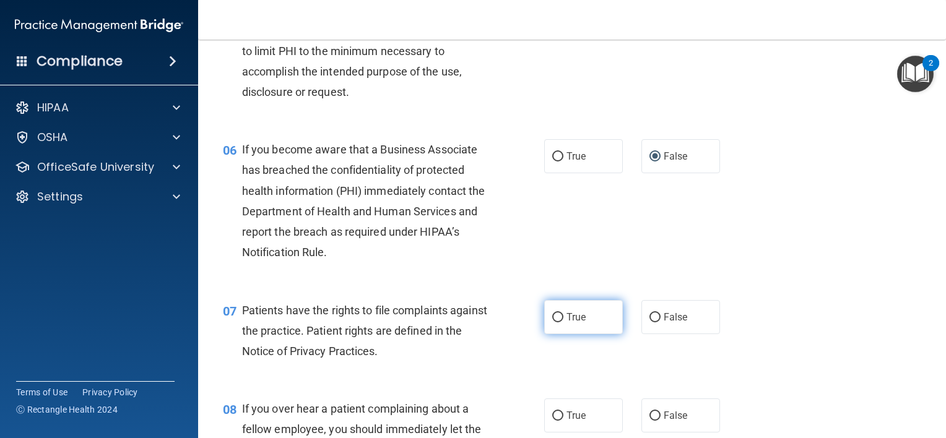
click at [572, 323] on span "True" at bounding box center [575, 317] width 19 height 12
click at [563, 322] on input "True" at bounding box center [557, 317] width 11 height 9
radio input "true"
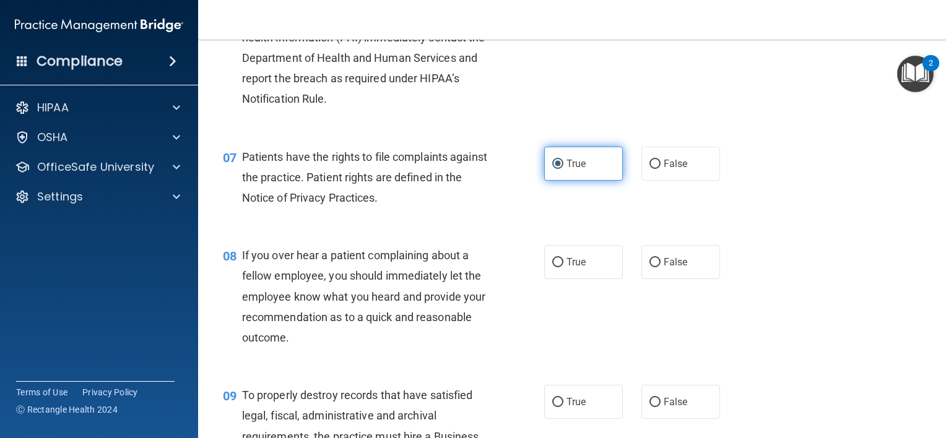
scroll to position [755, 0]
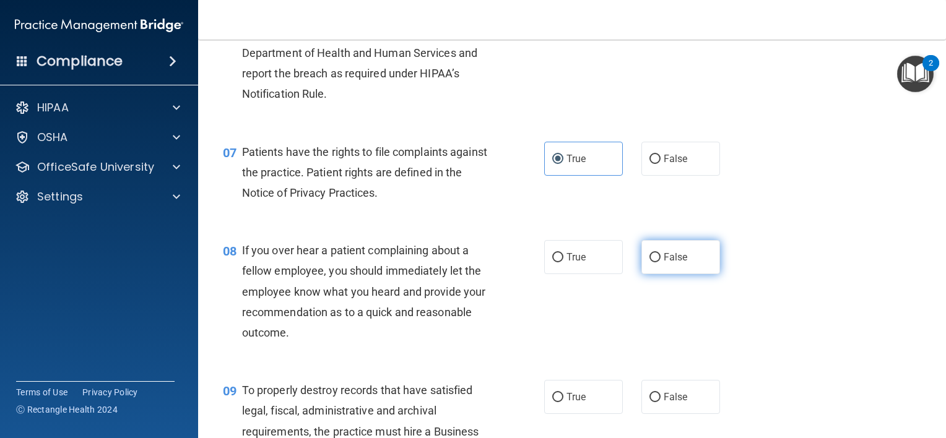
click at [661, 274] on label "False" at bounding box center [680, 257] width 79 height 34
click at [660, 262] on input "False" at bounding box center [654, 257] width 11 height 9
radio input "true"
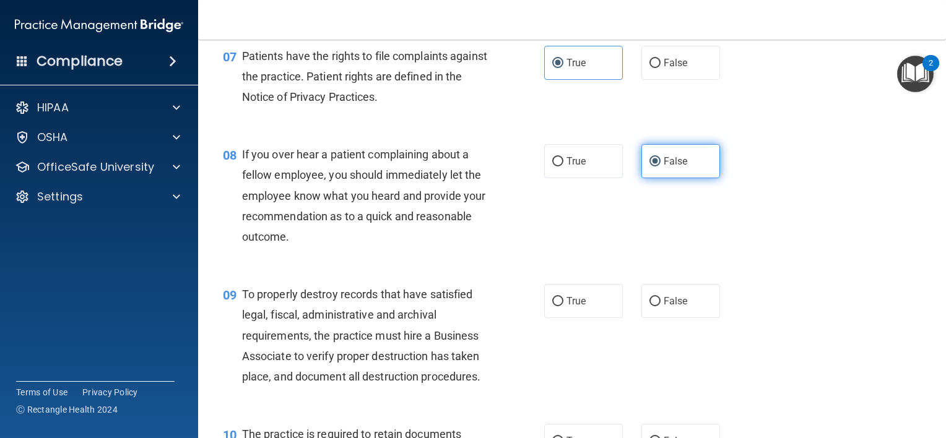
scroll to position [851, 0]
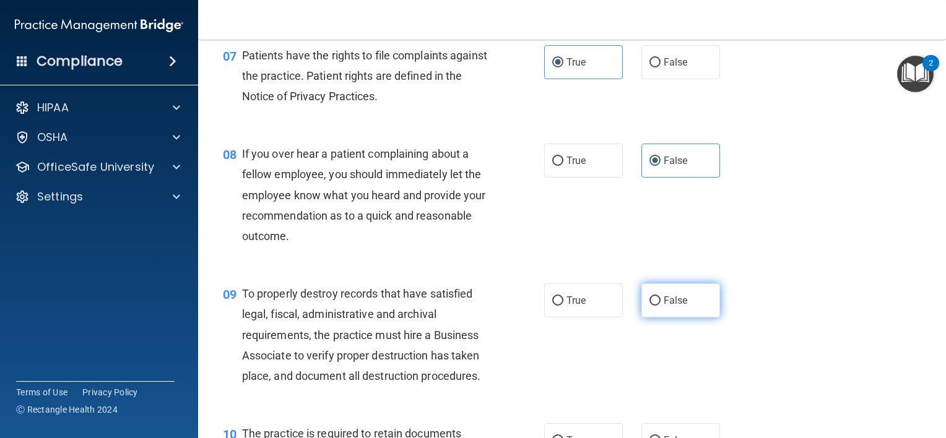
click at [663, 306] on span "False" at bounding box center [675, 301] width 24 height 12
click at [660, 306] on input "False" at bounding box center [654, 300] width 11 height 9
radio input "true"
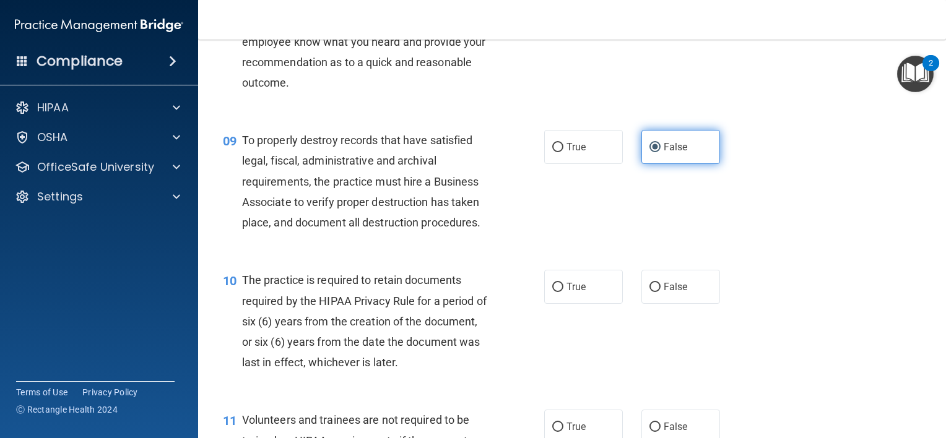
scroll to position [1006, 0]
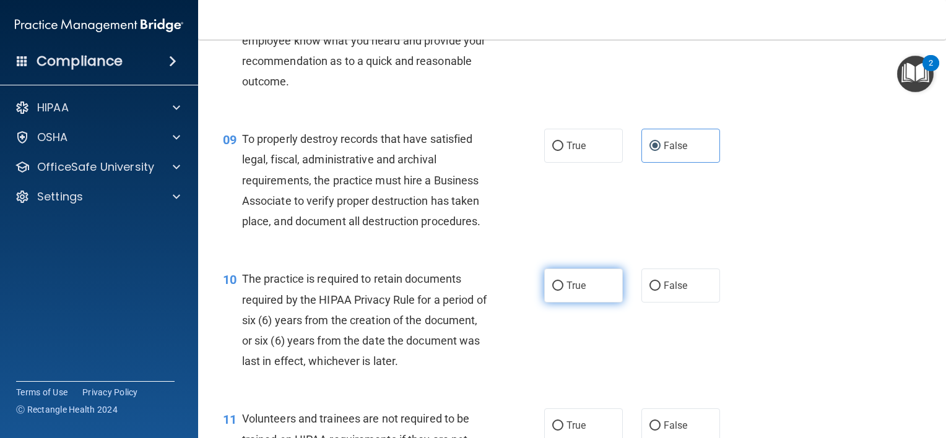
click at [571, 297] on label "True" at bounding box center [583, 286] width 79 height 34
click at [563, 291] on input "True" at bounding box center [557, 286] width 11 height 9
radio input "true"
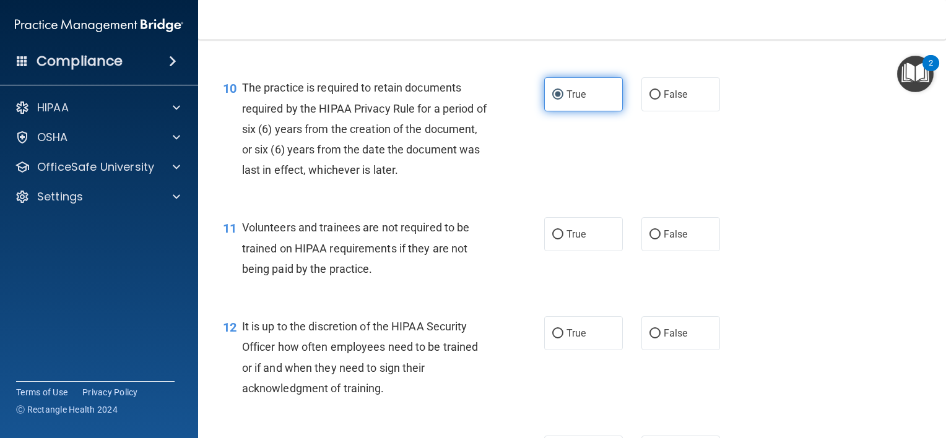
scroll to position [1197, 0]
click at [663, 241] on span "False" at bounding box center [675, 235] width 24 height 12
click at [658, 240] on input "False" at bounding box center [654, 235] width 11 height 9
radio input "true"
click at [666, 340] on span "False" at bounding box center [675, 334] width 24 height 12
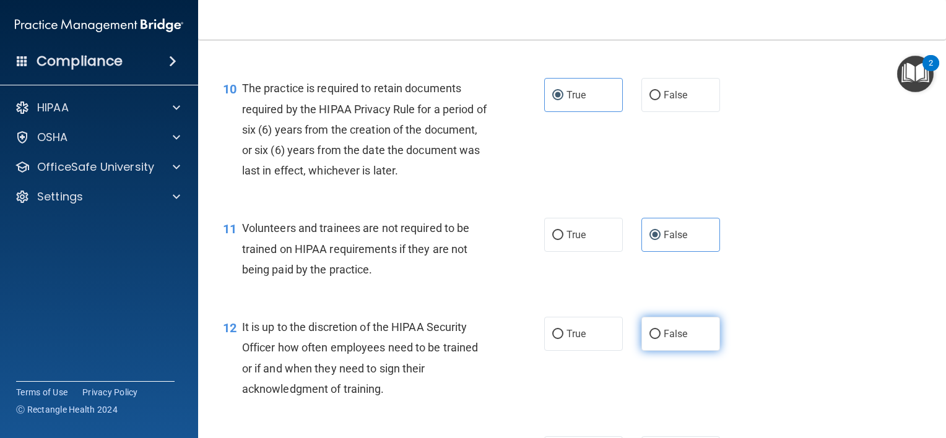
click at [660, 339] on input "False" at bounding box center [654, 334] width 11 height 9
radio input "true"
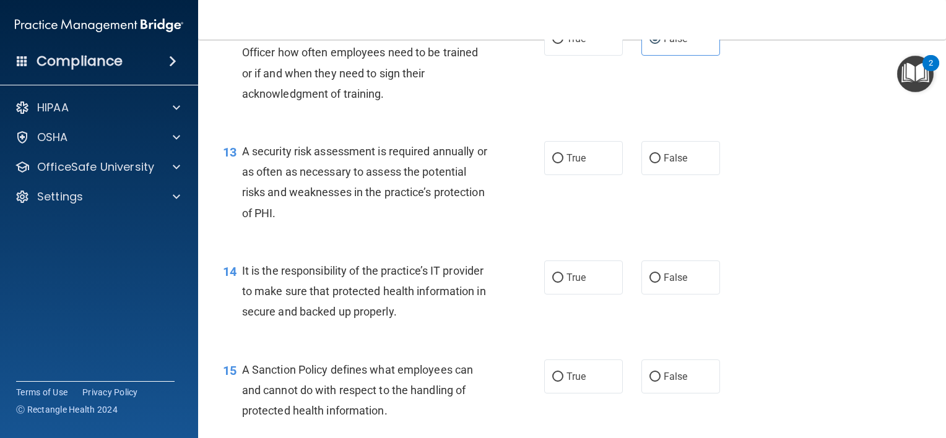
scroll to position [1493, 0]
click at [663, 283] on span "False" at bounding box center [675, 277] width 24 height 12
click at [660, 282] on input "False" at bounding box center [654, 277] width 11 height 9
radio input "true"
click at [553, 170] on label "True" at bounding box center [583, 157] width 79 height 34
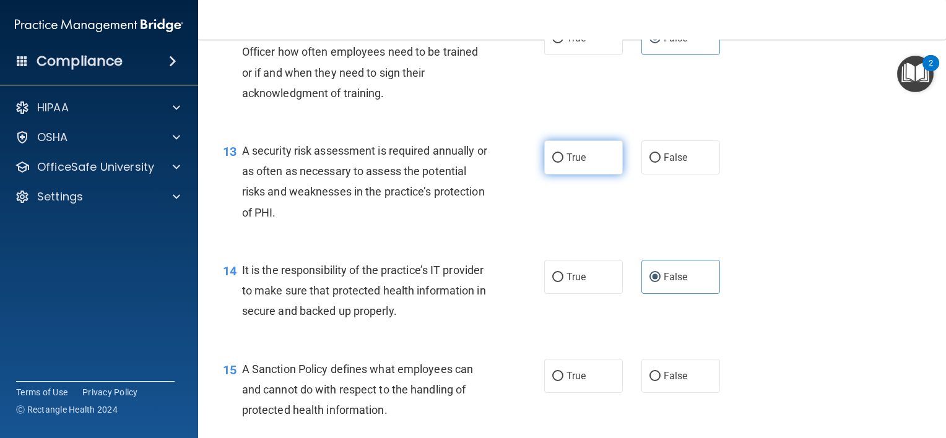
click at [553, 163] on input "True" at bounding box center [557, 157] width 11 height 9
radio input "true"
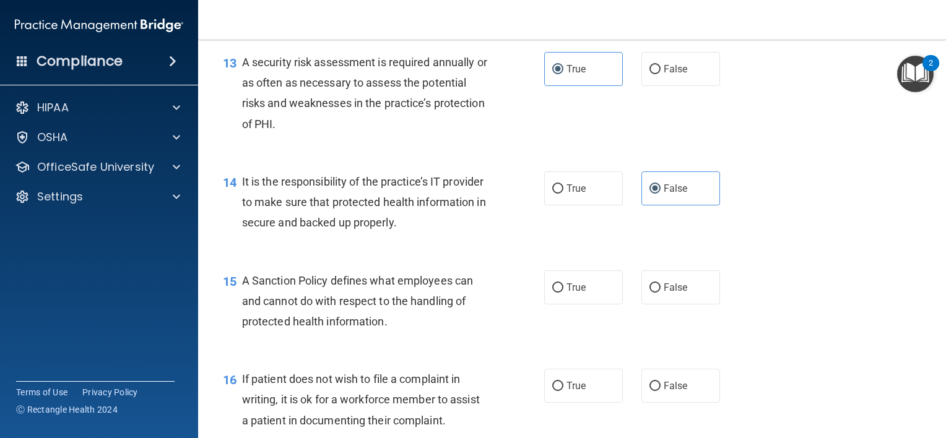
scroll to position [1582, 0]
click at [663, 293] on span "False" at bounding box center [675, 287] width 24 height 12
click at [660, 292] on input "False" at bounding box center [654, 287] width 11 height 9
radio input "true"
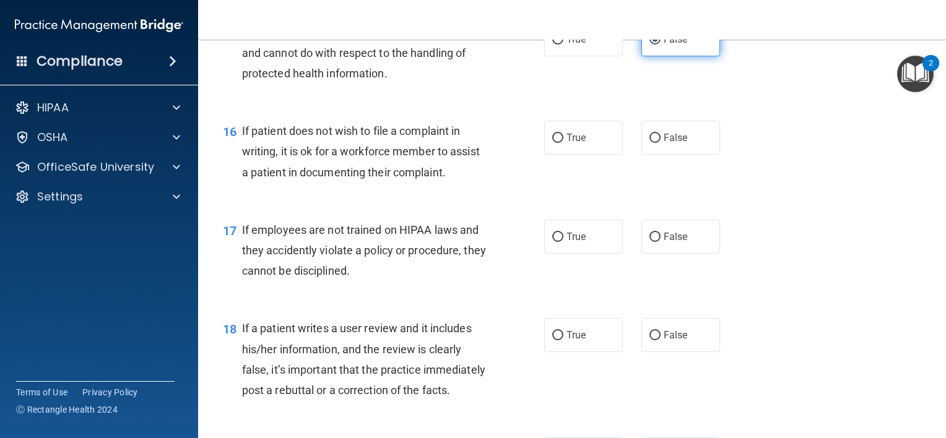
scroll to position [1829, 0]
click at [654, 350] on label "False" at bounding box center [680, 335] width 79 height 34
click at [654, 340] on input "False" at bounding box center [654, 335] width 11 height 9
radio input "true"
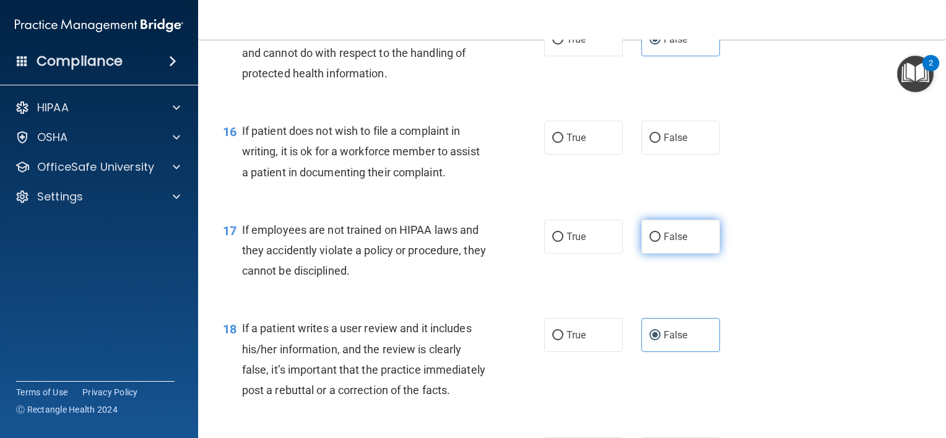
click at [652, 242] on input "False" at bounding box center [654, 237] width 11 height 9
radio input "true"
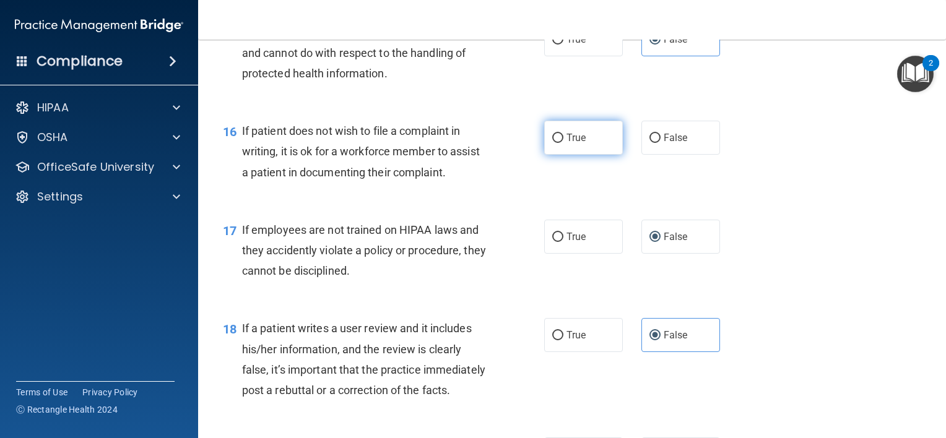
click at [590, 155] on label "True" at bounding box center [583, 138] width 79 height 34
click at [563, 143] on input "True" at bounding box center [557, 138] width 11 height 9
radio input "true"
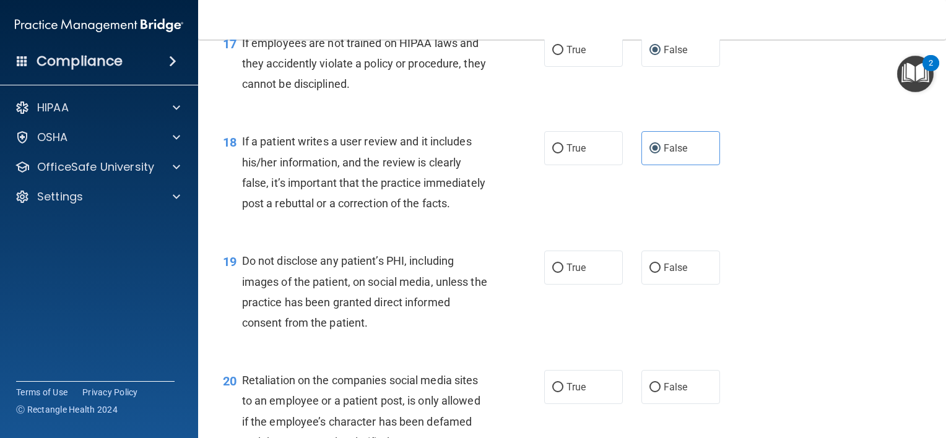
scroll to position [2068, 0]
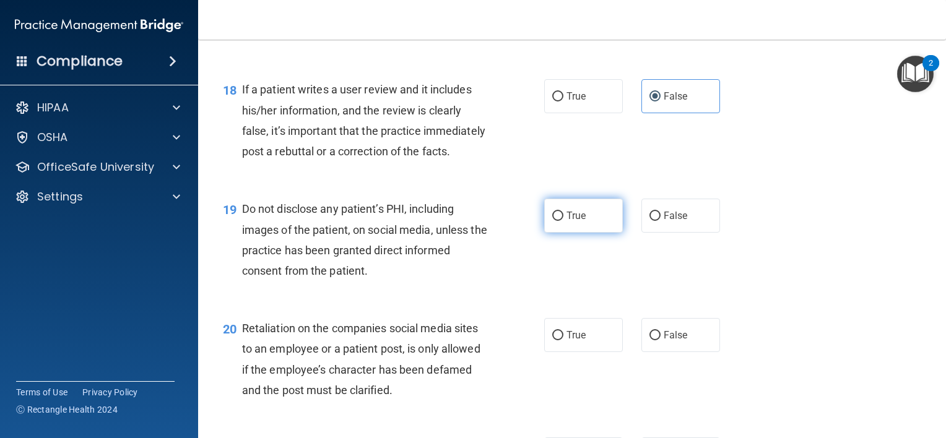
click at [586, 233] on label "True" at bounding box center [583, 216] width 79 height 34
click at [563, 221] on input "True" at bounding box center [557, 216] width 11 height 9
radio input "true"
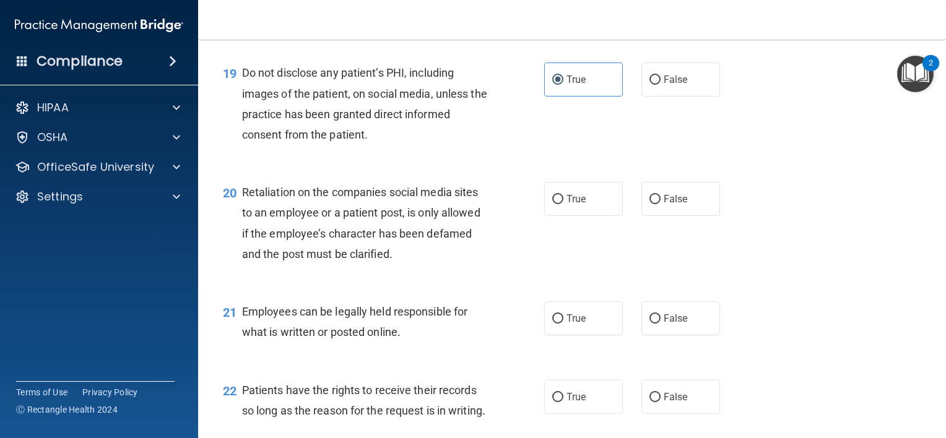
scroll to position [2204, 0]
click at [583, 335] on label "True" at bounding box center [583, 318] width 79 height 34
click at [563, 324] on input "True" at bounding box center [557, 318] width 11 height 9
radio input "true"
click at [658, 216] on label "False" at bounding box center [680, 199] width 79 height 34
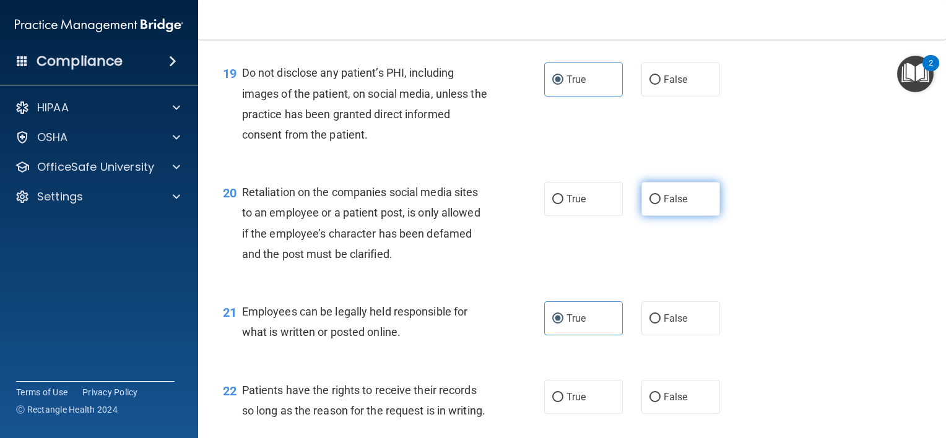
click at [658, 204] on input "False" at bounding box center [654, 199] width 11 height 9
radio input "true"
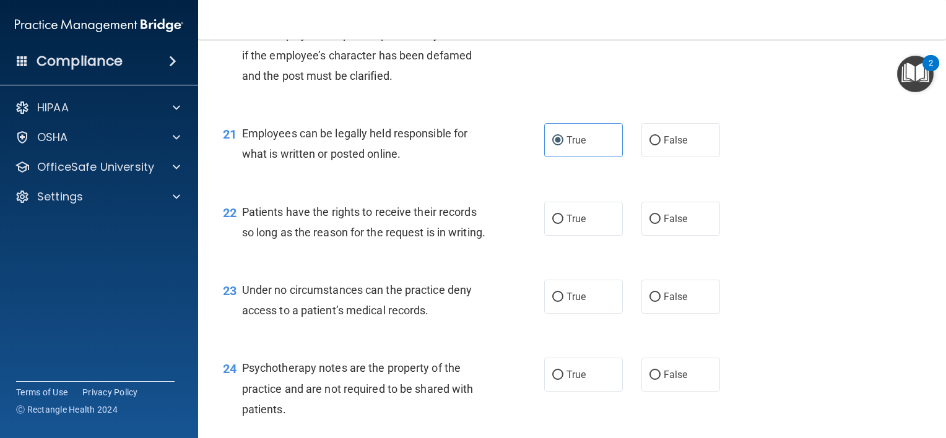
scroll to position [2383, 0]
click at [668, 264] on div "22 Patients have the rights to receive their records so long as the reason for …" at bounding box center [571, 225] width 717 height 78
click at [657, 235] on label "False" at bounding box center [680, 218] width 79 height 34
click at [657, 223] on input "False" at bounding box center [654, 218] width 11 height 9
radio input "true"
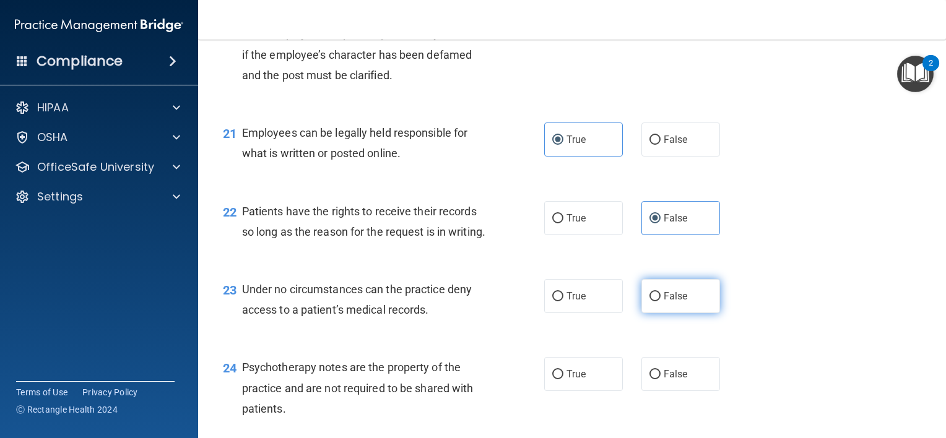
click at [661, 313] on label "False" at bounding box center [680, 296] width 79 height 34
click at [660, 301] on input "False" at bounding box center [654, 296] width 11 height 9
radio input "true"
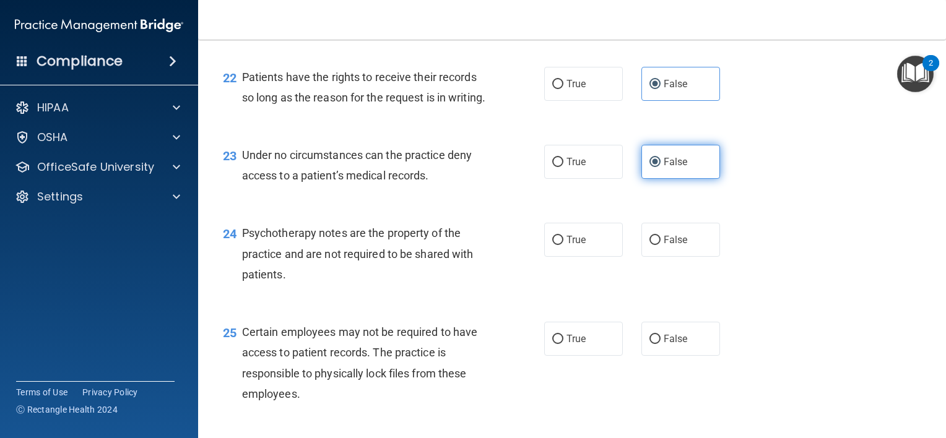
scroll to position [2518, 0]
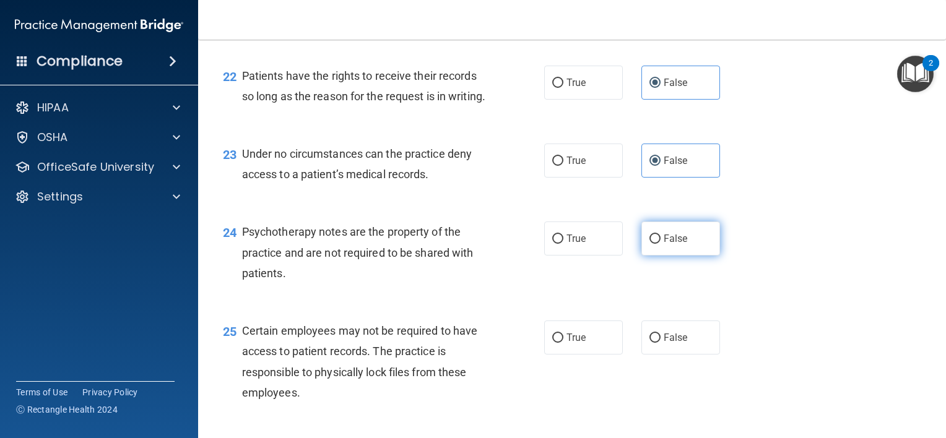
click at [663, 244] on span "False" at bounding box center [675, 239] width 24 height 12
click at [658, 244] on input "False" at bounding box center [654, 239] width 11 height 9
radio input "true"
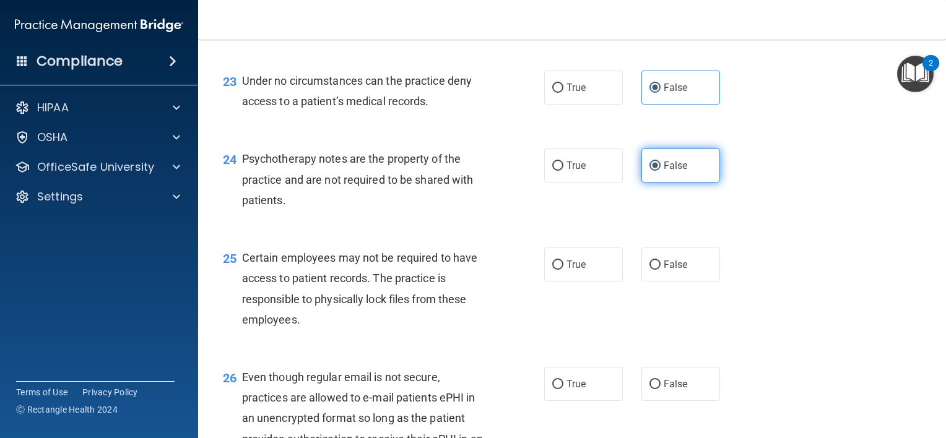
scroll to position [2593, 0]
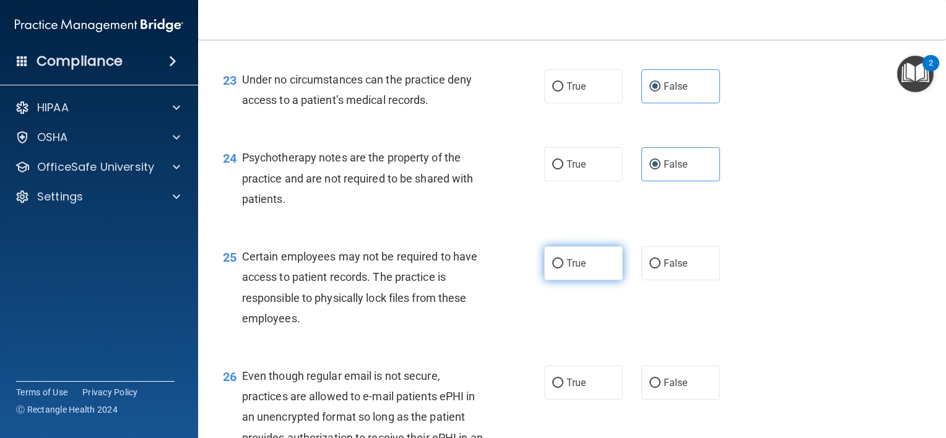
click at [583, 280] on label "True" at bounding box center [583, 263] width 79 height 34
click at [563, 269] on input "True" at bounding box center [557, 263] width 11 height 9
radio input "true"
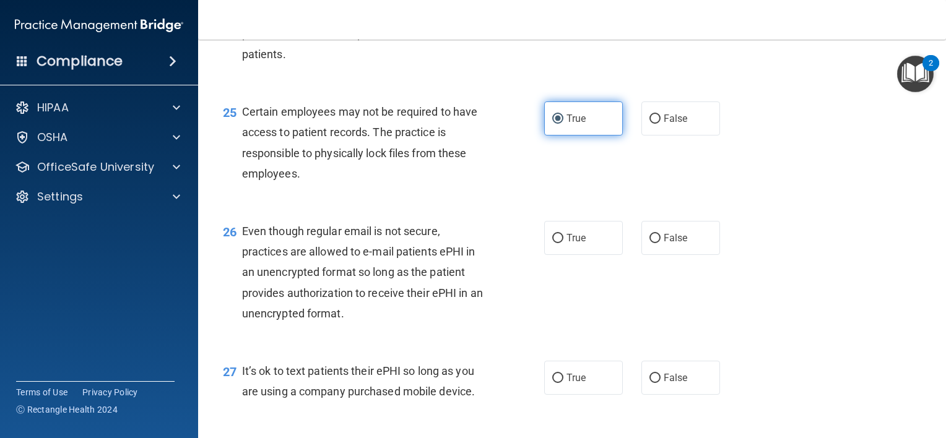
scroll to position [2739, 0]
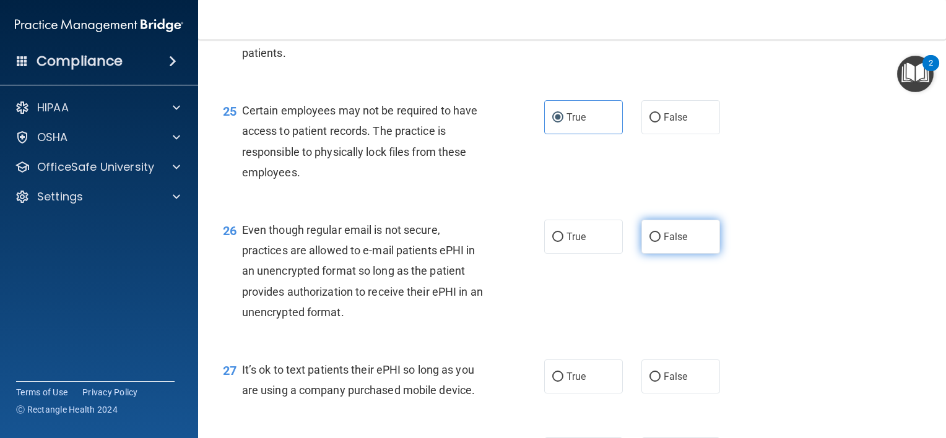
click at [653, 254] on label "False" at bounding box center [680, 237] width 79 height 34
click at [653, 242] on input "False" at bounding box center [654, 237] width 11 height 9
radio input "true"
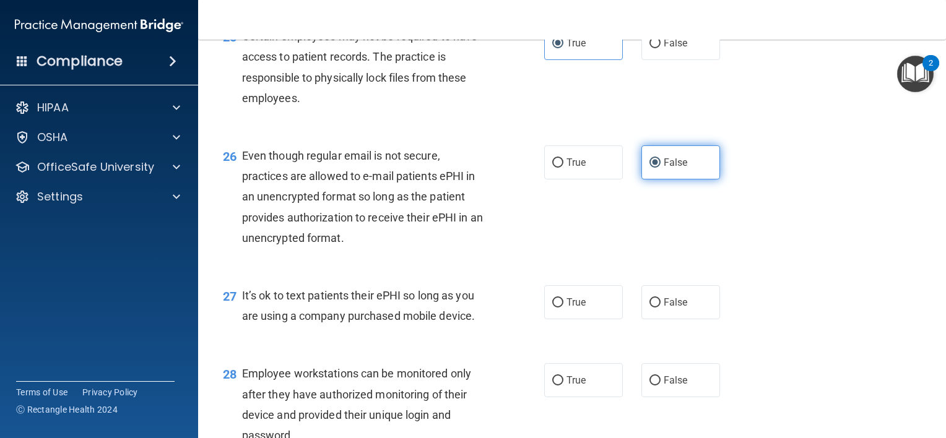
scroll to position [2865, 0]
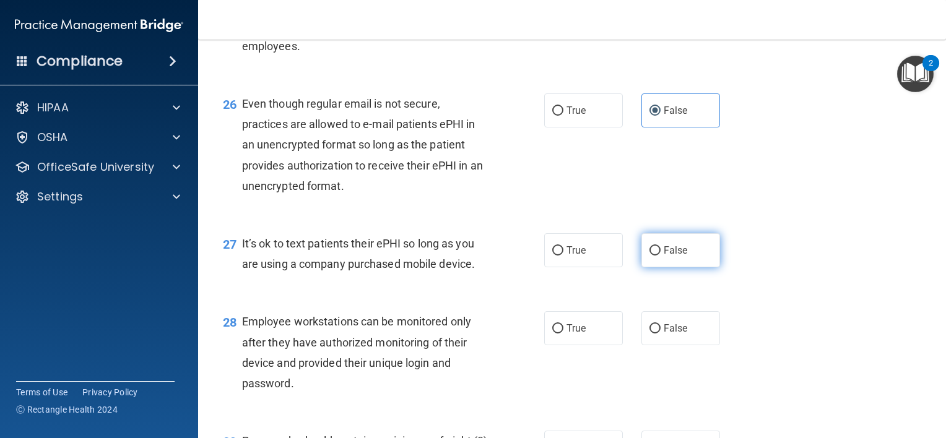
click at [653, 256] on input "False" at bounding box center [654, 250] width 11 height 9
radio input "true"
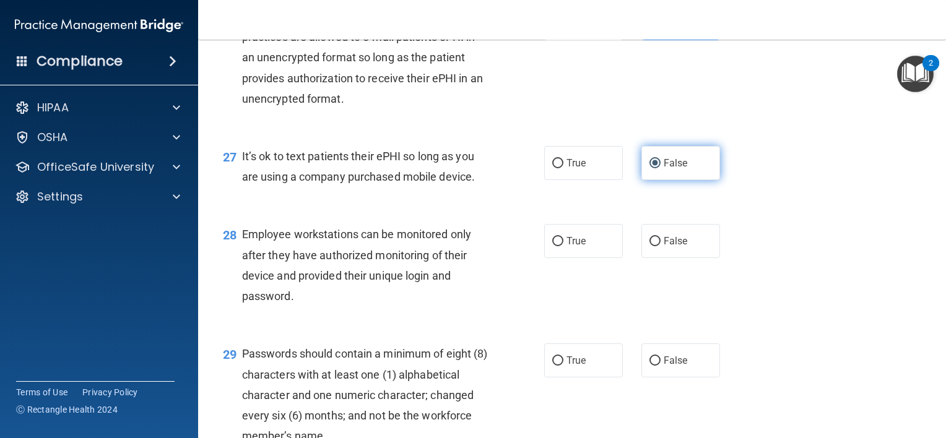
scroll to position [2953, 0]
click at [653, 257] on label "False" at bounding box center [680, 240] width 79 height 34
click at [653, 246] on input "False" at bounding box center [654, 240] width 11 height 9
radio input "true"
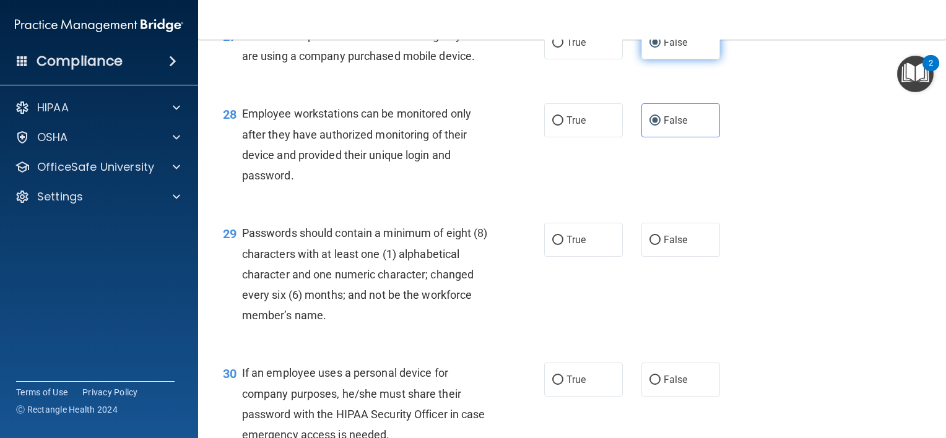
scroll to position [3074, 0]
click at [544, 256] on label "True" at bounding box center [583, 239] width 79 height 34
click at [552, 244] on input "True" at bounding box center [557, 239] width 11 height 9
radio input "true"
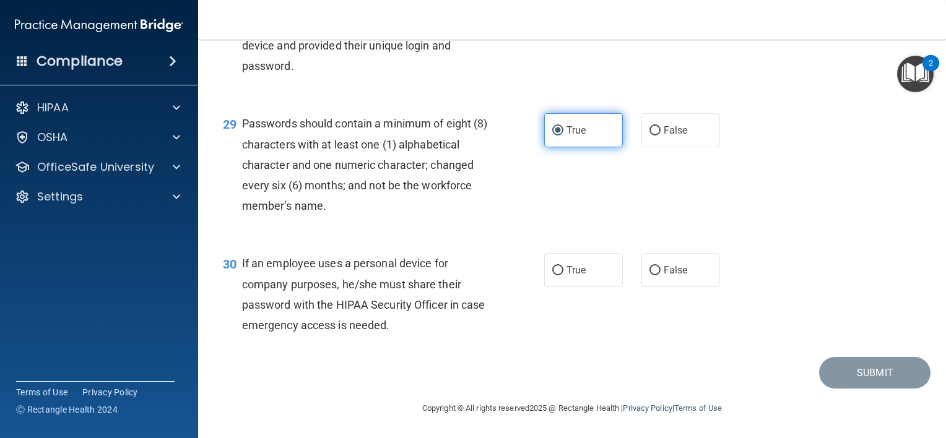
scroll to position [3202, 0]
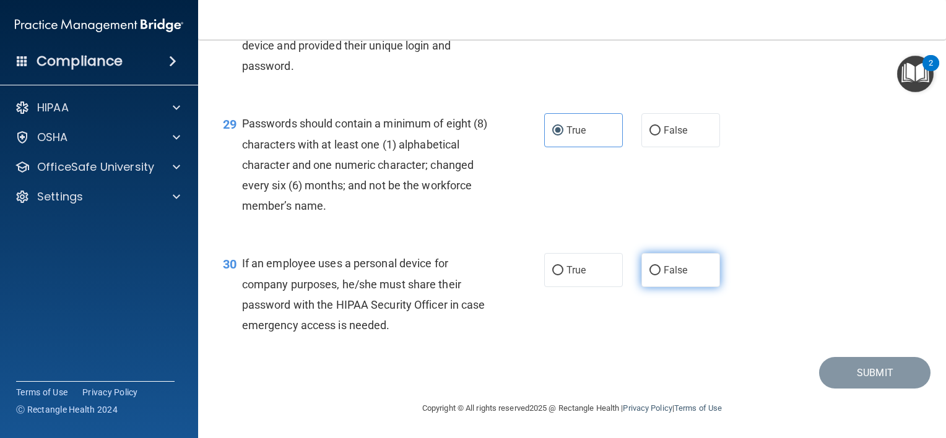
click at [683, 287] on label "False" at bounding box center [680, 270] width 79 height 34
click at [660, 275] on input "False" at bounding box center [654, 270] width 11 height 9
radio input "true"
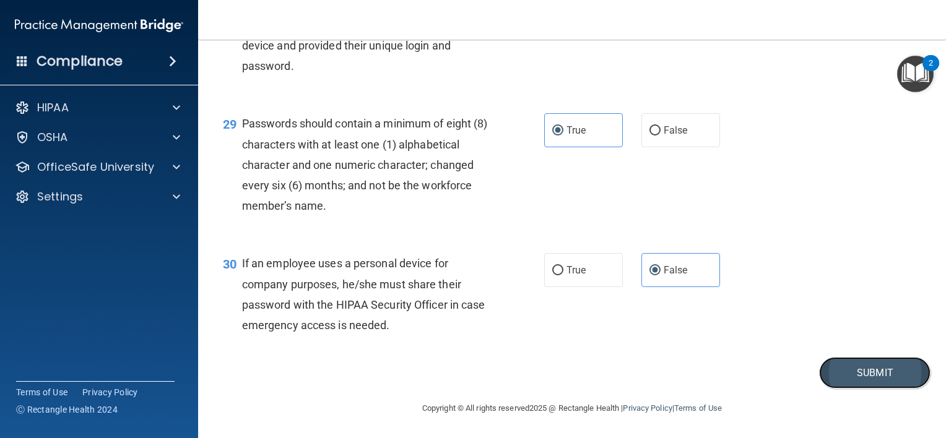
click at [849, 389] on button "Submit" at bounding box center [874, 373] width 111 height 32
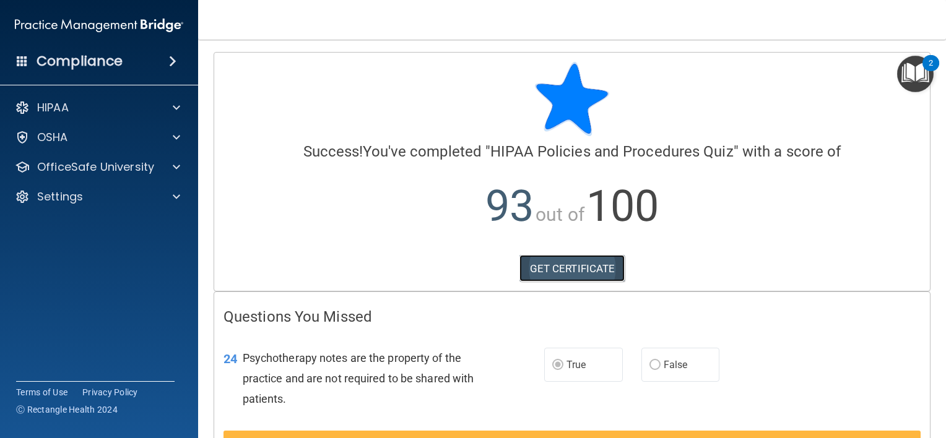
click at [582, 261] on link "GET CERTIFICATE" at bounding box center [572, 268] width 106 height 27
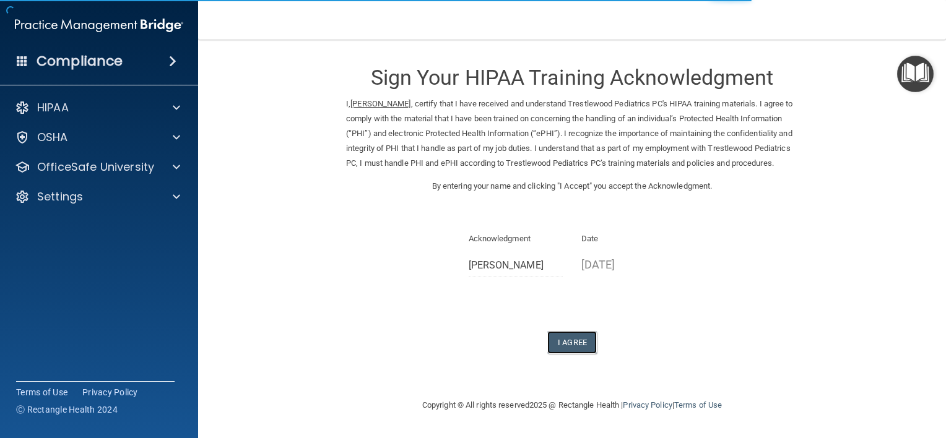
drag, startPoint x: 584, startPoint y: 360, endPoint x: 579, endPoint y: 307, distance: 52.8
click at [579, 307] on div "Sign Your HIPAA Training Acknowledgment I, Sumairah Khan , certify that I have …" at bounding box center [572, 203] width 452 height 302
click at [549, 354] on button "I Agree" at bounding box center [572, 342] width 50 height 23
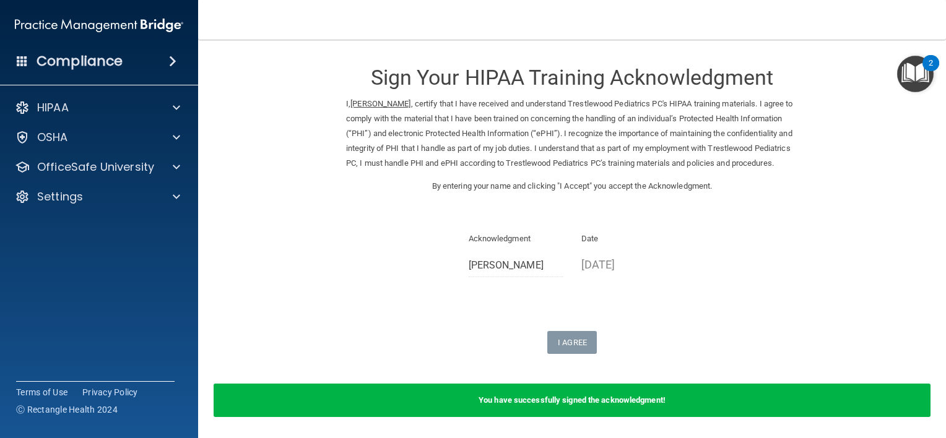
scroll to position [58, 0]
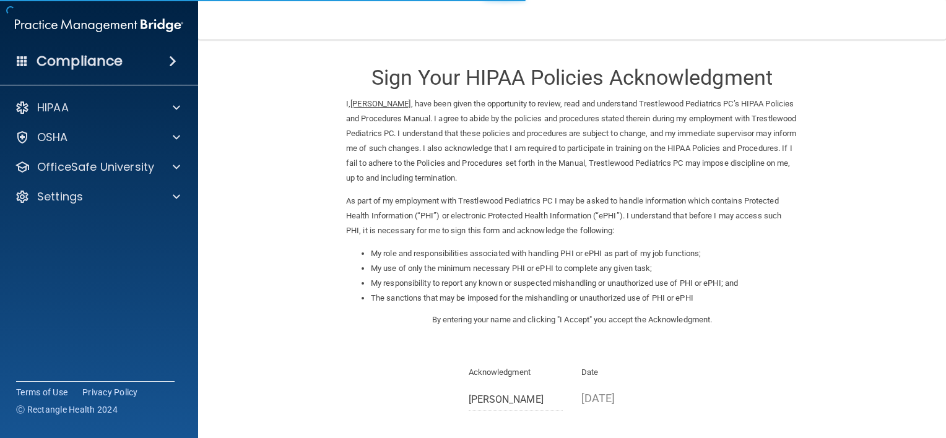
scroll to position [129, 0]
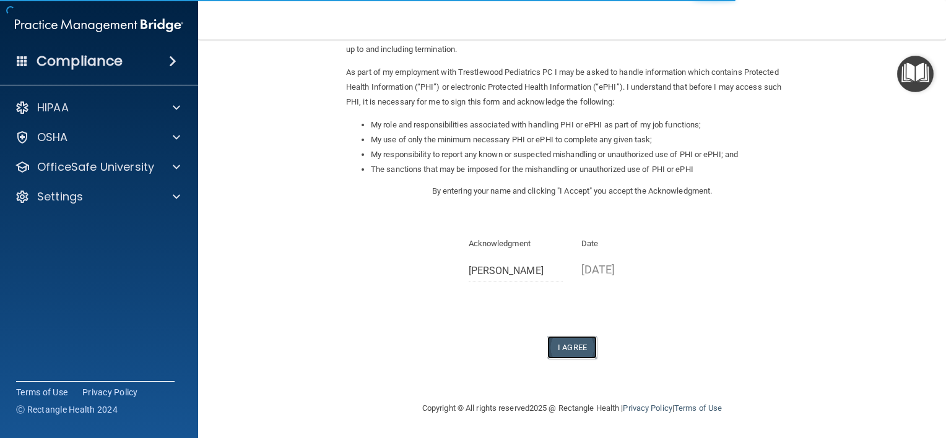
click at [547, 342] on button "I Agree" at bounding box center [572, 347] width 50 height 23
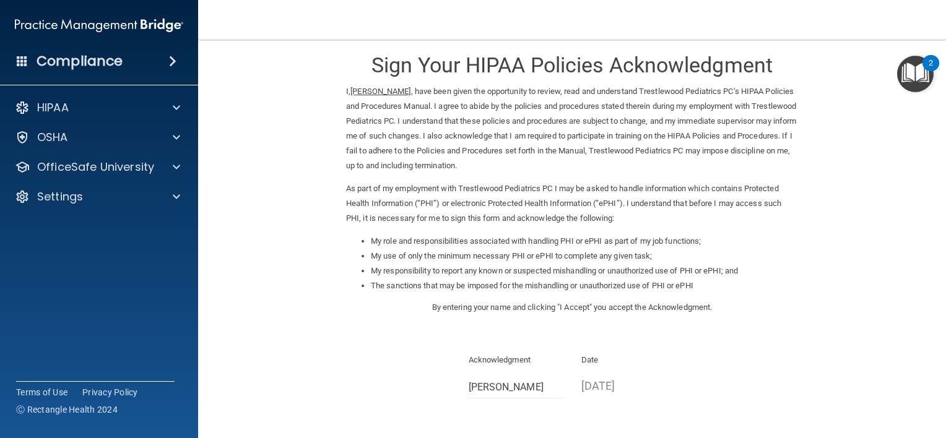
scroll to position [176, 0]
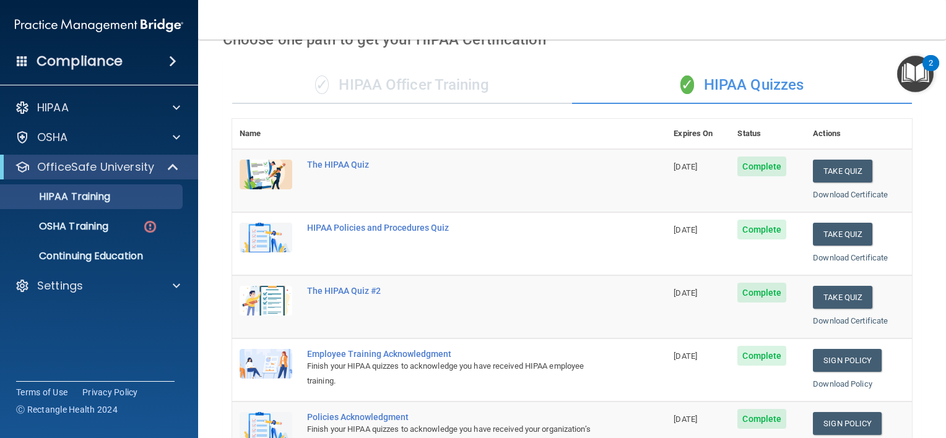
scroll to position [37, 0]
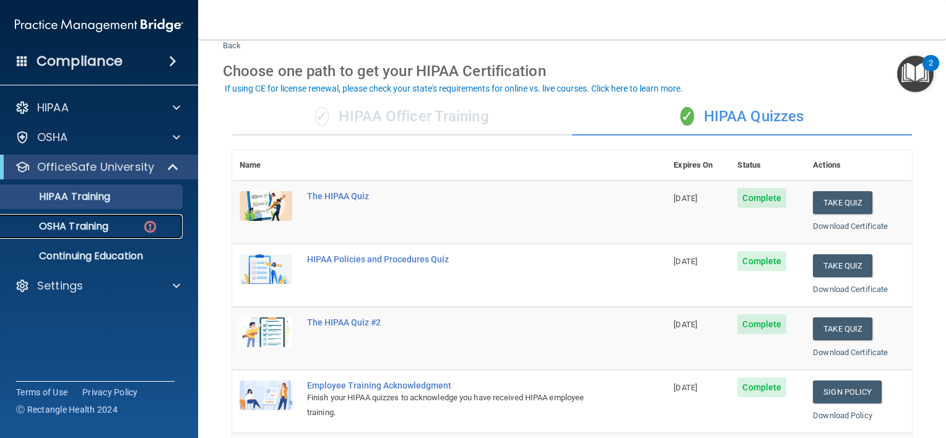
click at [116, 218] on link "OSHA Training" at bounding box center [85, 226] width 195 height 25
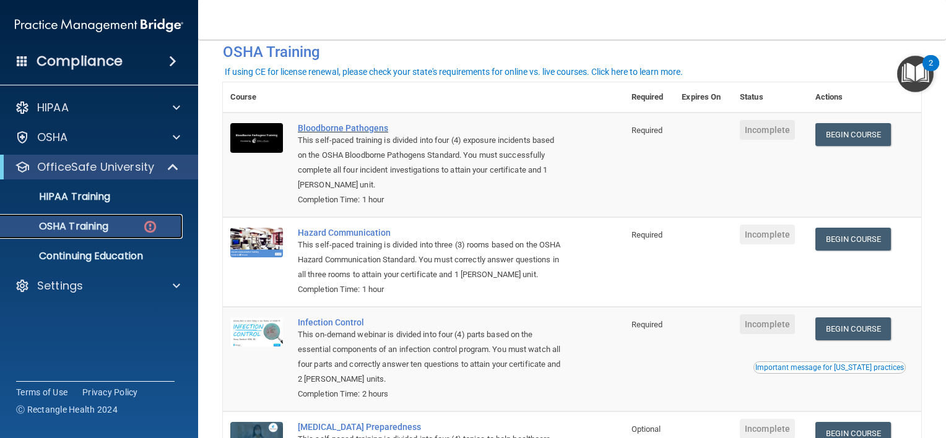
scroll to position [61, 0]
click at [860, 130] on link "Begin Course" at bounding box center [852, 134] width 75 height 23
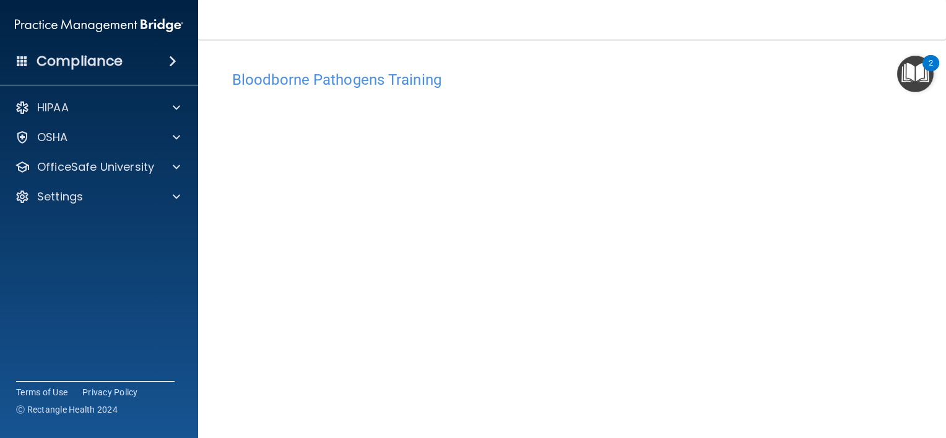
click at [527, 84] on h4 "Bloodborne Pathogens Training" at bounding box center [571, 80] width 679 height 16
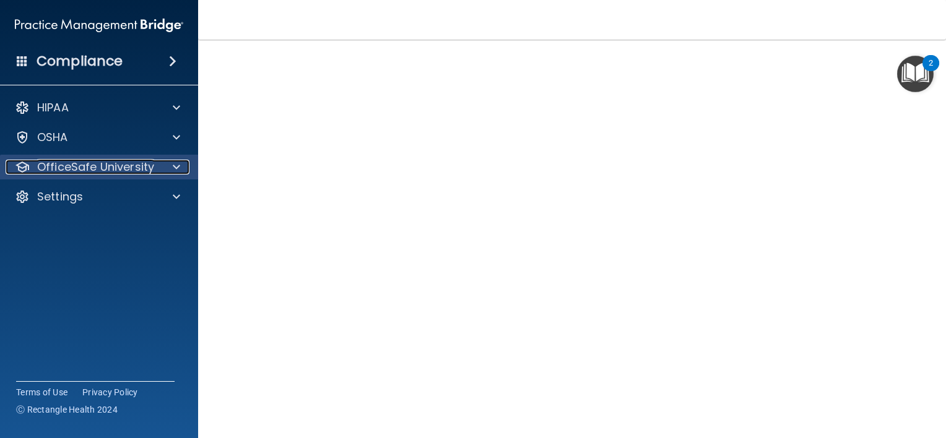
click at [163, 165] on div at bounding box center [174, 167] width 31 height 15
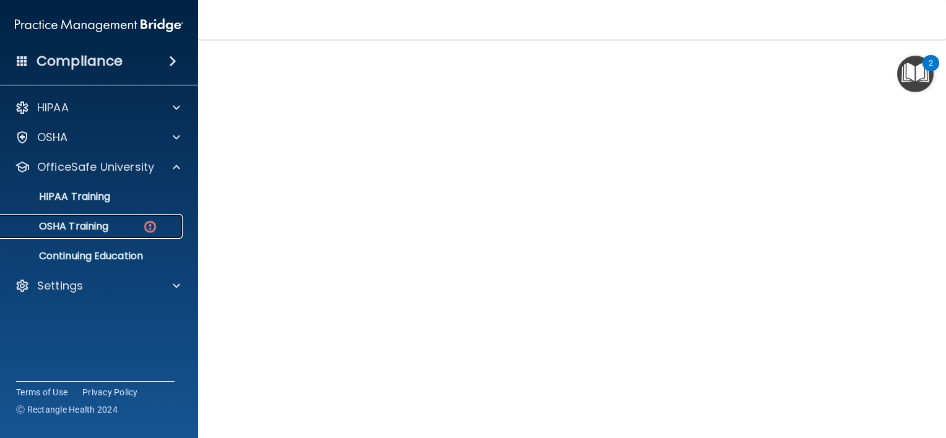
click at [110, 225] on div "OSHA Training" at bounding box center [92, 226] width 169 height 12
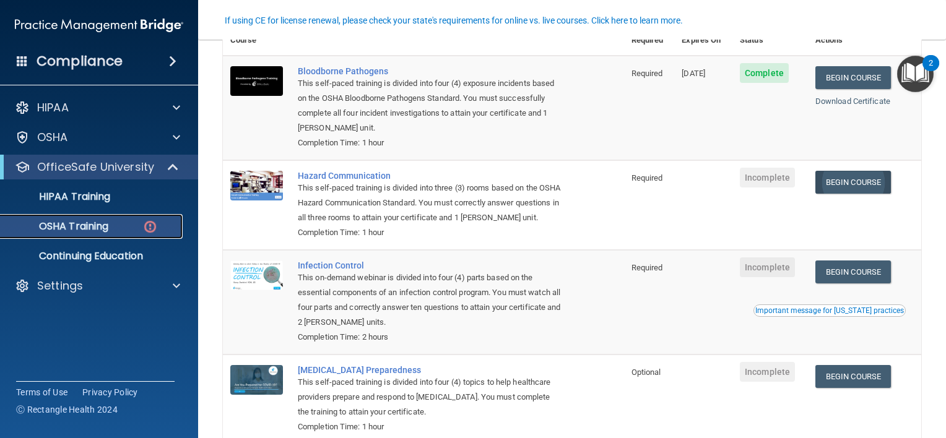
scroll to position [112, 0]
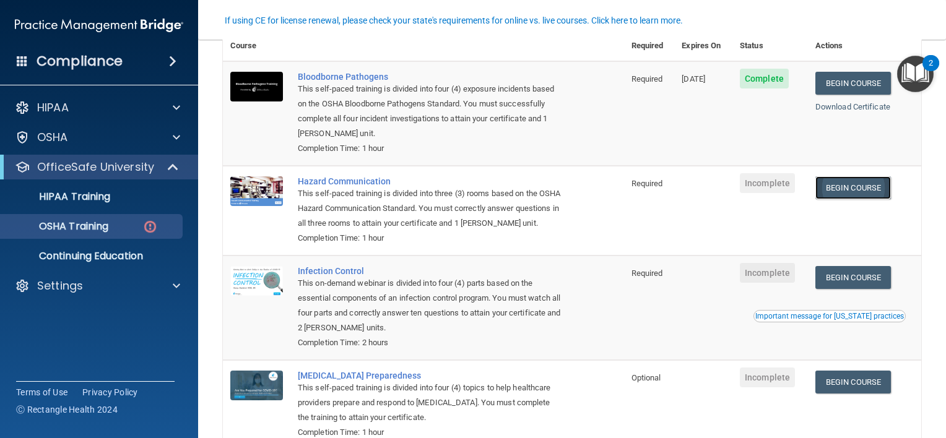
click at [856, 187] on link "Begin Course" at bounding box center [852, 187] width 75 height 23
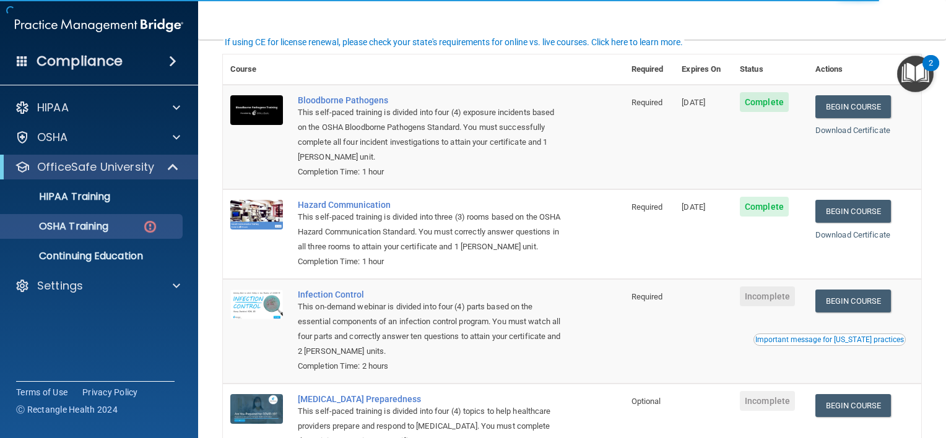
scroll to position [90, 0]
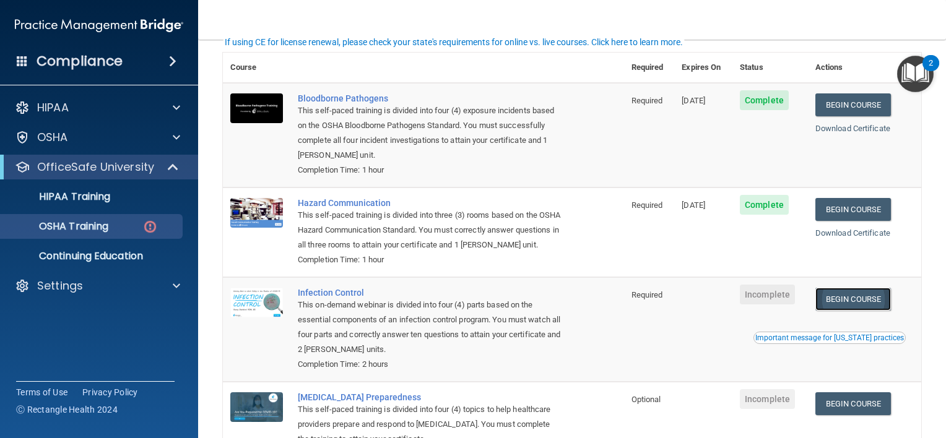
click at [845, 311] on link "Begin Course" at bounding box center [852, 299] width 75 height 23
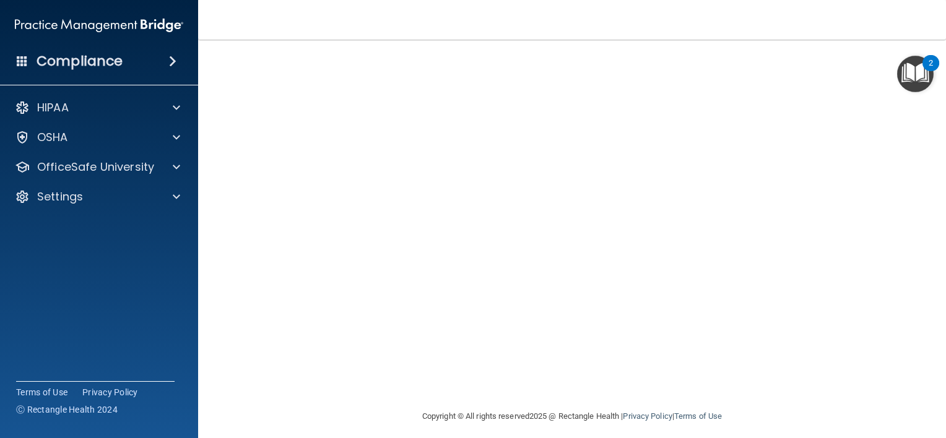
scroll to position [84, 0]
click at [93, 168] on p "OfficeSafe University" at bounding box center [95, 167] width 117 height 15
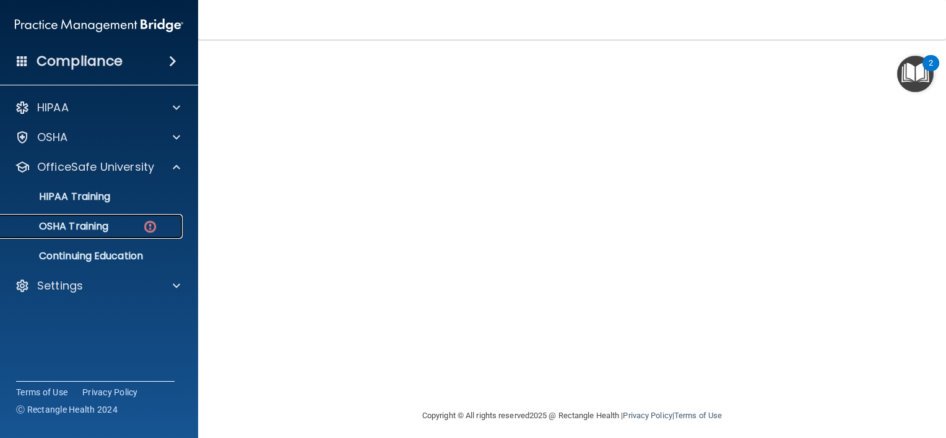
click at [79, 217] on link "OSHA Training" at bounding box center [85, 226] width 195 height 25
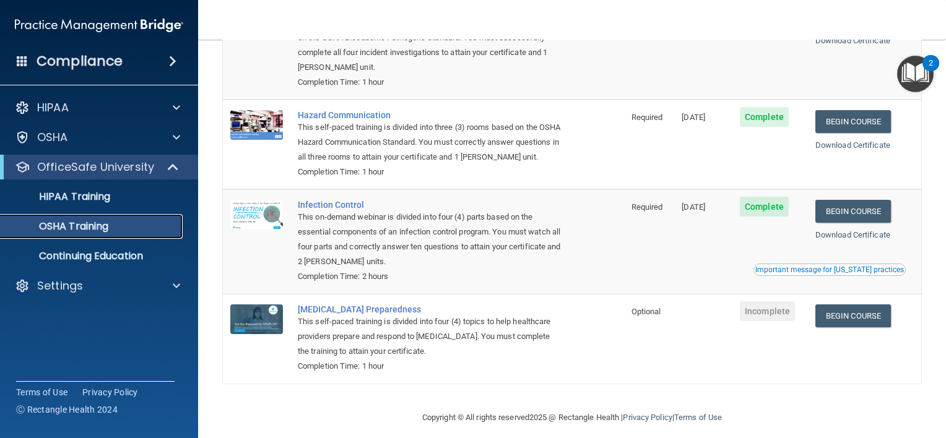
scroll to position [144, 0]
click at [837, 327] on link "Begin Course" at bounding box center [852, 315] width 75 height 23
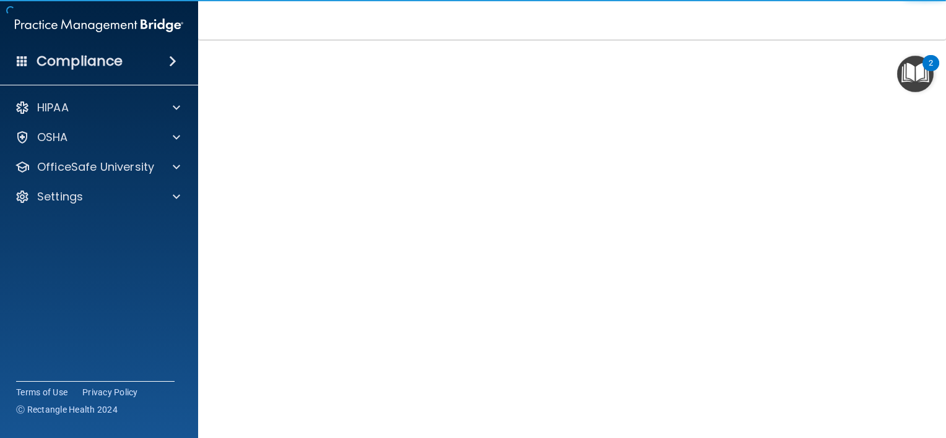
scroll to position [54, 0]
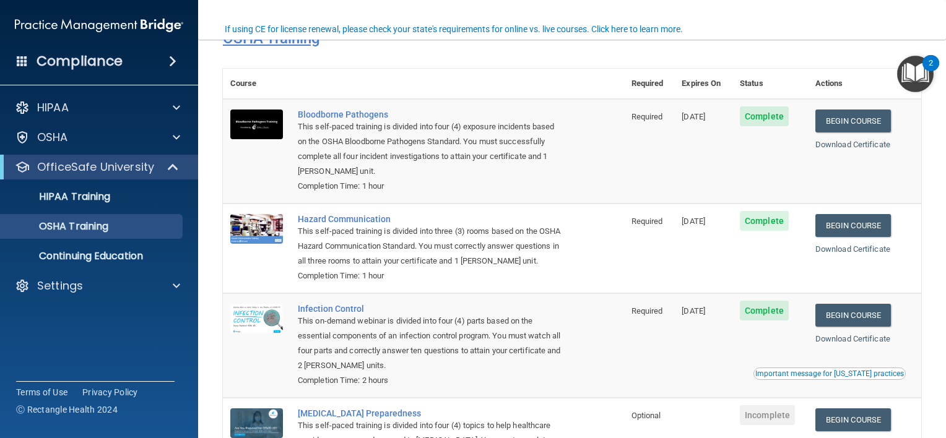
scroll to position [170, 0]
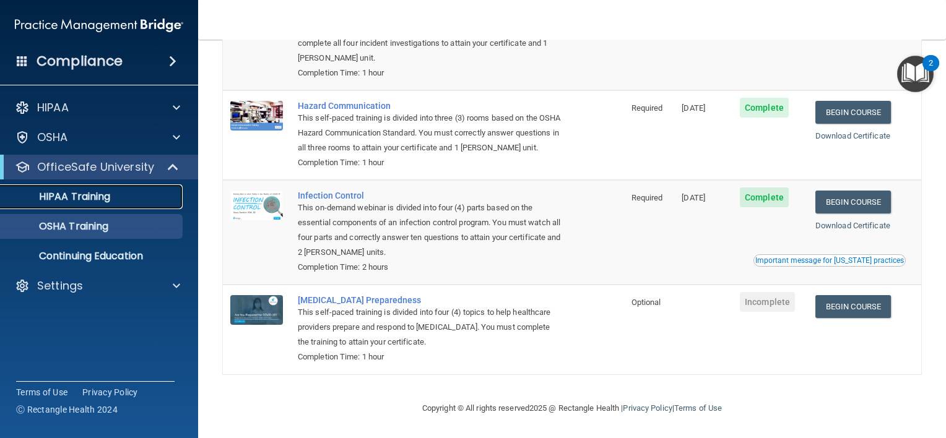
click at [71, 191] on p "HIPAA Training" at bounding box center [59, 197] width 102 height 12
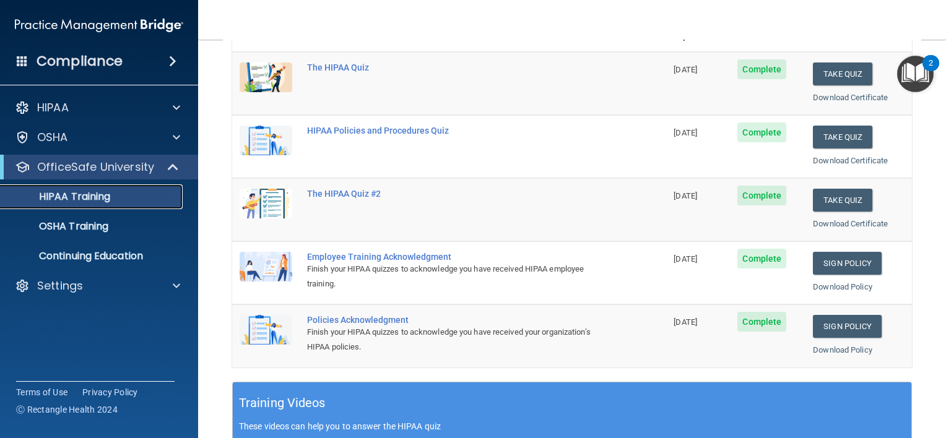
scroll to position [201, 0]
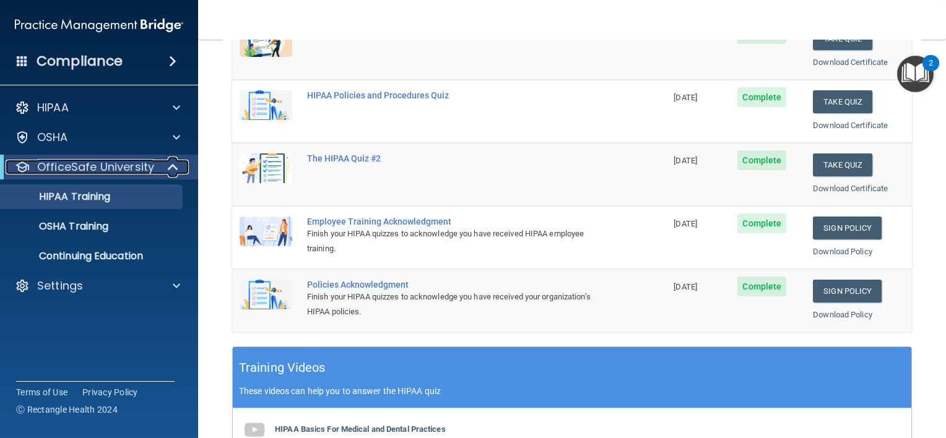
click at [176, 168] on span at bounding box center [174, 167] width 11 height 15
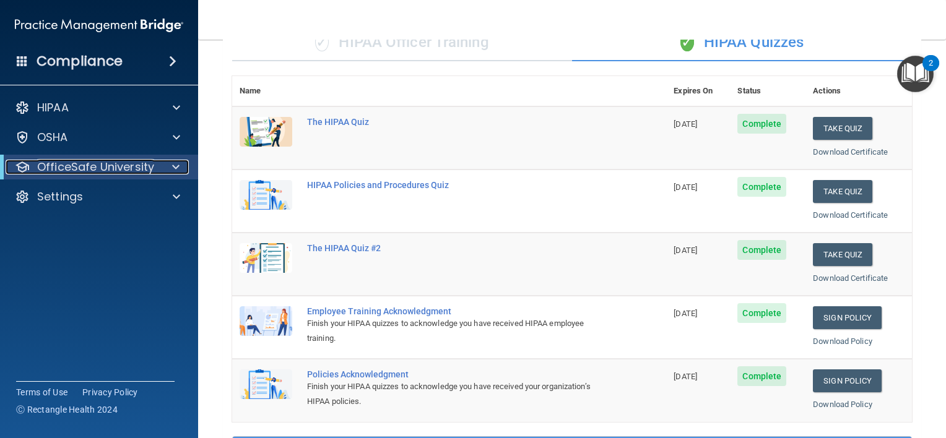
scroll to position [110, 0]
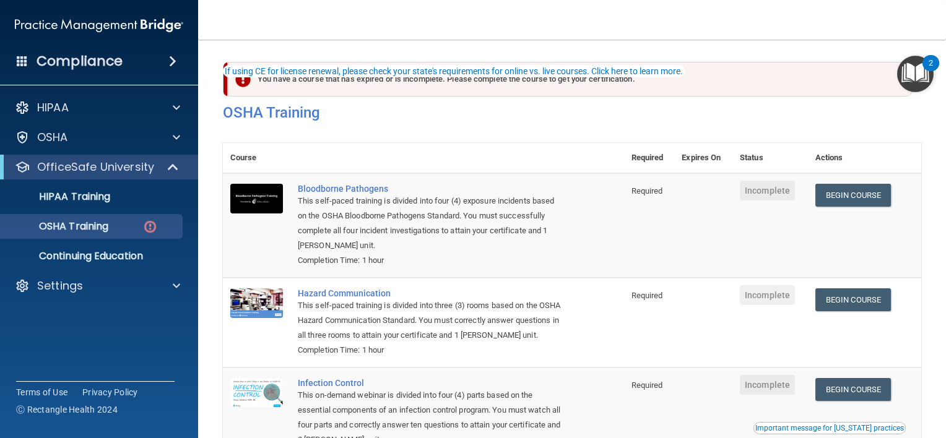
scroll to position [61, 0]
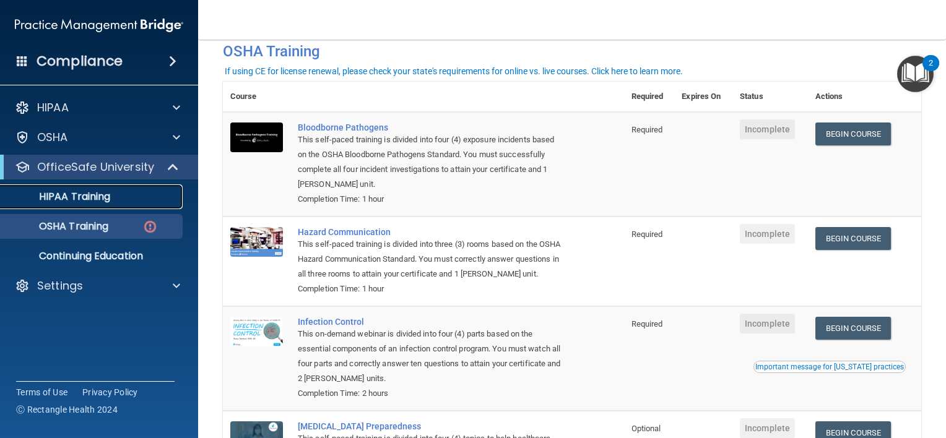
click at [76, 196] on p "HIPAA Training" at bounding box center [59, 197] width 102 height 12
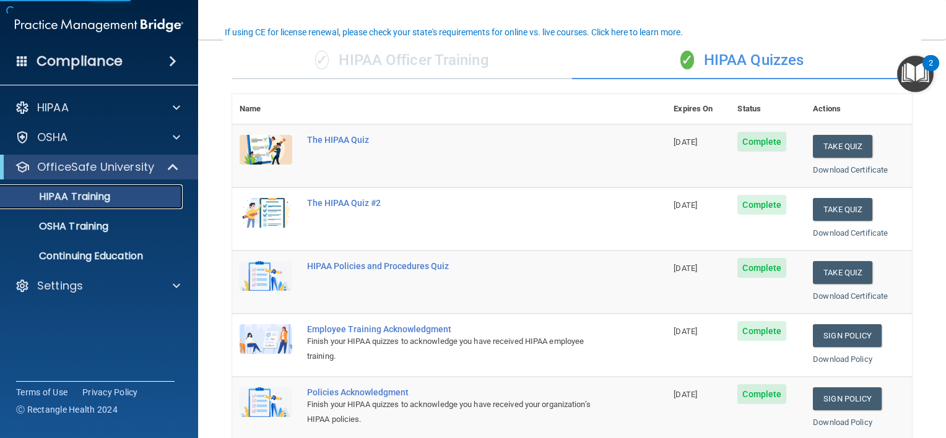
scroll to position [93, 0]
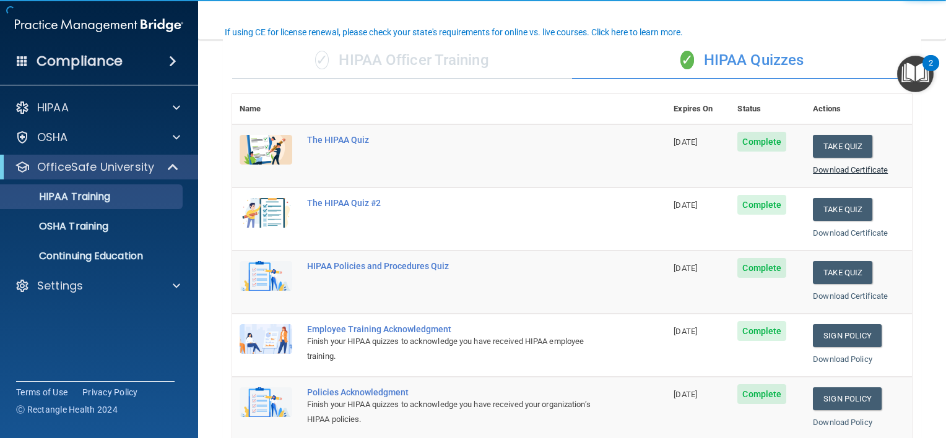
click at [842, 163] on div "Download Certificate" at bounding box center [858, 170] width 92 height 15
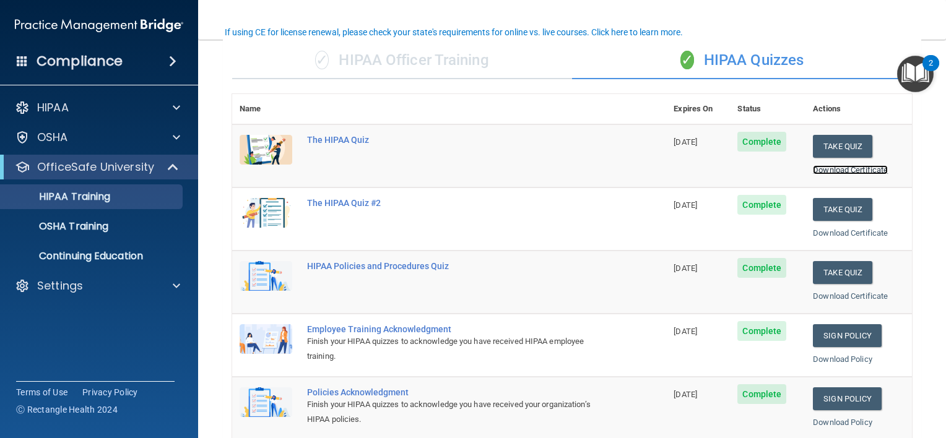
click at [840, 165] on link "Download Certificate" at bounding box center [849, 169] width 75 height 9
click at [837, 231] on link "Download Certificate" at bounding box center [849, 232] width 75 height 9
click at [832, 298] on link "Download Certificate" at bounding box center [849, 295] width 75 height 9
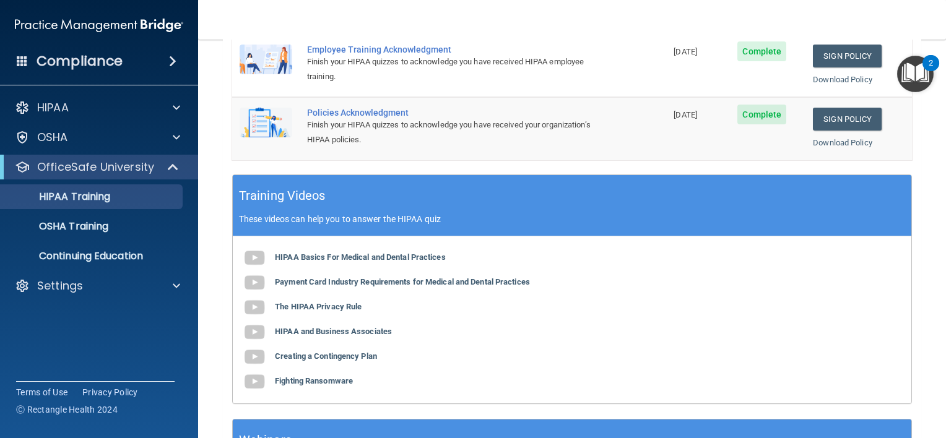
scroll to position [383, 0]
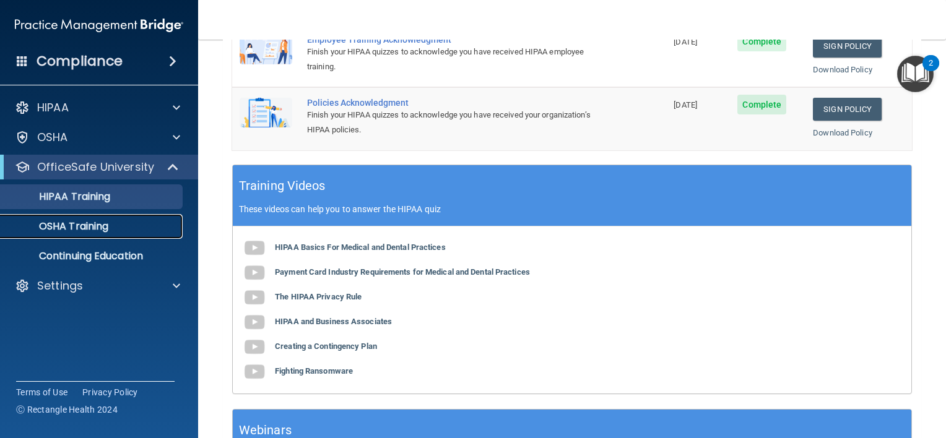
click at [63, 231] on p "OSHA Training" at bounding box center [58, 226] width 100 height 12
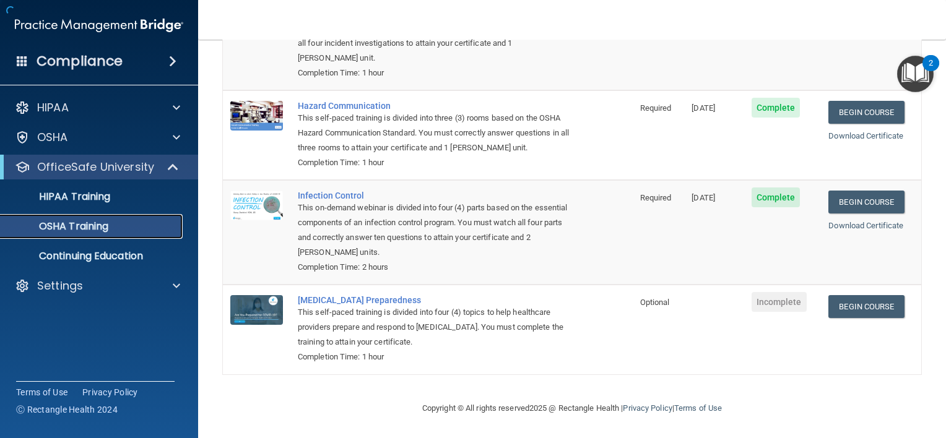
scroll to position [170, 0]
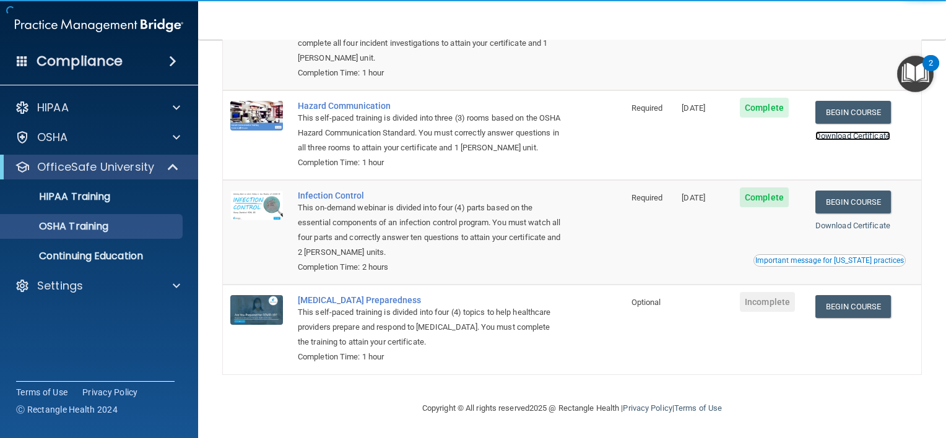
click at [854, 131] on link "Download Certificate" at bounding box center [852, 135] width 75 height 9
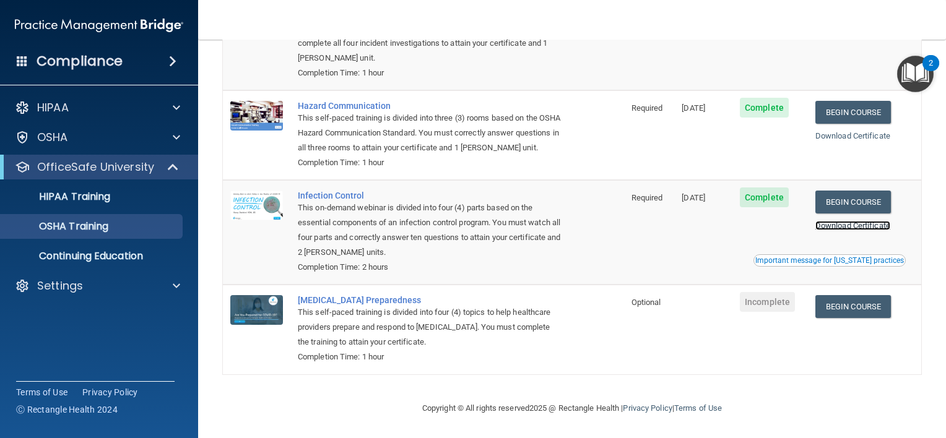
click at [871, 222] on link "Download Certificate" at bounding box center [852, 225] width 75 height 9
